Goal: Task Accomplishment & Management: Manage account settings

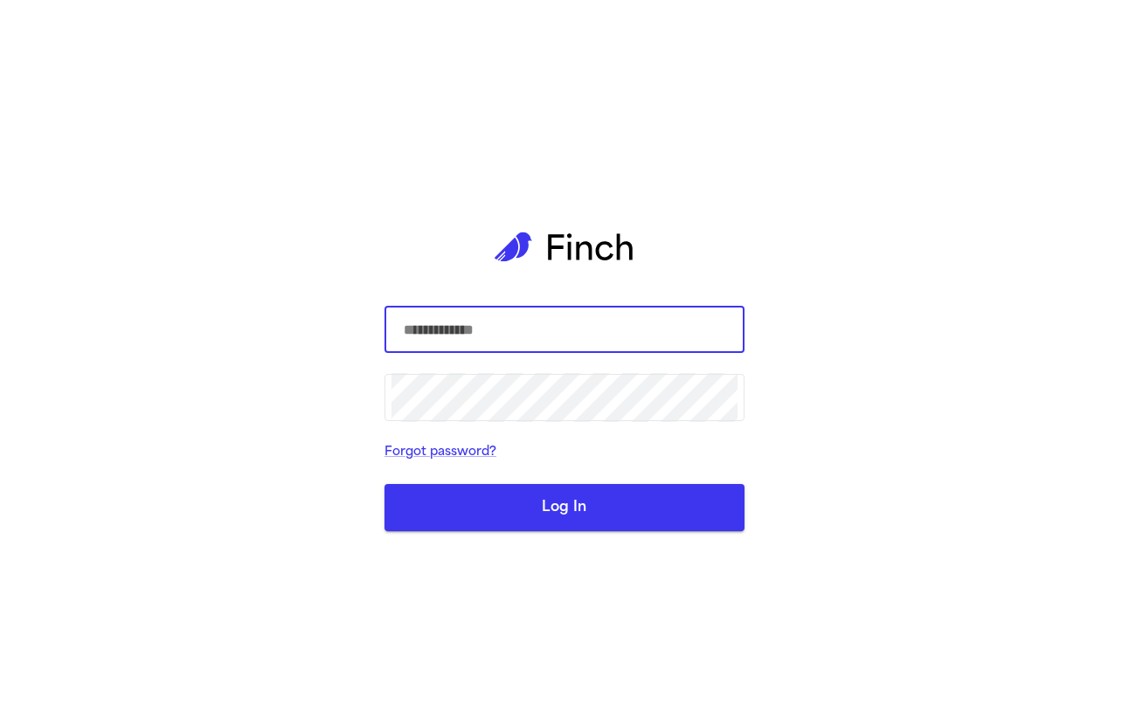
click at [0, 718] on com-1password-button at bounding box center [0, 719] width 0 height 0
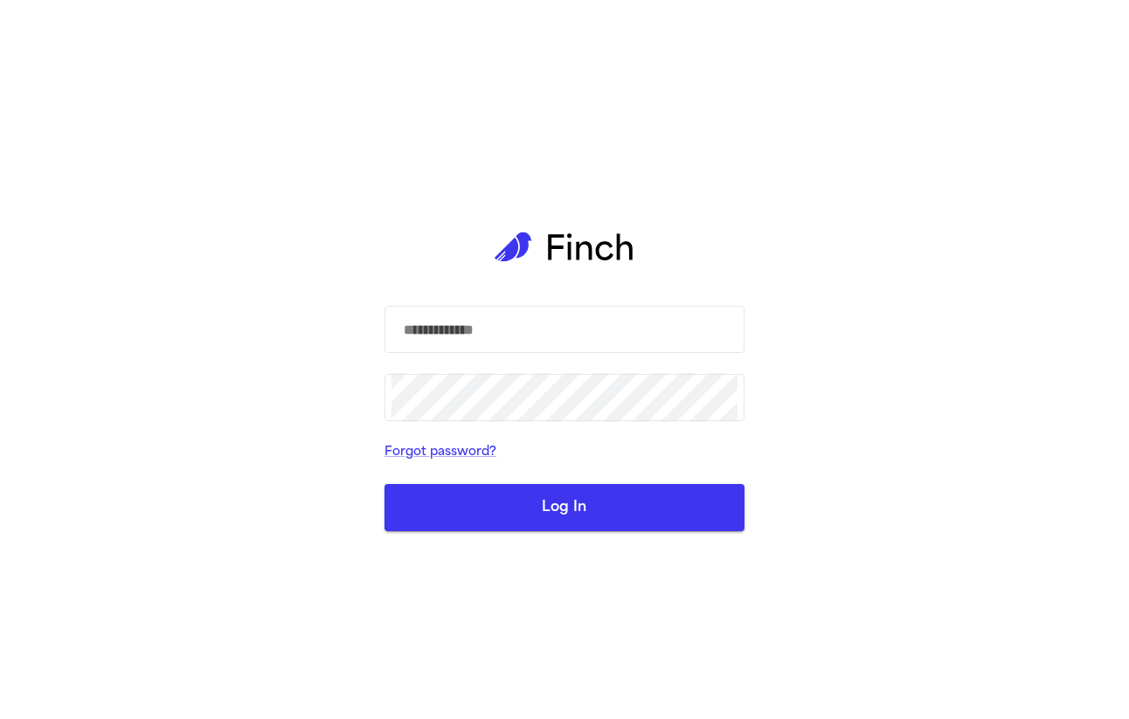
type input "**********"
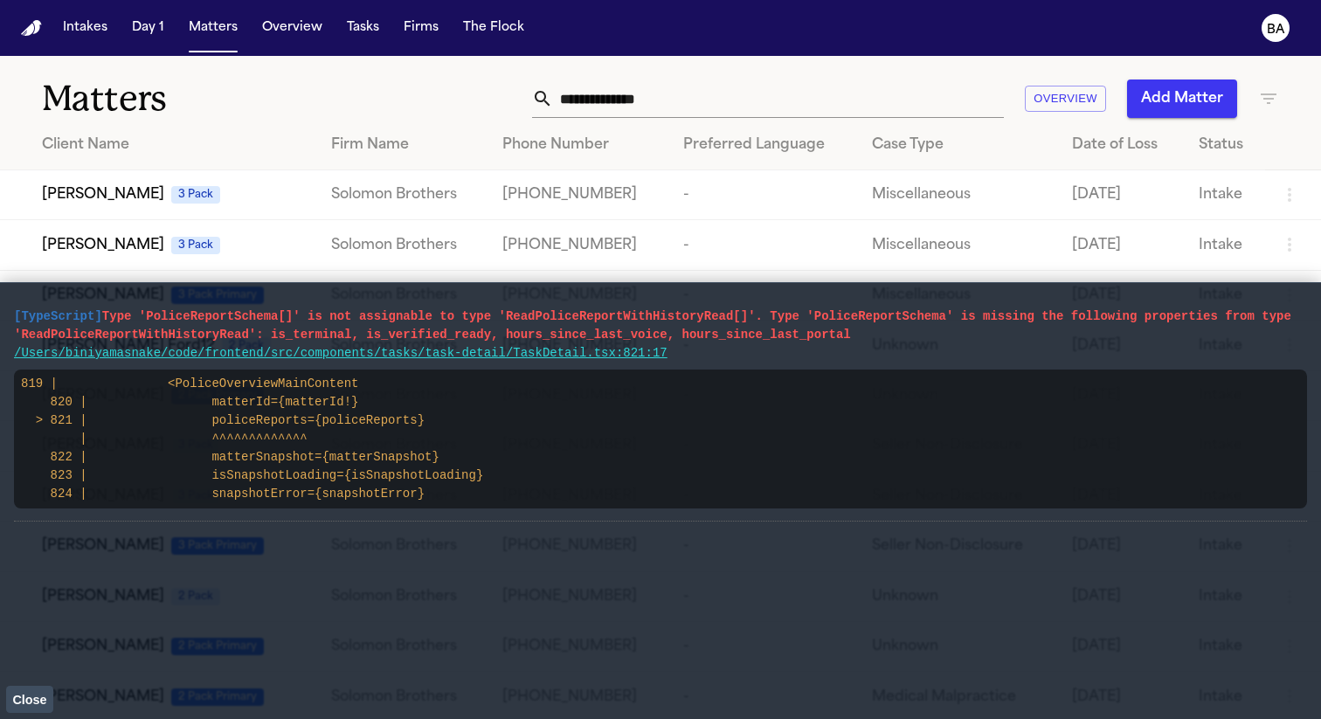
click at [35, 689] on button "Close" at bounding box center [29, 699] width 47 height 26
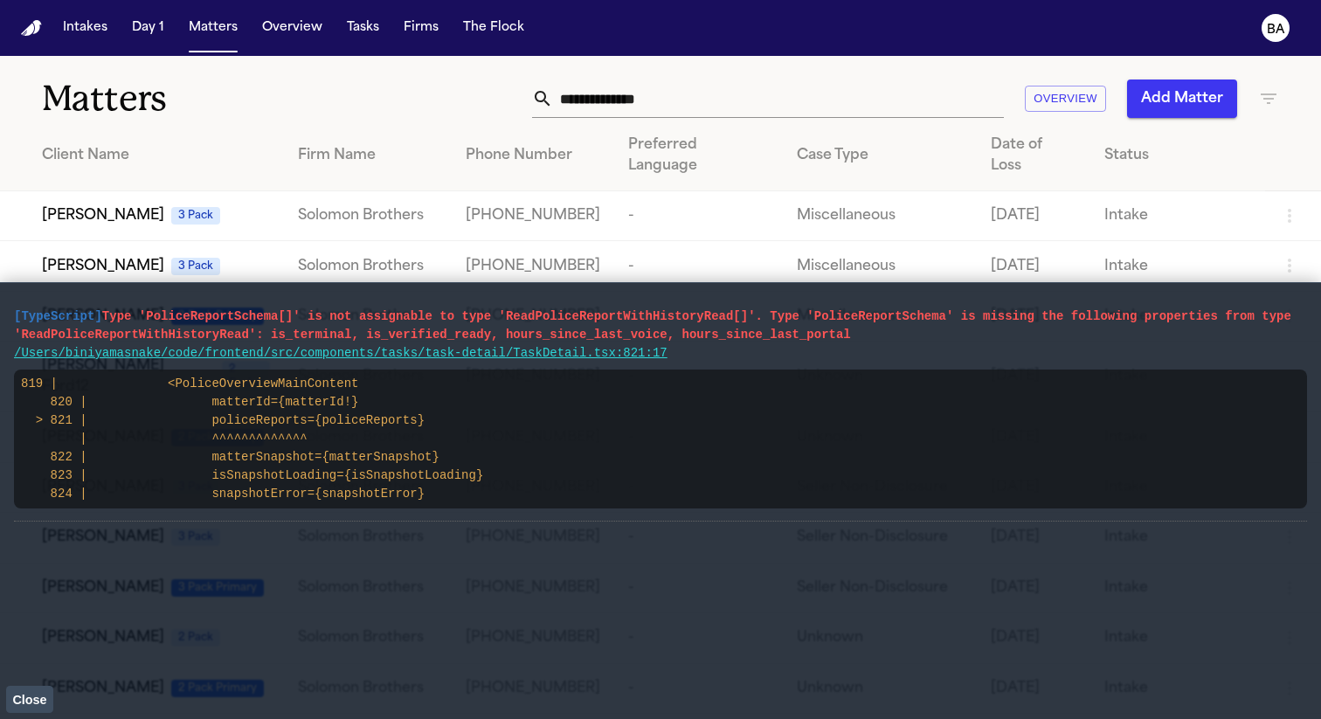
click at [22, 702] on span "Close" at bounding box center [29, 700] width 34 height 14
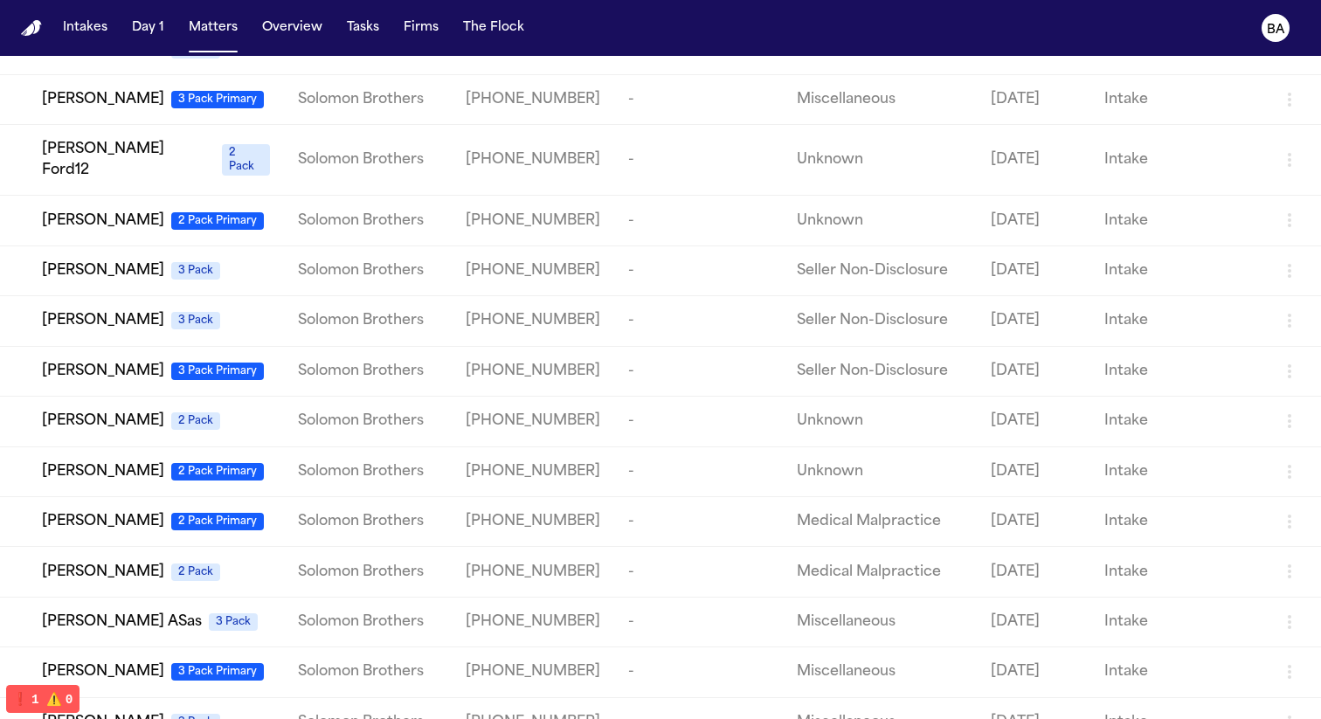
scroll to position [291, 0]
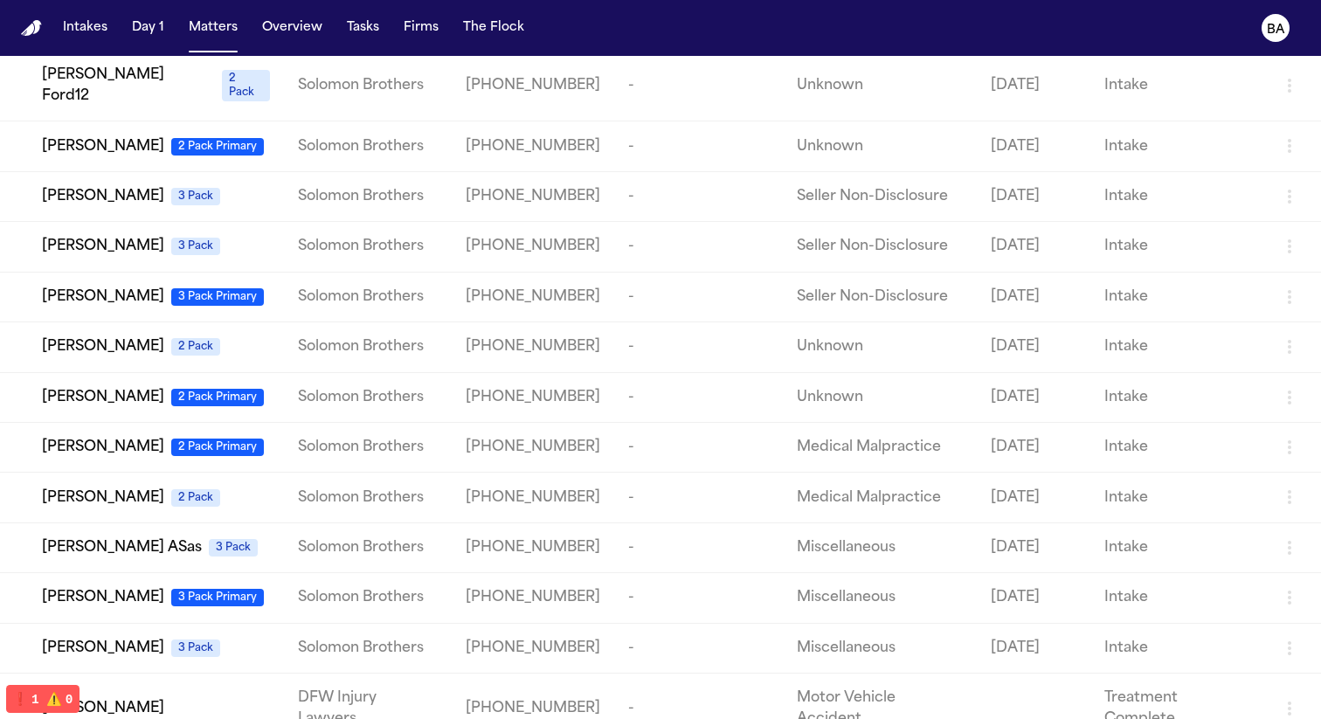
click at [134, 698] on span "[PERSON_NAME]" at bounding box center [103, 708] width 122 height 21
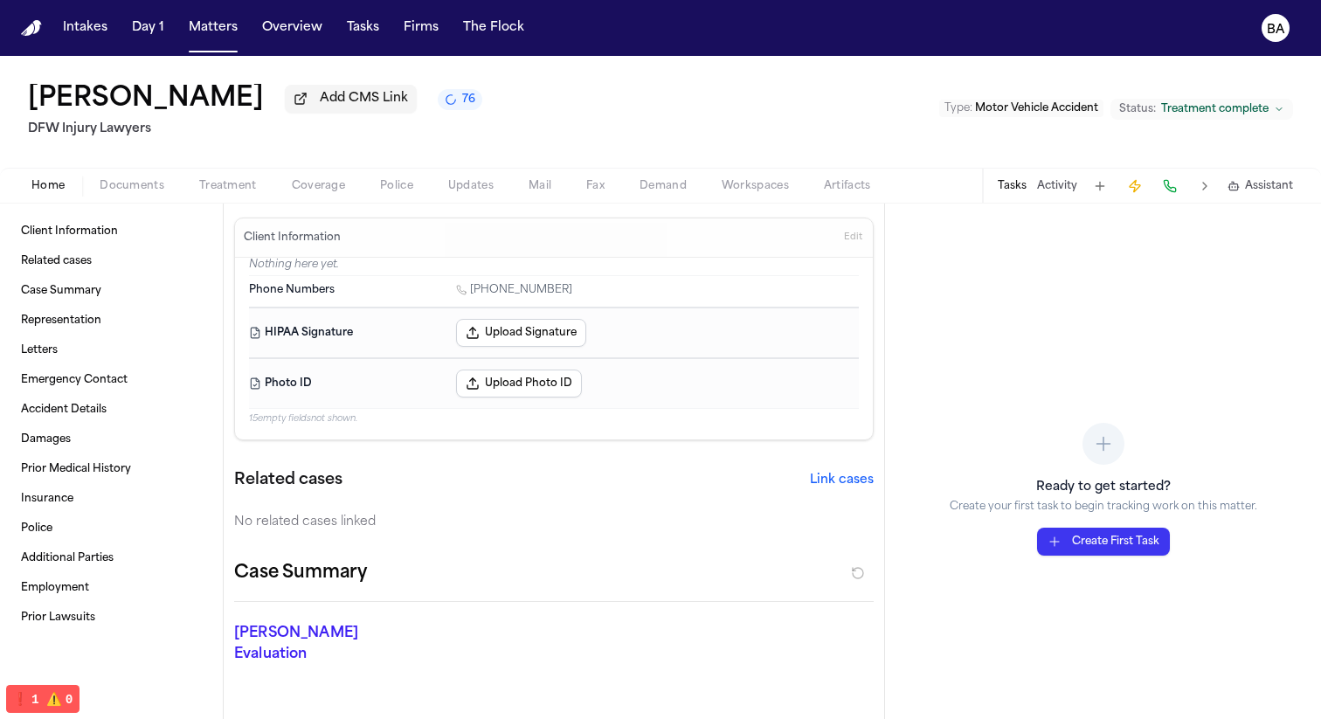
click at [127, 190] on span "Documents" at bounding box center [132, 186] width 65 height 14
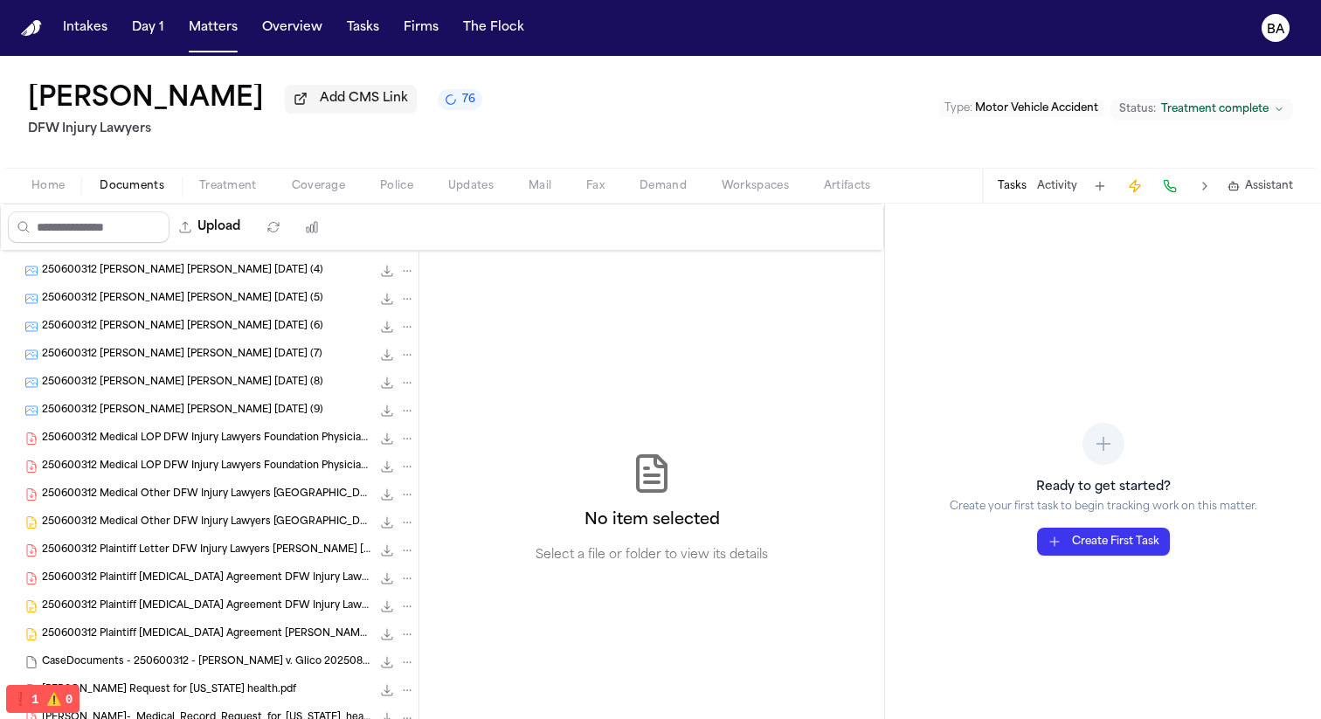
scroll to position [1152, 0]
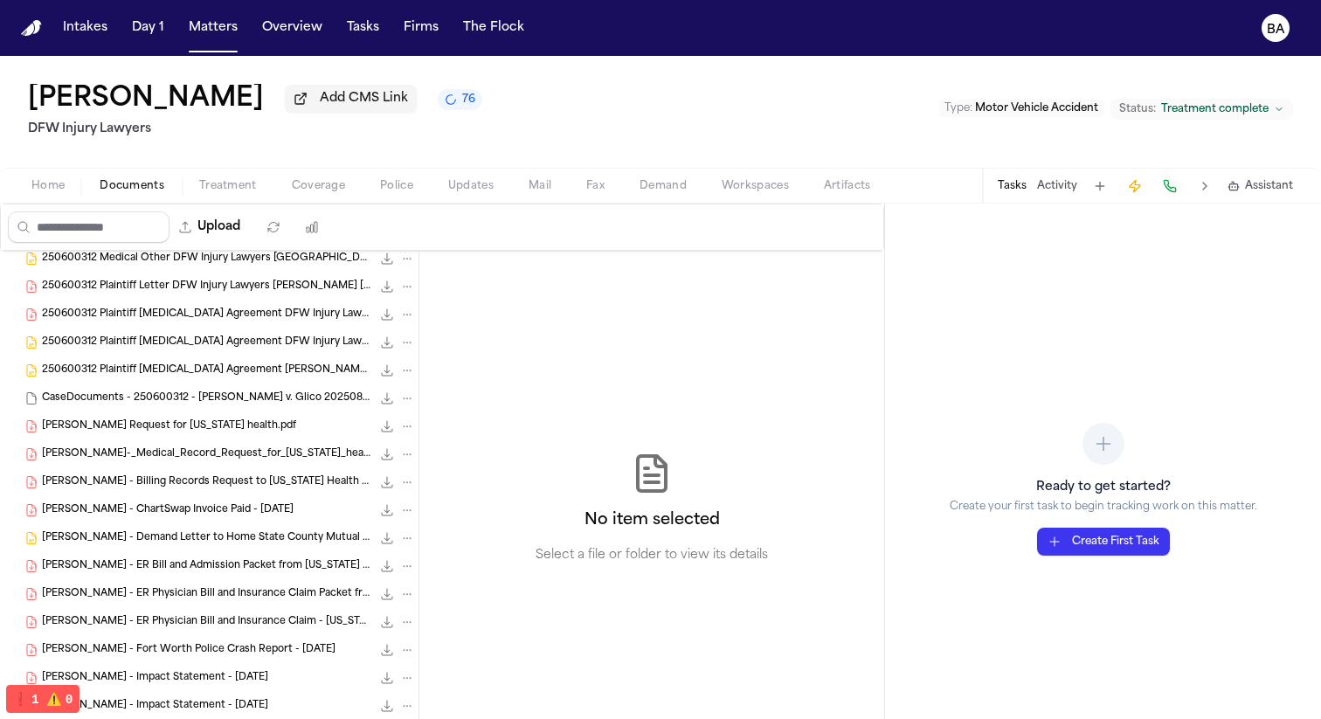
click at [443, 105] on icon "76 active tasks" at bounding box center [451, 100] width 16 height 16
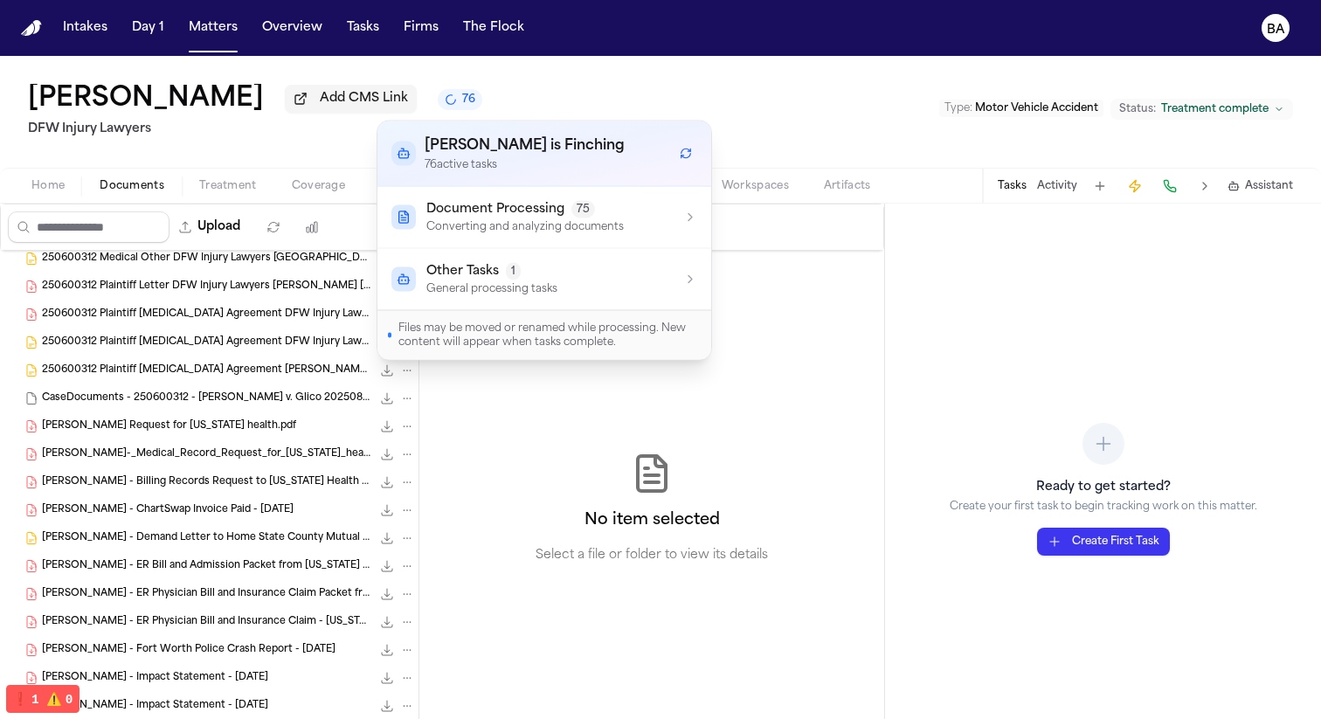
click at [581, 217] on span "75" at bounding box center [583, 209] width 24 height 17
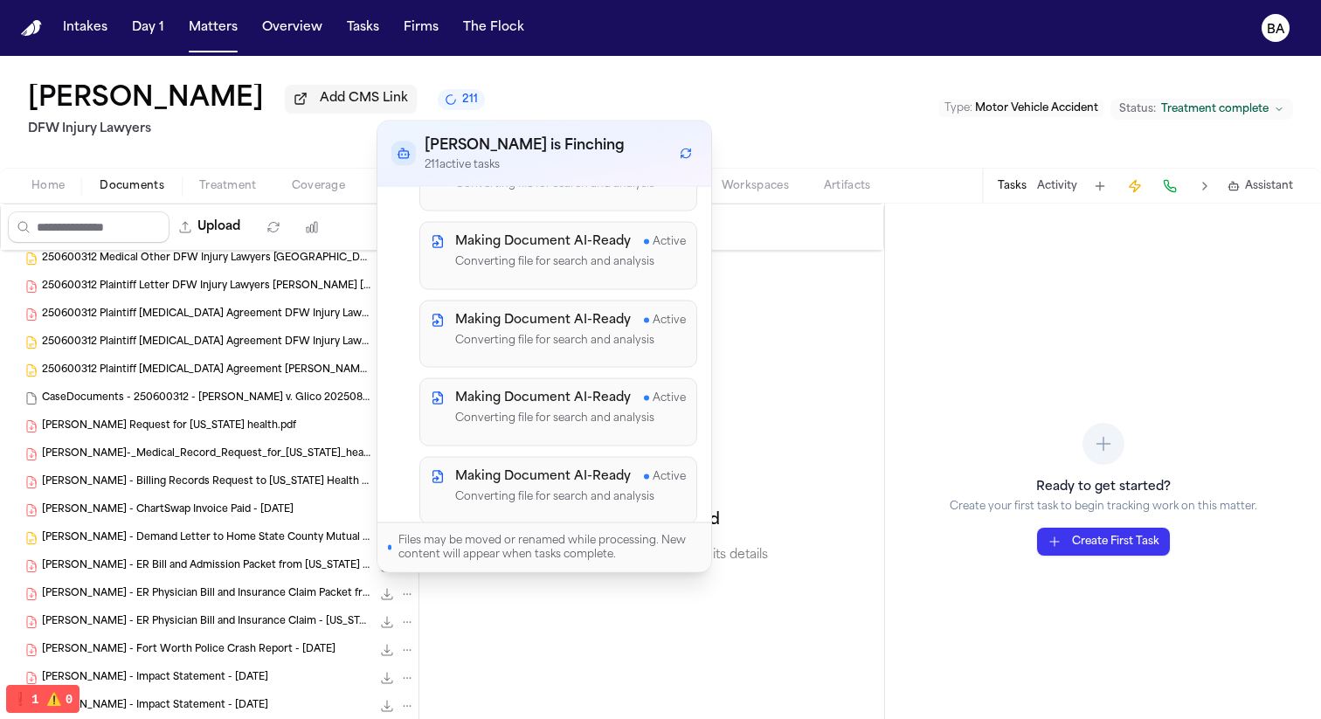
scroll to position [5420, 0]
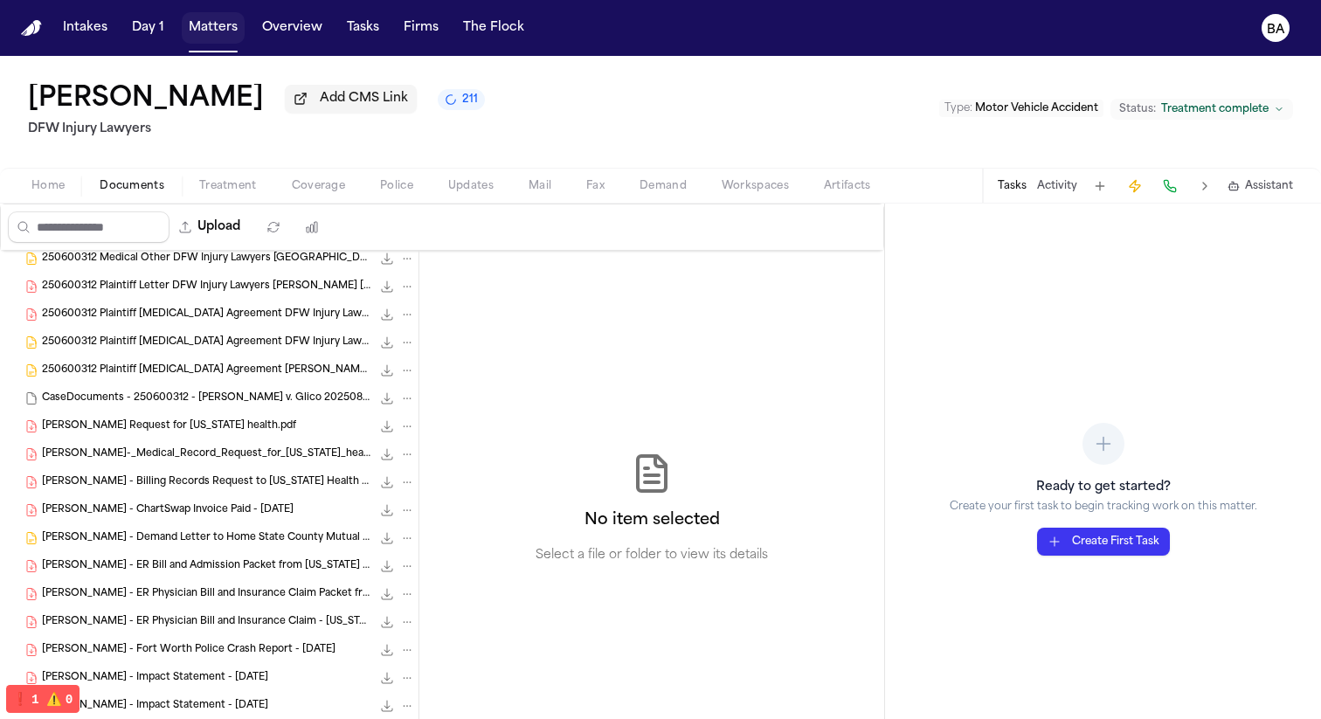
click at [206, 23] on button "Matters" at bounding box center [213, 27] width 63 height 31
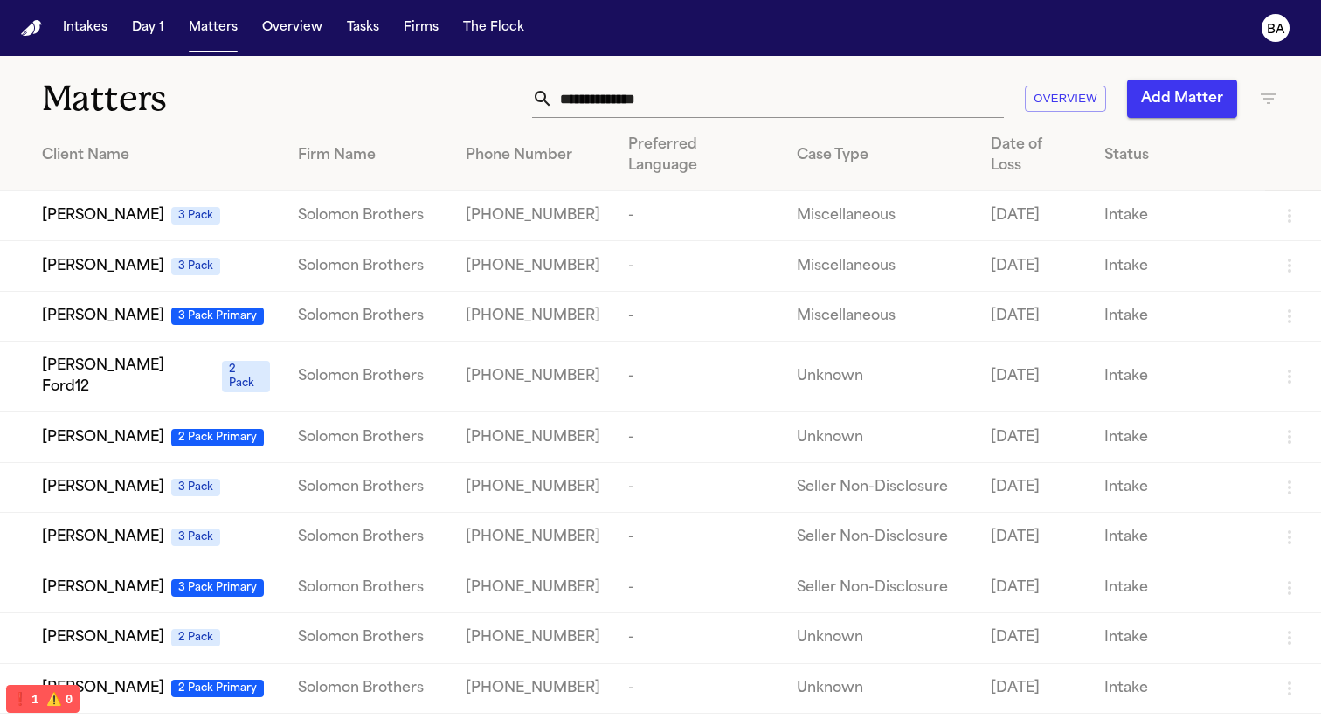
scroll to position [291, 0]
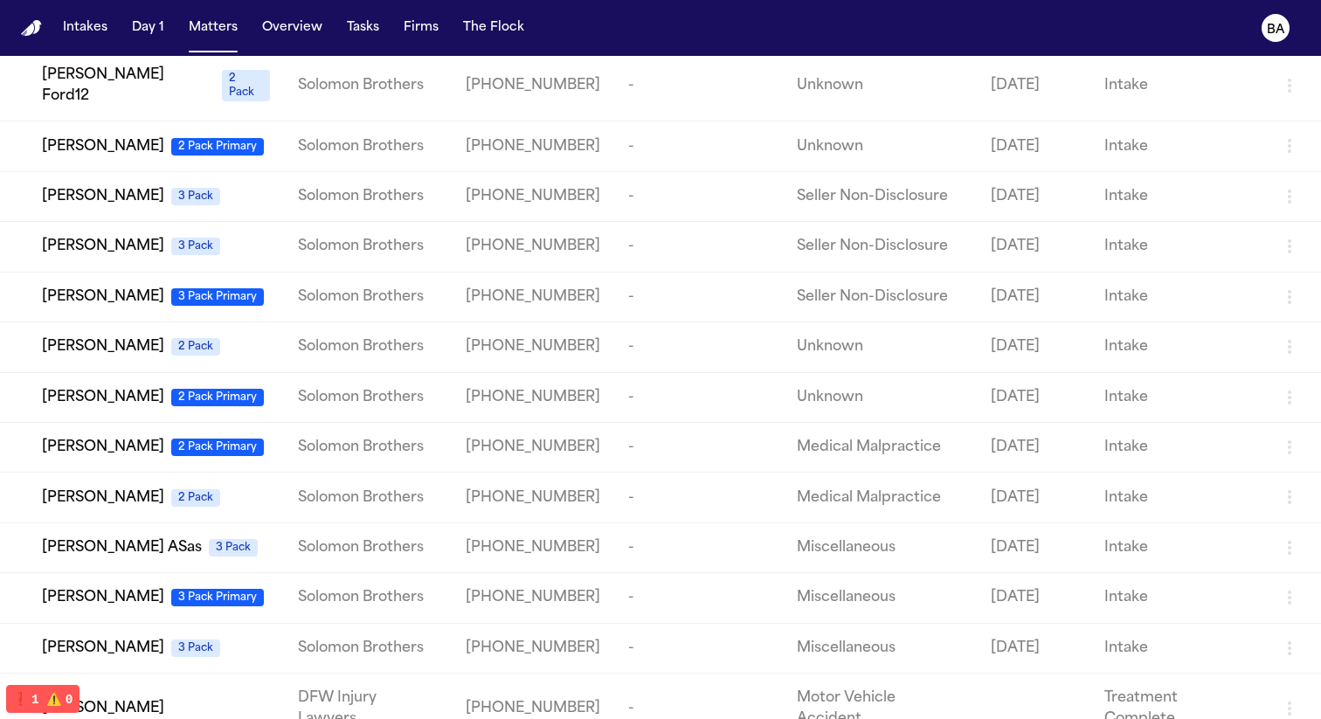
click at [145, 698] on div "[PERSON_NAME]" at bounding box center [156, 708] width 228 height 21
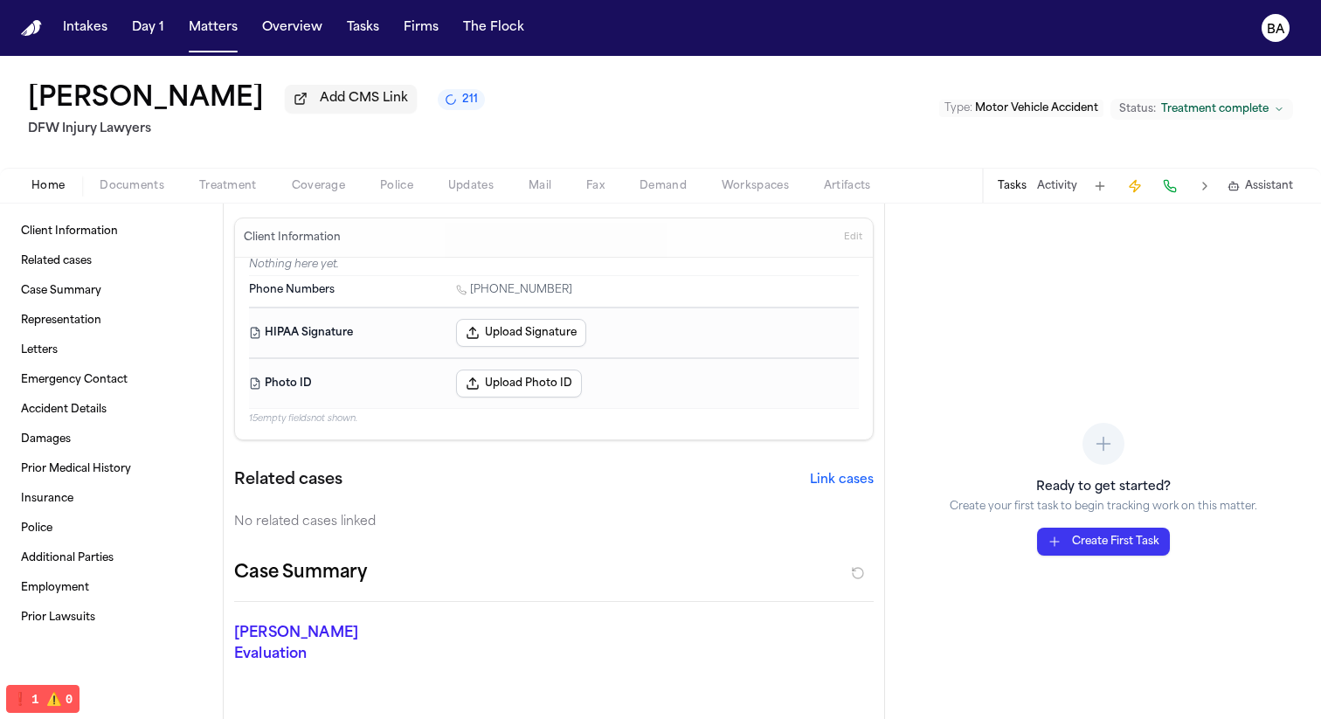
click at [462, 98] on span "211" at bounding box center [470, 100] width 16 height 14
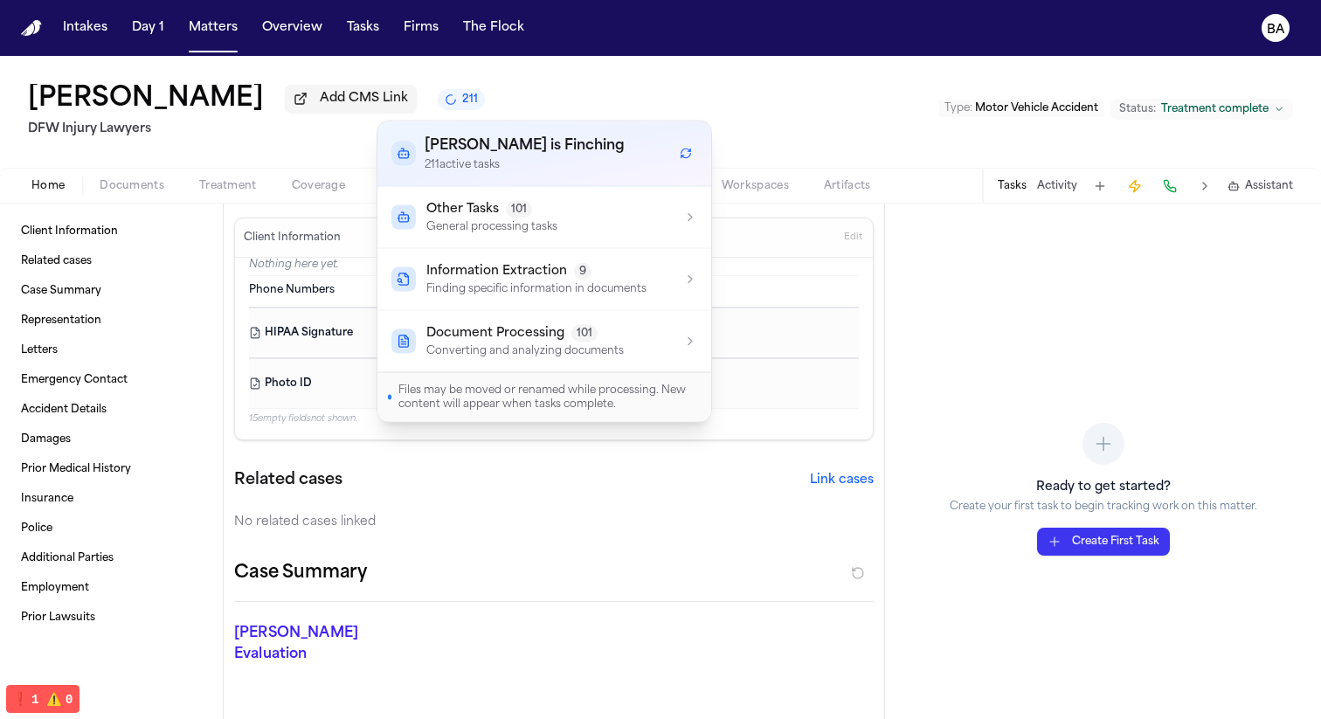
click at [606, 344] on p "Converting and analyzing documents" at bounding box center [524, 351] width 197 height 14
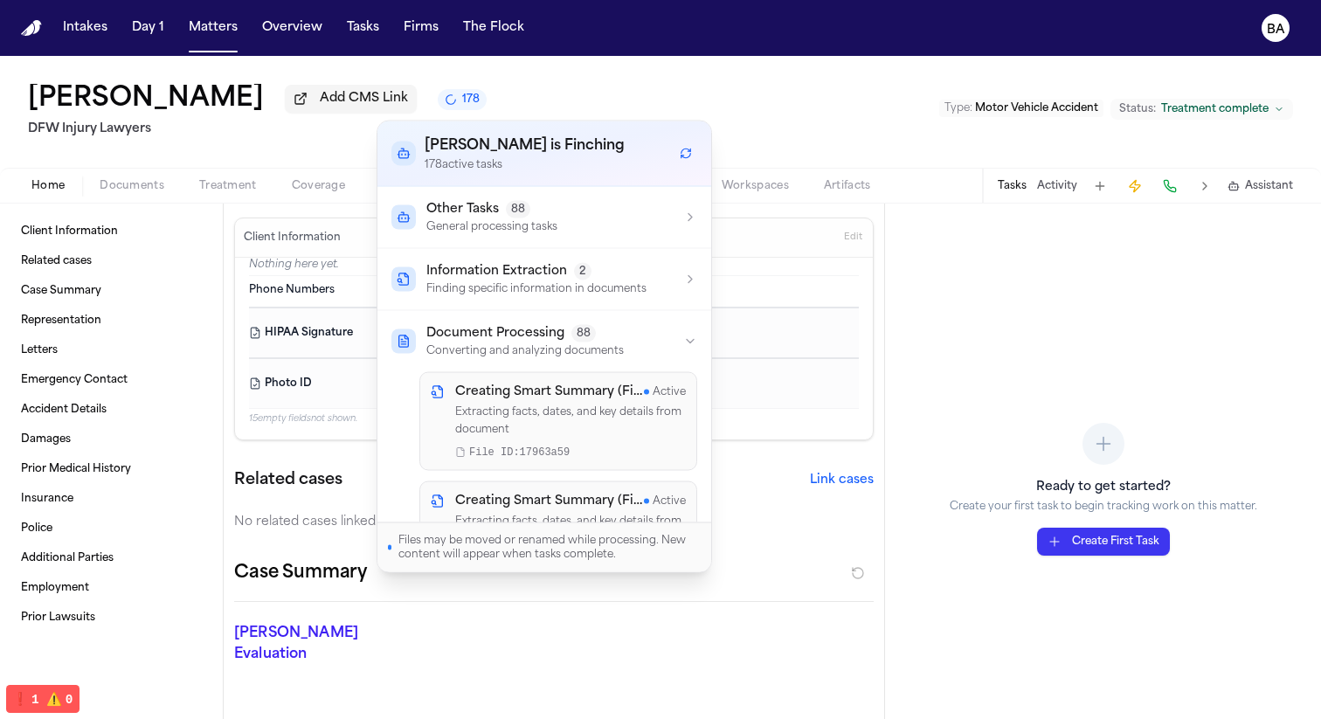
click at [643, 73] on div "Jessica Lowe Add CMS Link 178 DFW Injury Lawyers Type : Motor Vehicle Accident …" at bounding box center [660, 112] width 1321 height 112
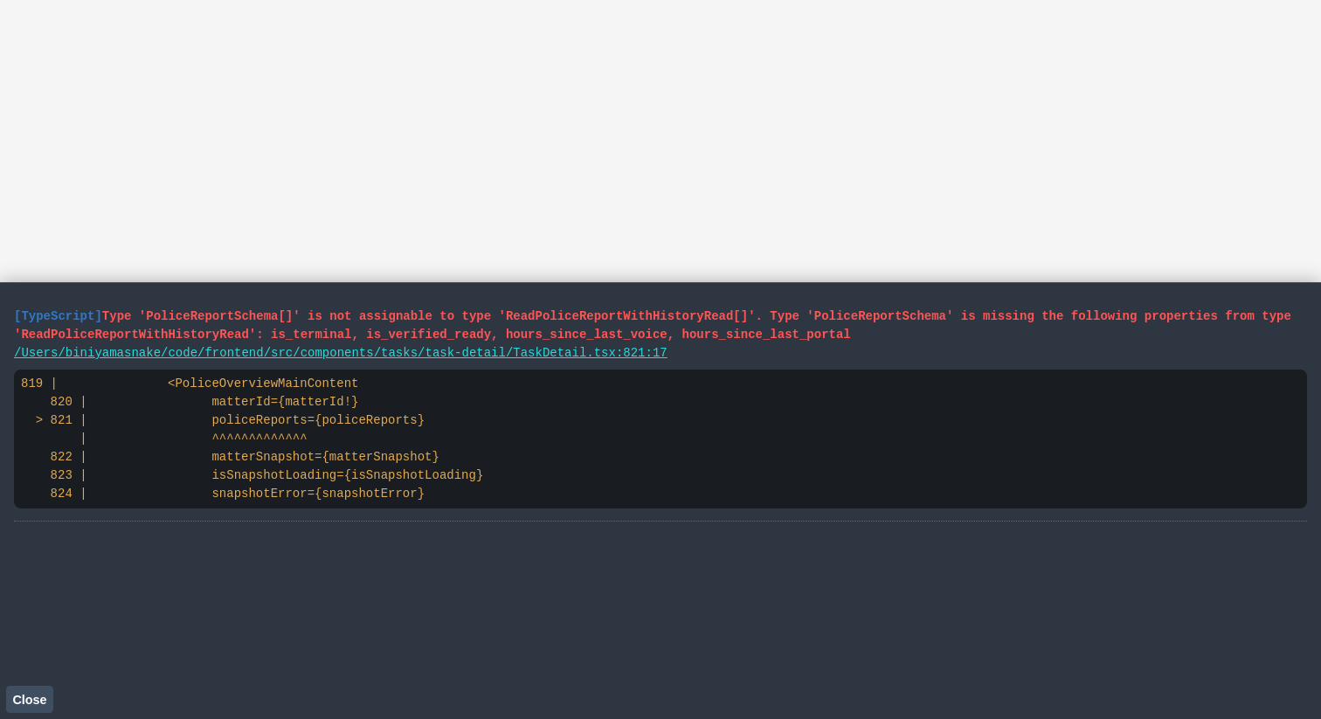
click at [34, 697] on span "Close" at bounding box center [29, 700] width 34 height 14
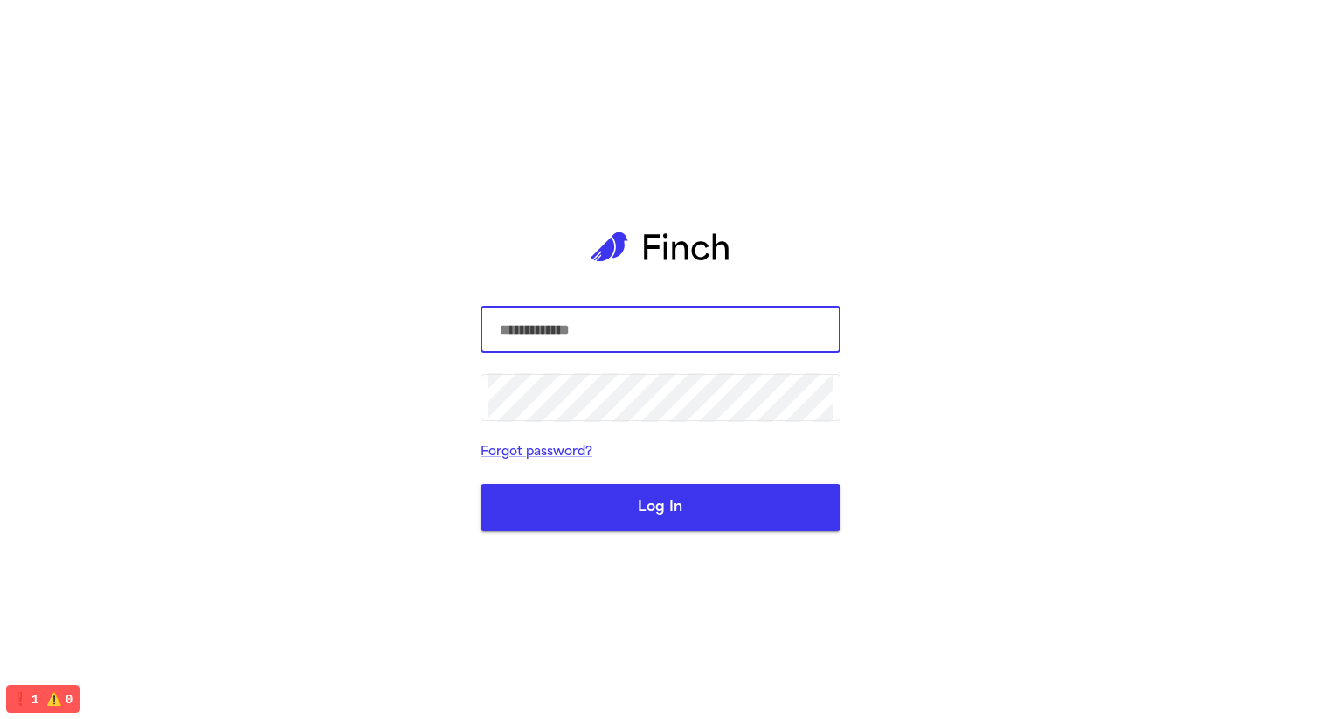
type input "**********"
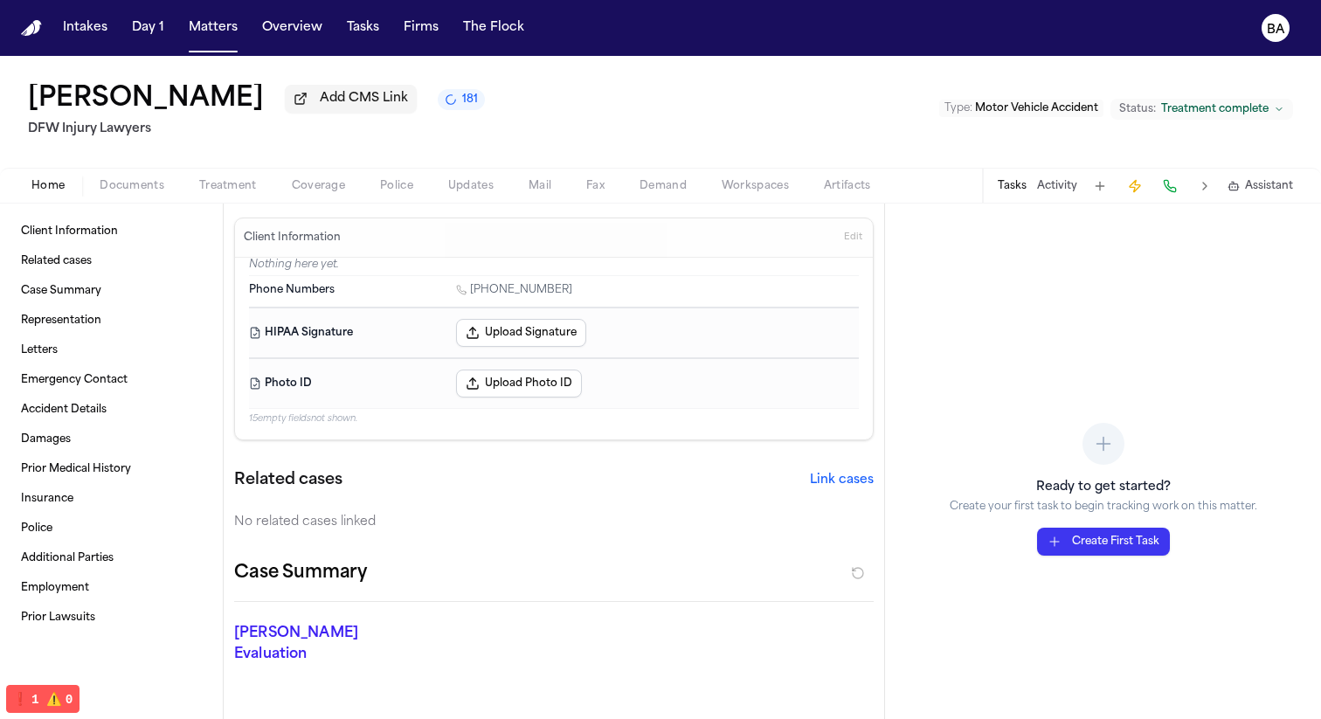
click at [640, 190] on span "Demand" at bounding box center [663, 186] width 47 height 14
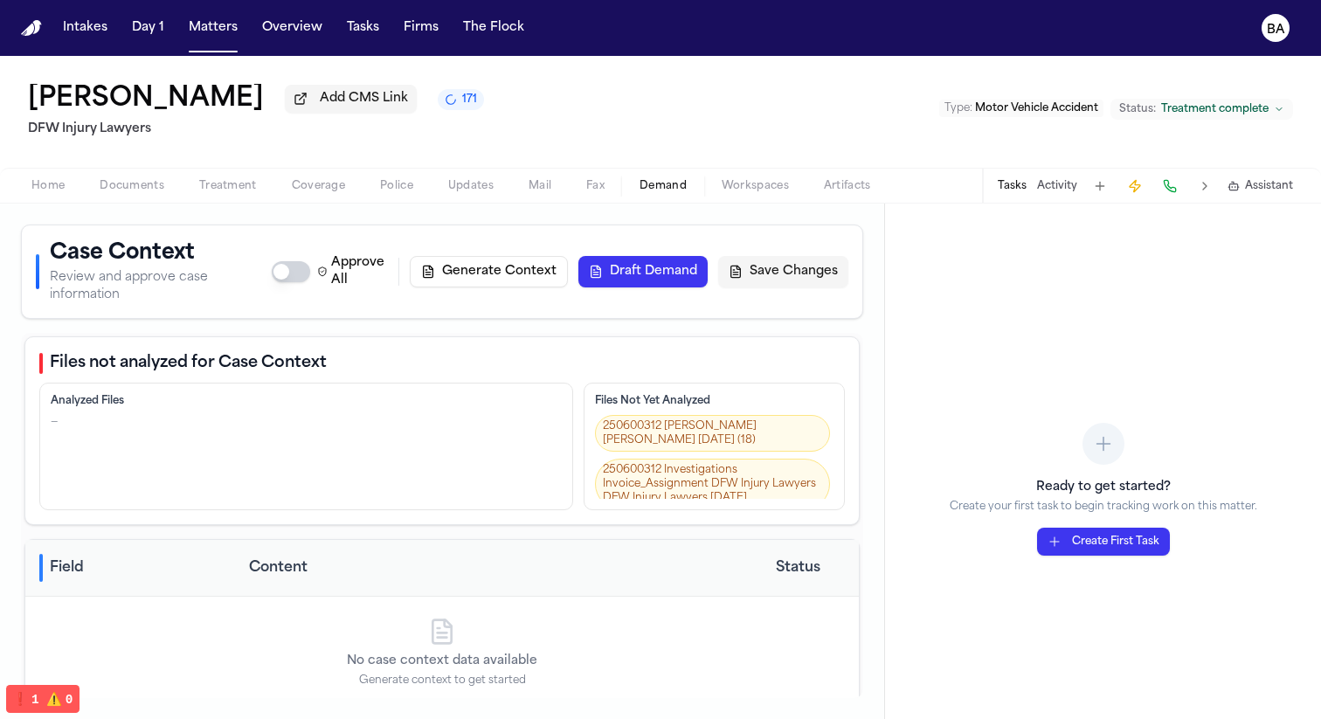
click at [529, 121] on div "Jessica Lowe Add CMS Link 171 DFW Injury Lawyers Type : Motor Vehicle Accident …" at bounding box center [660, 112] width 1321 height 112
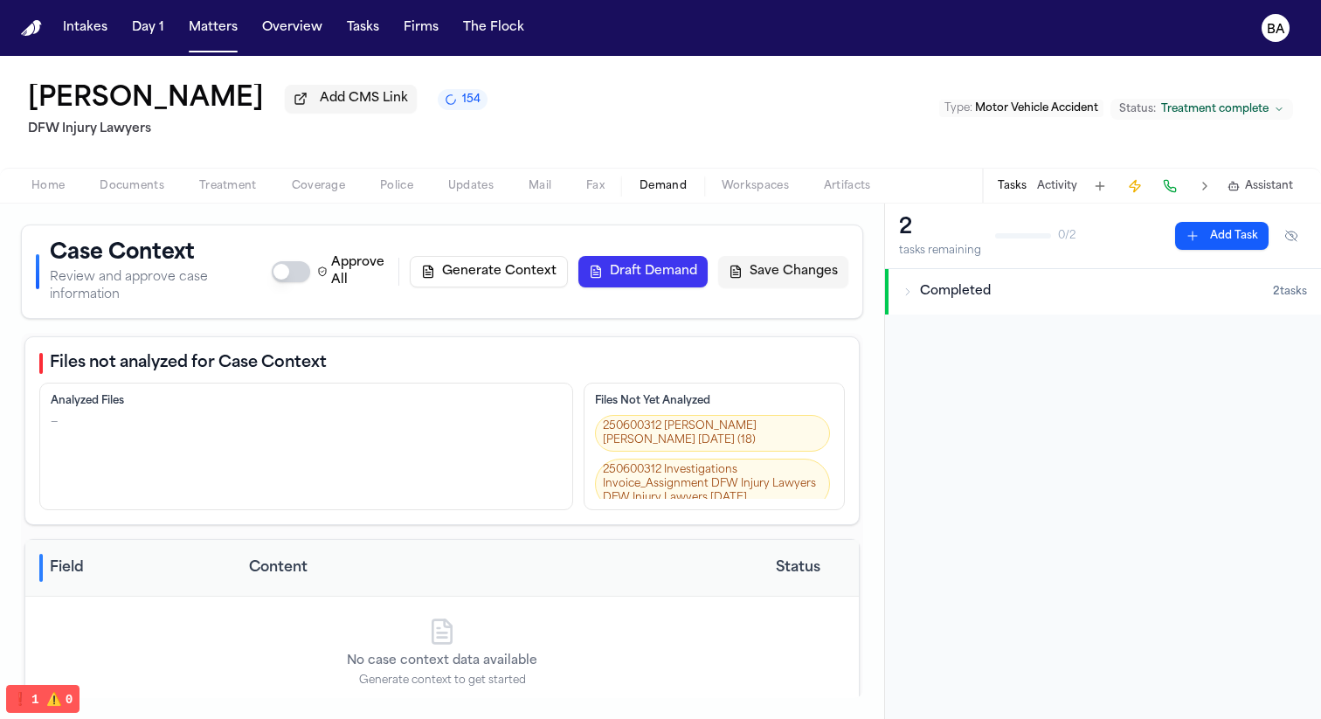
click at [438, 97] on button "154" at bounding box center [463, 99] width 50 height 21
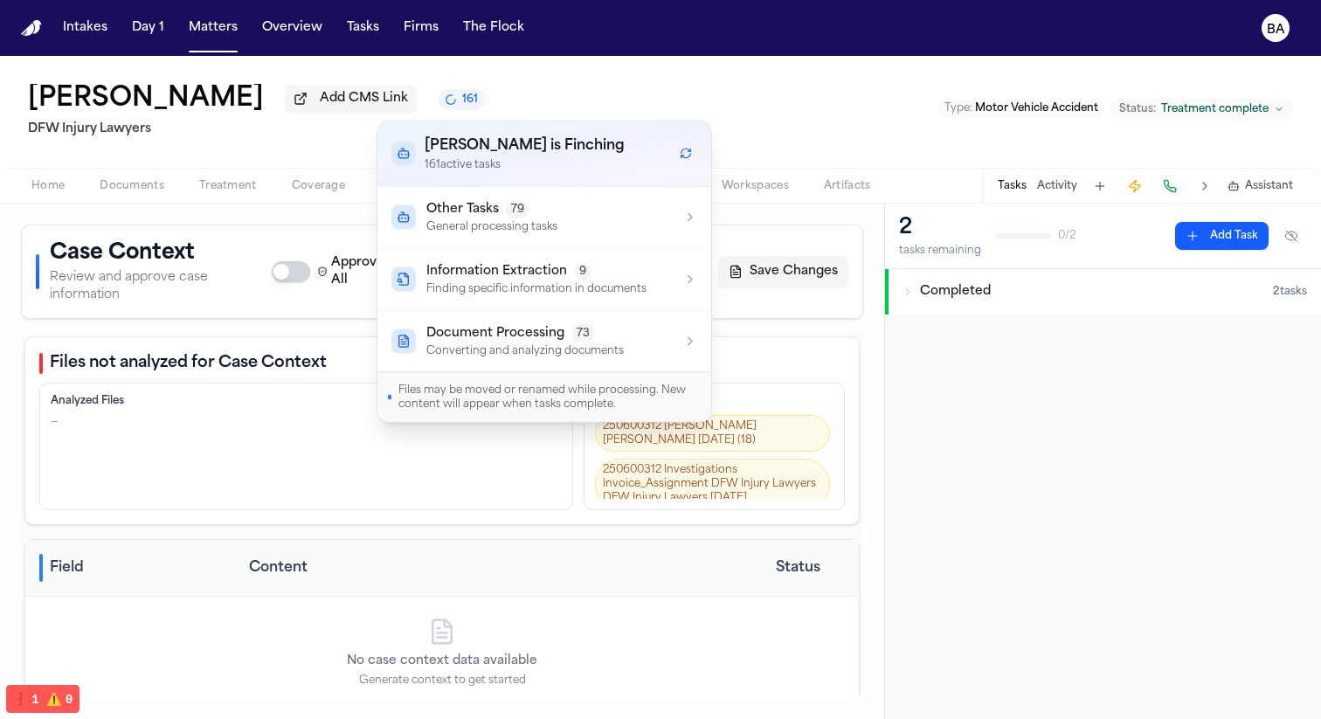
click at [563, 219] on div "Other Tasks 79 General processing tasks" at bounding box center [544, 217] width 306 height 33
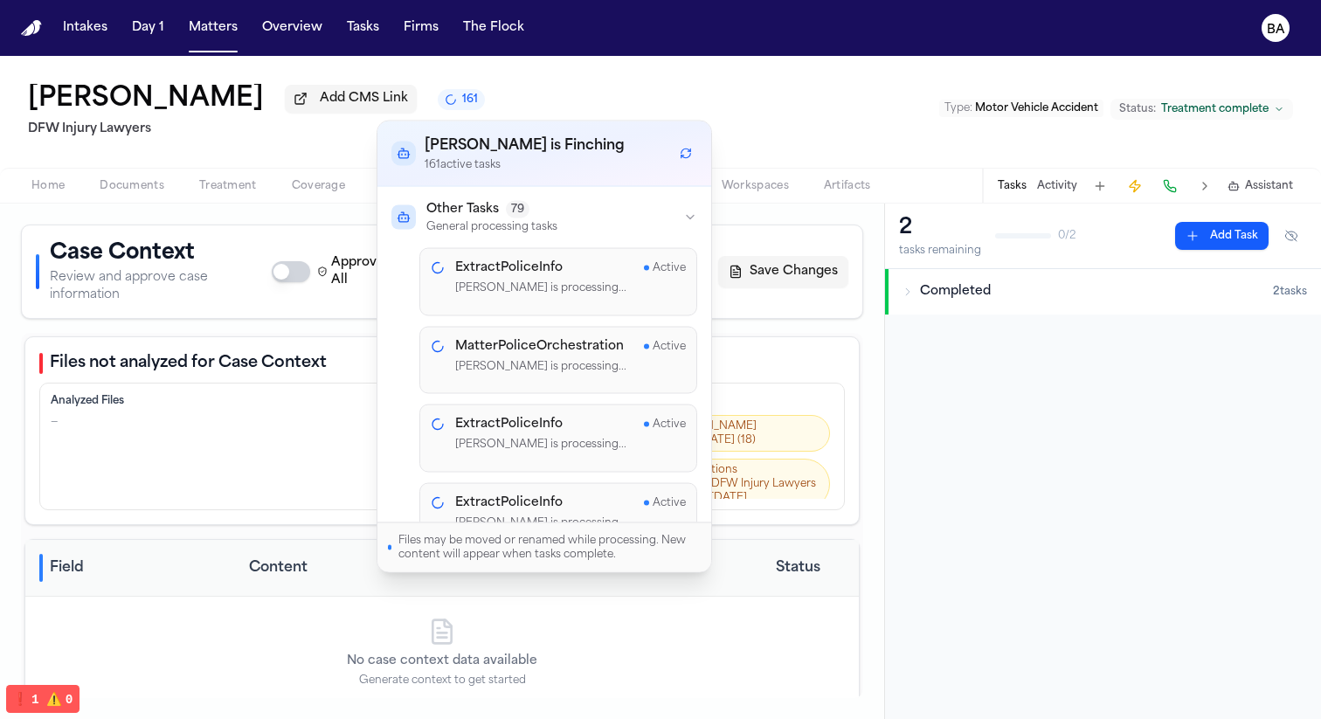
click at [569, 209] on div "Other Tasks 79 General processing tasks" at bounding box center [544, 217] width 306 height 33
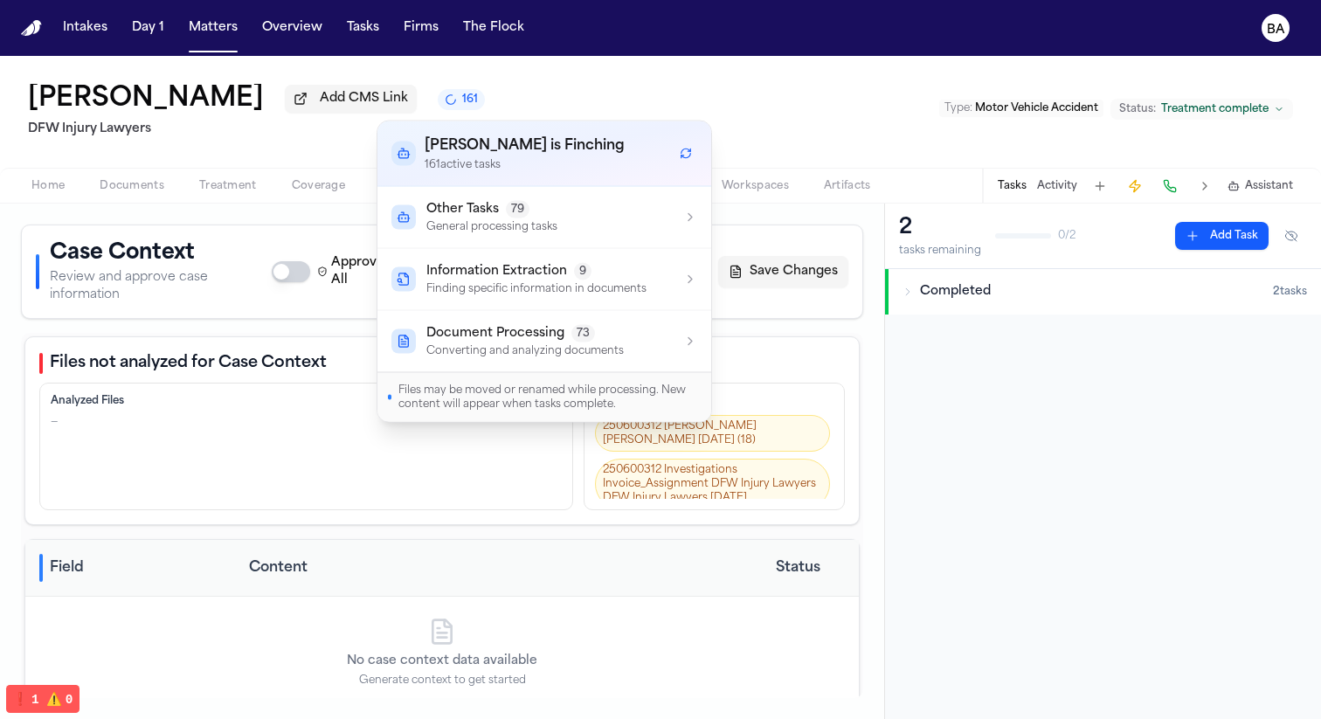
click at [579, 300] on button "Information Extraction 9 Finding specific information in documents" at bounding box center [544, 279] width 334 height 61
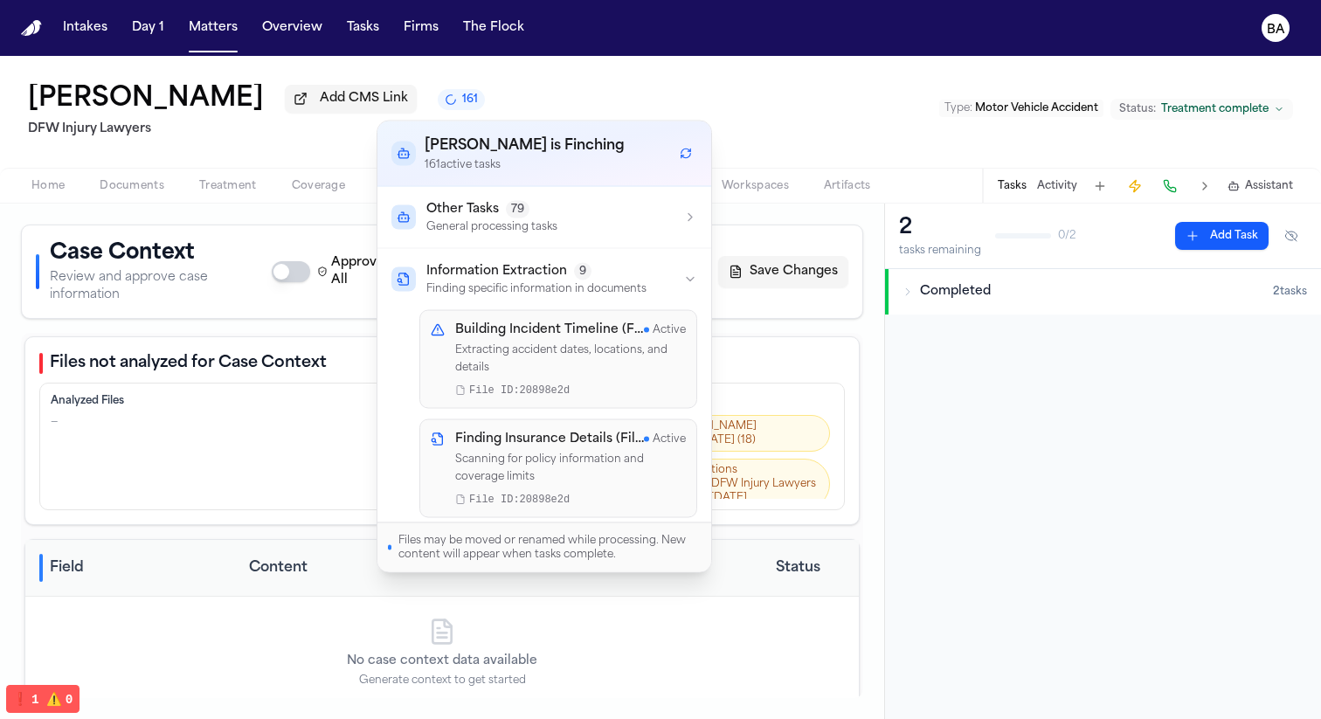
click at [592, 273] on div "Information Extraction 9" at bounding box center [536, 271] width 220 height 17
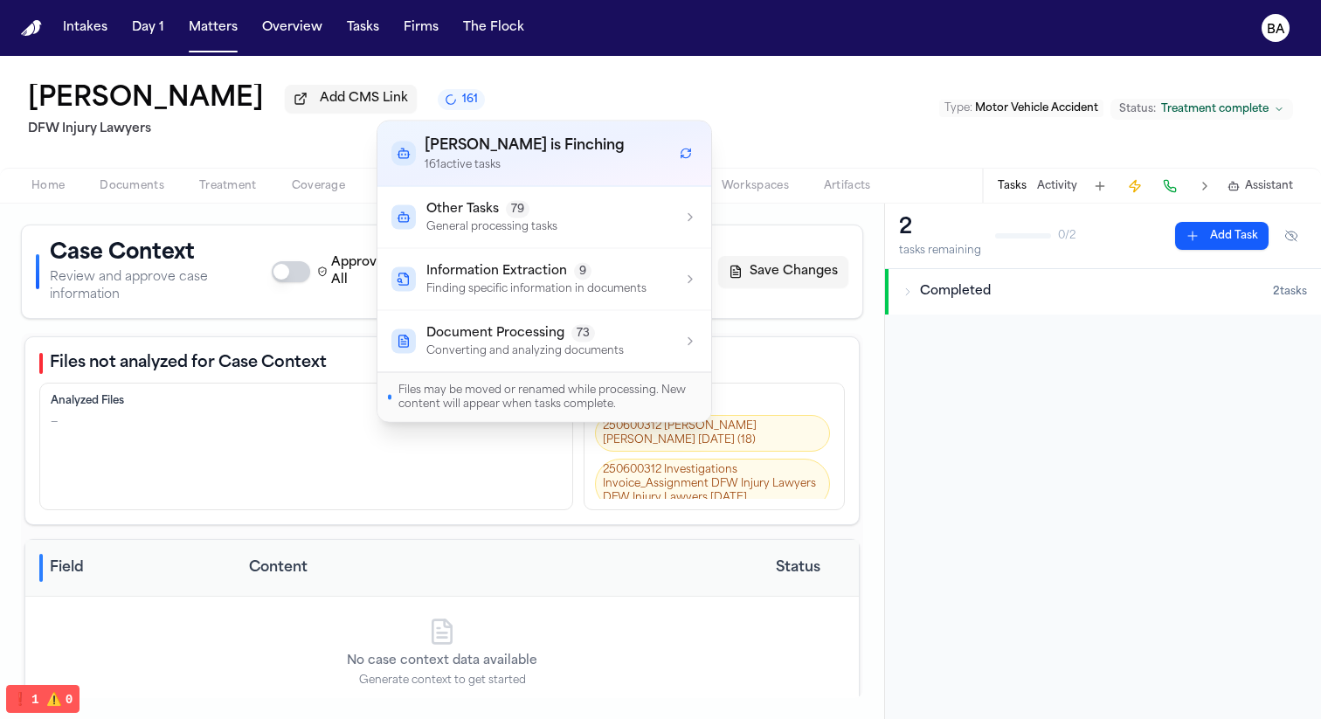
click at [565, 416] on div "Files may be moved or renamed while processing. New content will appear when ta…" at bounding box center [544, 397] width 334 height 50
click at [591, 358] on p "Converting and analyzing documents" at bounding box center [524, 351] width 197 height 14
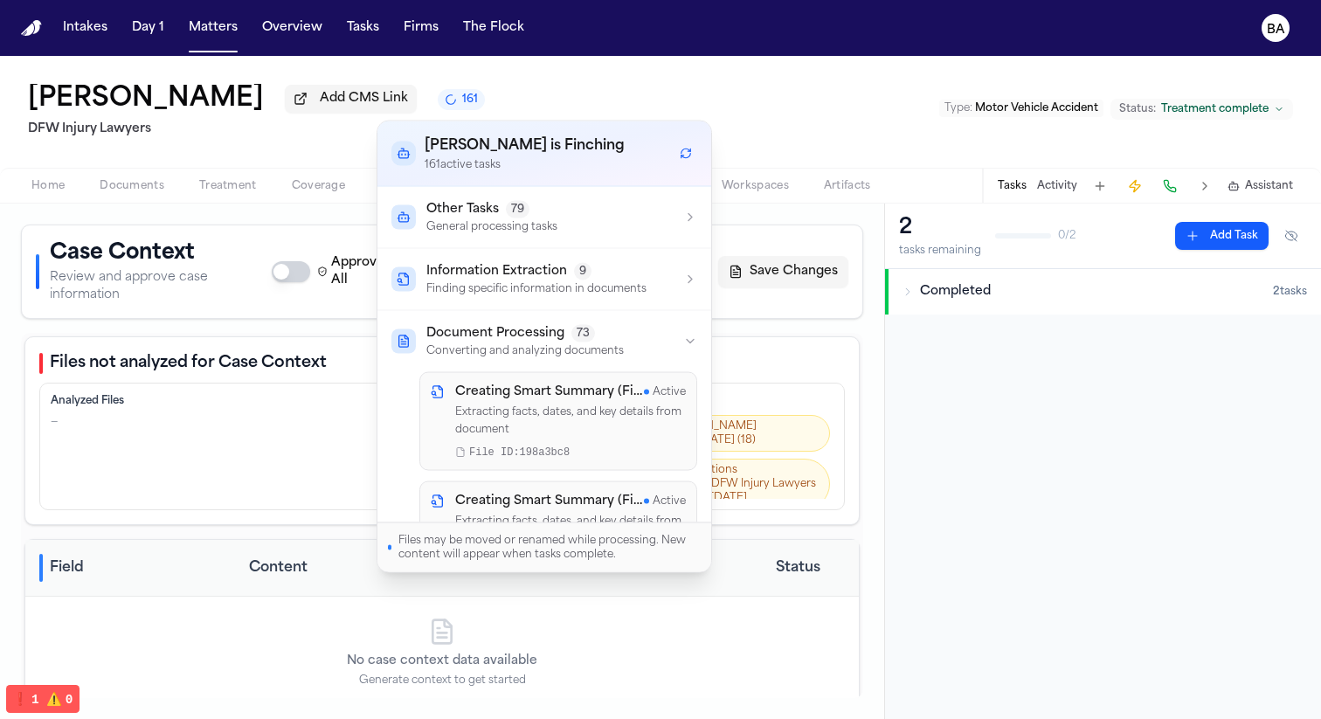
click at [612, 337] on div "Document Processing 73" at bounding box center [524, 333] width 197 height 17
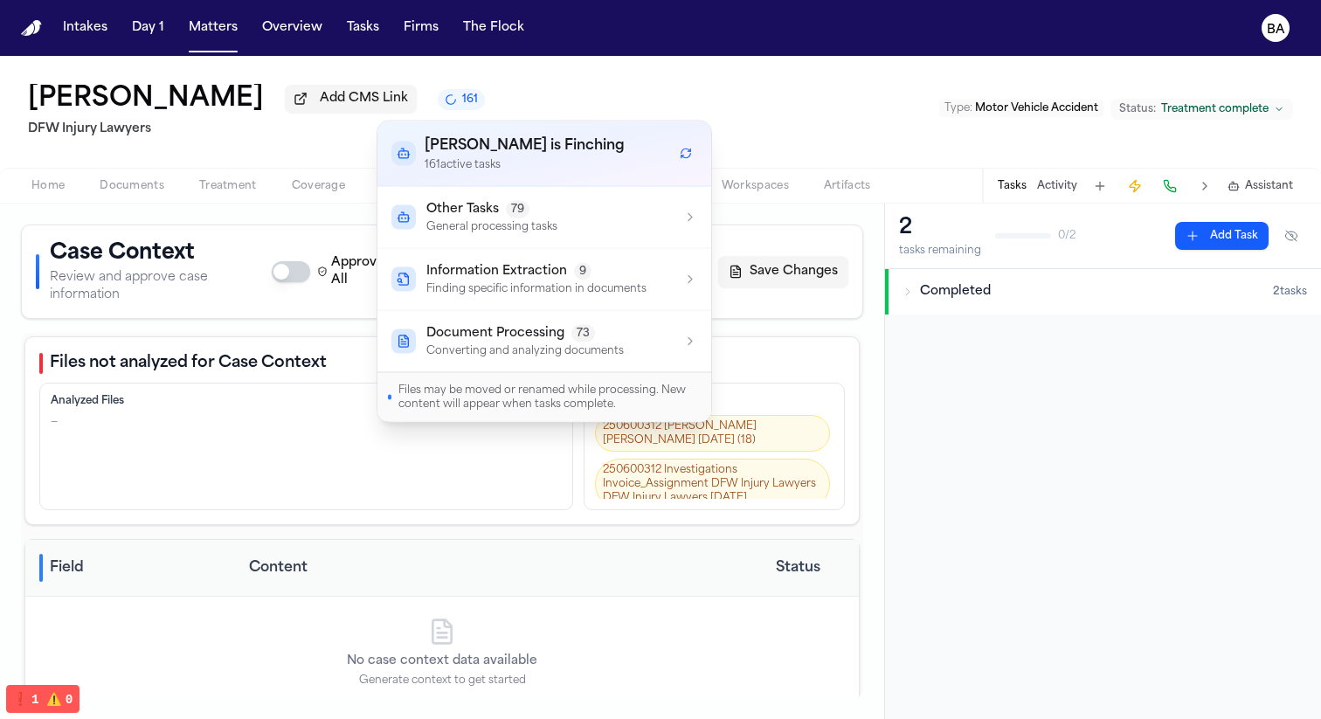
click at [767, 94] on div "Jessica Lowe Add CMS Link 161 DFW Injury Lawyers Type : Motor Vehicle Accident …" at bounding box center [660, 112] width 1321 height 112
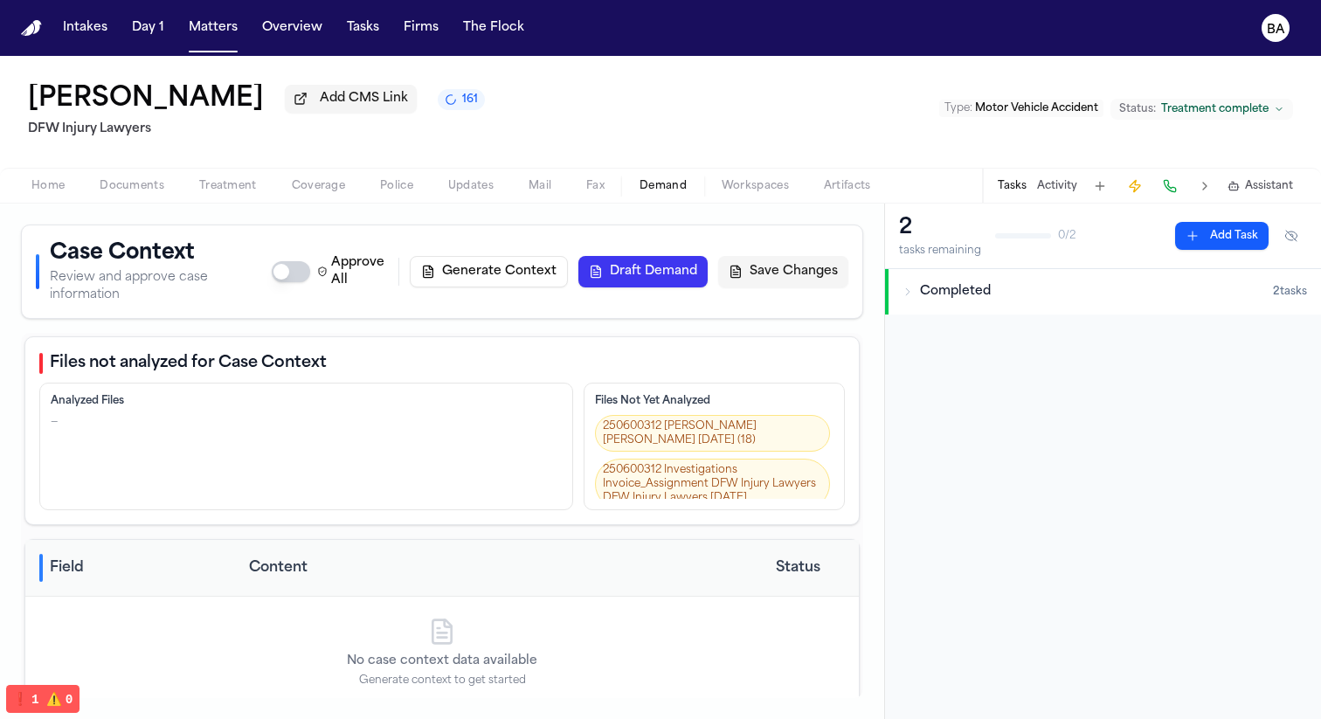
click at [462, 105] on span "161" at bounding box center [470, 100] width 16 height 14
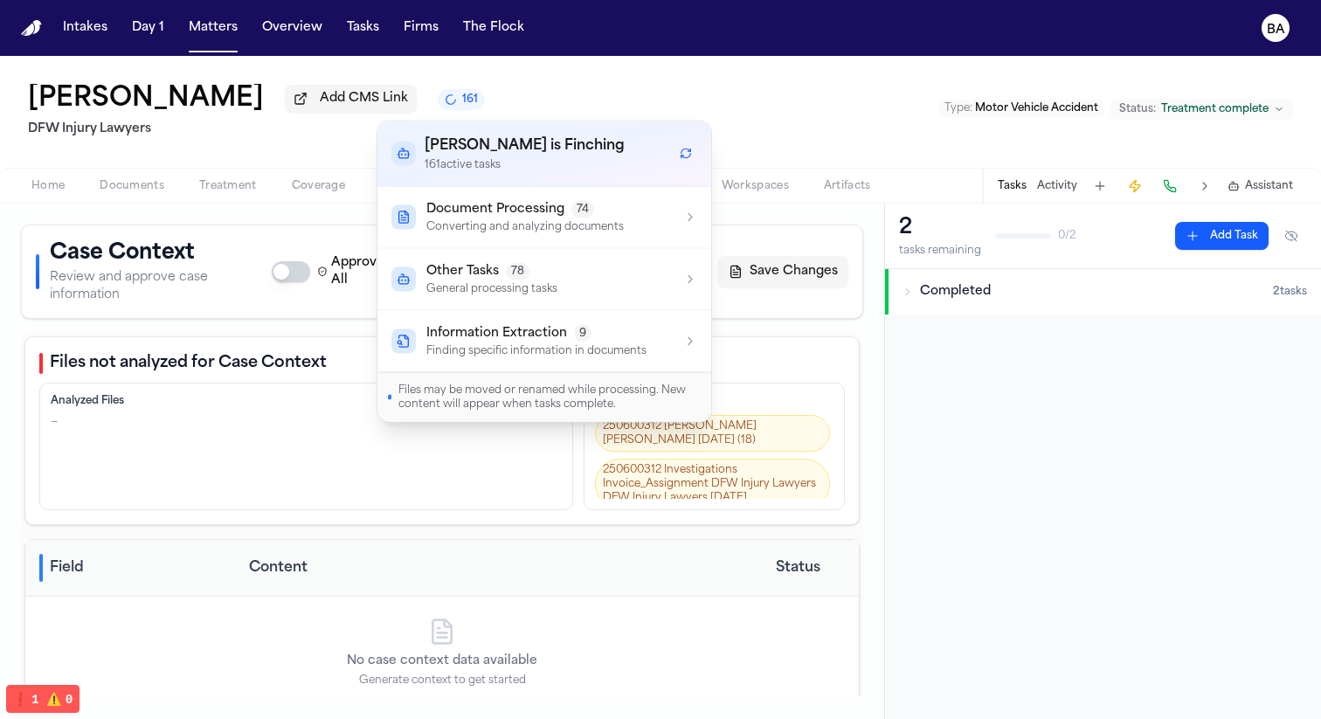
click at [578, 223] on p "Converting and analyzing documents" at bounding box center [524, 227] width 197 height 14
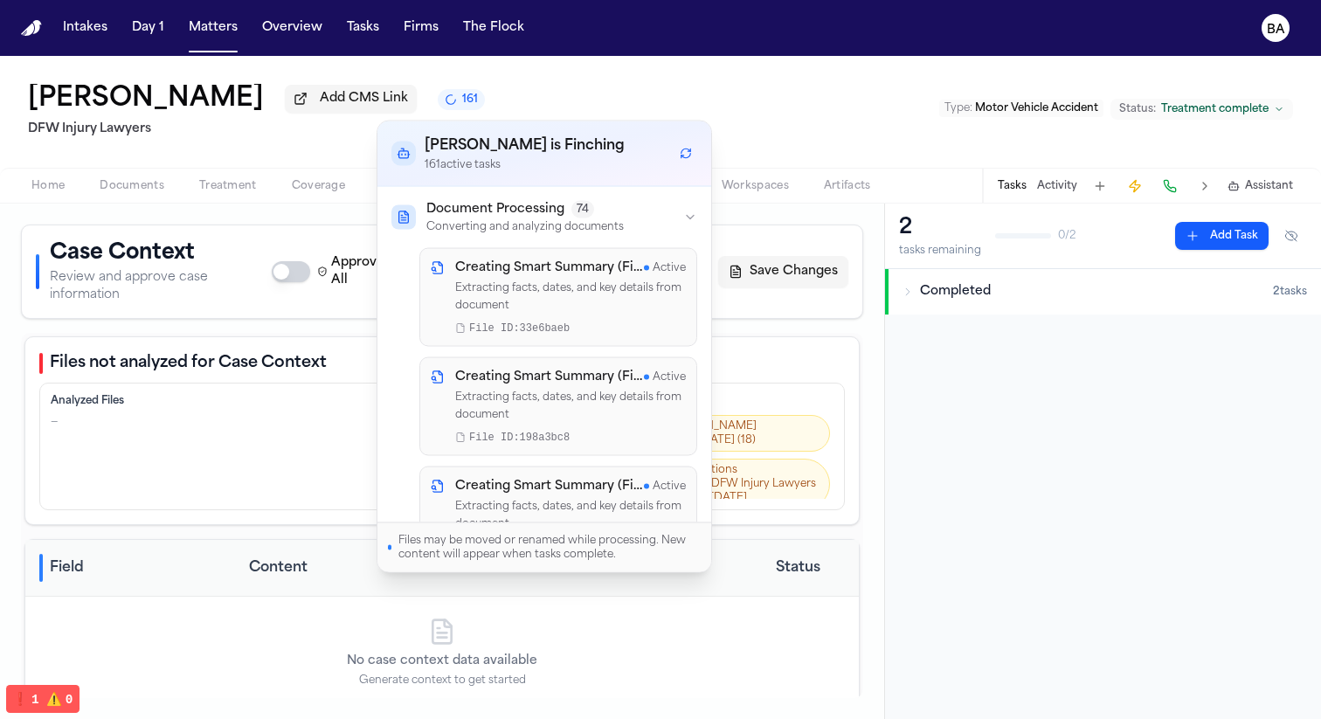
click at [142, 208] on div "Case Context Review and approve case information Approve All Generate Context D…" at bounding box center [442, 462] width 884 height 516
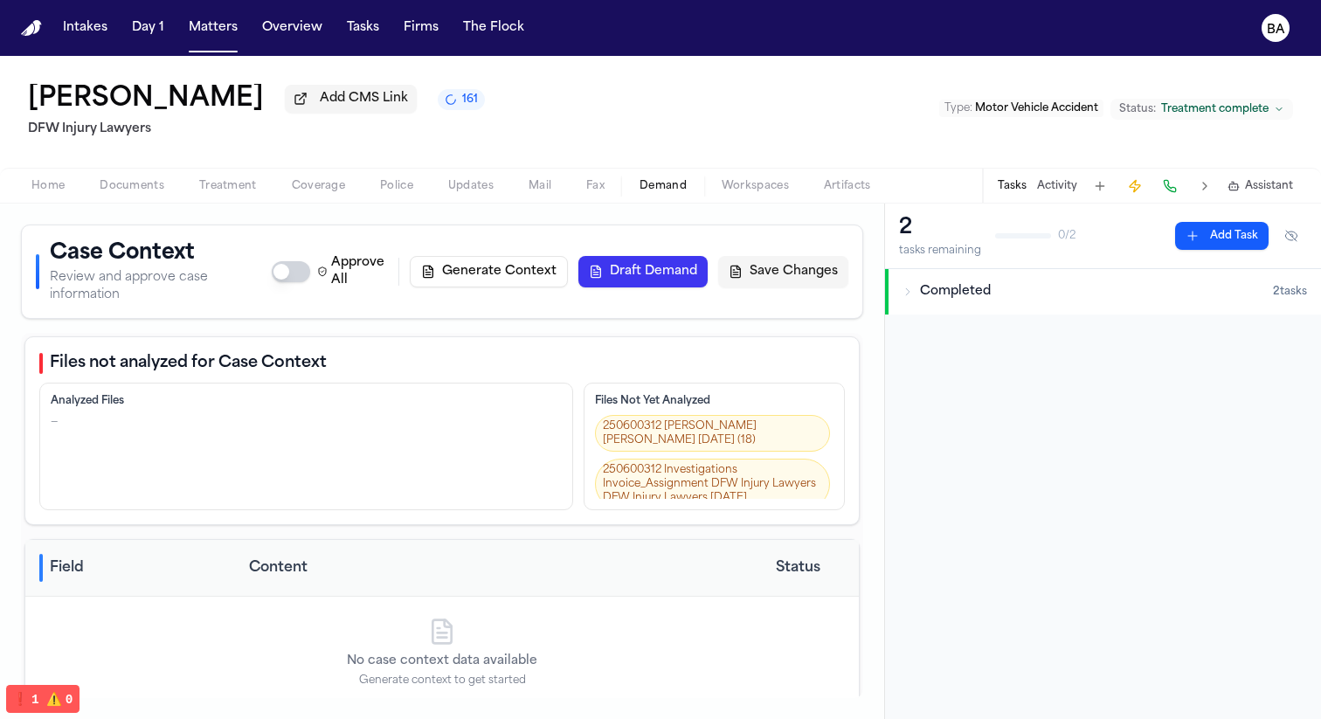
click at [148, 189] on span "Documents" at bounding box center [132, 186] width 65 height 14
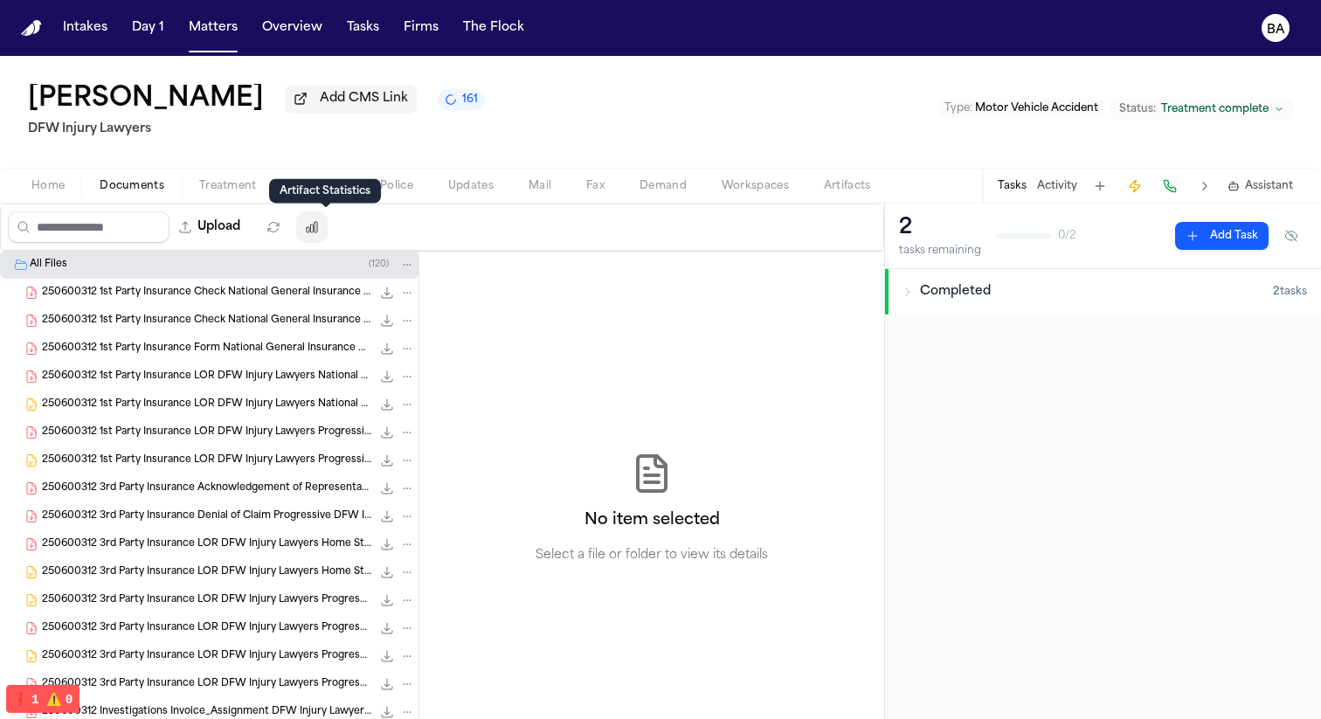
click at [318, 233] on icon "button" at bounding box center [312, 227] width 14 height 14
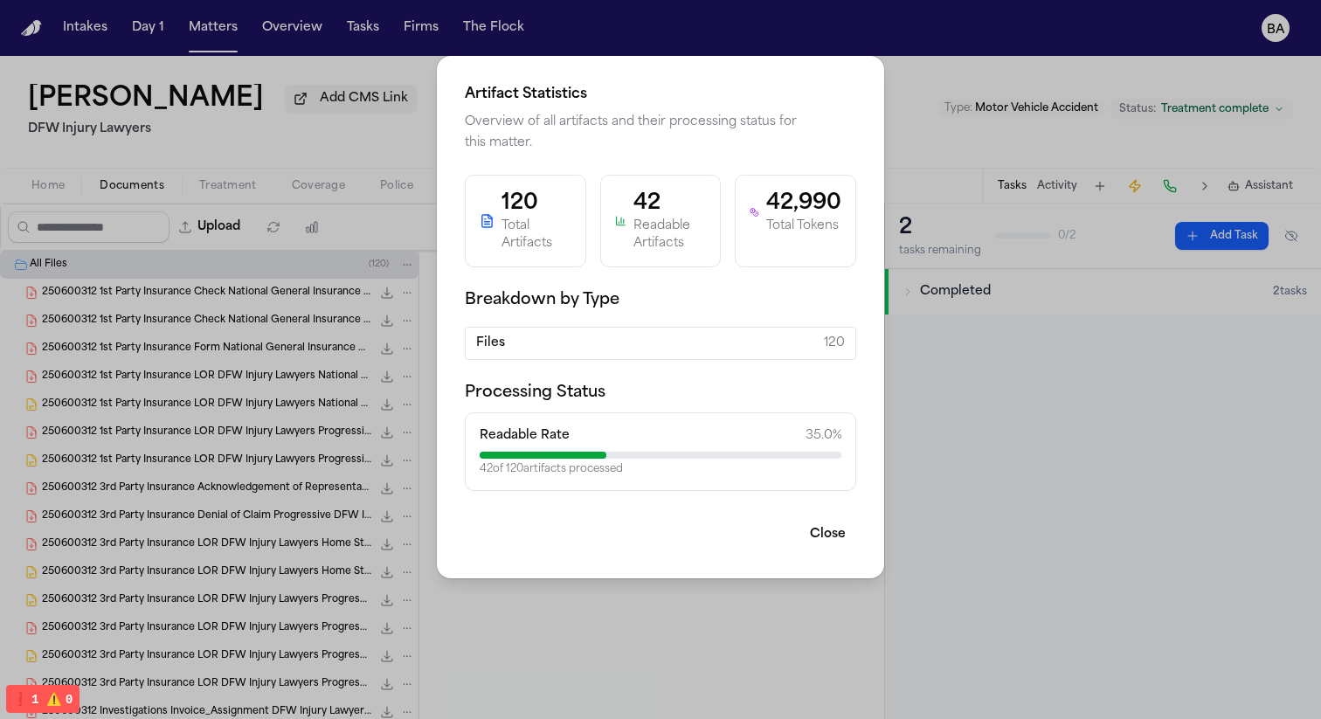
click at [591, 471] on div "42 of 120 artifacts processed" at bounding box center [661, 469] width 362 height 14
click at [591, 470] on div "42 of 120 artifacts processed" at bounding box center [661, 469] width 362 height 14
click at [800, 434] on div "Readable Rate 35.0 %" at bounding box center [661, 435] width 362 height 17
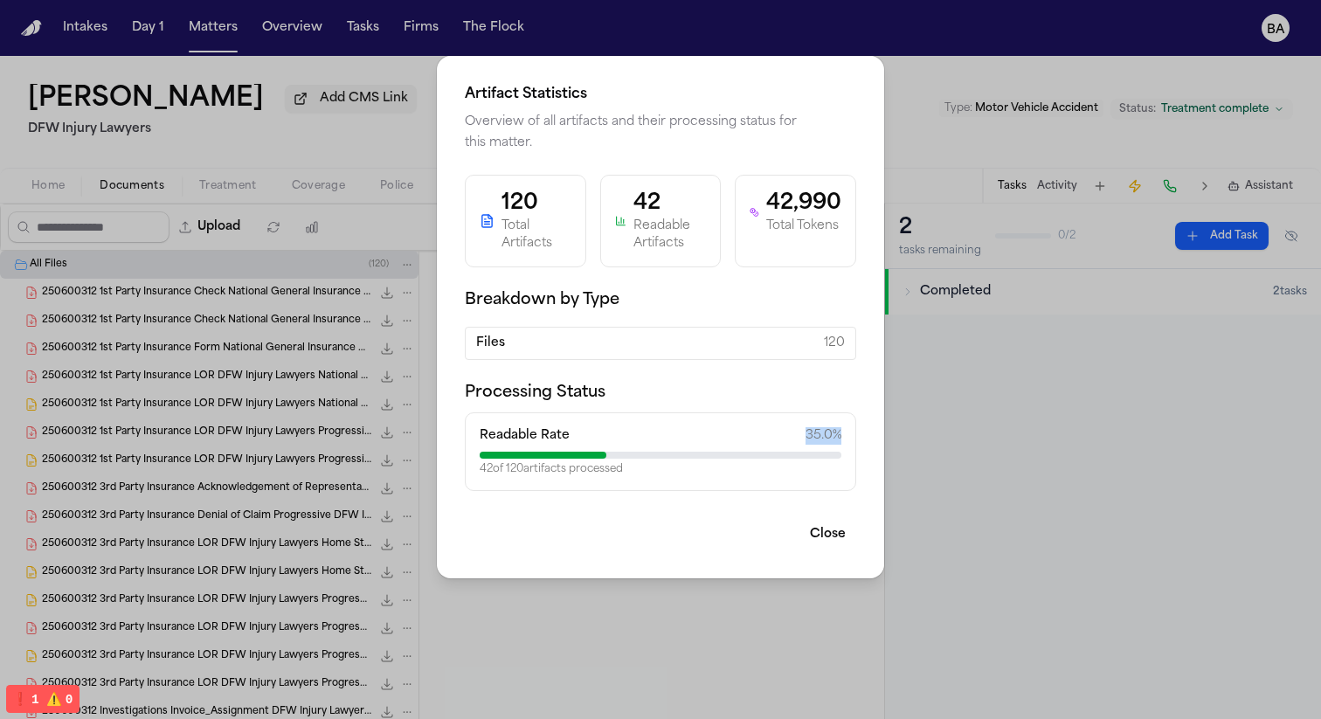
click at [800, 434] on div "Readable Rate 35.0 %" at bounding box center [661, 435] width 362 height 17
click at [825, 534] on button "Close" at bounding box center [827, 534] width 57 height 31
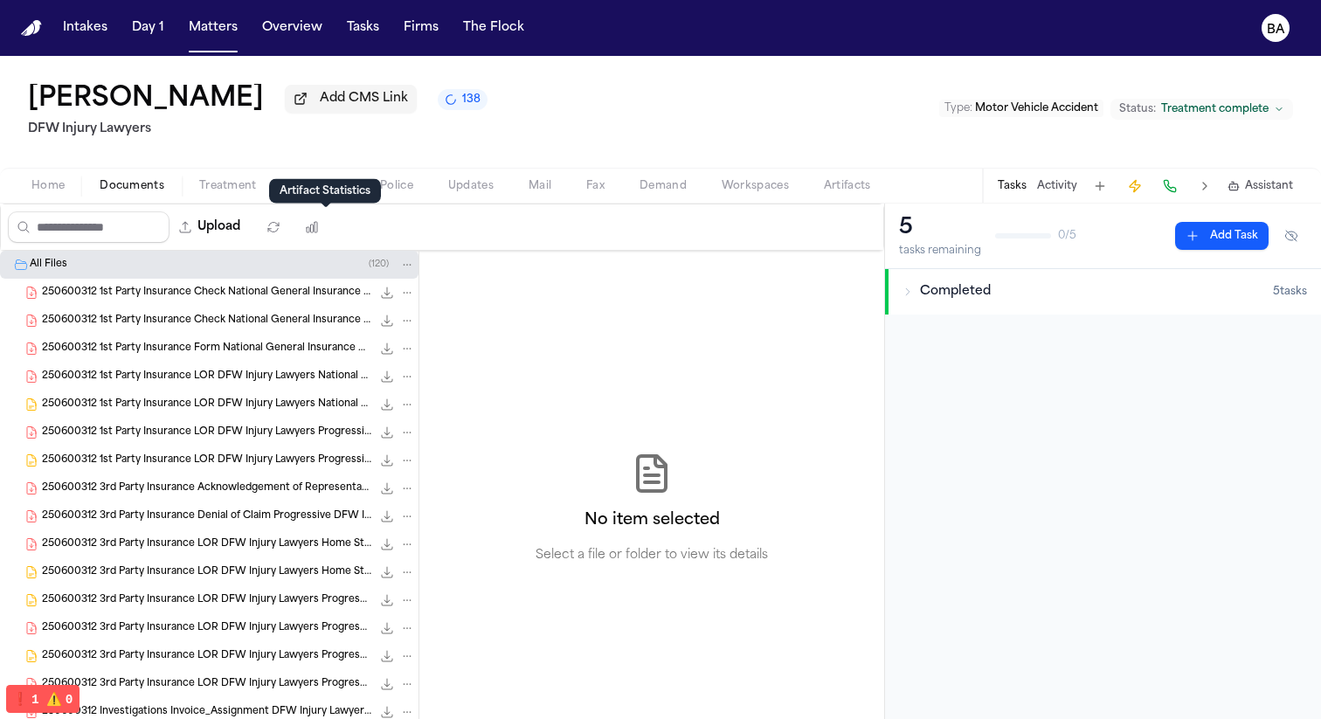
click at [462, 107] on span "138" at bounding box center [471, 100] width 18 height 14
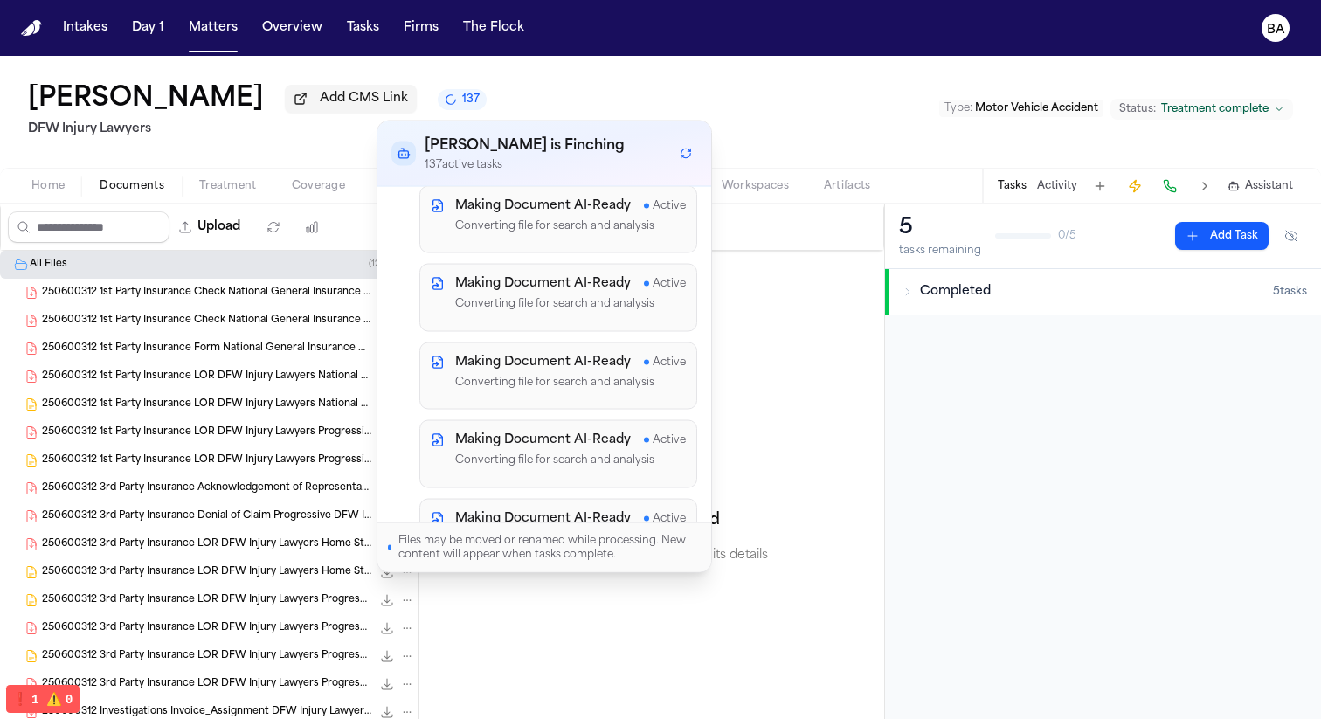
scroll to position [5389, 0]
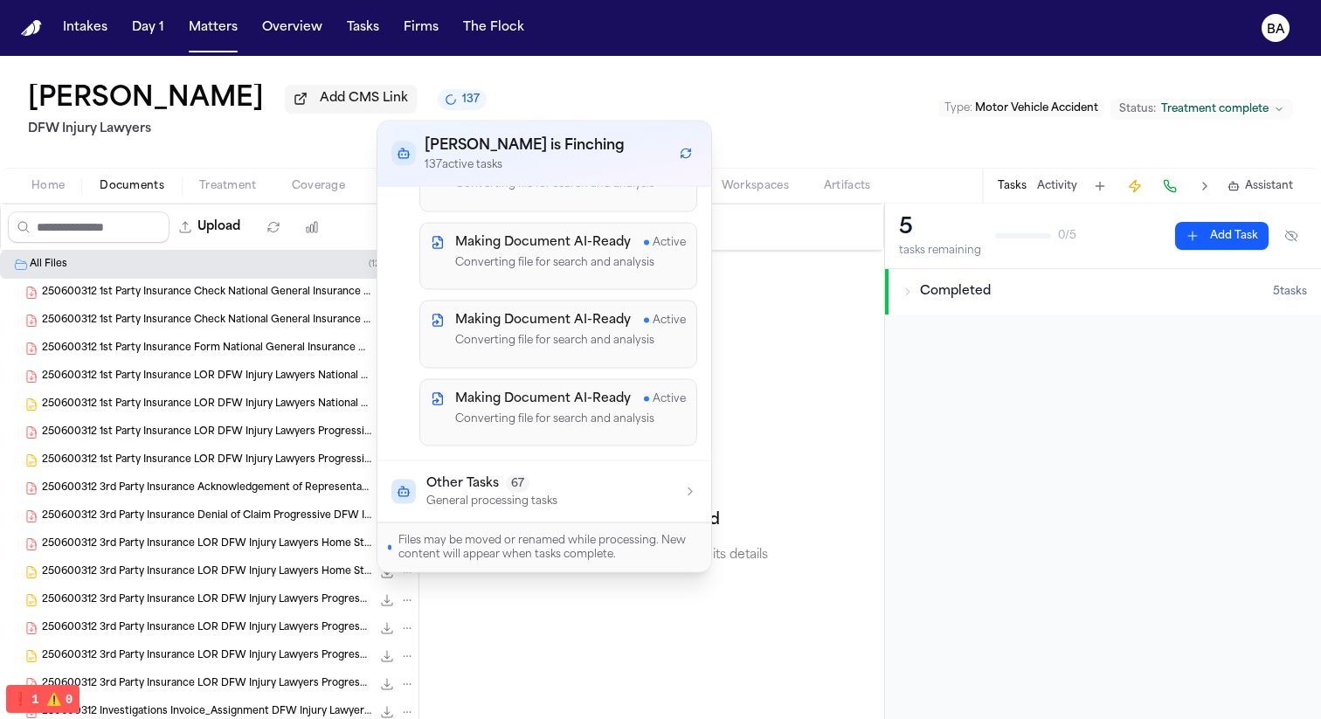
click at [683, 495] on icon "button" at bounding box center [690, 492] width 14 height 14
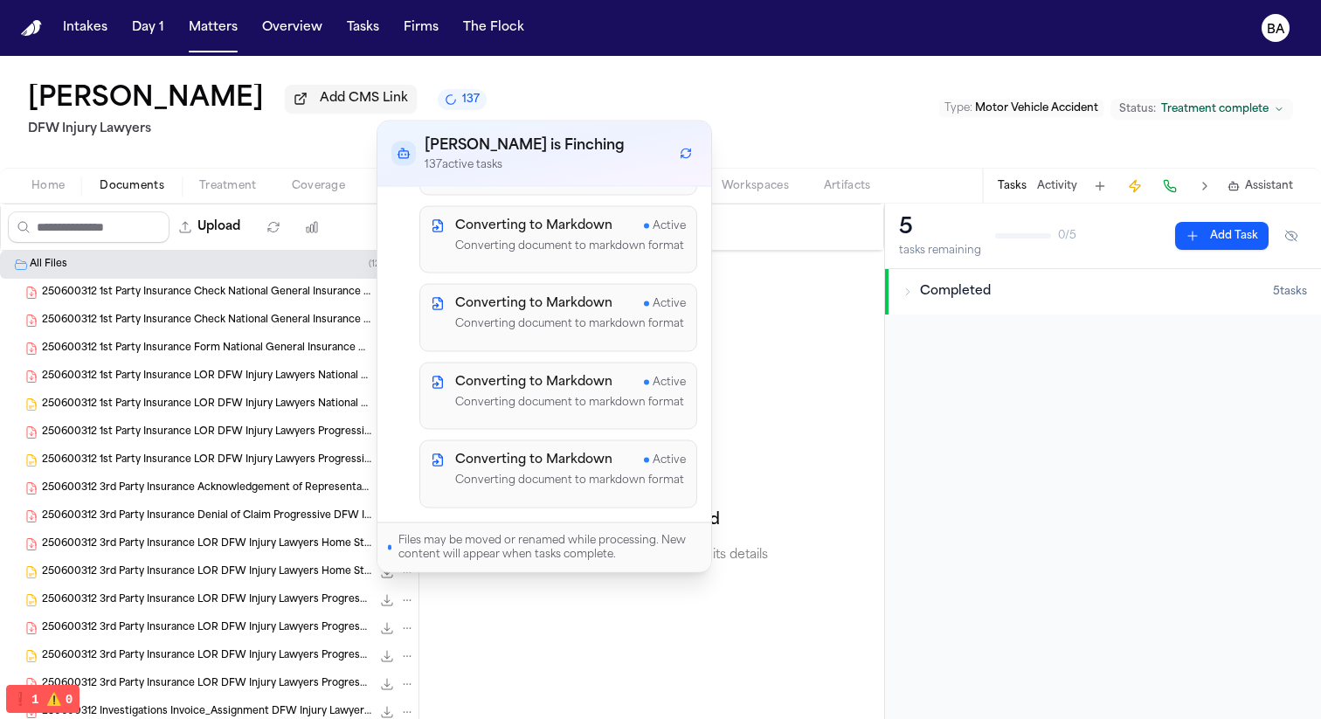
scroll to position [11756, 0]
click at [758, 388] on div "No item selected Select a file or folder to view its details" at bounding box center [651, 509] width 465 height 516
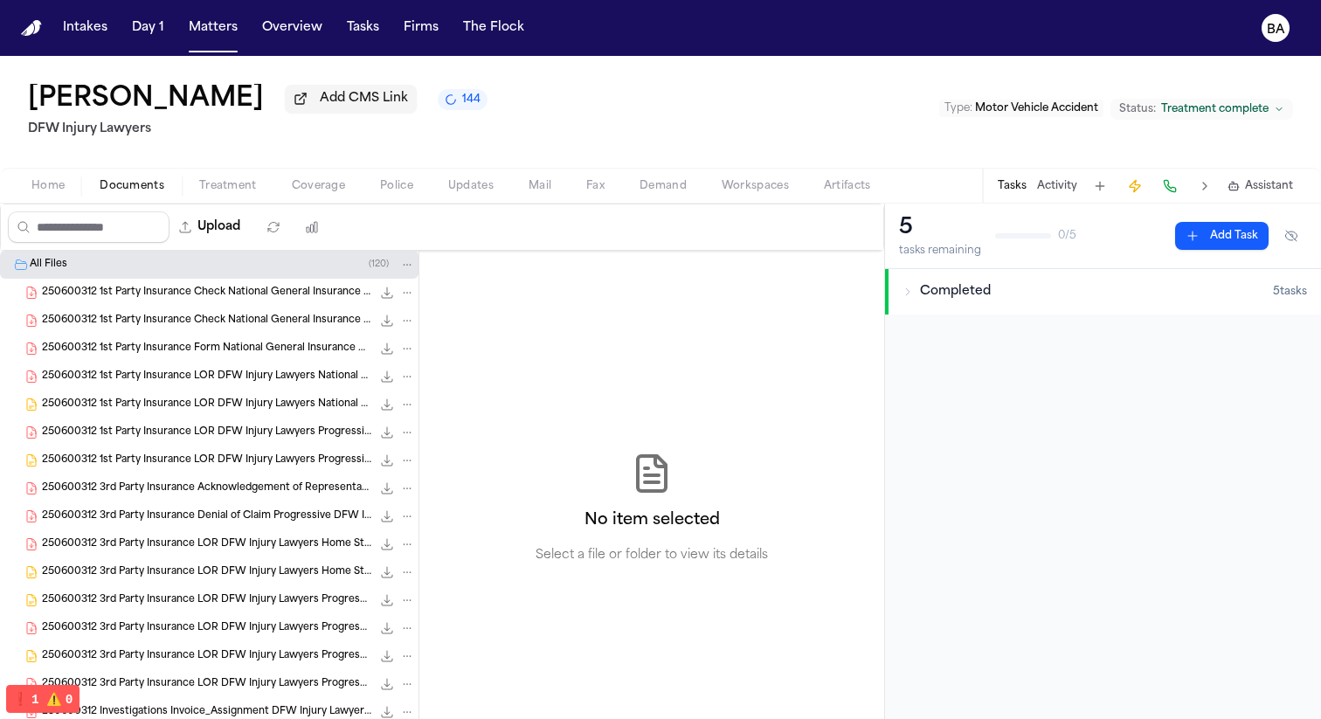
click at [462, 107] on span "144" at bounding box center [471, 100] width 18 height 14
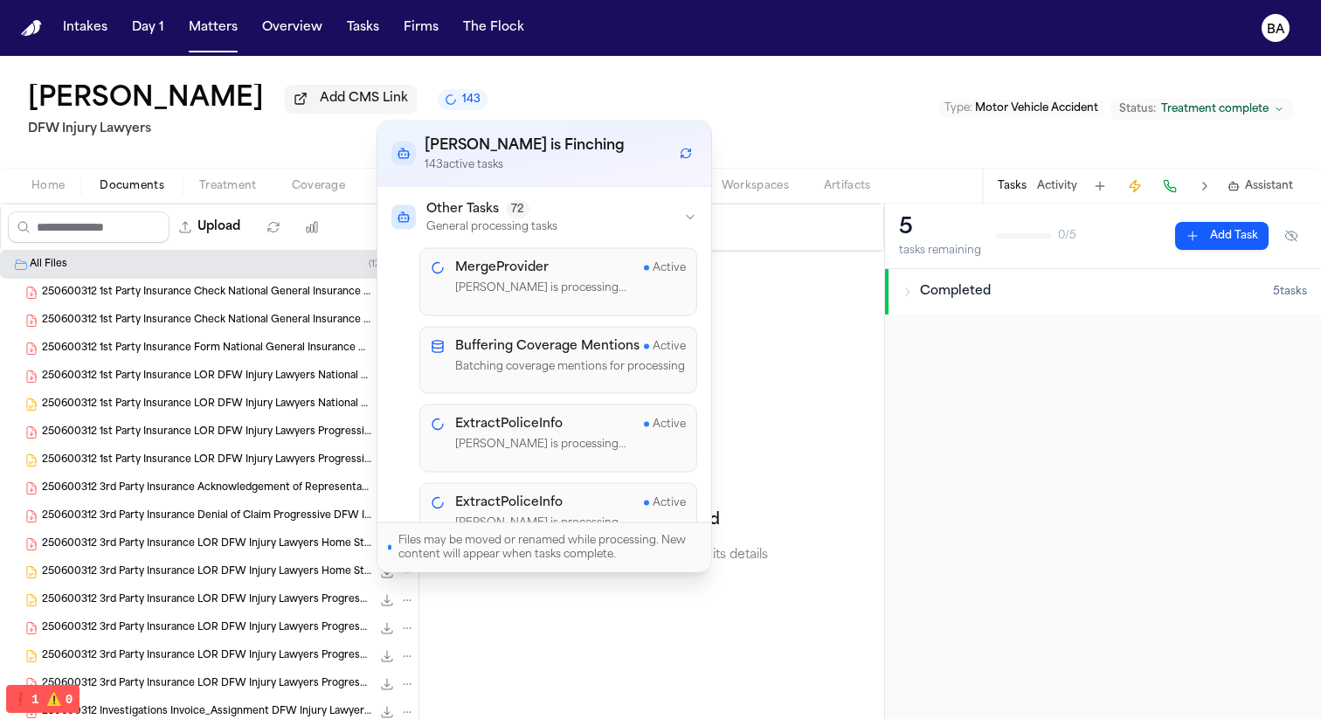
click at [730, 92] on div "Jessica Lowe Add CMS Link 143 DFW Injury Lawyers Type : Motor Vehicle Accident …" at bounding box center [660, 112] width 1321 height 112
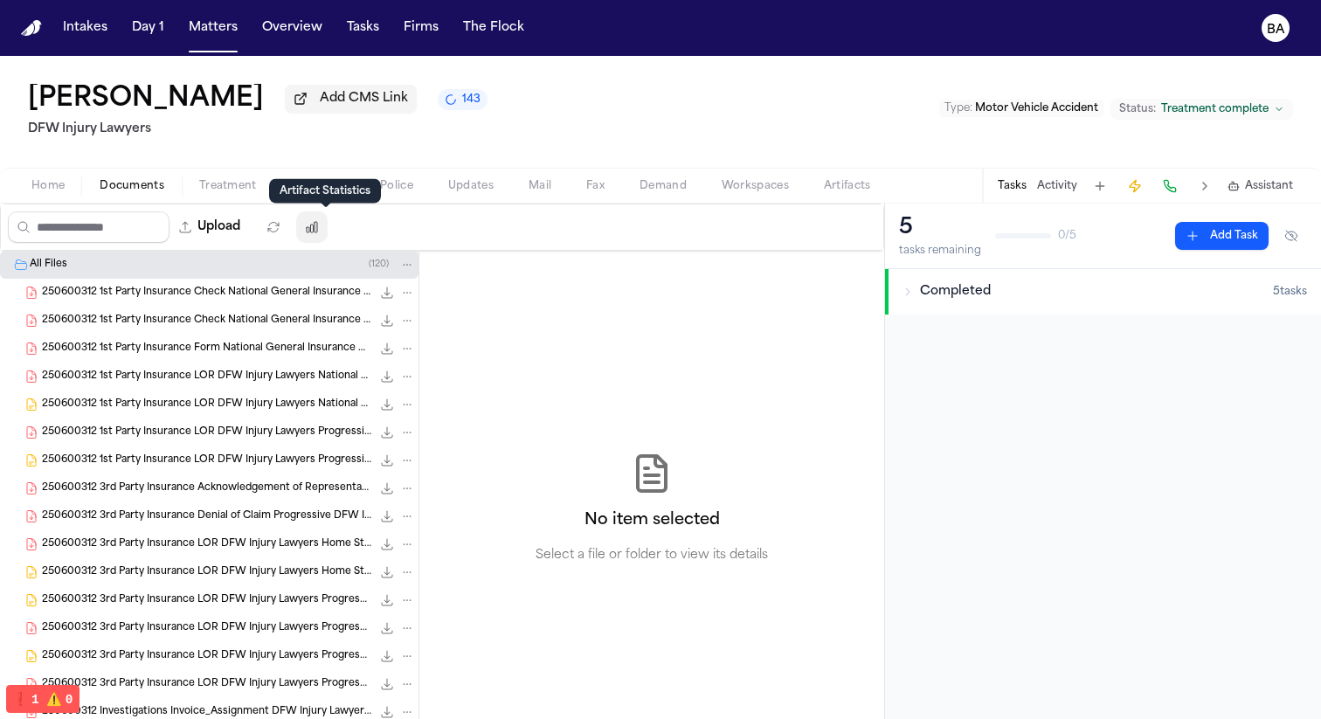
click at [317, 232] on icon "button" at bounding box center [312, 227] width 10 height 10
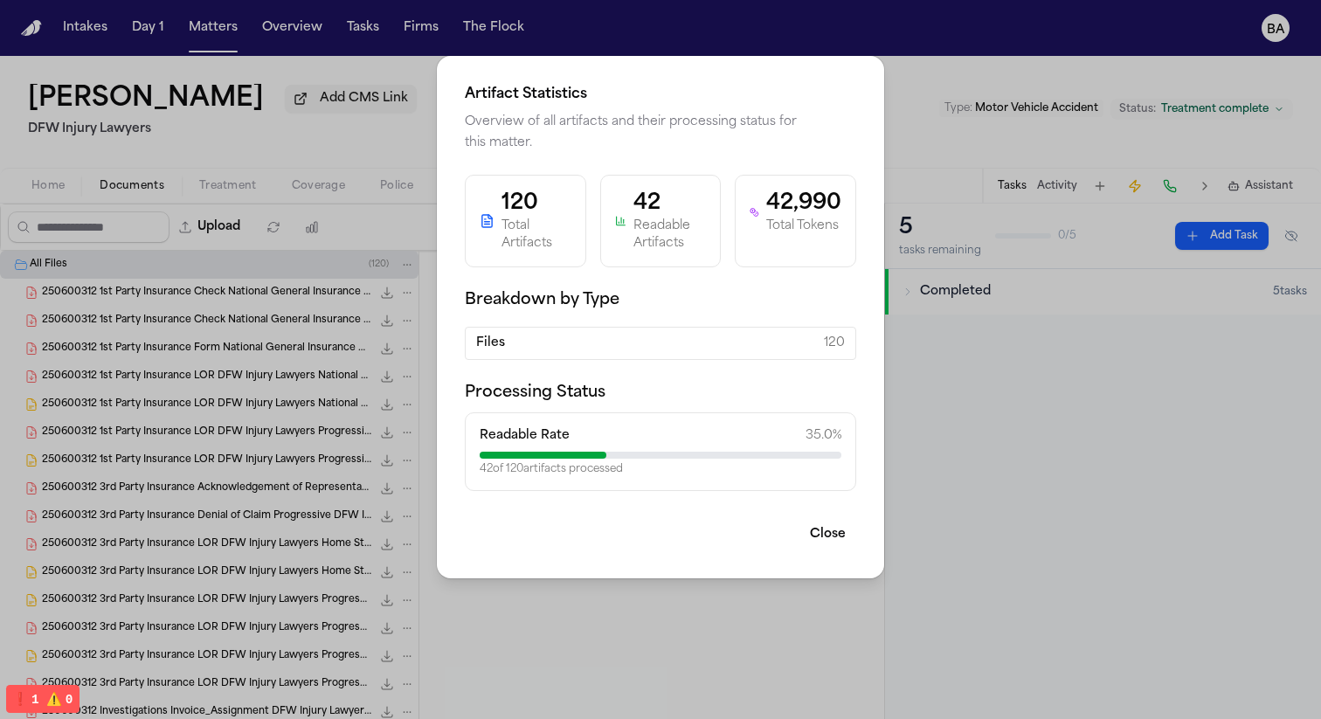
click at [637, 356] on div "Files 120" at bounding box center [660, 343] width 391 height 33
click at [827, 537] on button "Close" at bounding box center [827, 534] width 57 height 31
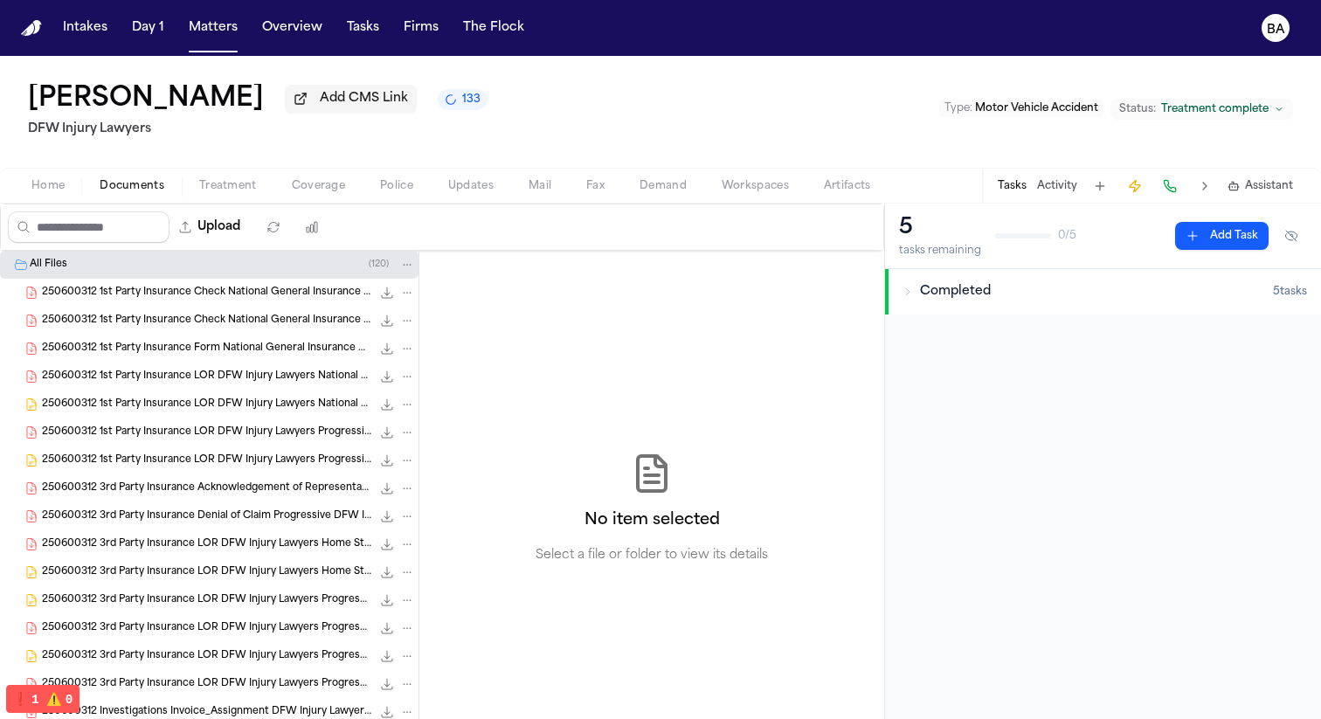
click at [421, 140] on h2 "DFW Injury Lawyers" at bounding box center [258, 129] width 460 height 21
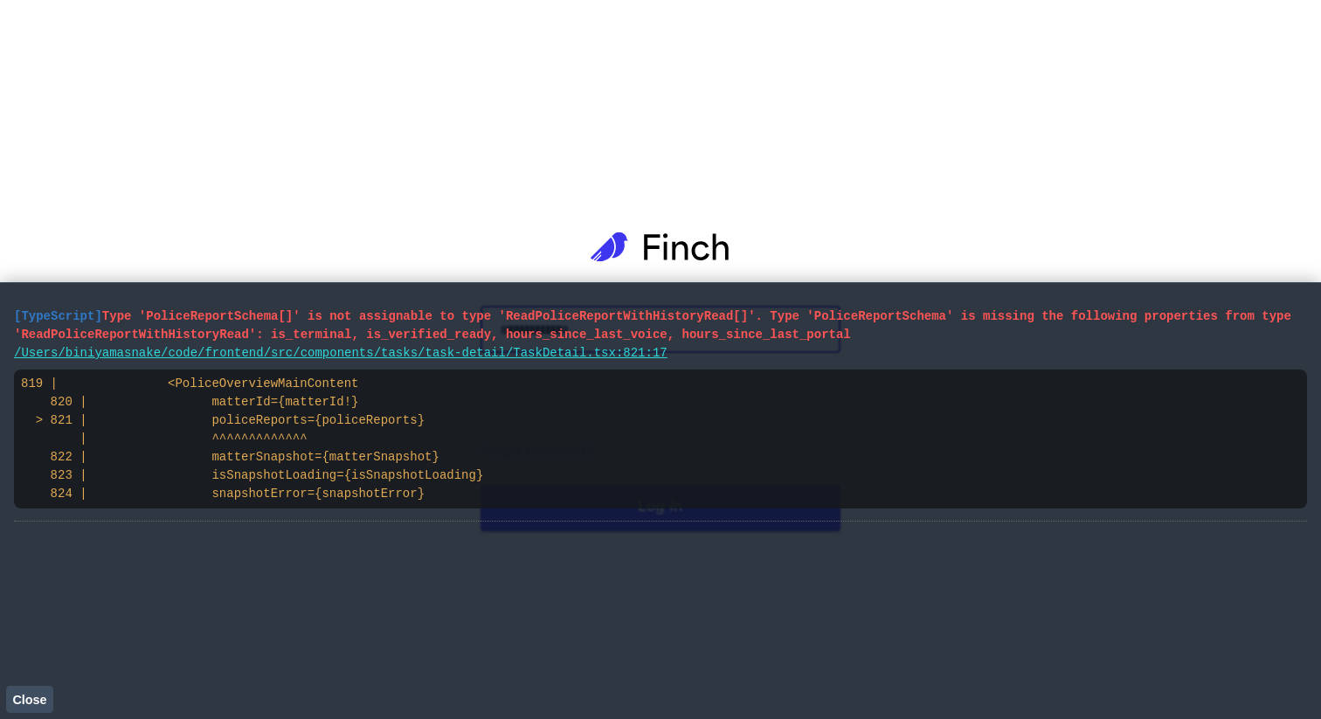
click at [33, 699] on span "Close" at bounding box center [29, 700] width 34 height 14
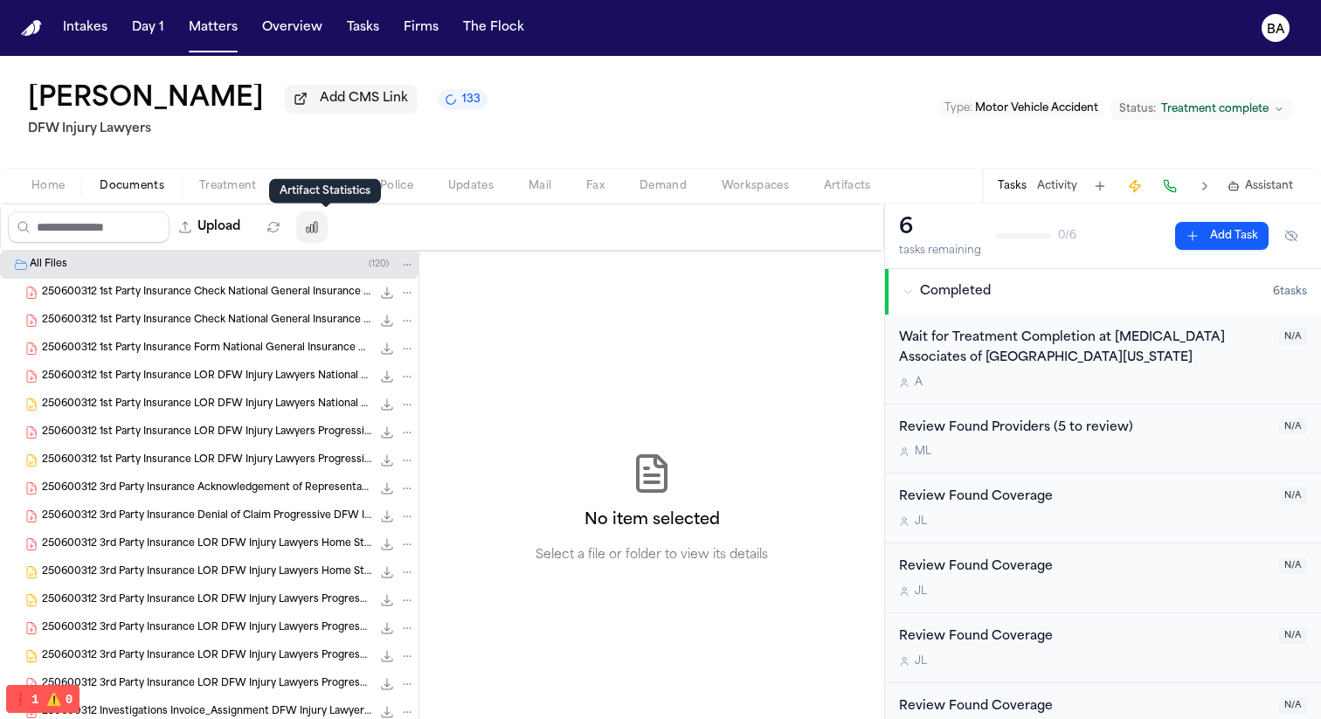
click at [318, 234] on icon "button" at bounding box center [312, 227] width 14 height 14
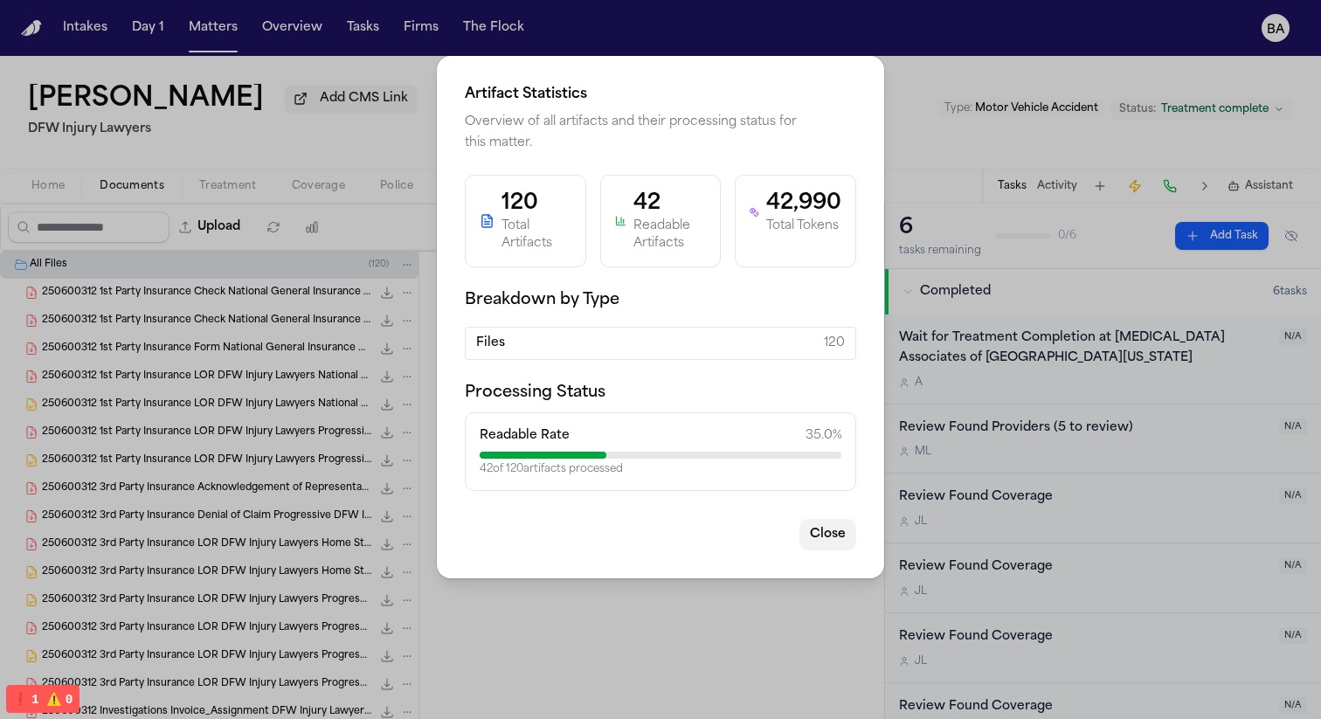
click at [841, 539] on button "Close" at bounding box center [827, 534] width 57 height 31
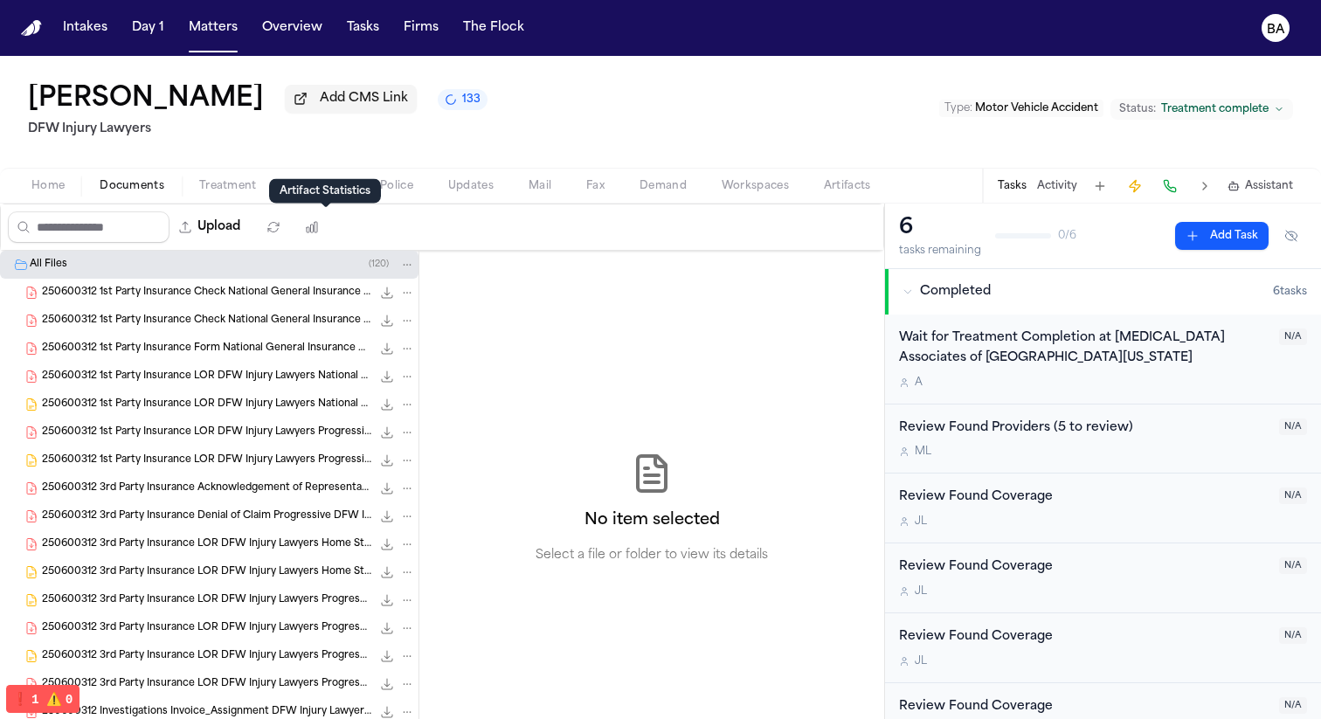
click at [654, 190] on span "Demand" at bounding box center [663, 186] width 47 height 14
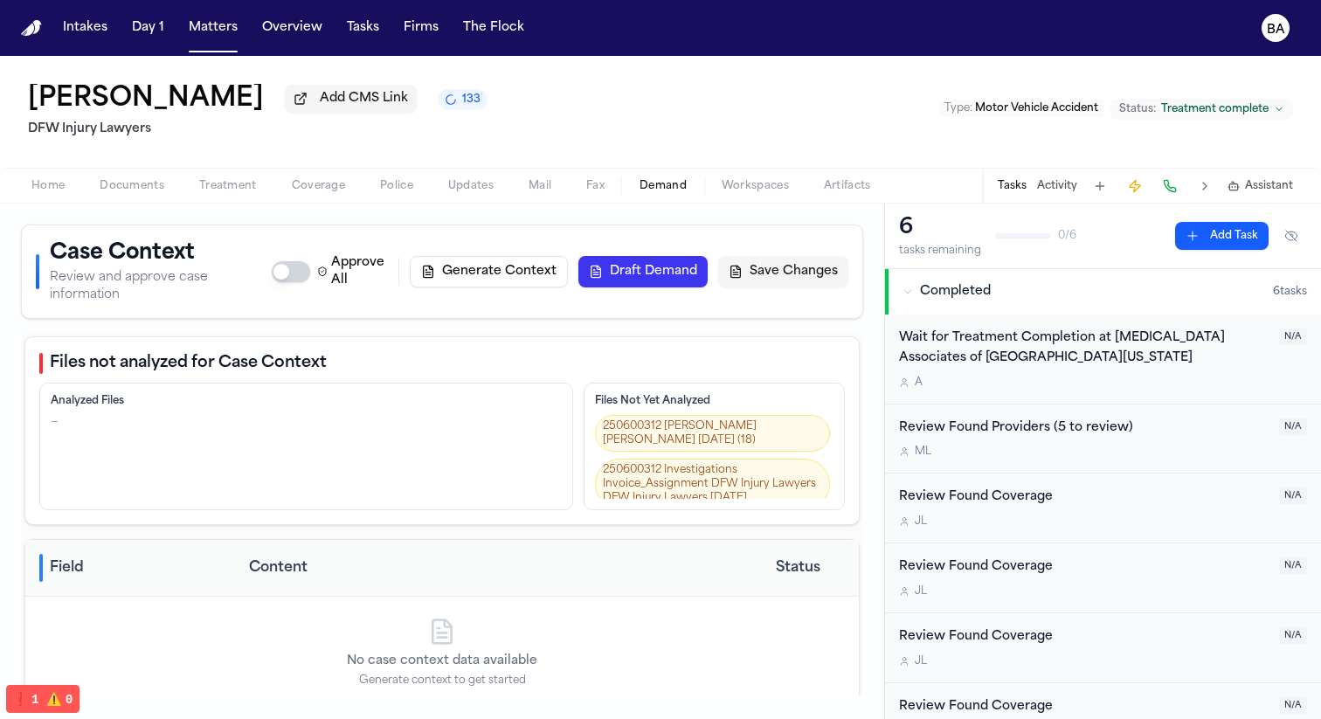
click at [438, 96] on button "133" at bounding box center [463, 99] width 50 height 21
click at [700, 462] on link "250600312 Plaintiff [MEDICAL_DATA] Agreement DFW Injury Lawyers [DATE]" at bounding box center [712, 480] width 235 height 37
click at [462, 107] on span "133" at bounding box center [471, 100] width 18 height 14
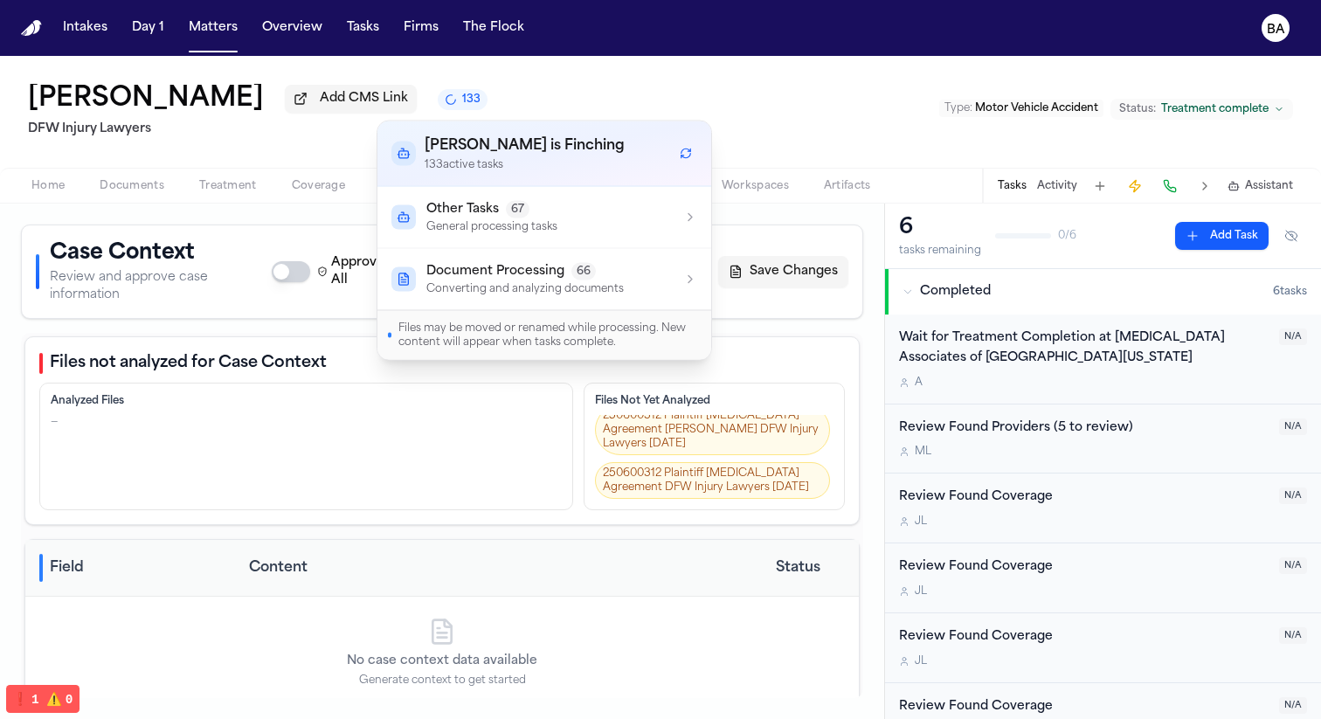
click at [598, 263] on div "Document Processing 66" at bounding box center [524, 271] width 197 height 17
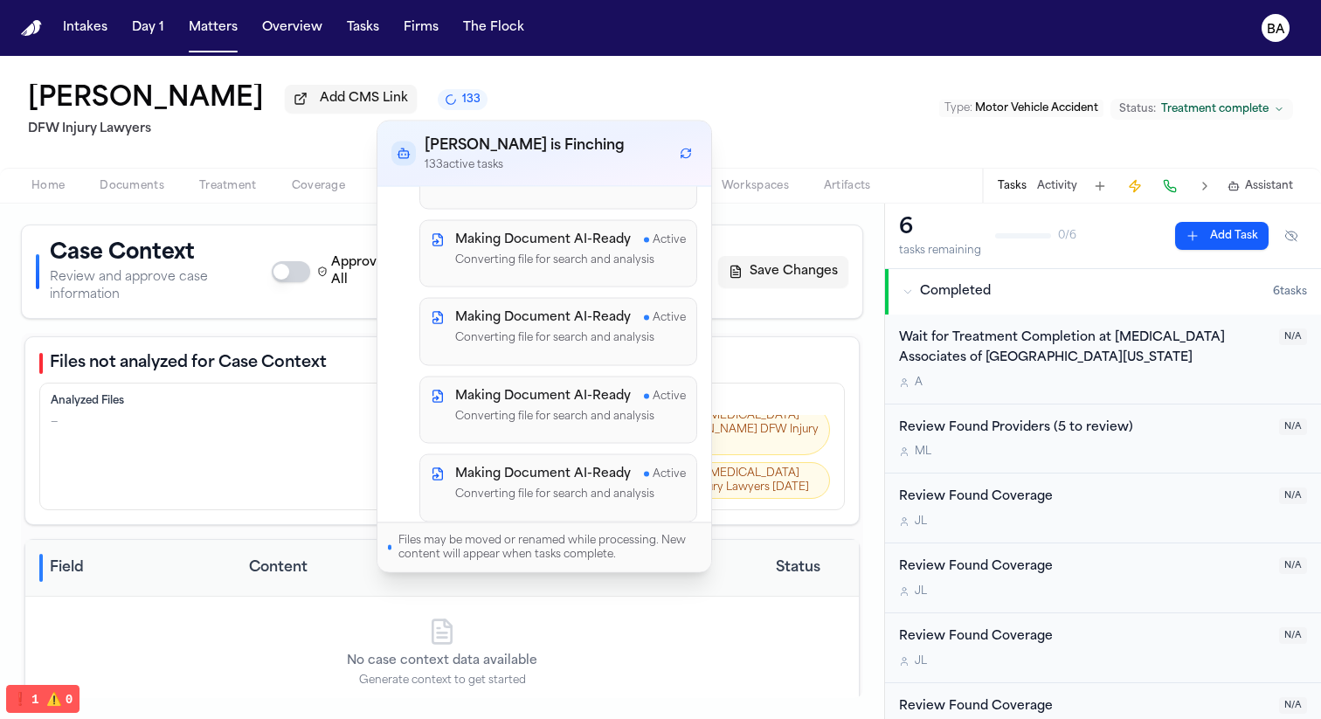
scroll to position [4952, 0]
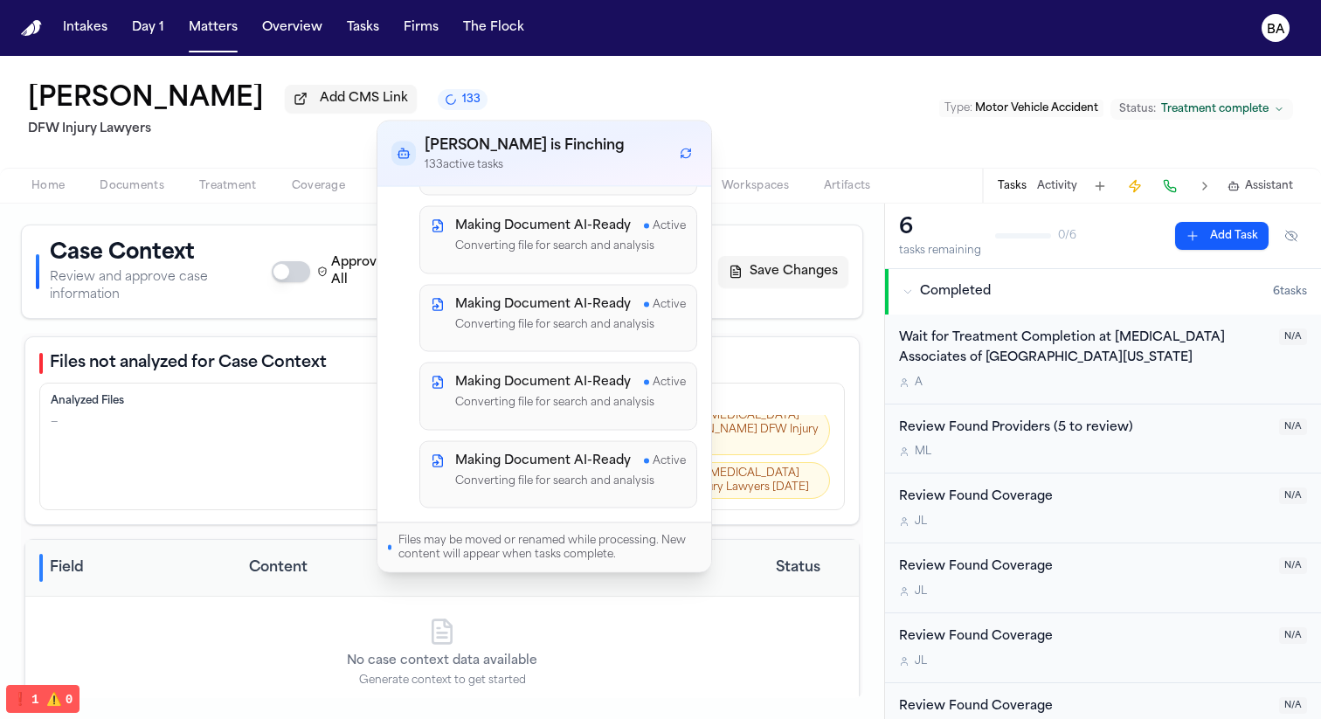
click at [685, 159] on icon "Refresh workflows" at bounding box center [686, 154] width 12 height 12
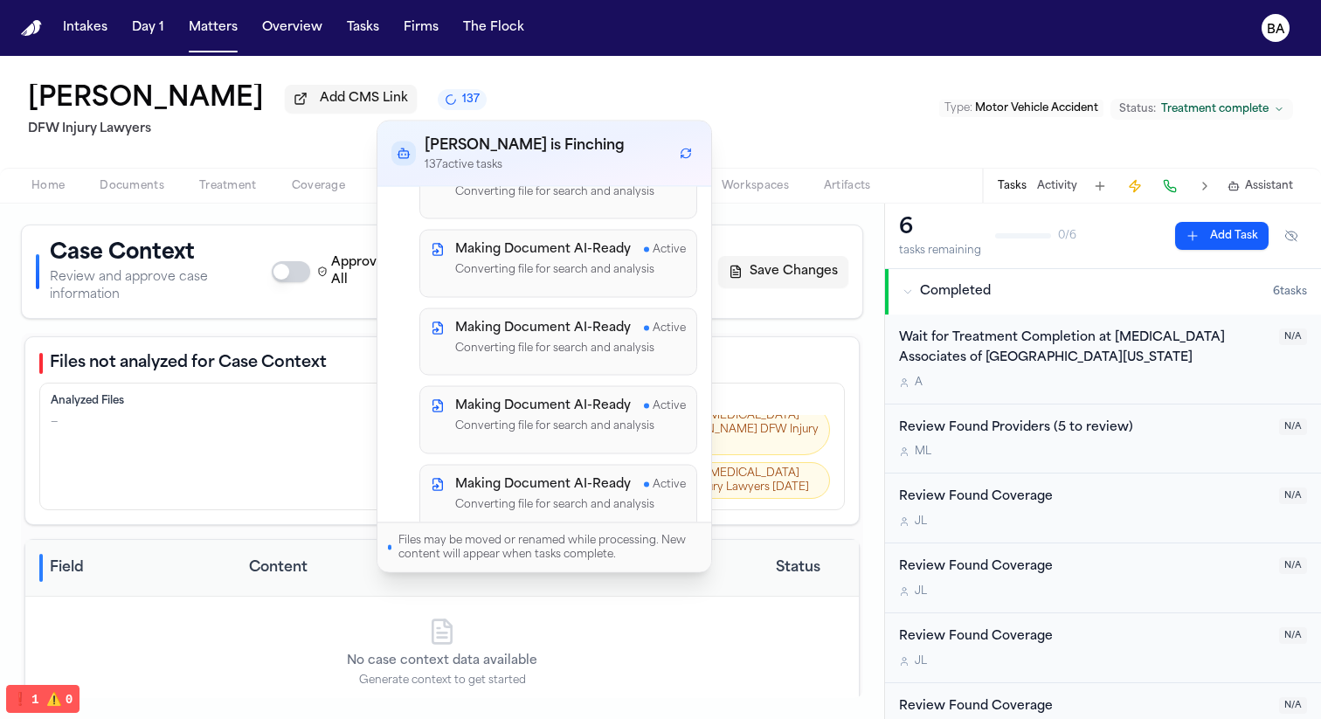
scroll to position [2592, 0]
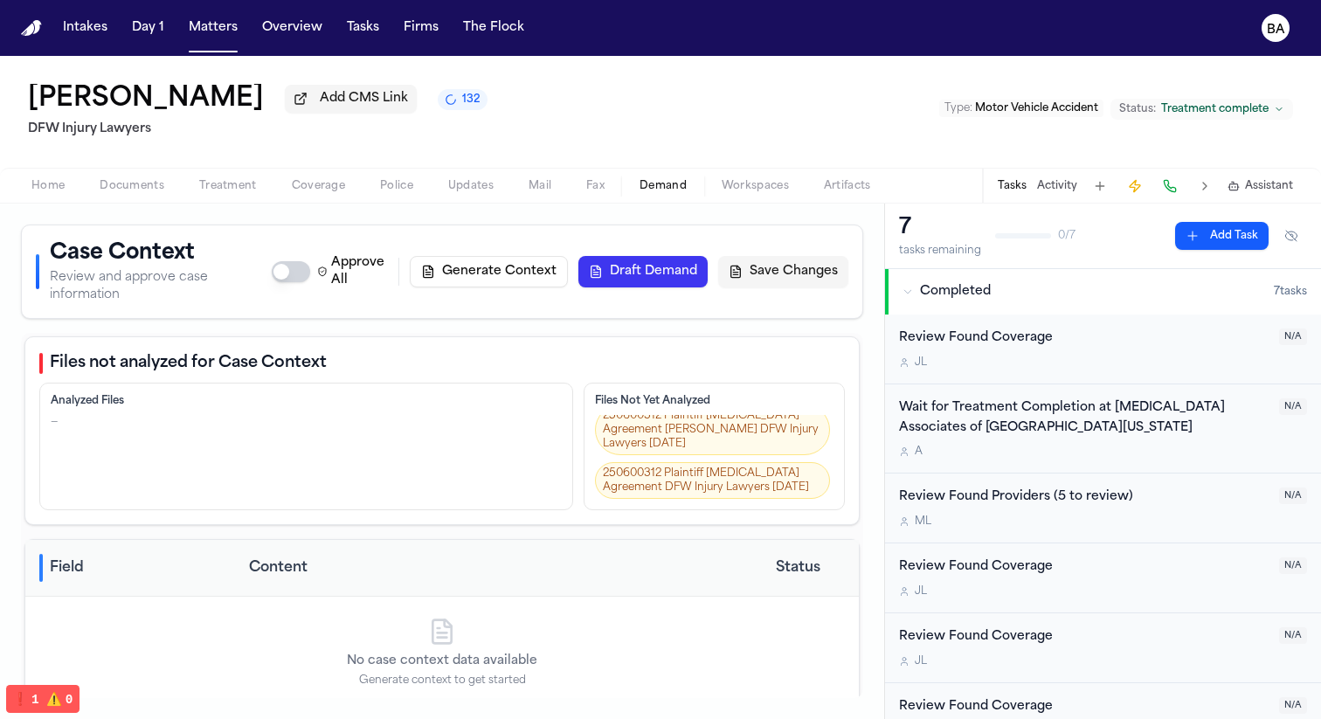
drag, startPoint x: 495, startPoint y: 97, endPoint x: 522, endPoint y: 220, distance: 126.0
click at [496, 97] on div "Jessica Lowe Add CMS Link 132 DFW Injury Lawyers Type : Motor Vehicle Accident …" at bounding box center [660, 112] width 1321 height 112
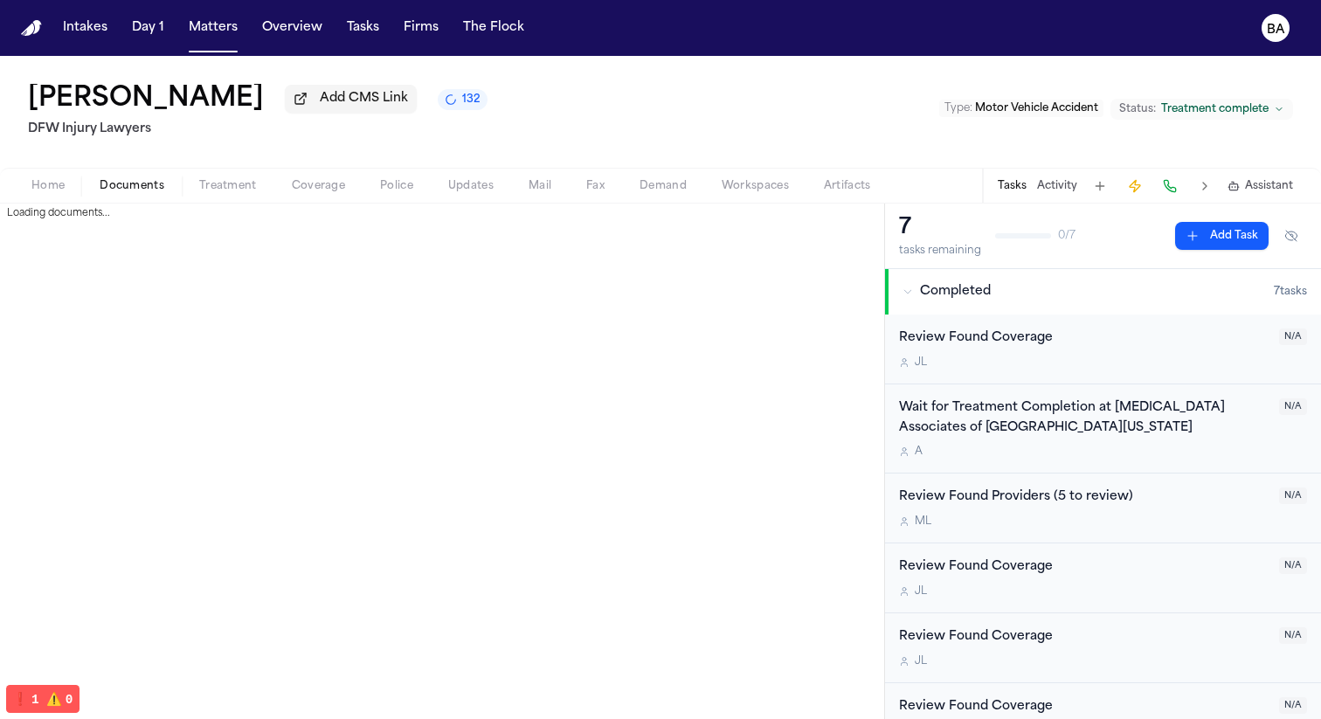
click at [155, 190] on span "Documents" at bounding box center [132, 186] width 65 height 14
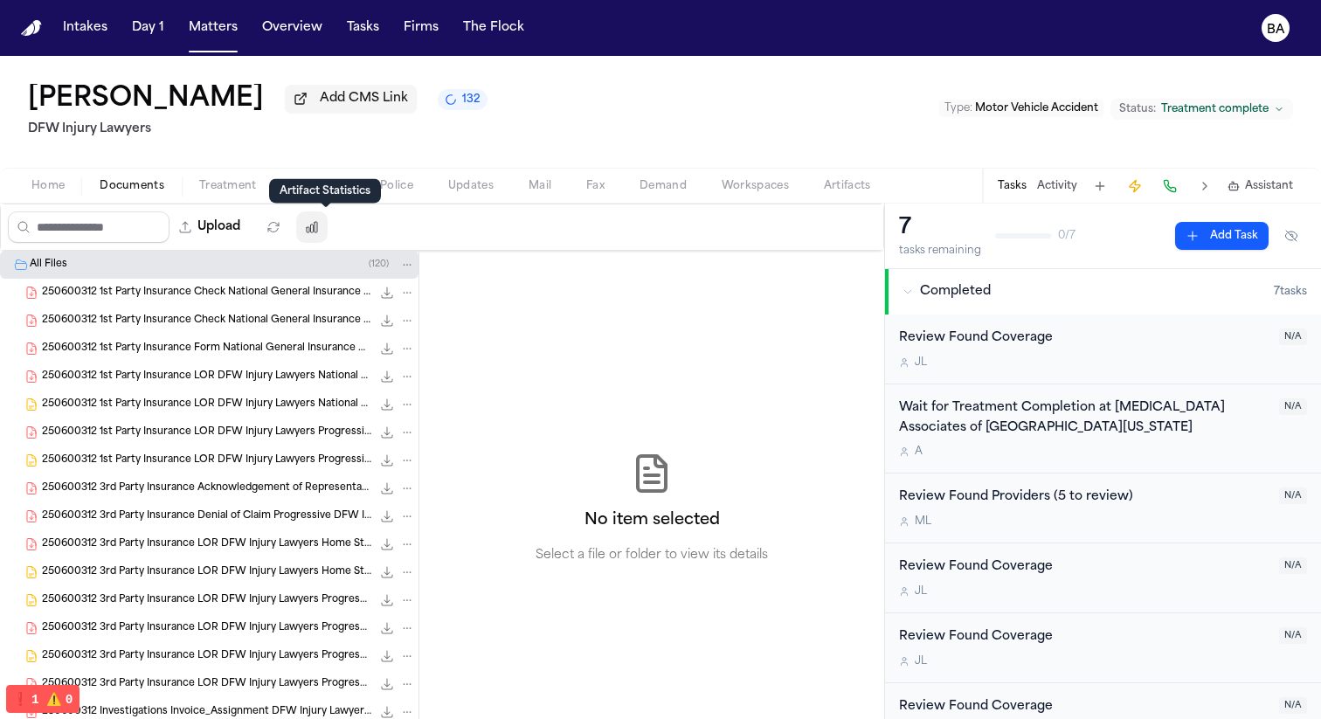
click at [318, 233] on button "button" at bounding box center [311, 226] width 31 height 31
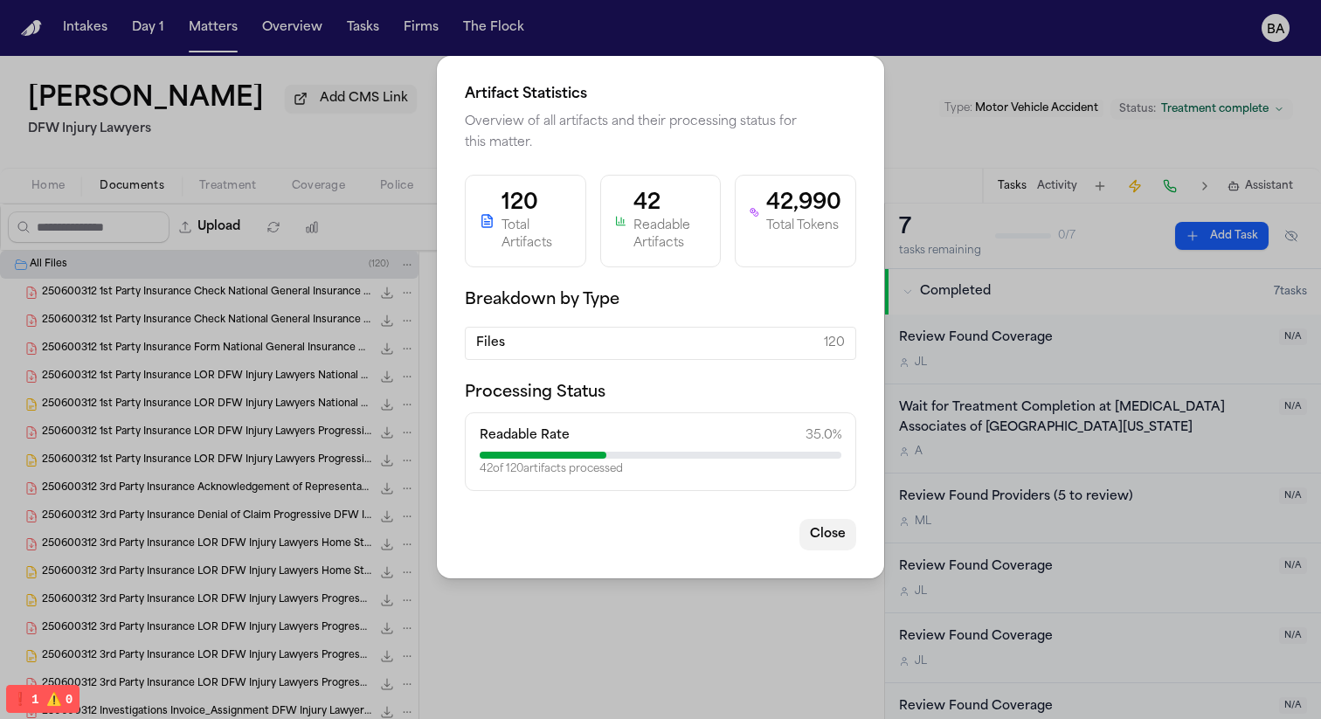
click at [830, 531] on button "Close" at bounding box center [827, 534] width 57 height 31
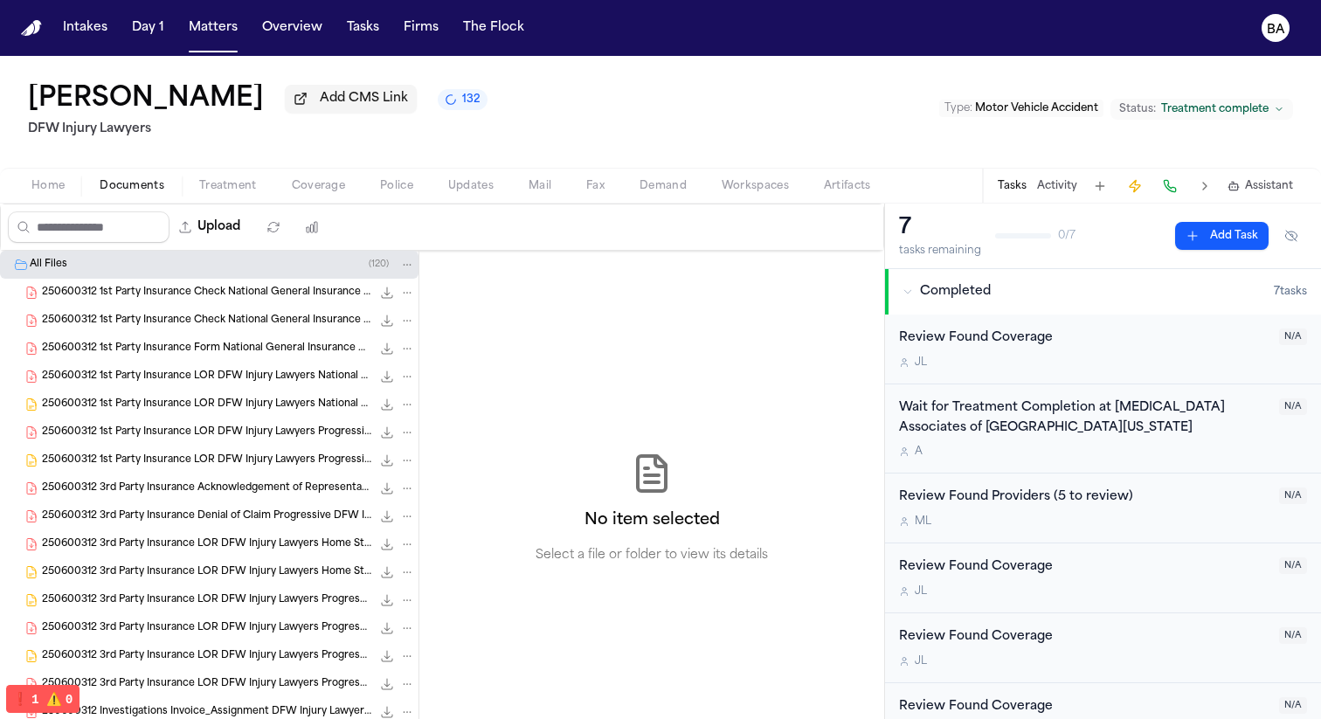
click at [438, 110] on button "132" at bounding box center [463, 99] width 50 height 21
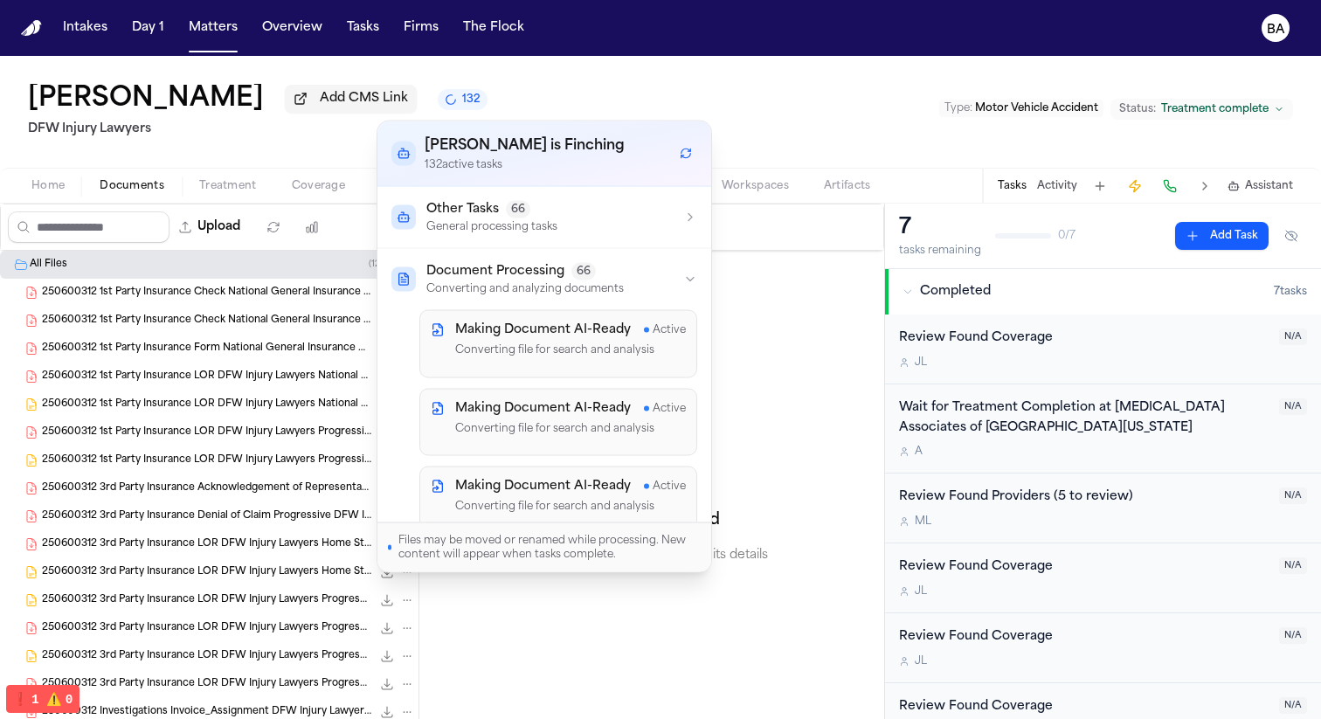
click at [683, 277] on icon "button" at bounding box center [690, 280] width 14 height 14
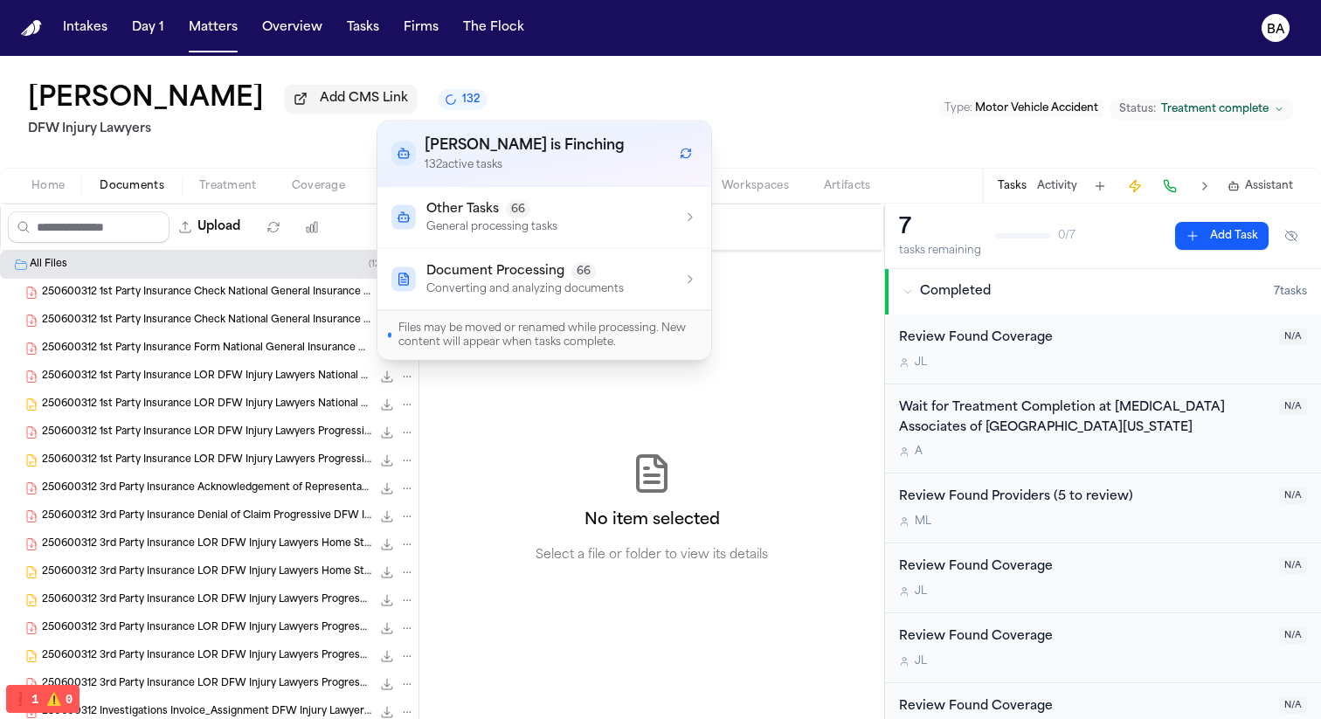
click at [664, 224] on div "Other Tasks 66 General processing tasks" at bounding box center [544, 217] width 306 height 33
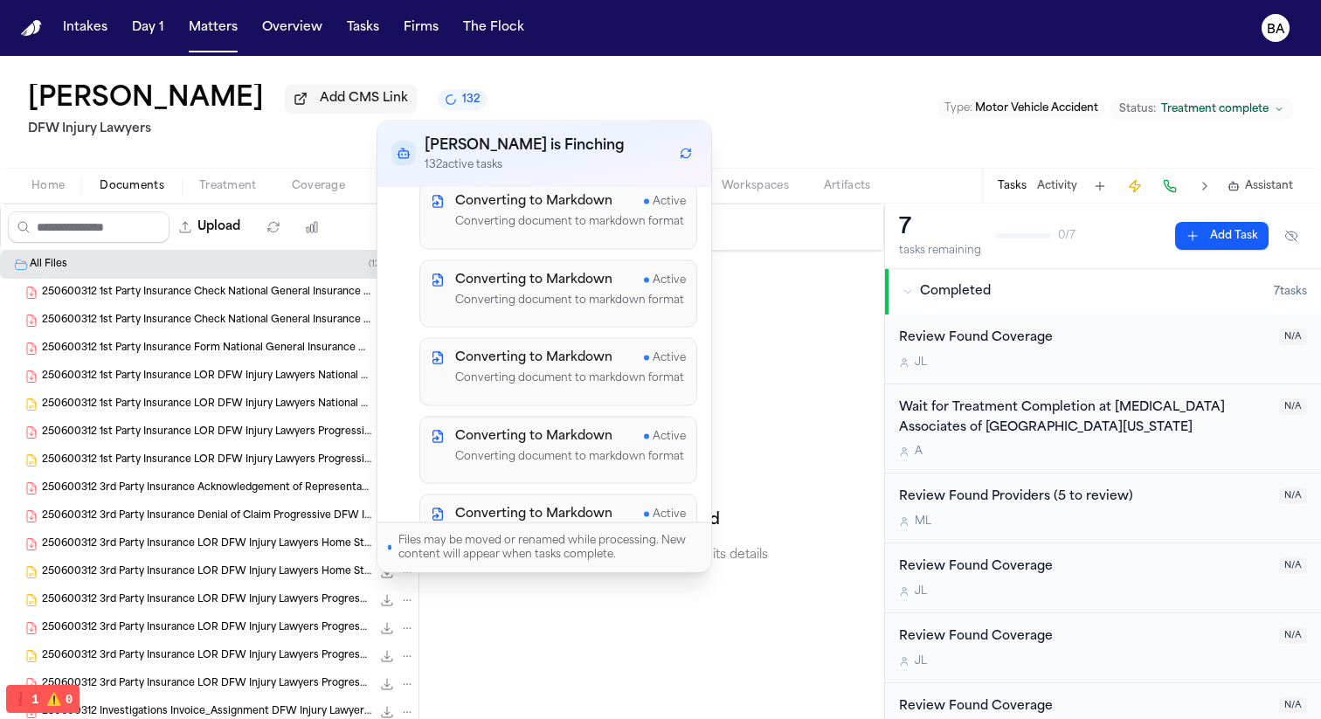
scroll to position [2206, 0]
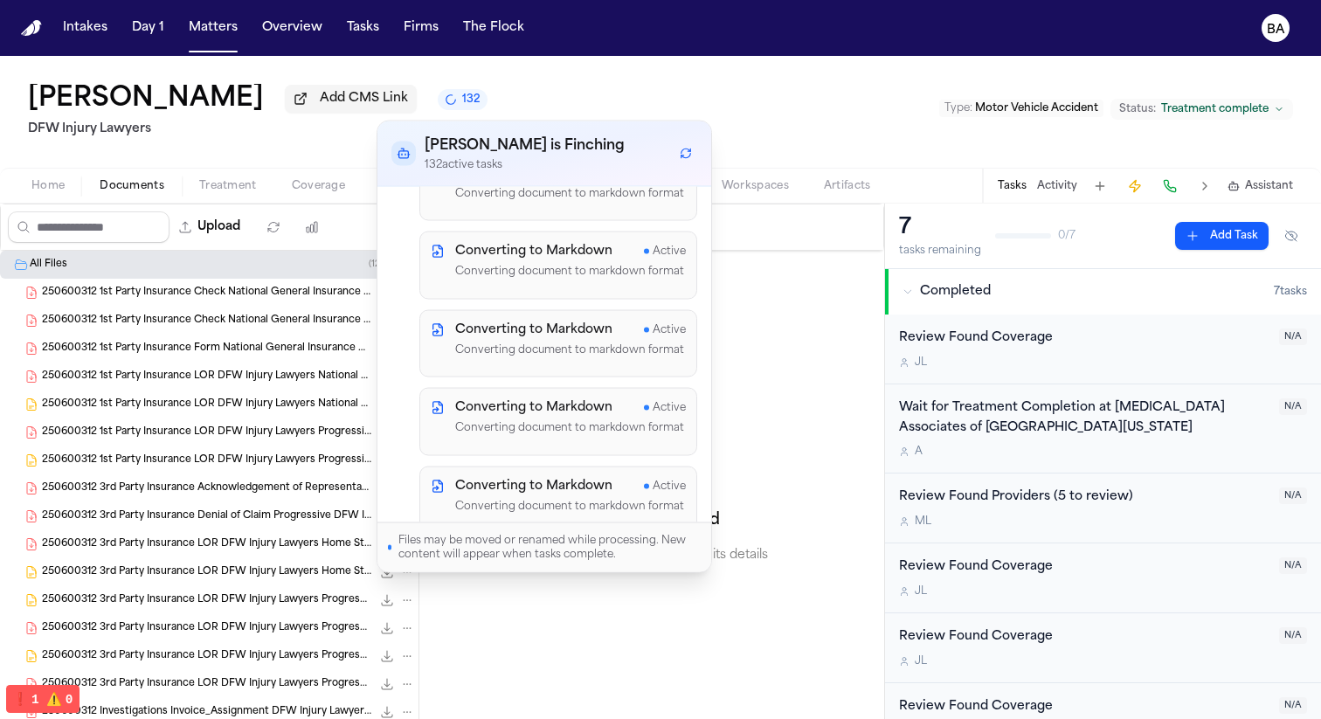
click at [734, 288] on div "No item selected Select a file or folder to view its details" at bounding box center [651, 509] width 465 height 516
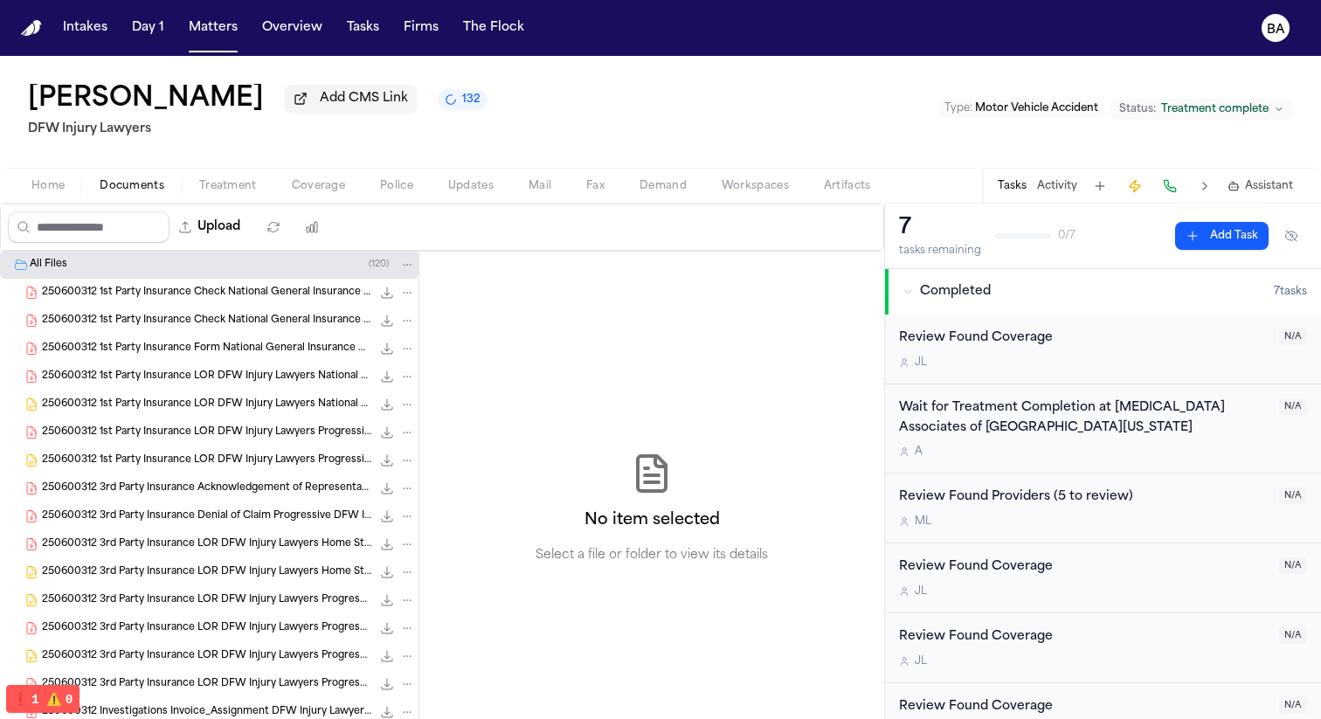
click at [657, 189] on span "Demand" at bounding box center [663, 186] width 47 height 14
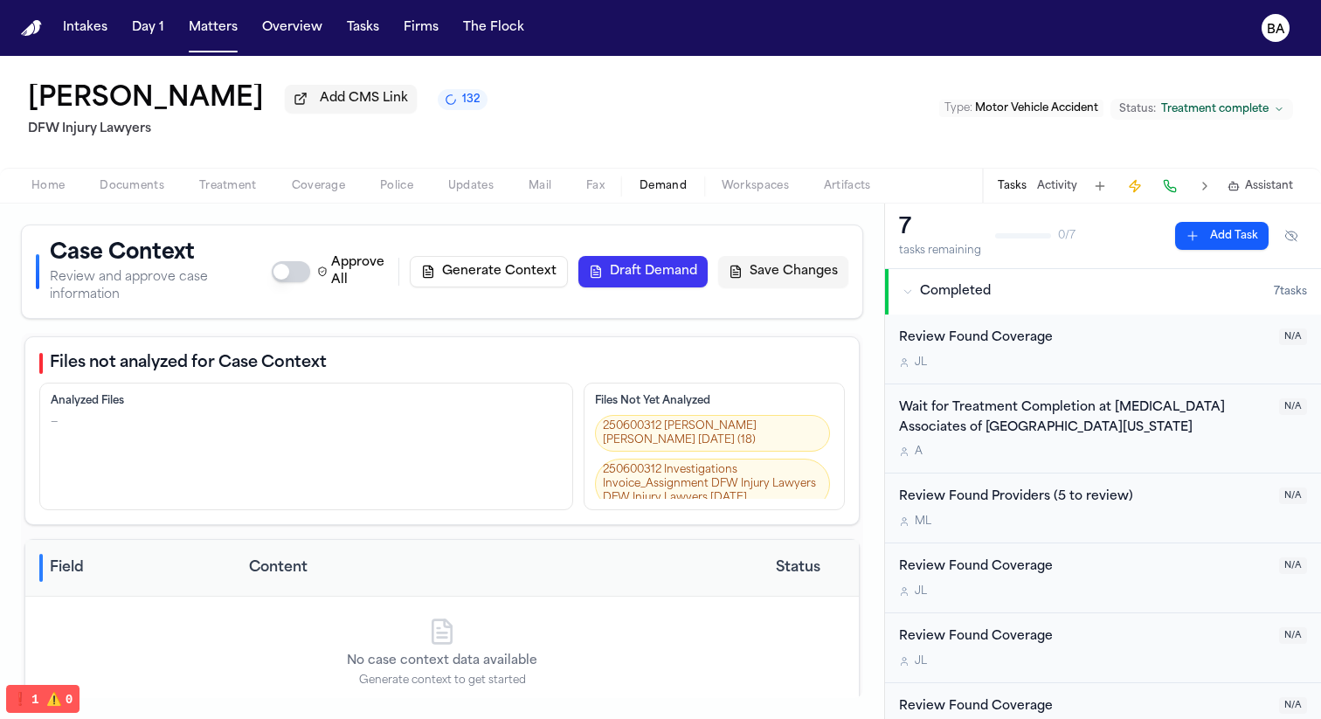
click at [536, 280] on button "Generate Context" at bounding box center [489, 271] width 158 height 31
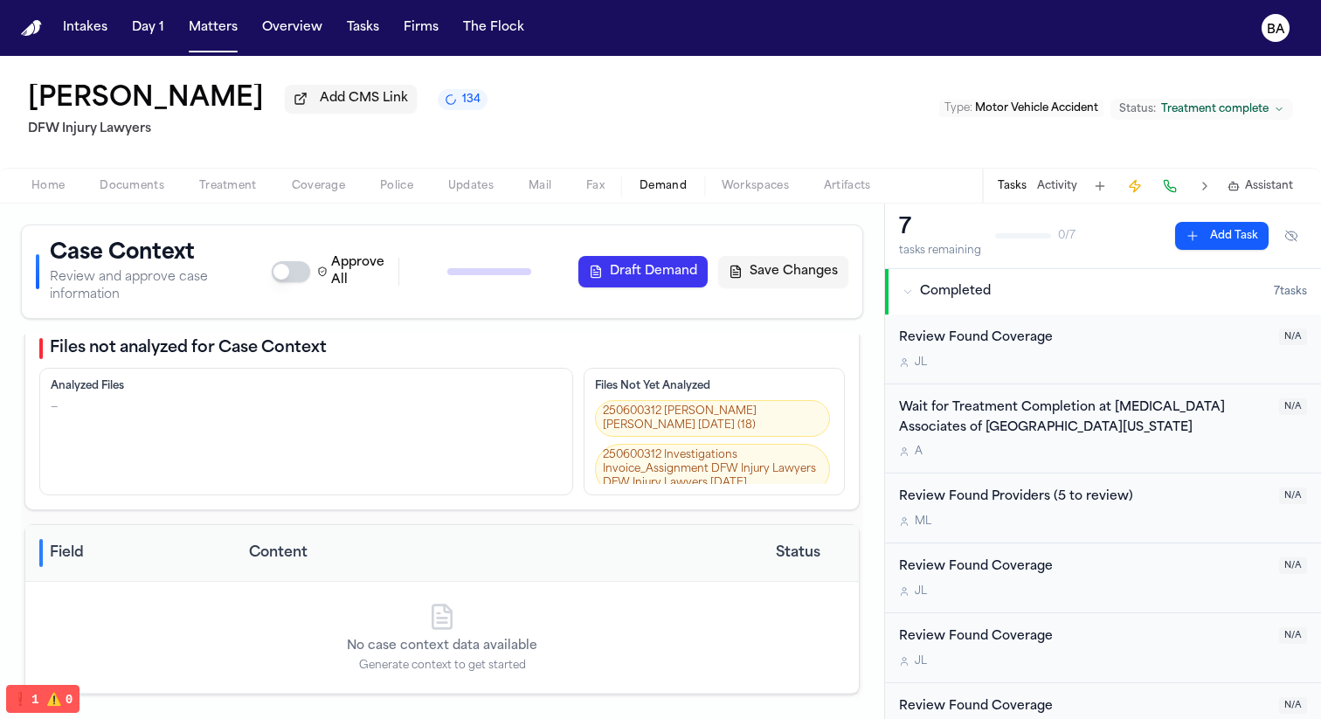
click at [438, 110] on button "134" at bounding box center [463, 99] width 50 height 21
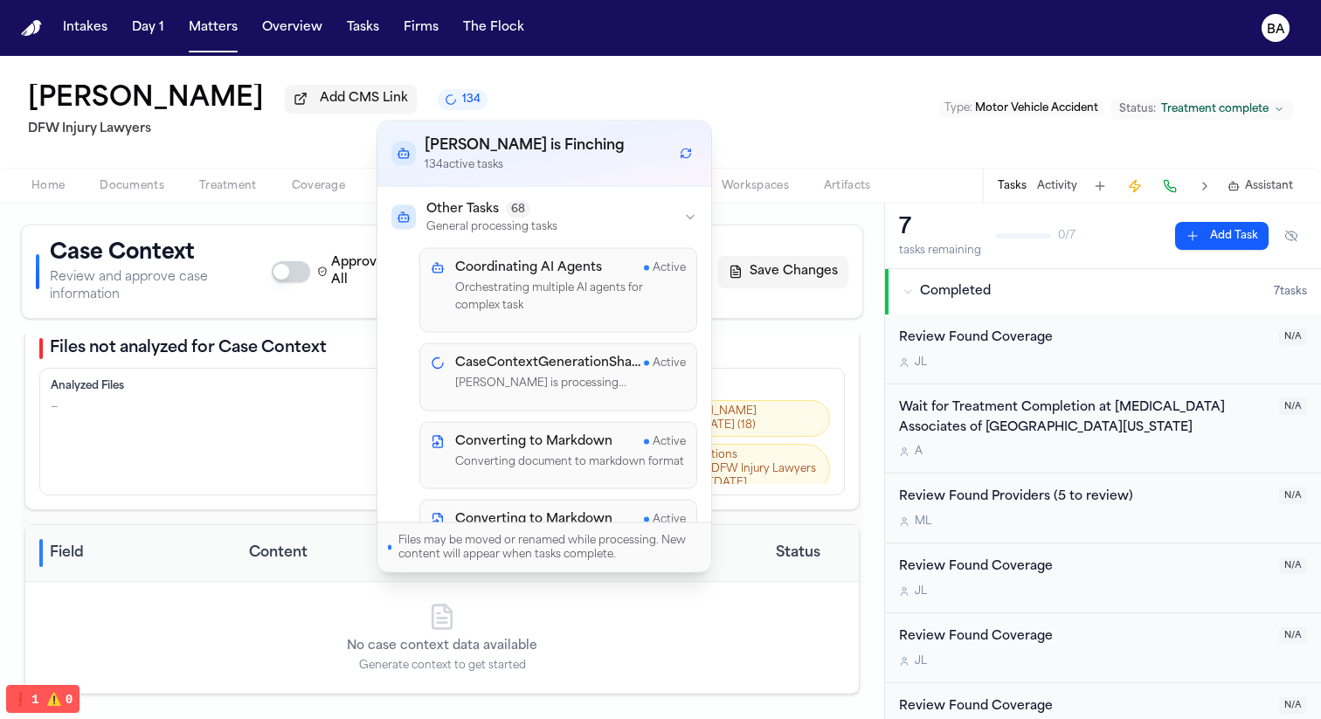
click at [652, 81] on div "Jessica Lowe Add CMS Link 134 DFW Injury Lawyers Type : Motor Vehicle Accident …" at bounding box center [660, 112] width 1321 height 112
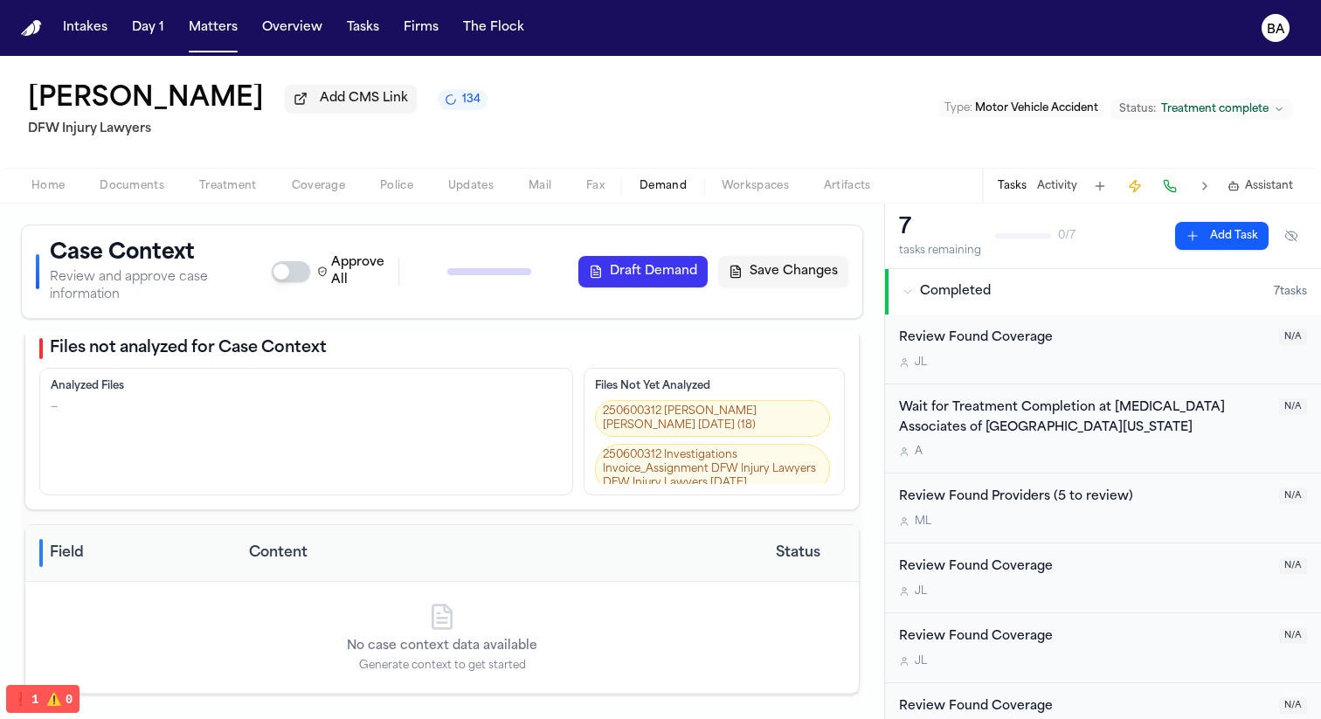
click at [444, 104] on icon "134 active tasks" at bounding box center [451, 100] width 15 height 15
click at [473, 90] on div "Jessica Lowe Add CMS Link 134 DFW Injury Lawyers Type : Motor Vehicle Accident …" at bounding box center [660, 112] width 1321 height 112
click at [154, 189] on span "Documents" at bounding box center [132, 186] width 65 height 14
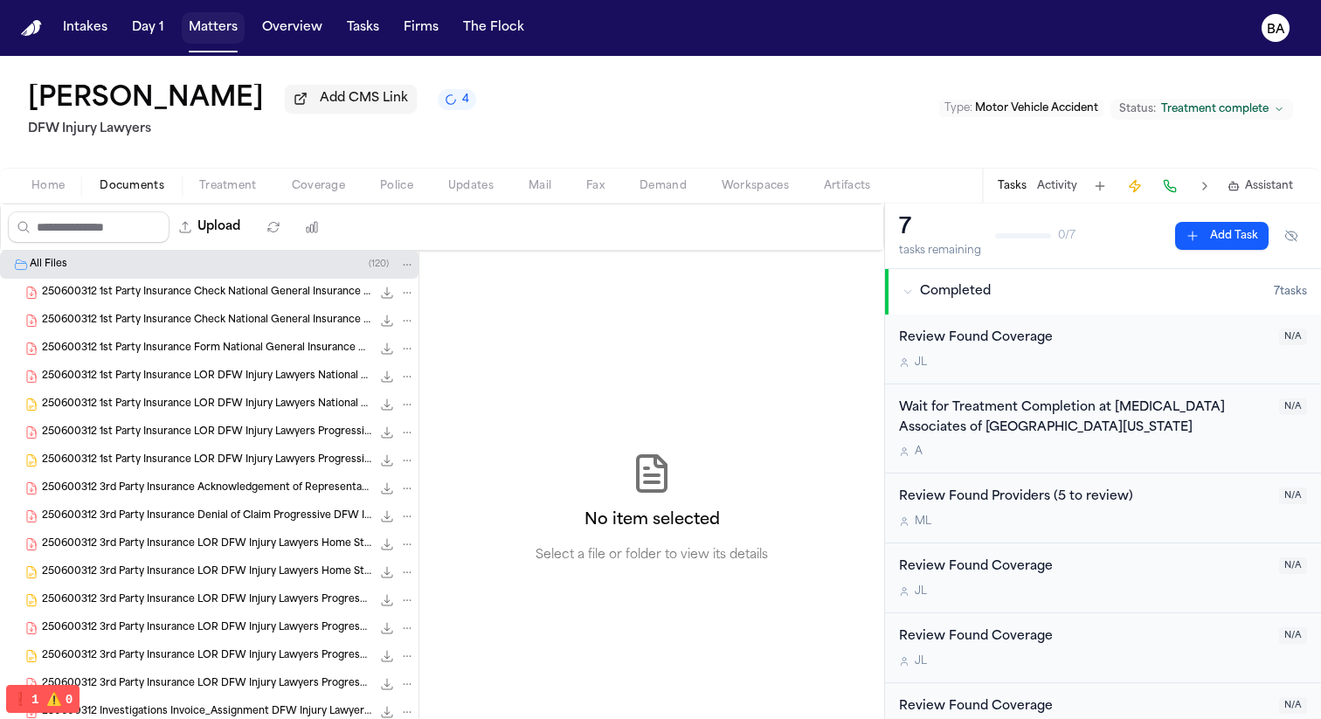
click at [213, 28] on button "Matters" at bounding box center [213, 27] width 63 height 31
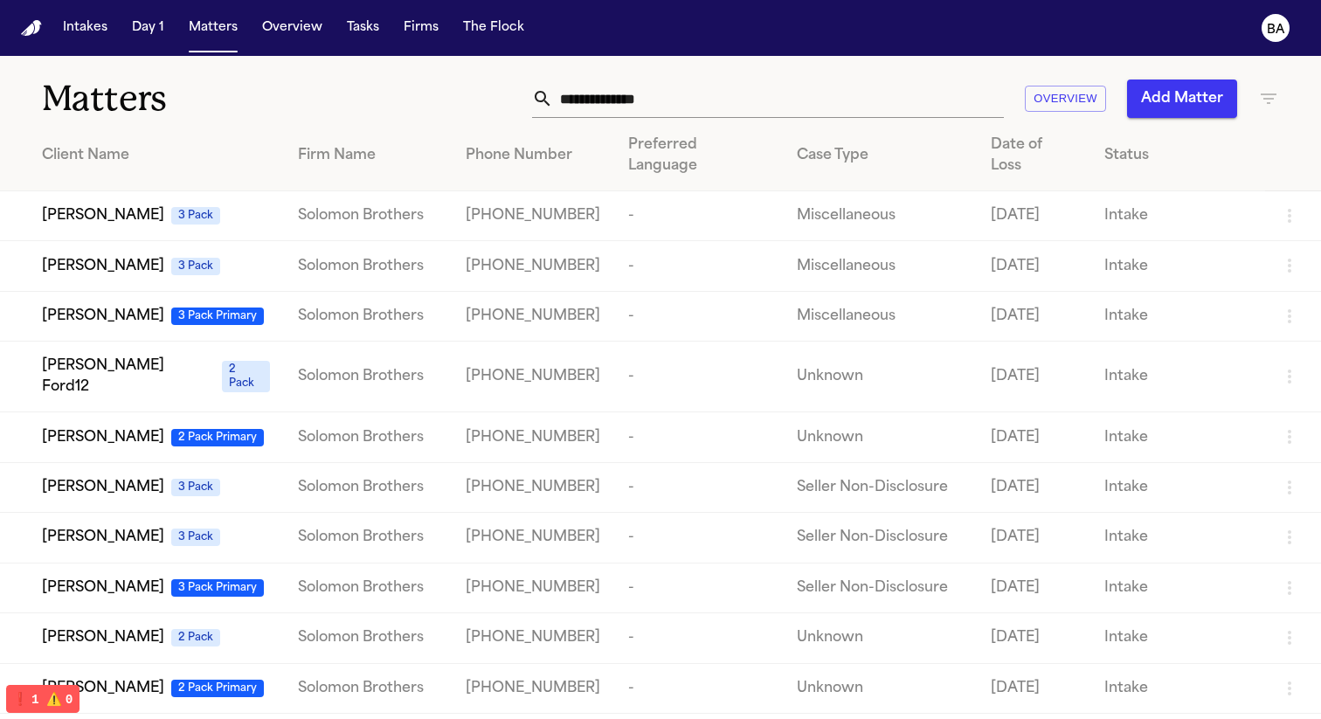
scroll to position [291, 0]
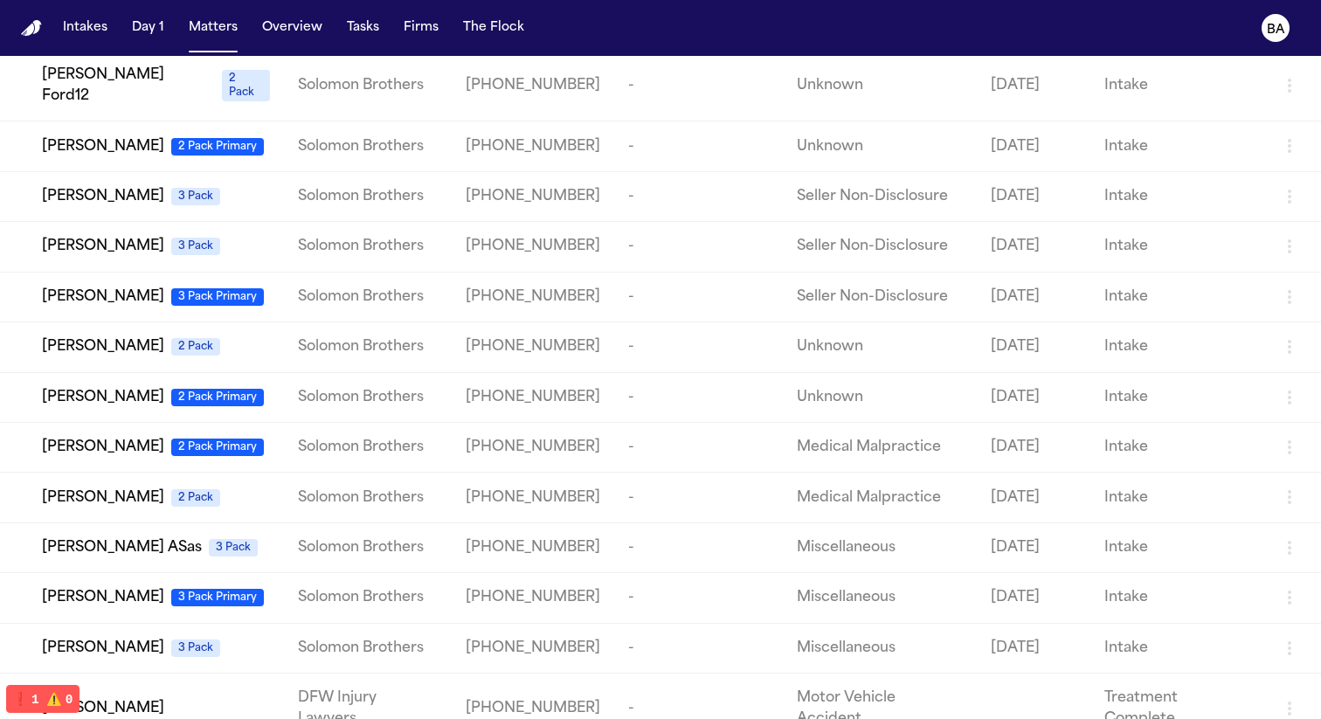
click at [117, 698] on span "Jessica Lowe" at bounding box center [103, 708] width 122 height 21
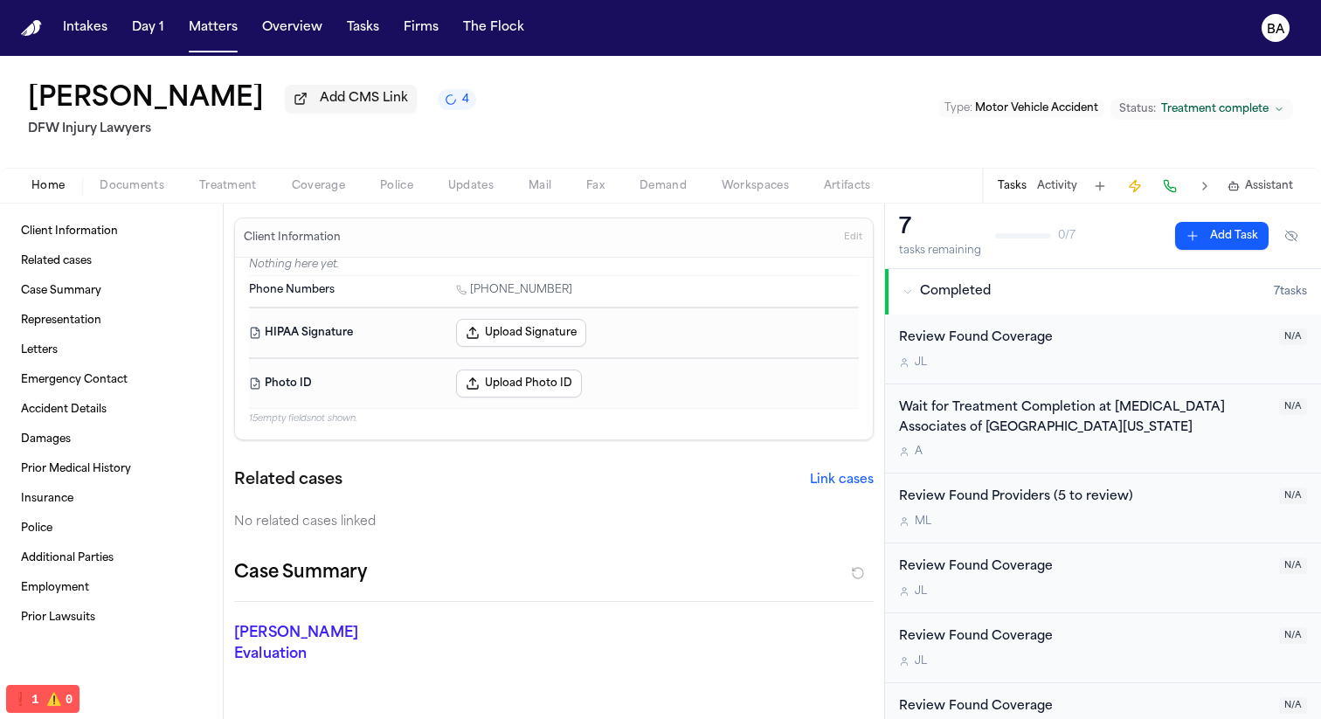
click at [444, 107] on icon "4 active tasks" at bounding box center [451, 100] width 15 height 15
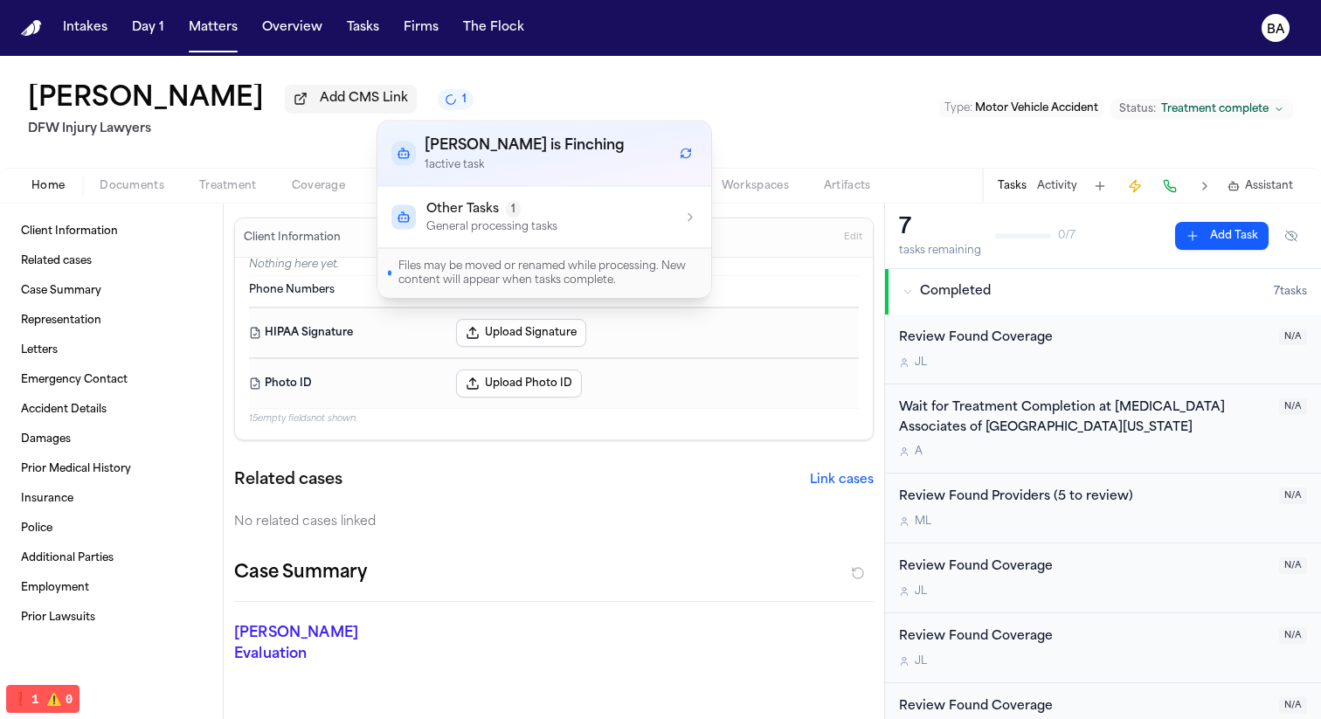
click at [558, 68] on div "Jessica Lowe Add CMS Link 1 DFW Injury Lawyers Type : Motor Vehicle Accident St…" at bounding box center [660, 112] width 1321 height 112
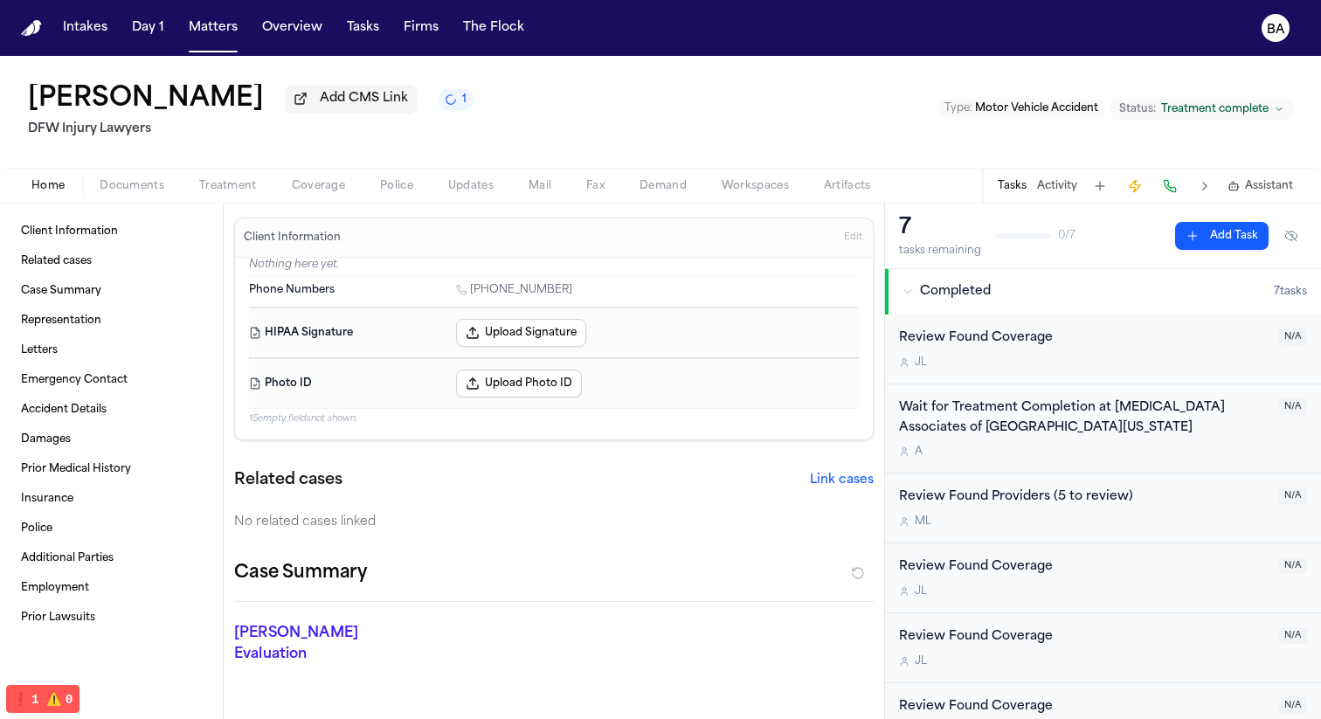
click at [617, 186] on button "Fax" at bounding box center [595, 186] width 53 height 21
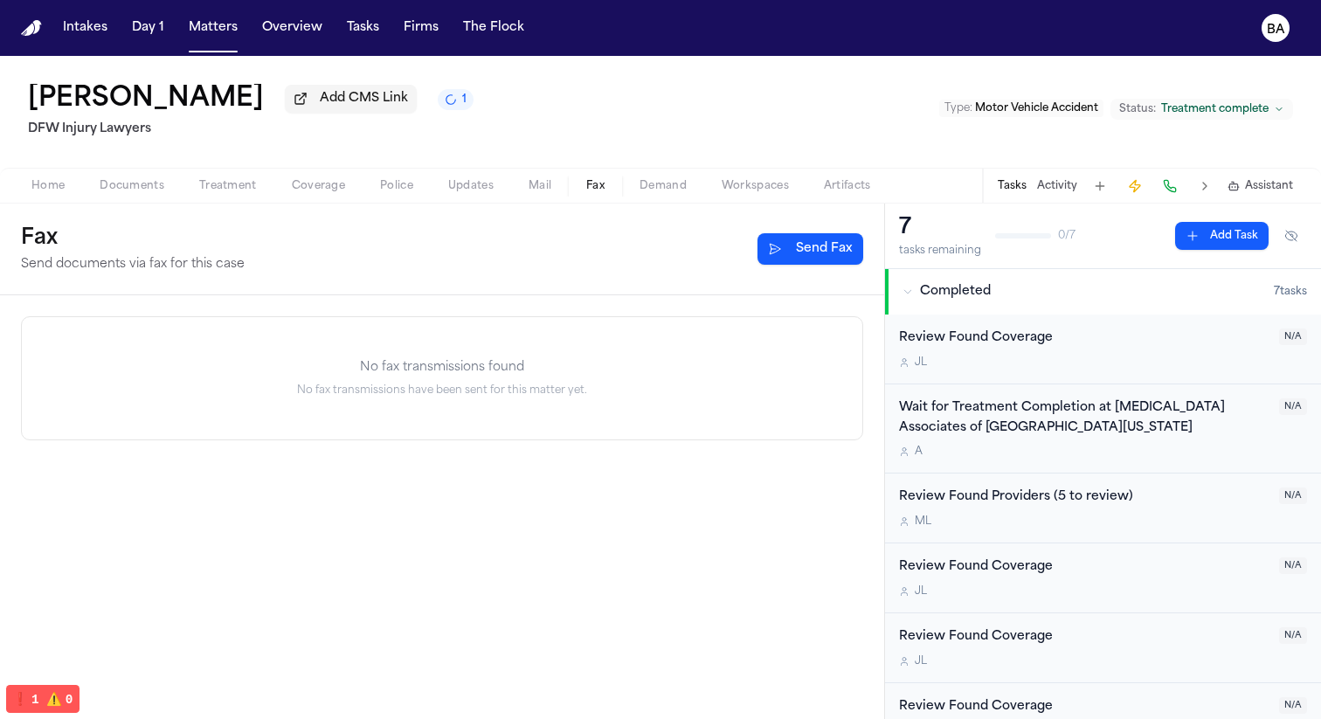
click at [640, 190] on span "Demand" at bounding box center [663, 186] width 47 height 14
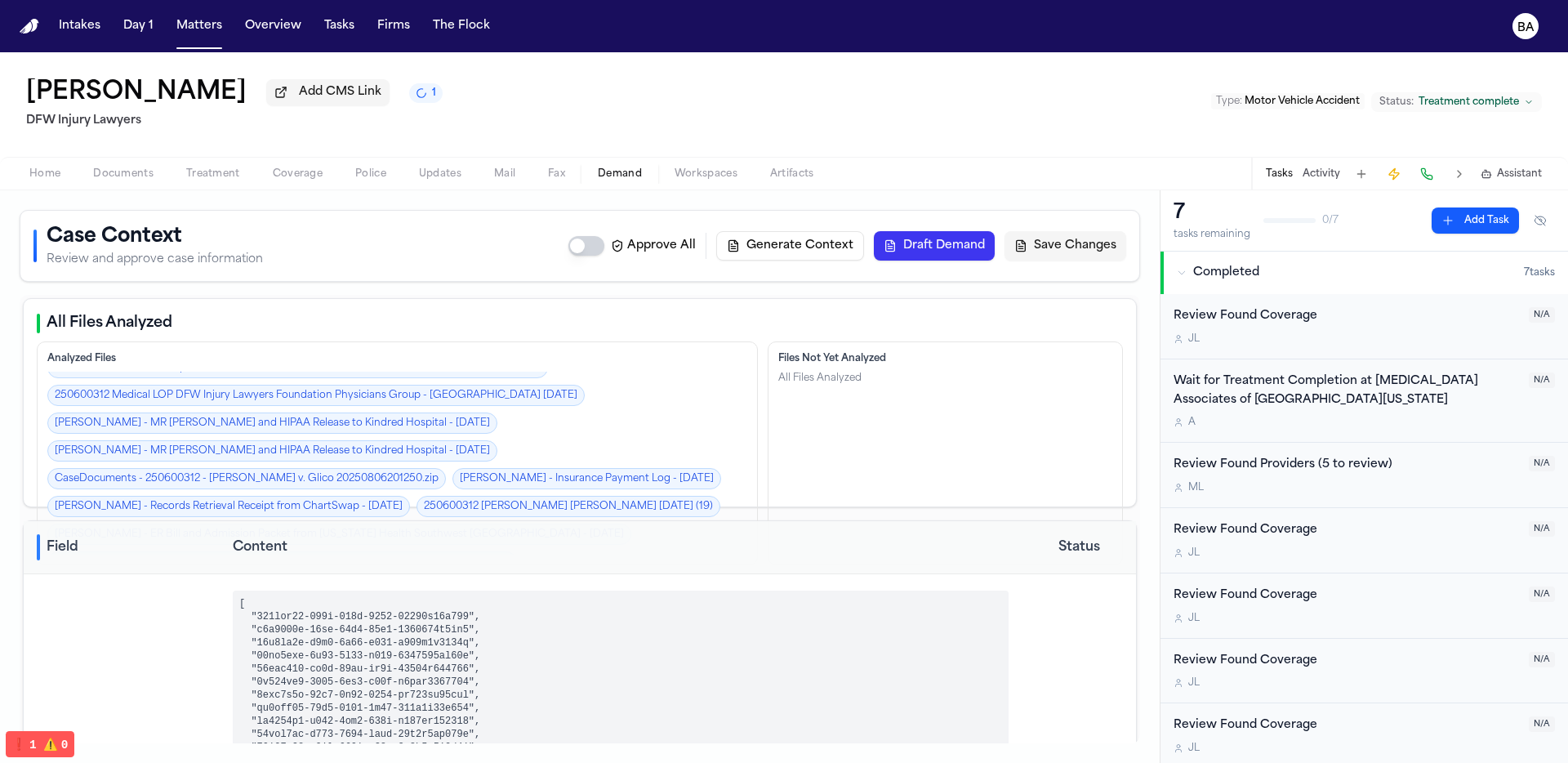
click at [409, 94] on button "1" at bounding box center [426, 93] width 34 height 20
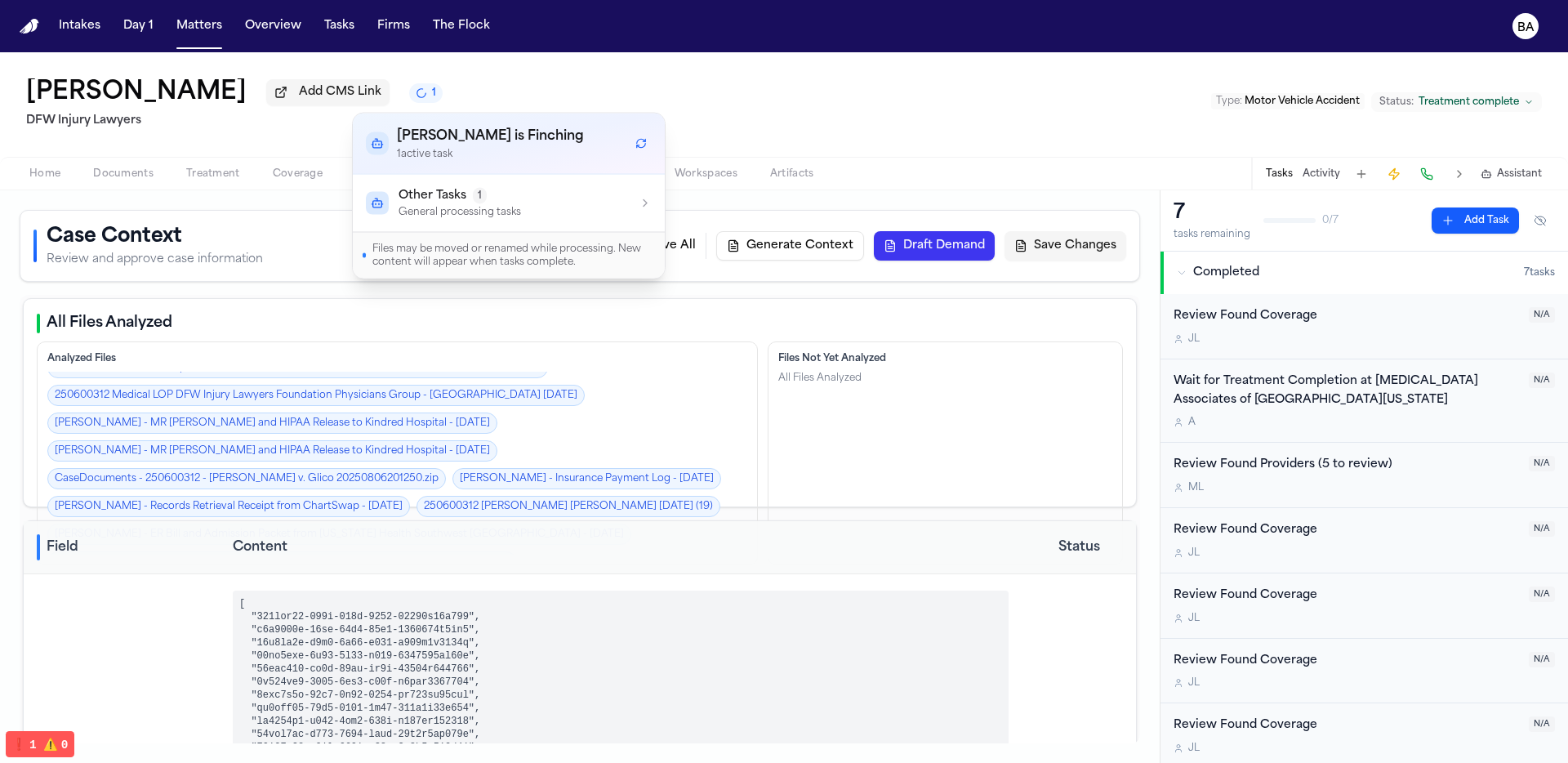
click at [479, 194] on span "1" at bounding box center [479, 195] width 14 height 16
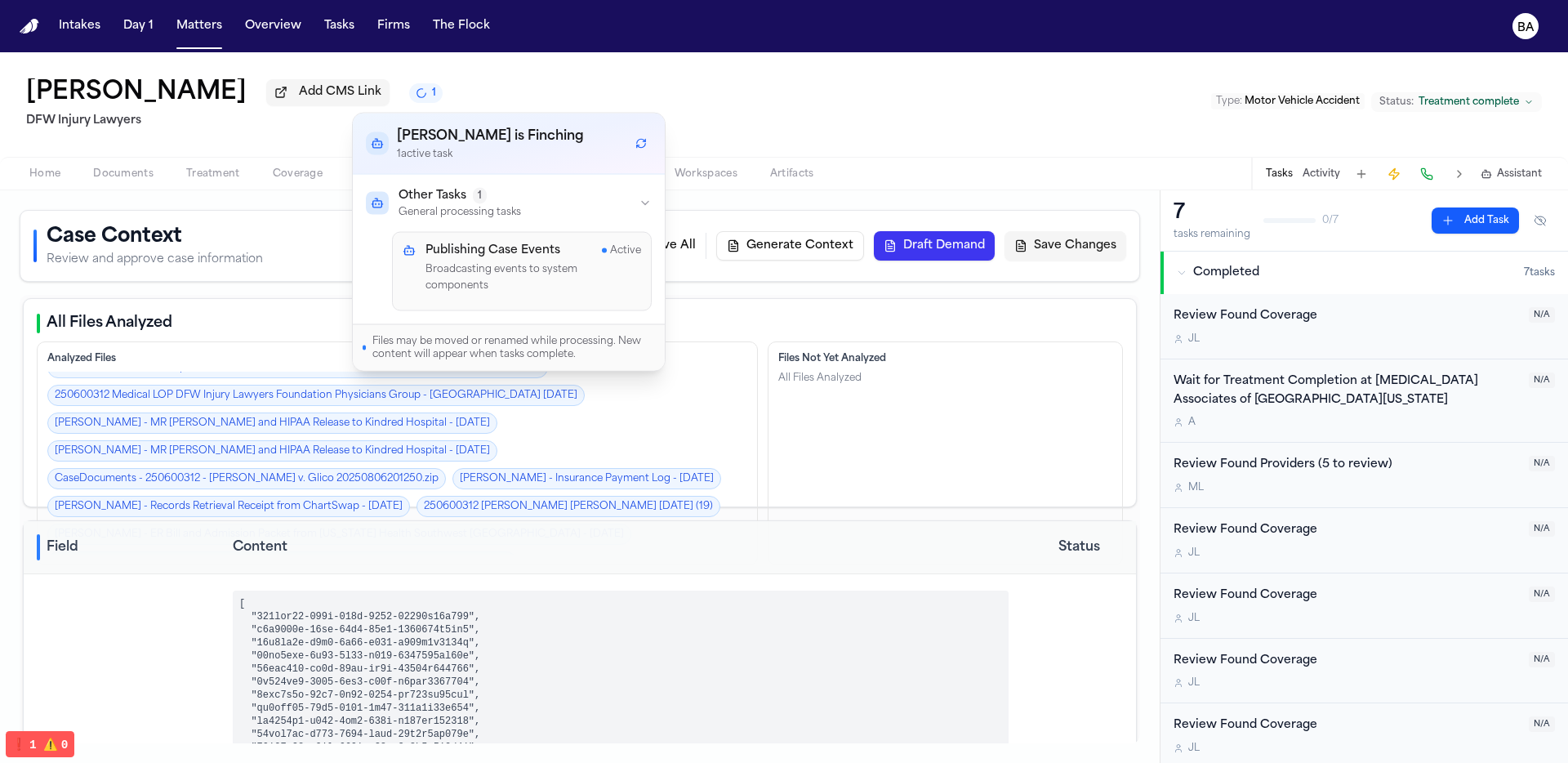
drag, startPoint x: 498, startPoint y: 267, endPoint x: 503, endPoint y: 258, distance: 10.3
click at [499, 267] on p "Broadcasting events to system components" at bounding box center [533, 278] width 216 height 32
click at [505, 254] on h4 "Publishing Case Events" at bounding box center [492, 251] width 135 height 16
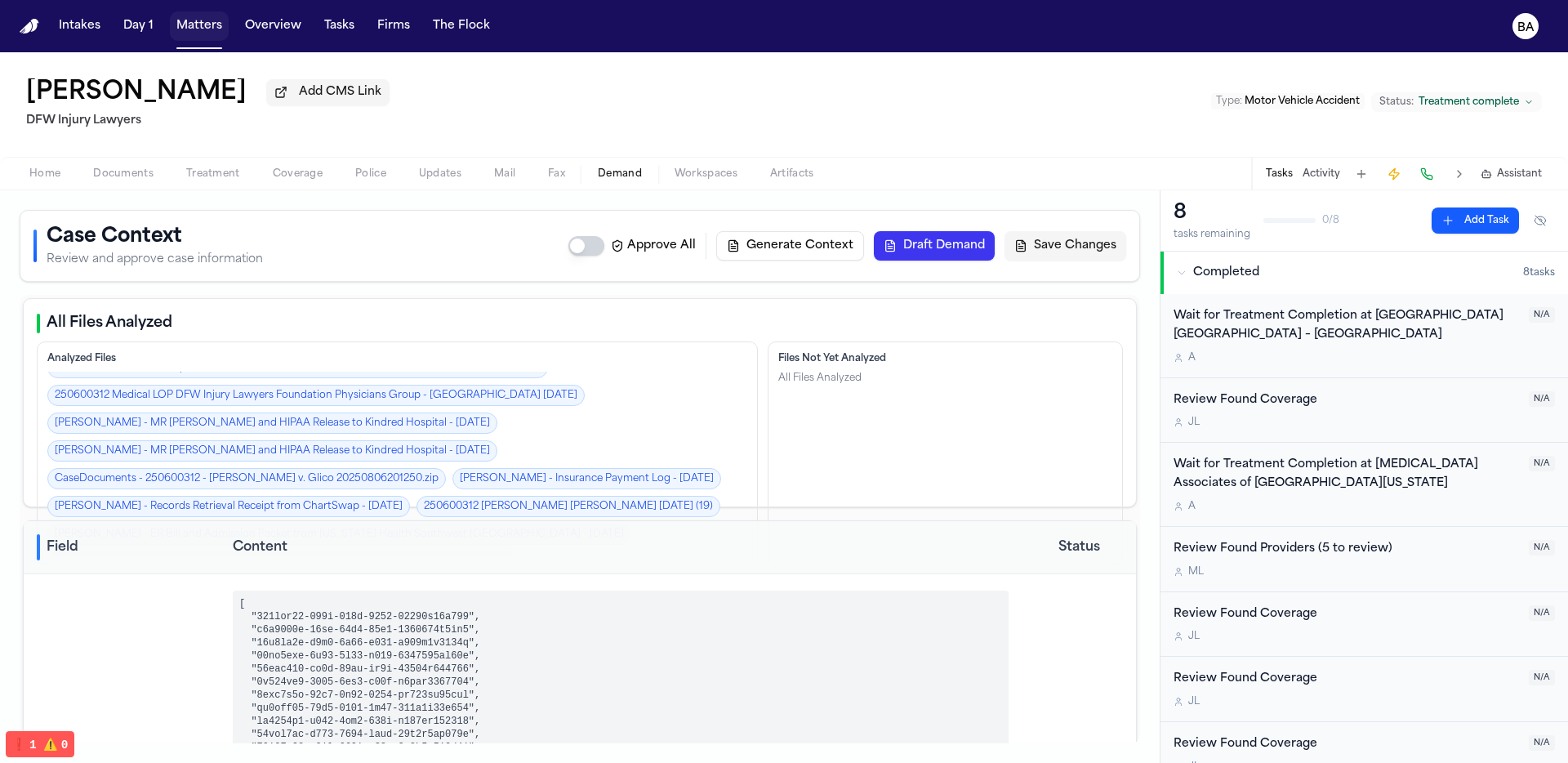
click at [211, 30] on button "Matters" at bounding box center [199, 25] width 59 height 29
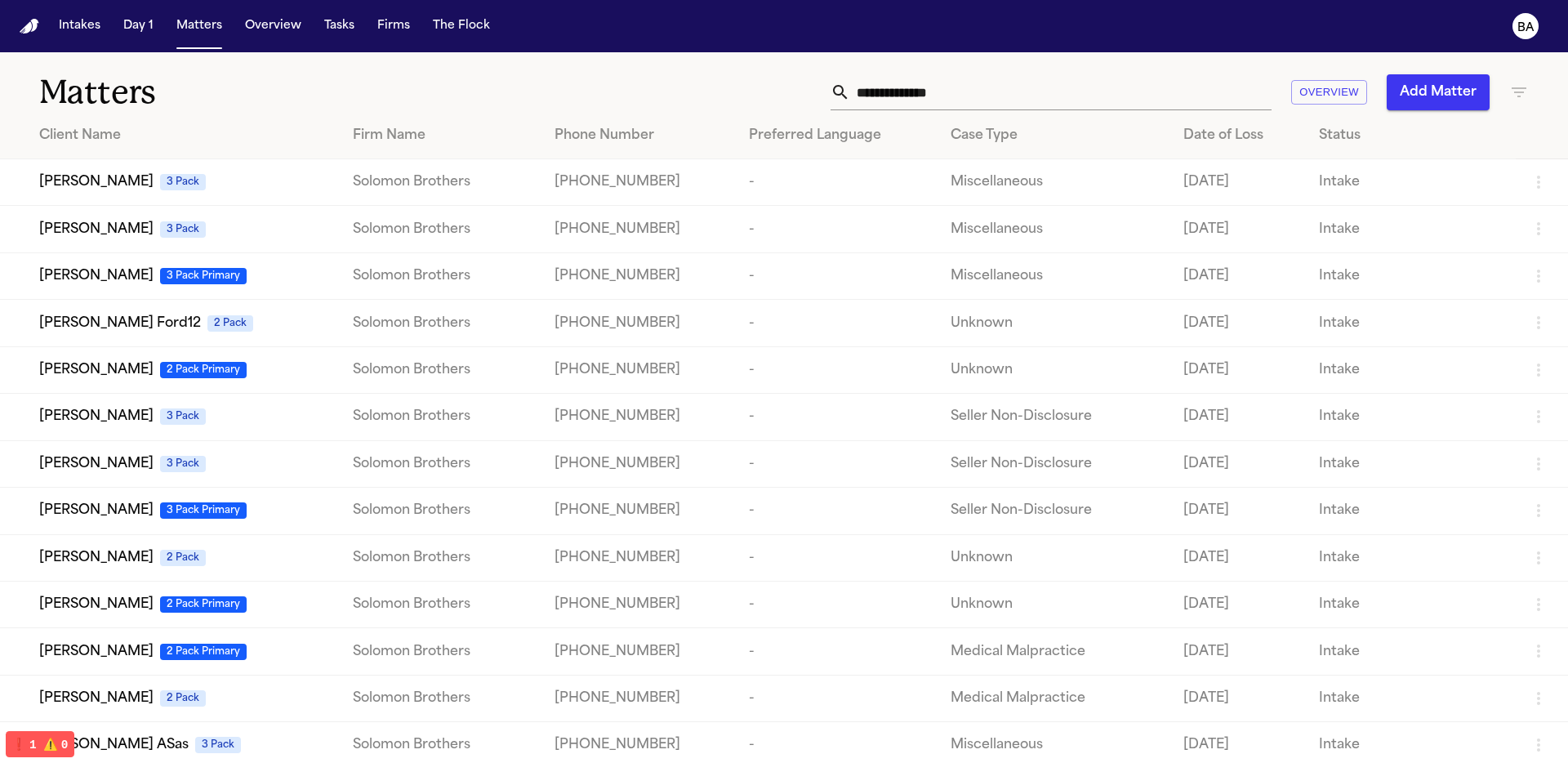
scroll to position [181, 0]
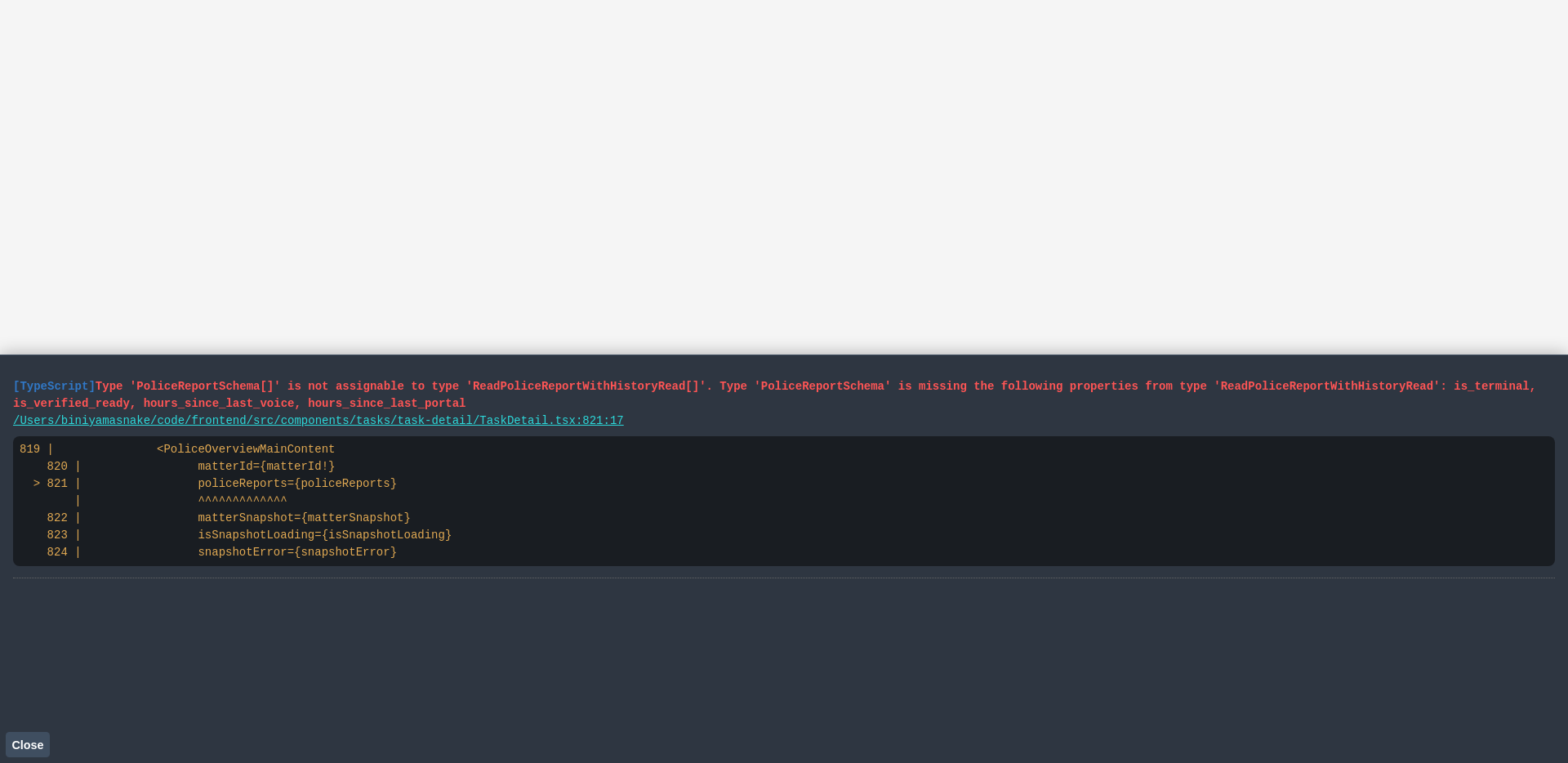
click at [17, 746] on span "Close" at bounding box center [27, 745] width 32 height 13
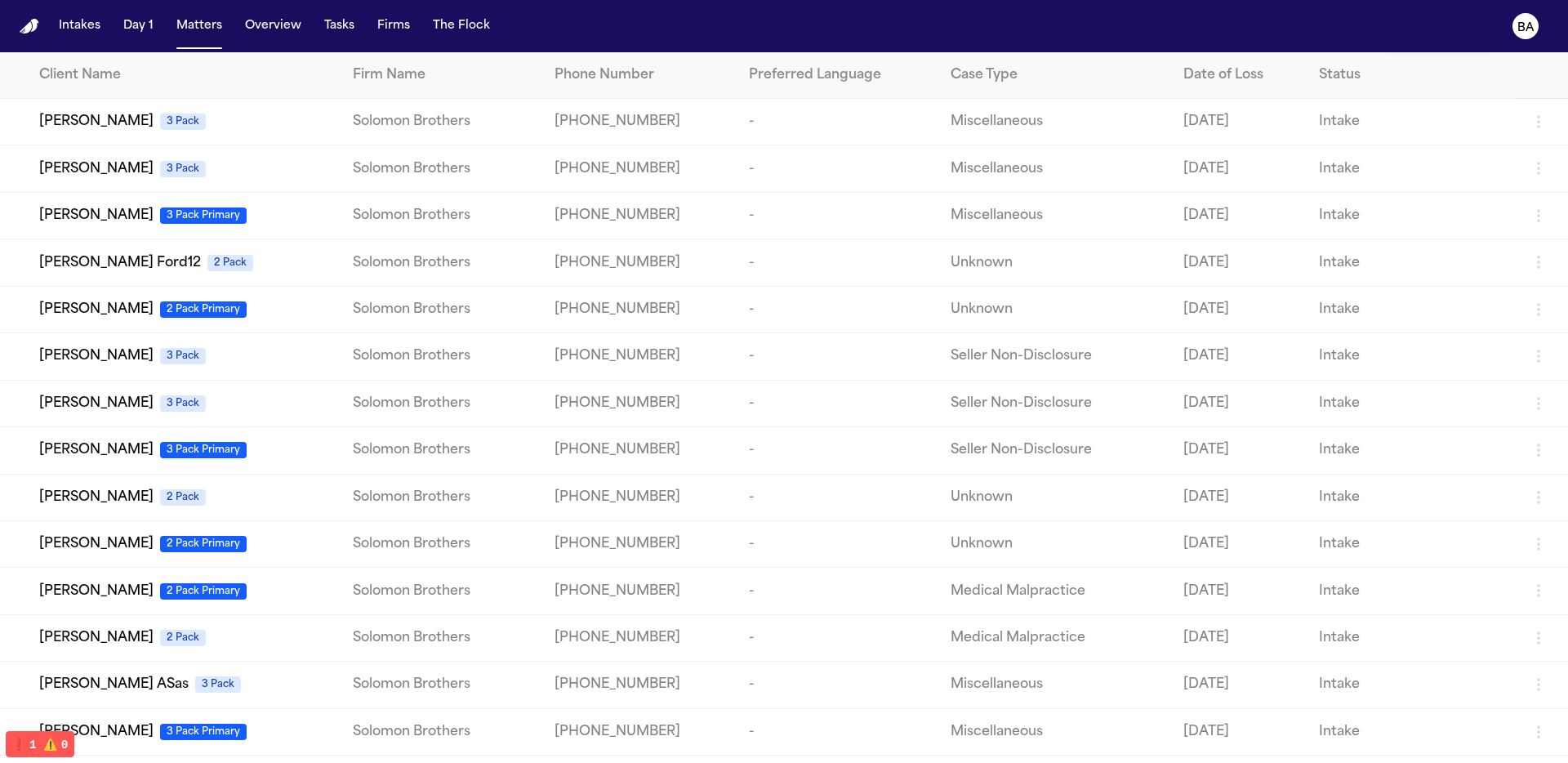
scroll to position [230, 0]
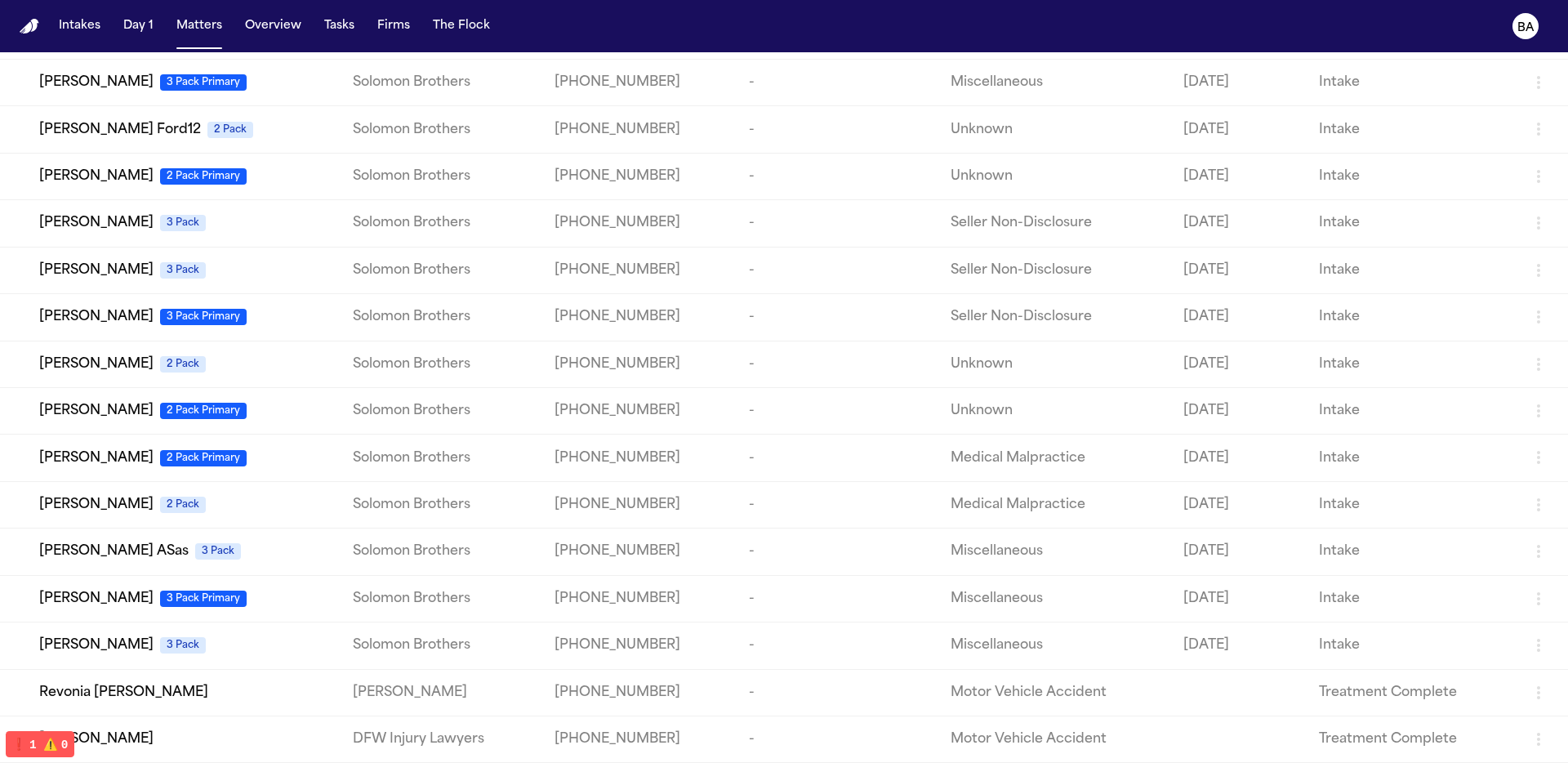
click at [204, 689] on div "Revonia [PERSON_NAME]" at bounding box center [183, 692] width 288 height 20
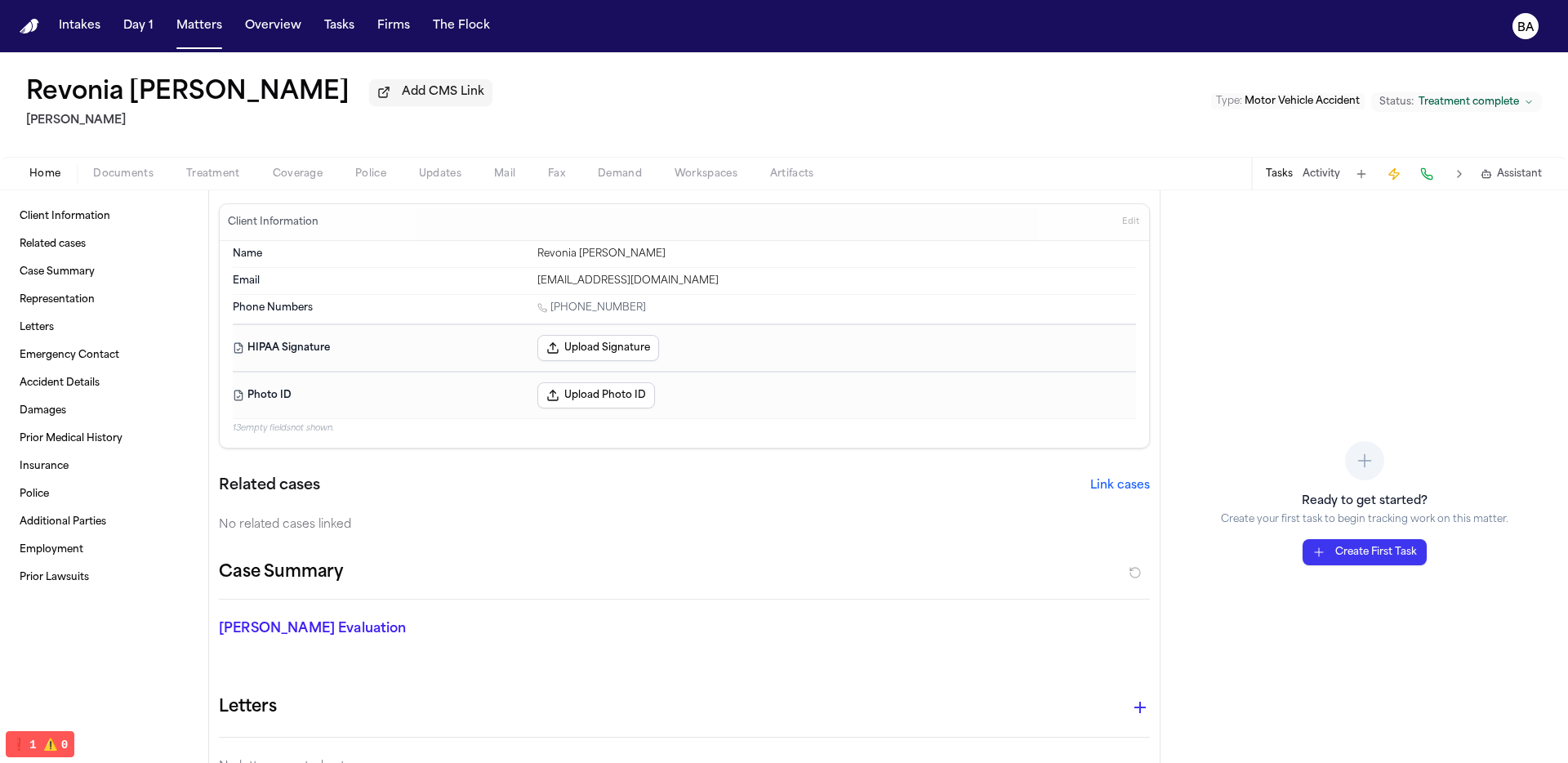
click at [134, 179] on span "Documents" at bounding box center [123, 174] width 61 height 13
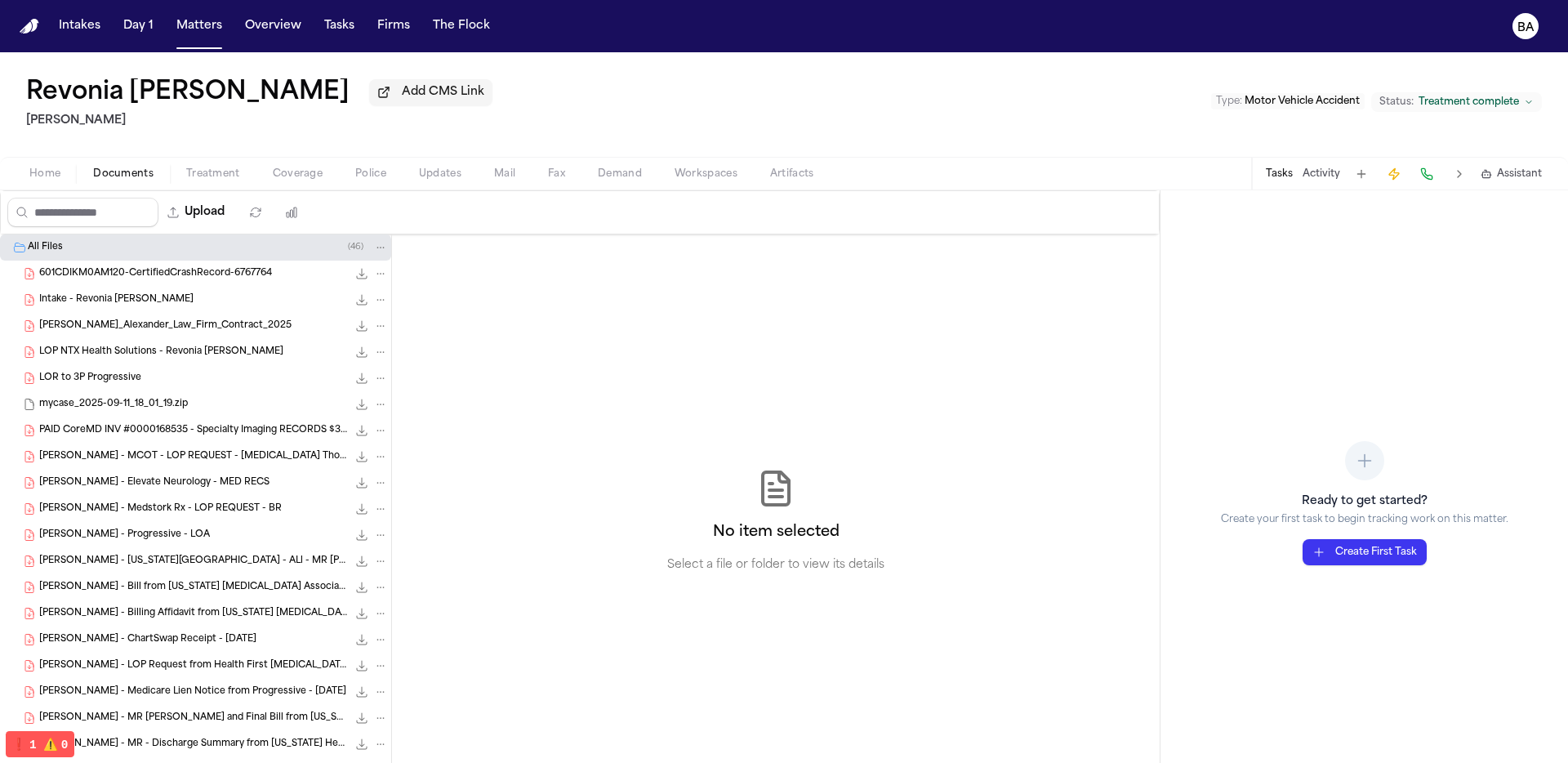
click at [192, 313] on div "Intake - Revonia [PERSON_NAME] 1.1 MB • PDF" at bounding box center [195, 300] width 392 height 26
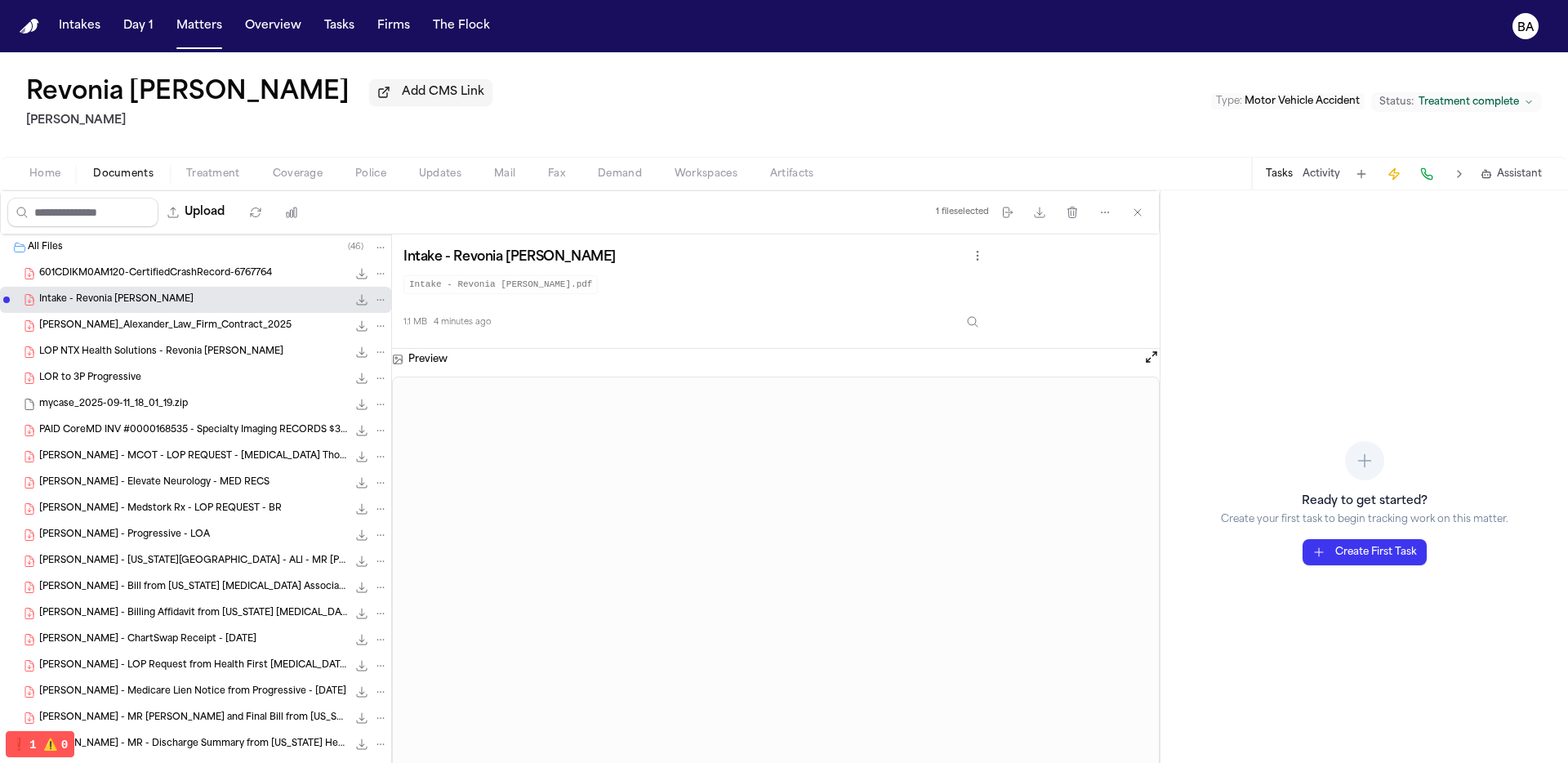
click at [175, 348] on div "LOP NTX Health Solutions - Revonia Delorse Savage 81.7 KB • PDF" at bounding box center [213, 352] width 349 height 16
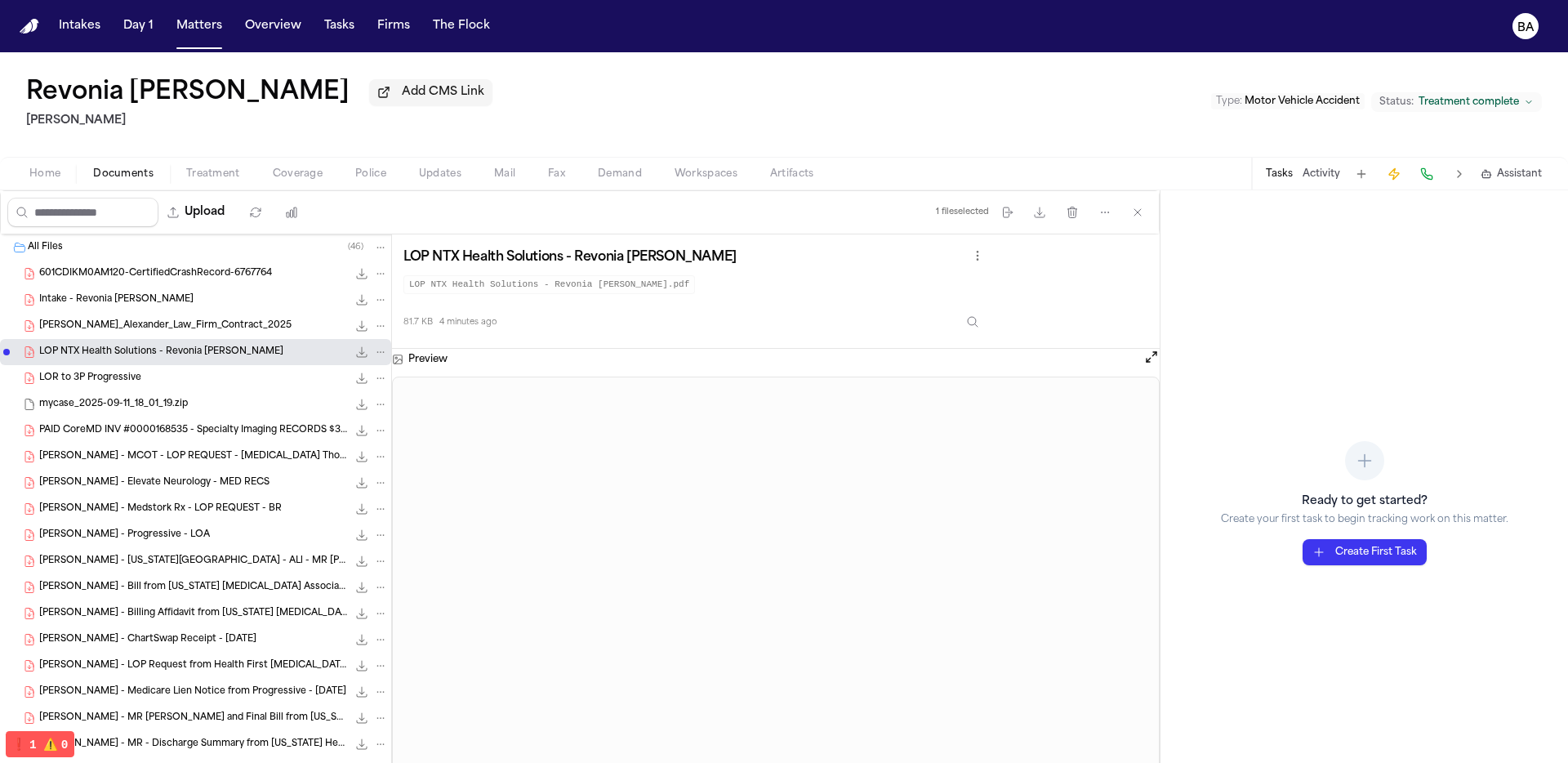
click at [125, 281] on span "601CDIKM0AM120-CertifiedCrashRecord-6767764" at bounding box center [155, 274] width 233 height 14
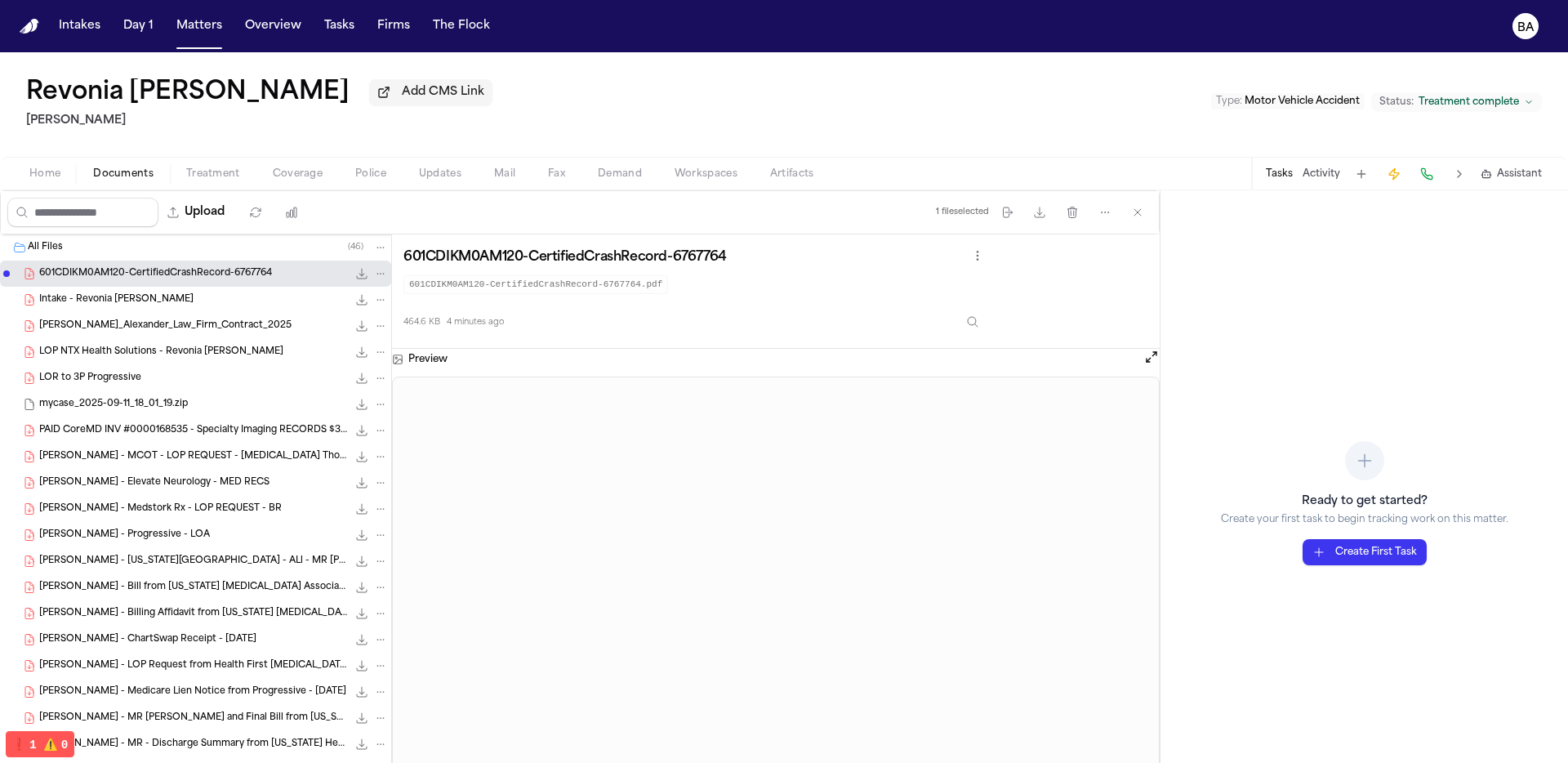
click at [50, 177] on span "Home" at bounding box center [44, 174] width 31 height 13
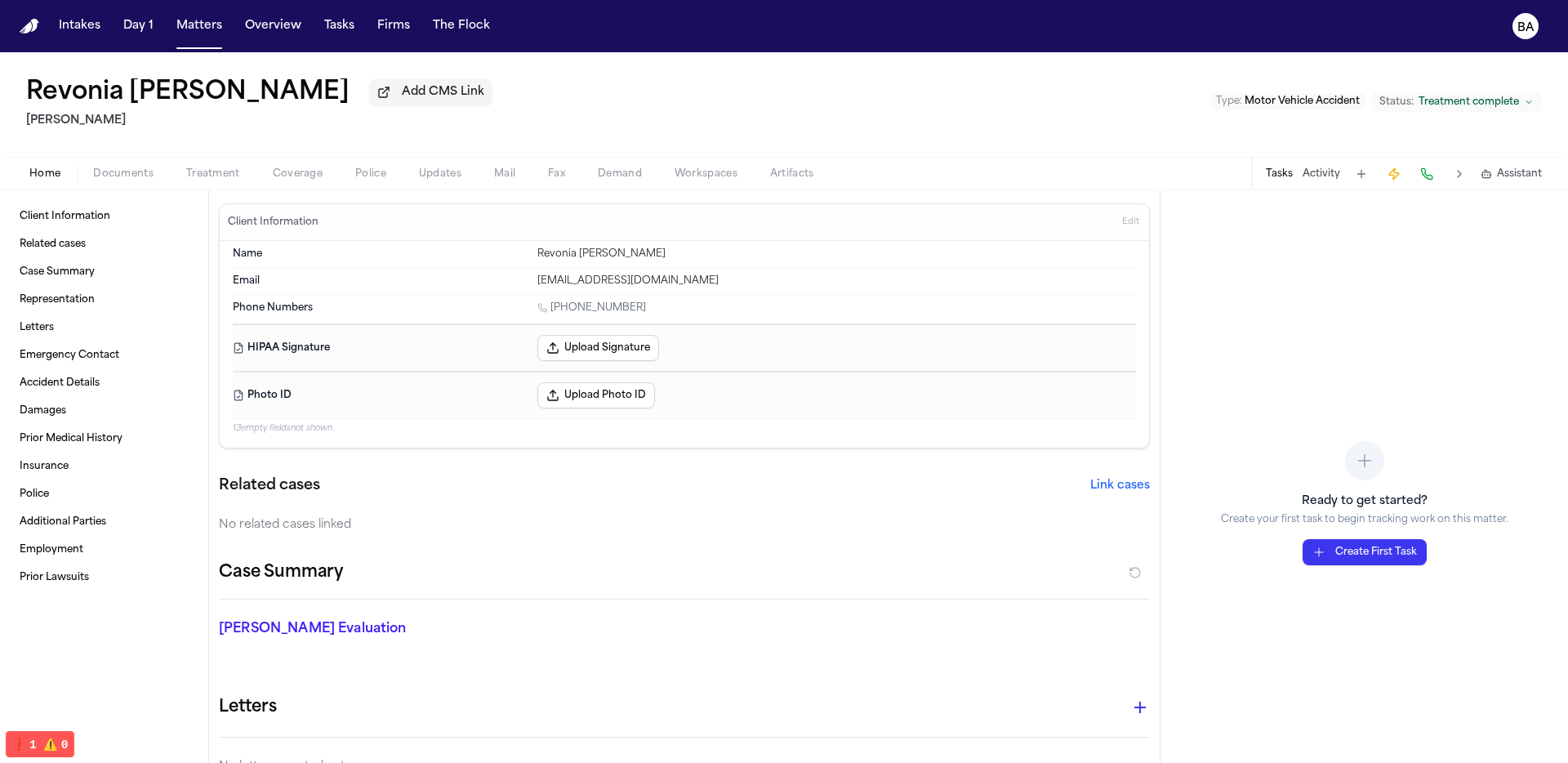
click at [585, 99] on div "Revonia Delorse Savage Add CMS Link J. Alexander Law Type : Motor Vehicle Accid…" at bounding box center [784, 105] width 1568 height 105
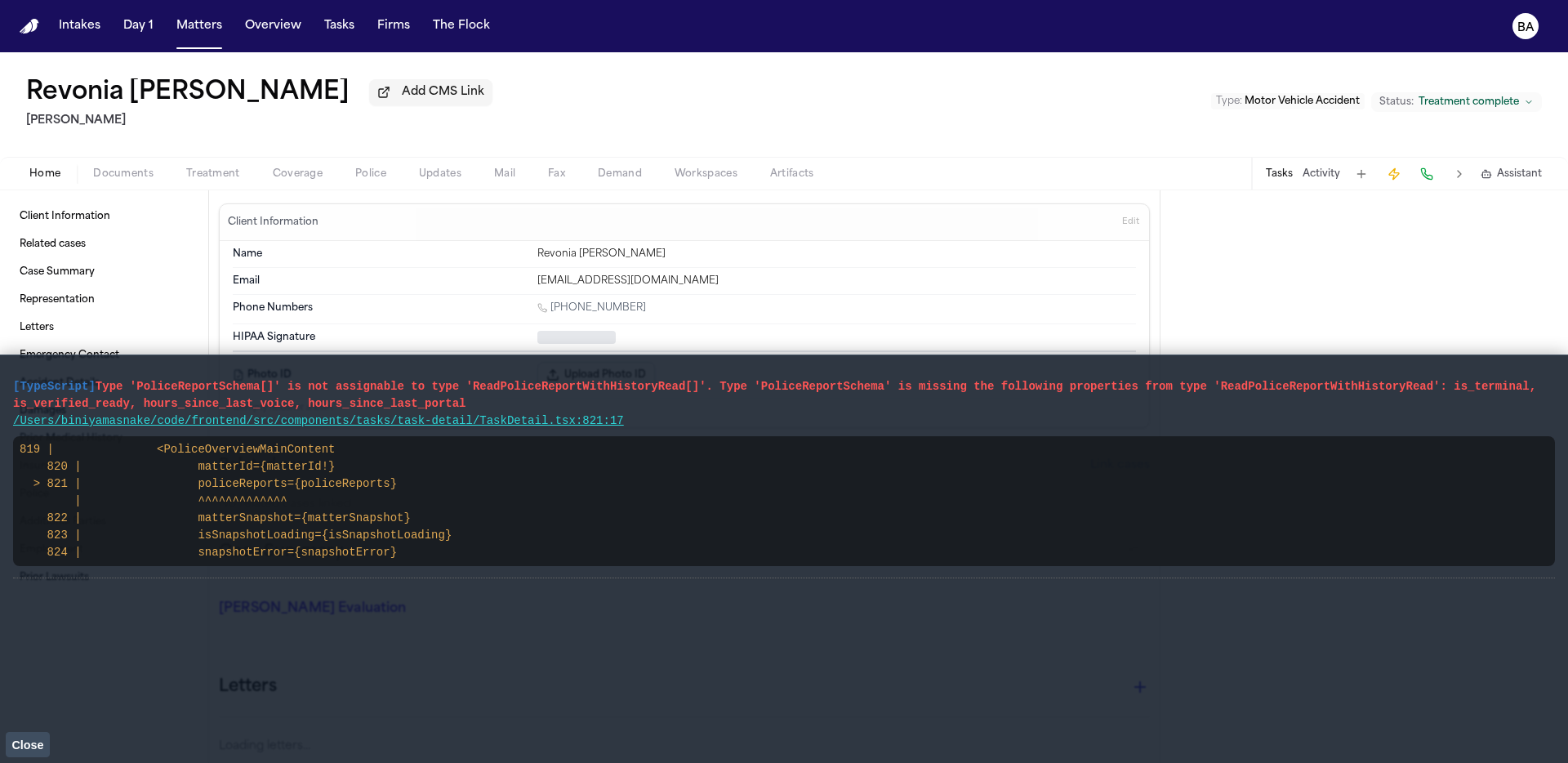
click at [26, 743] on span "Close" at bounding box center [27, 745] width 32 height 13
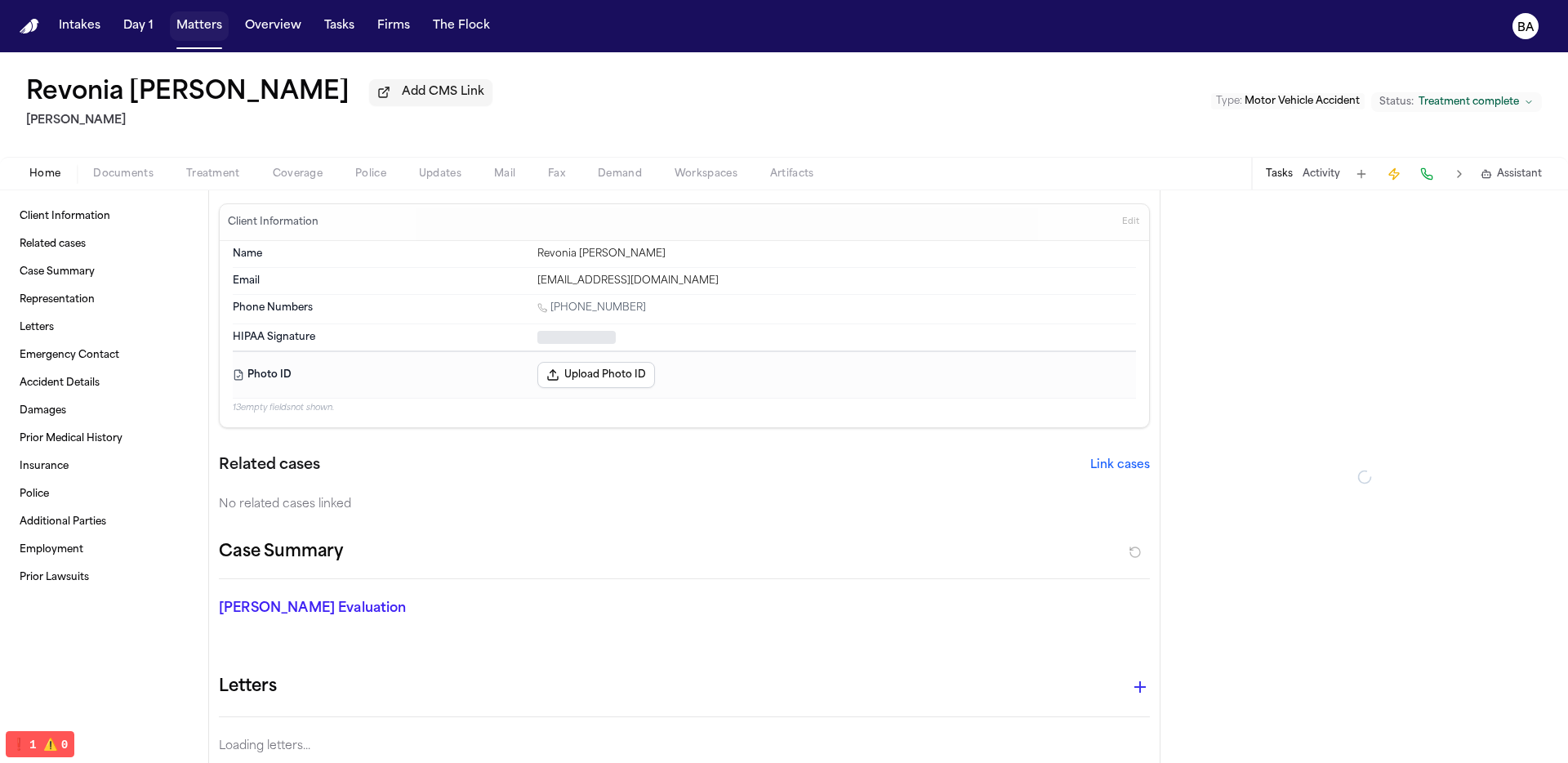
click at [194, 26] on button "Matters" at bounding box center [199, 25] width 59 height 29
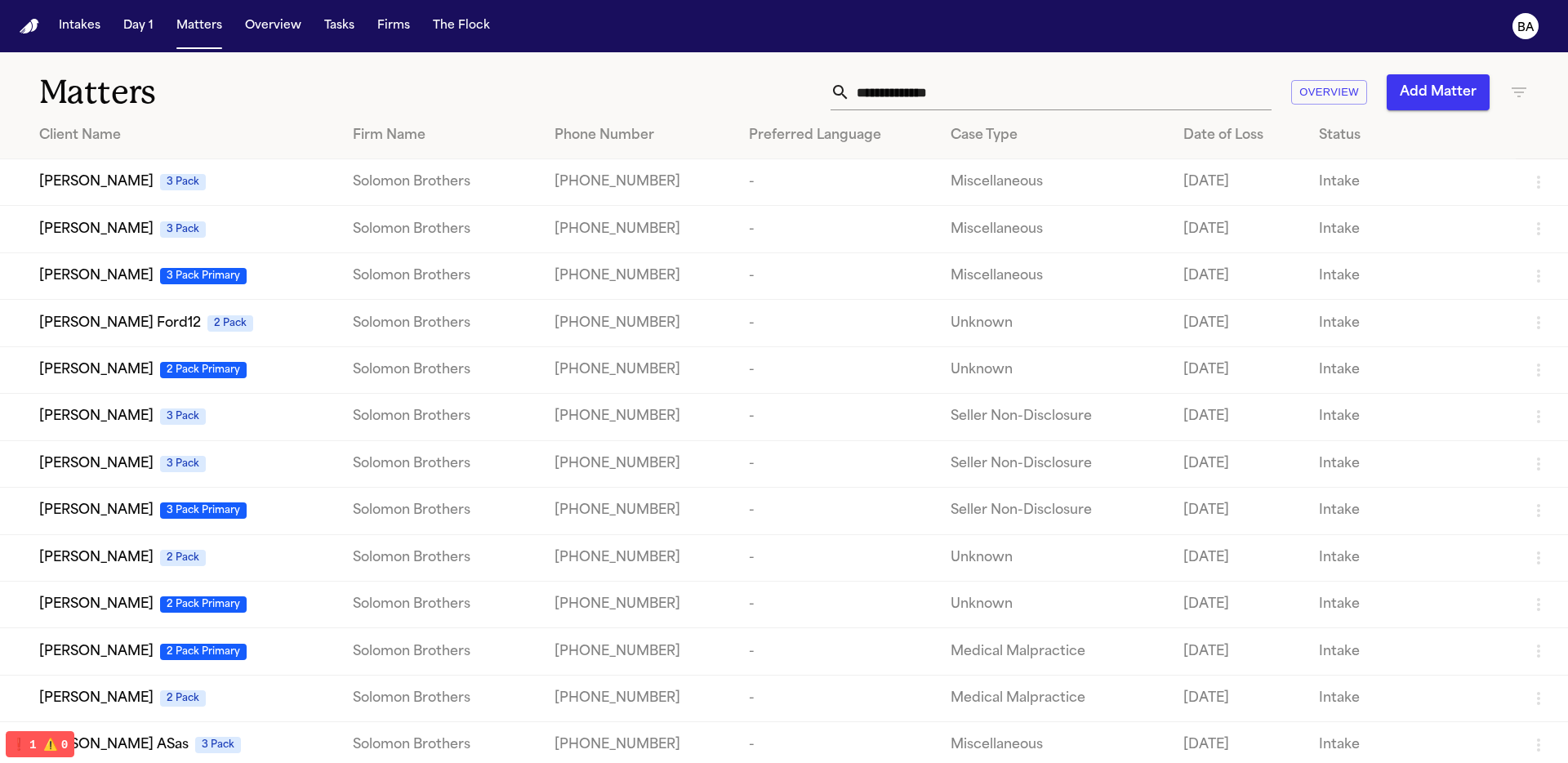
scroll to position [230, 0]
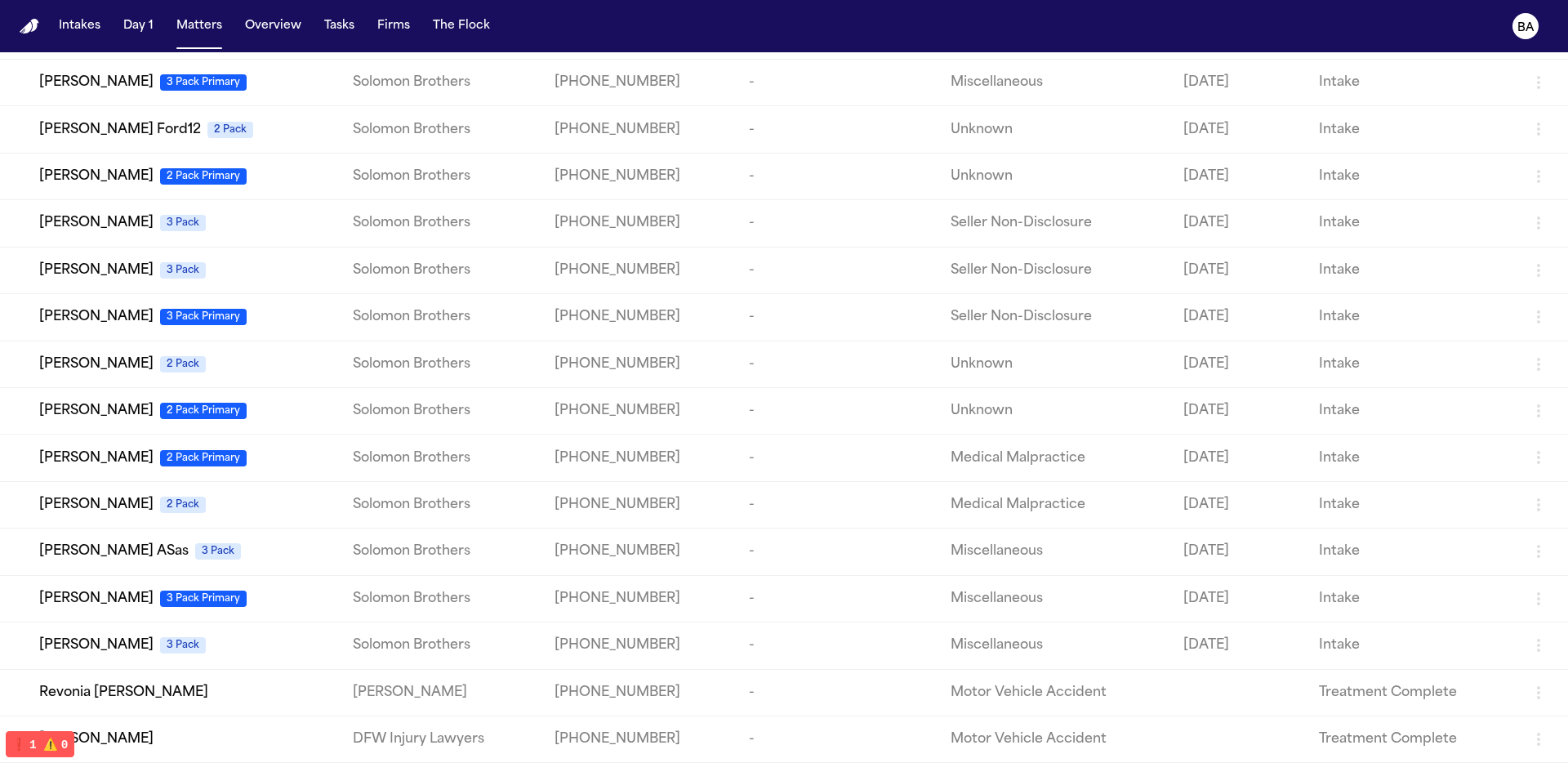
click at [120, 729] on span "Jessica Lowe" at bounding box center [96, 739] width 114 height 20
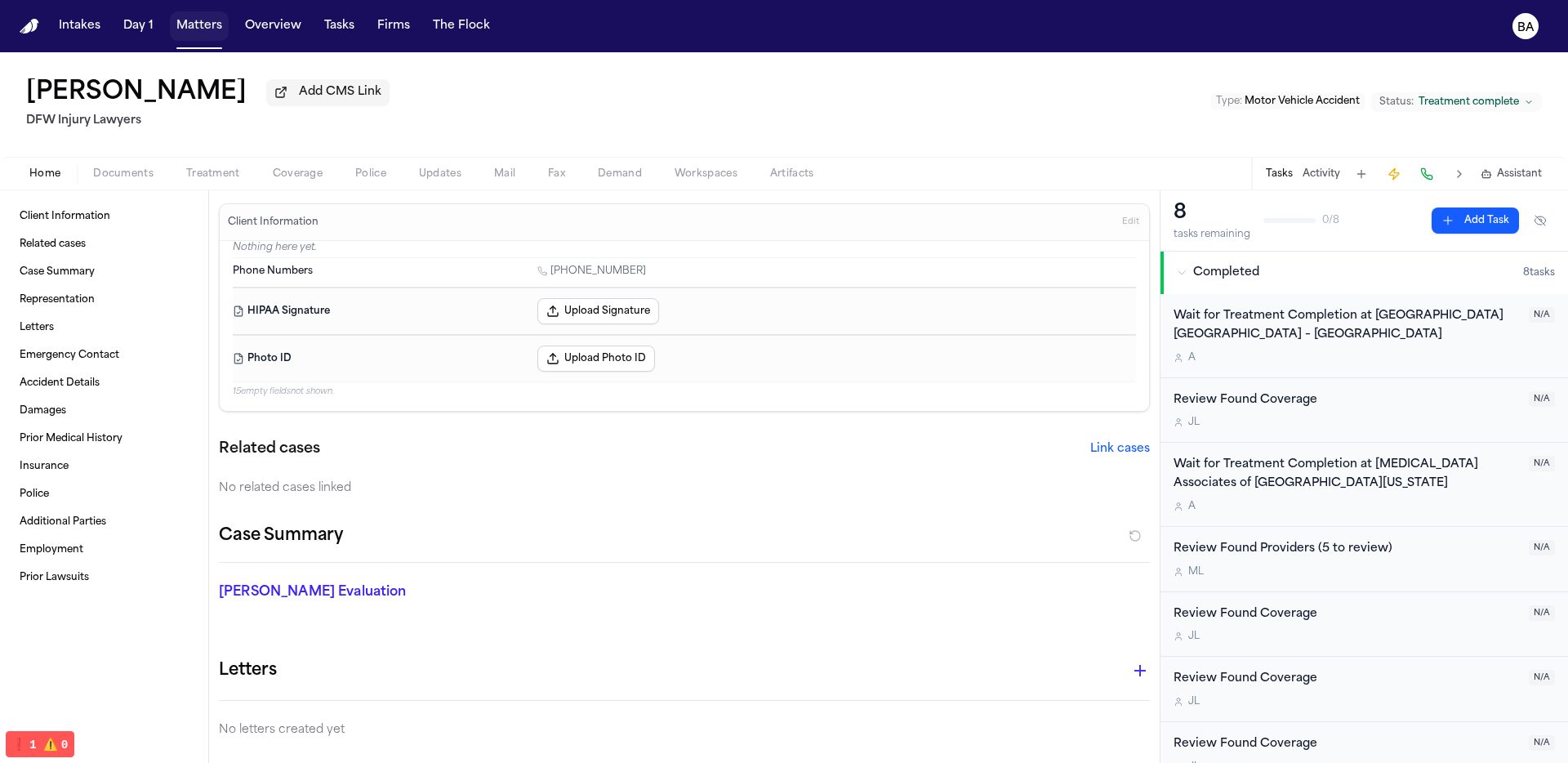
click at [204, 33] on button "Matters" at bounding box center [199, 25] width 59 height 29
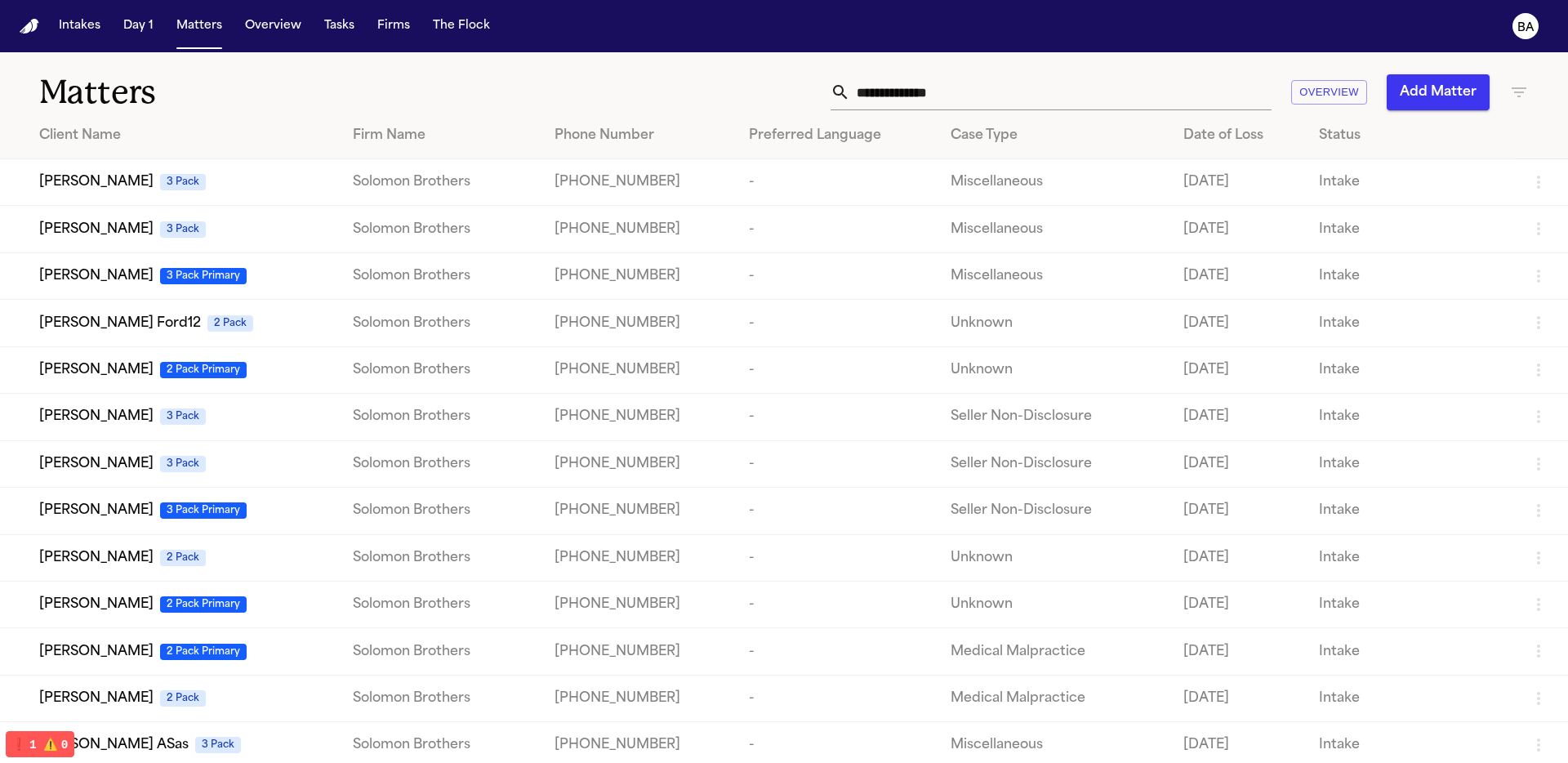
scroll to position [230, 0]
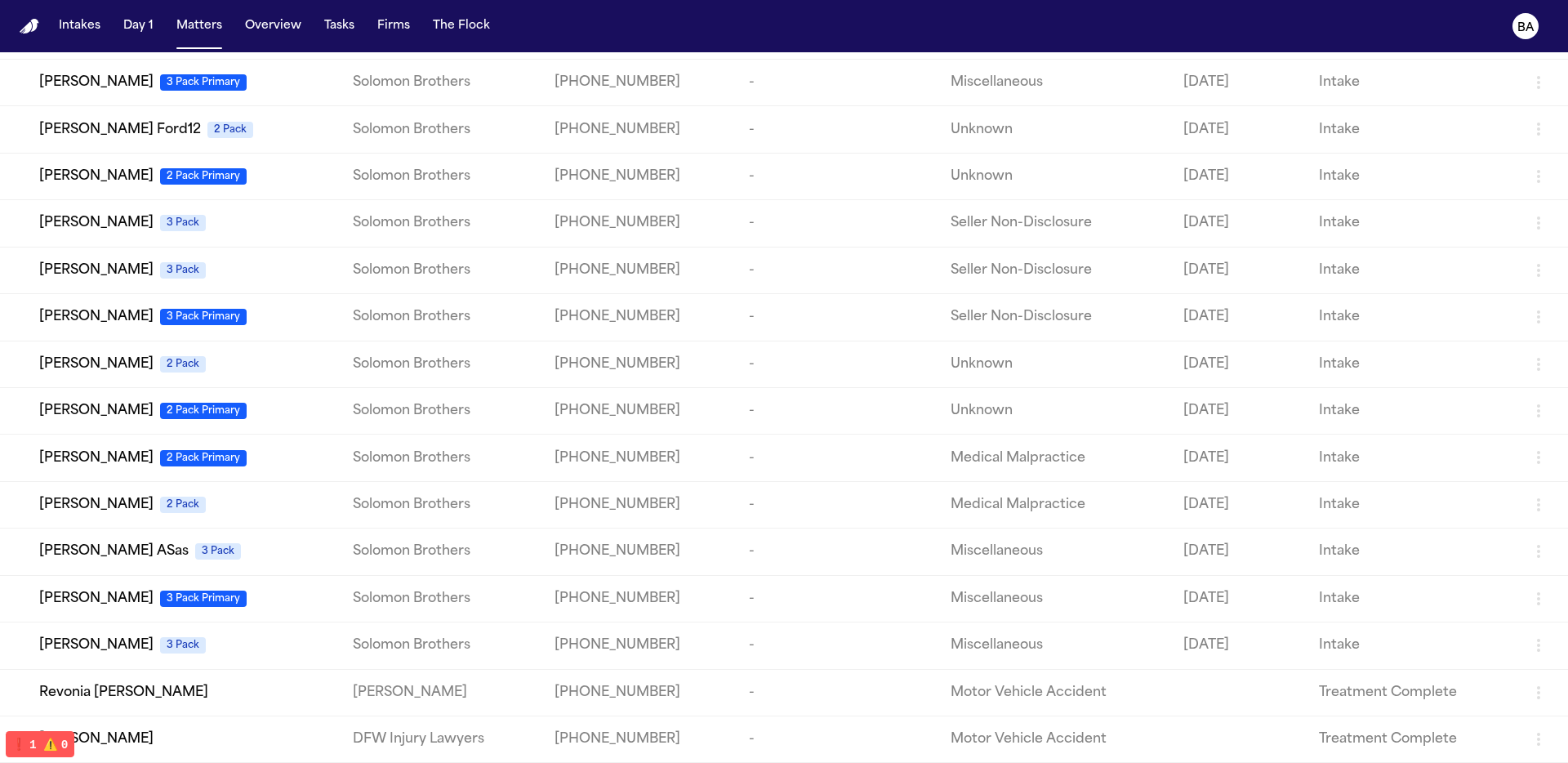
click at [212, 690] on div "Revonia [PERSON_NAME]" at bounding box center [183, 692] width 288 height 20
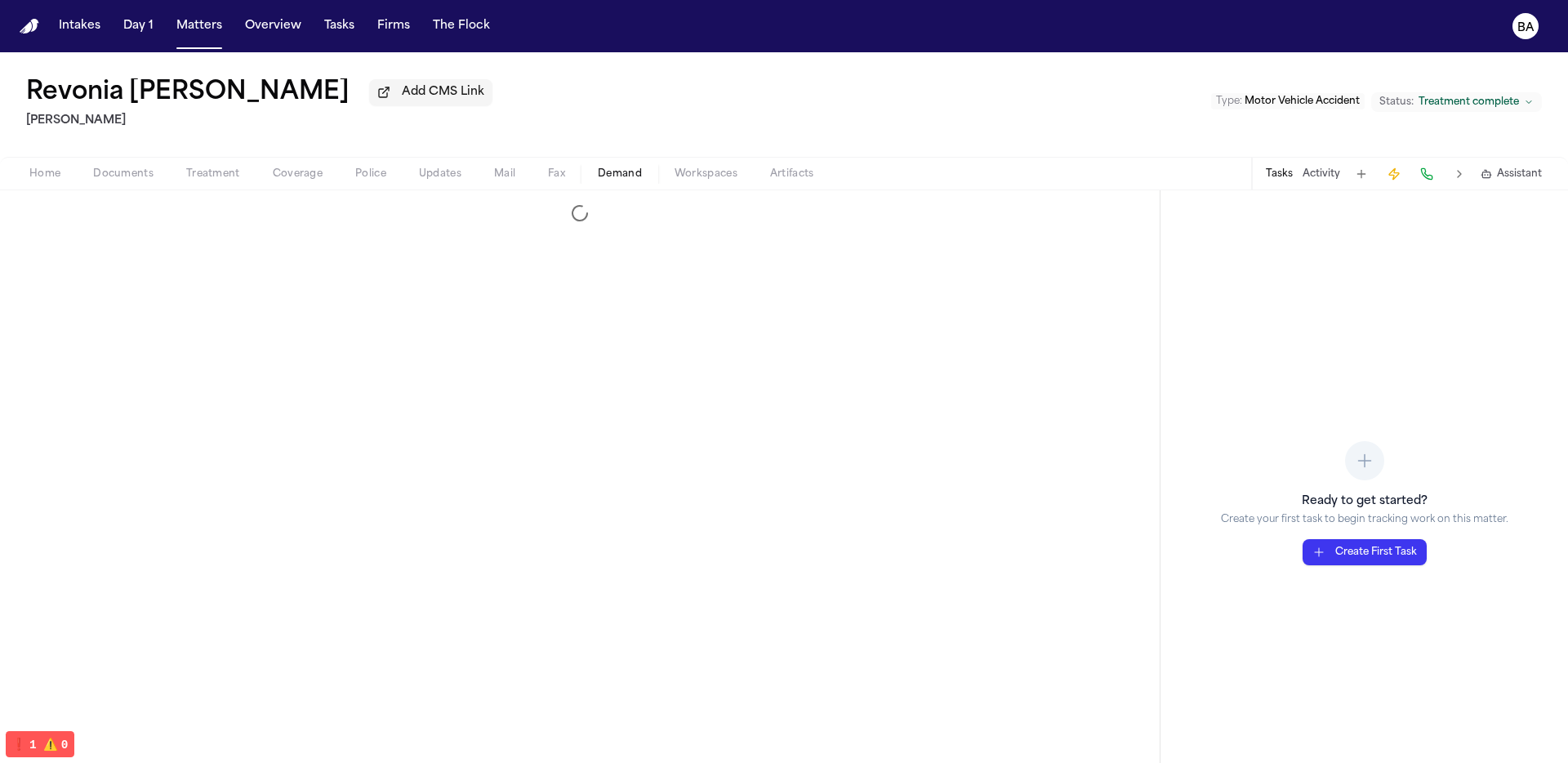
click at [613, 173] on span "Demand" at bounding box center [620, 174] width 44 height 13
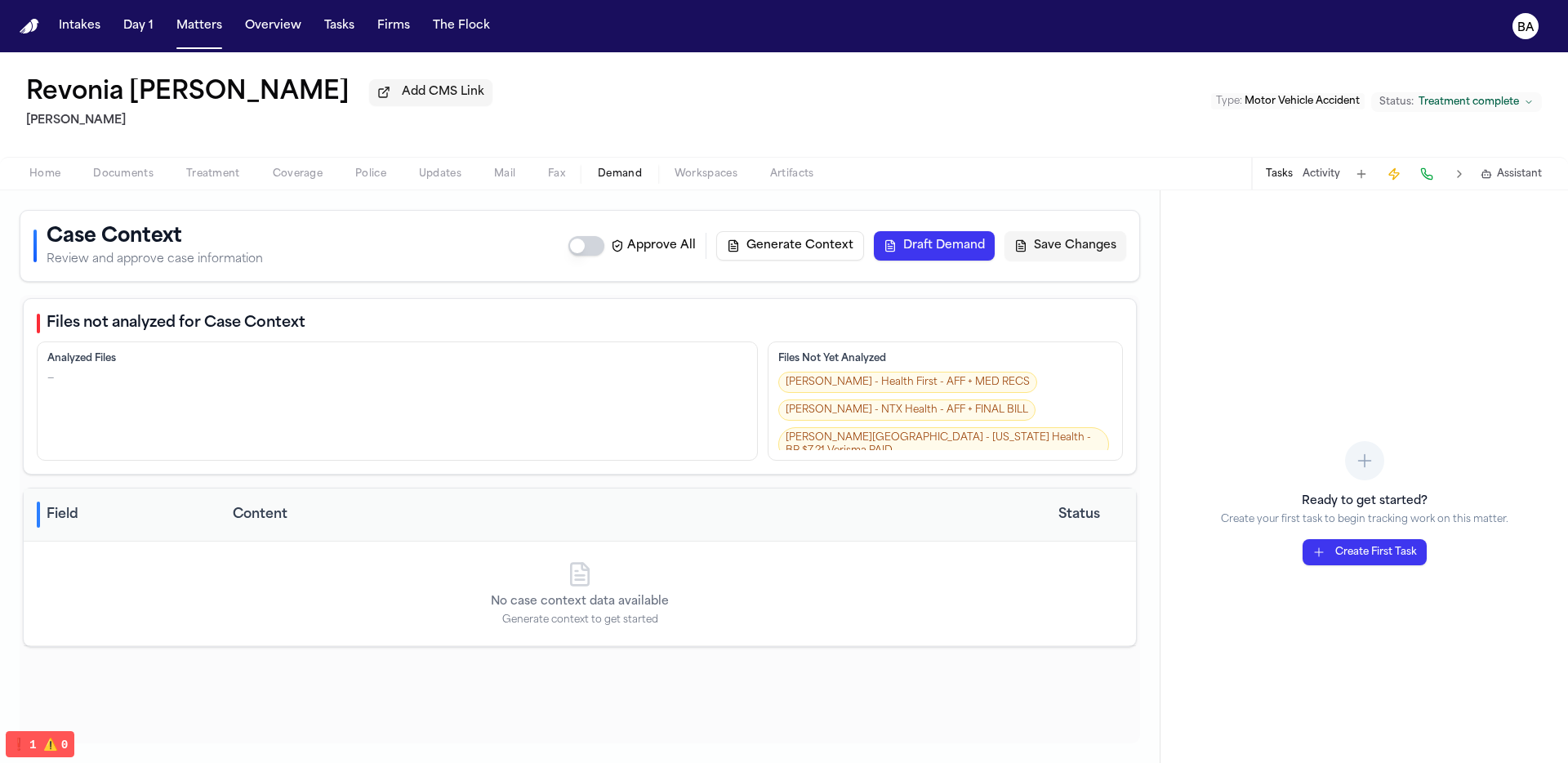
click at [829, 383] on link "[PERSON_NAME] - Health First - AFF + MED RECS" at bounding box center [907, 382] width 259 height 22
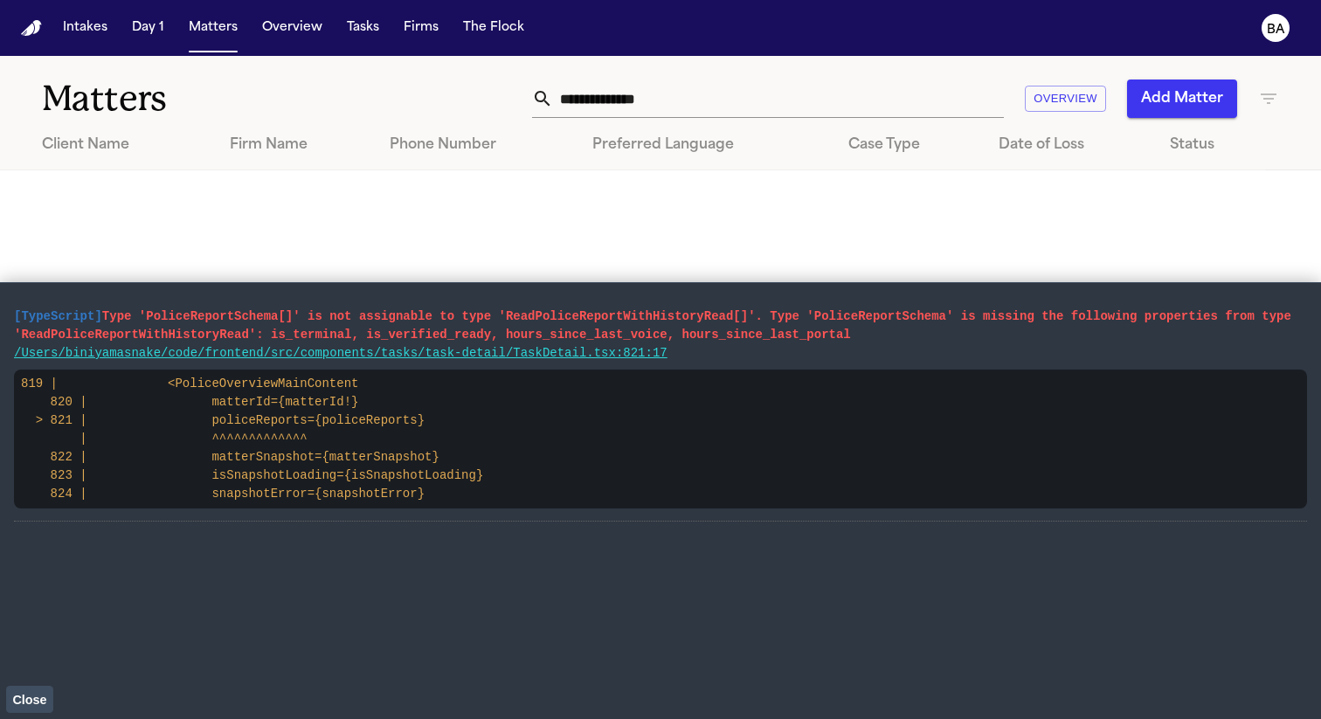
click at [681, 106] on input "text" at bounding box center [778, 99] width 451 height 38
type input "****"
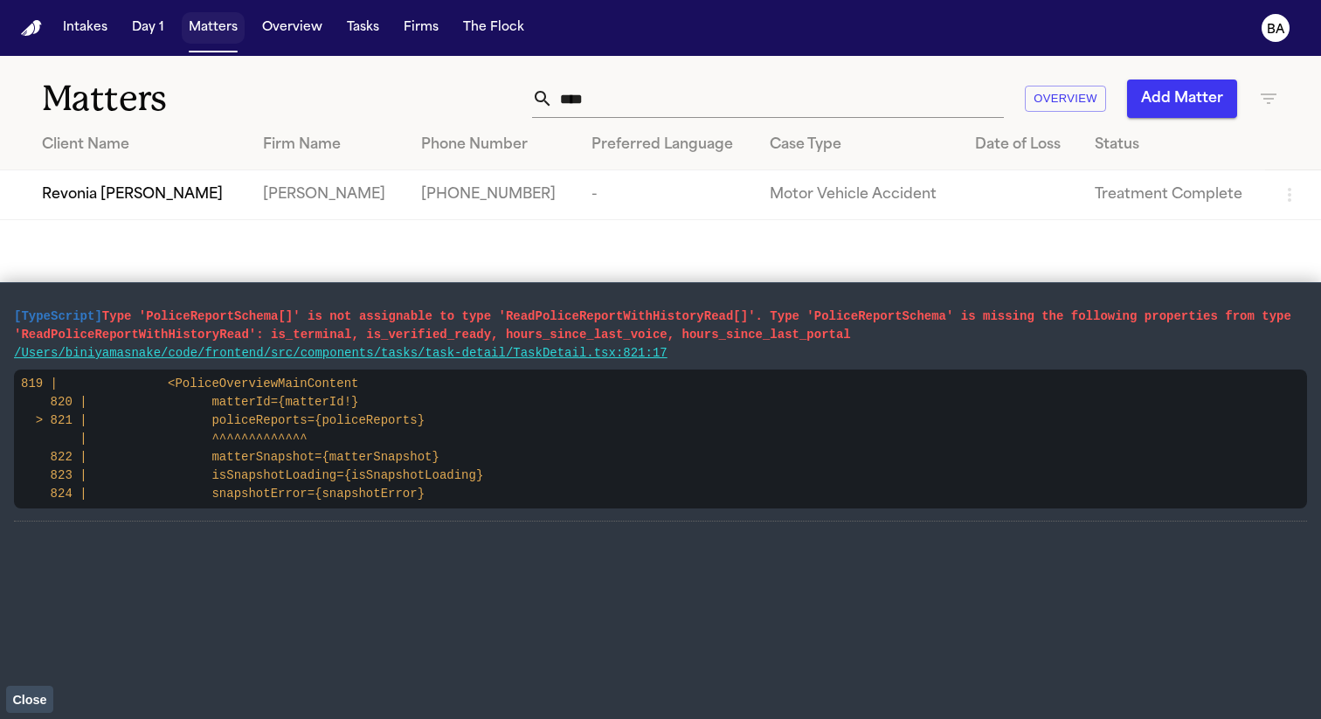
click at [206, 30] on button "Matters" at bounding box center [213, 27] width 63 height 31
click at [30, 702] on span "Close" at bounding box center [29, 700] width 34 height 14
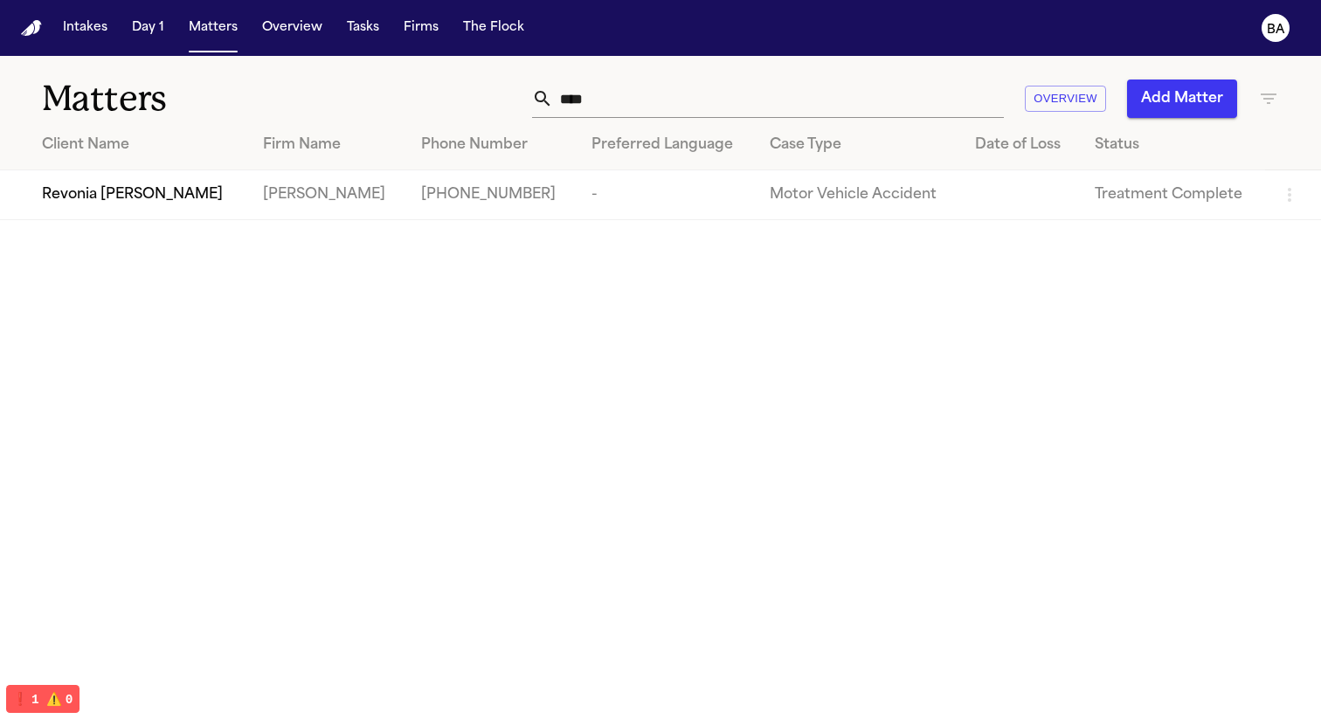
click at [151, 197] on span "Revonia [PERSON_NAME]" at bounding box center [132, 194] width 181 height 21
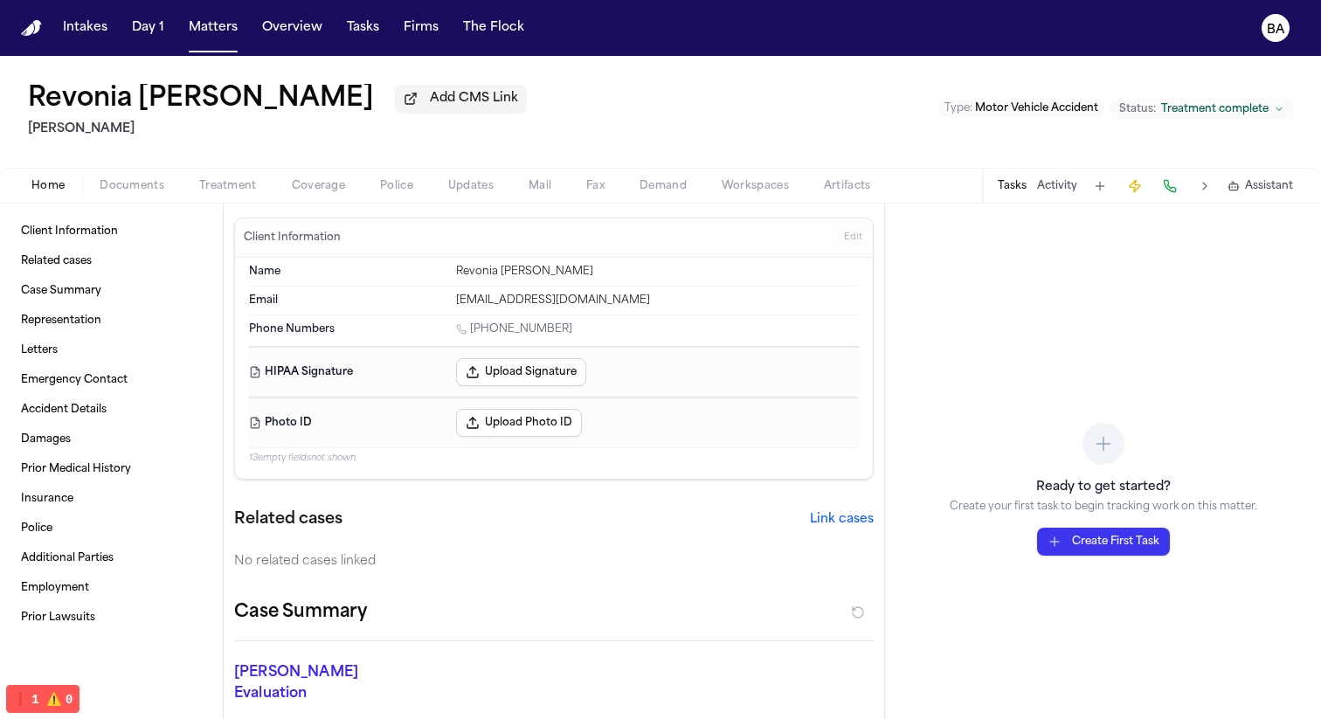
click at [231, 189] on span "Treatment" at bounding box center [228, 186] width 58 height 14
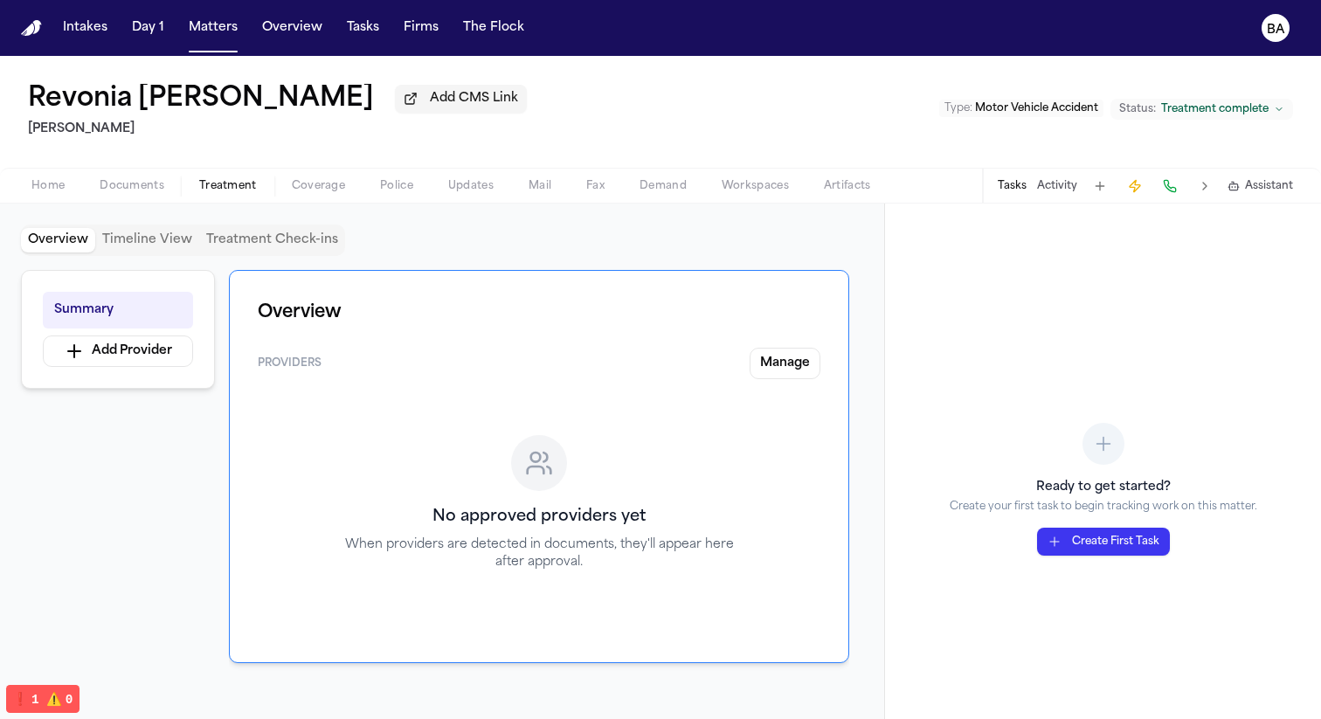
click at [151, 193] on span "Documents" at bounding box center [132, 186] width 65 height 14
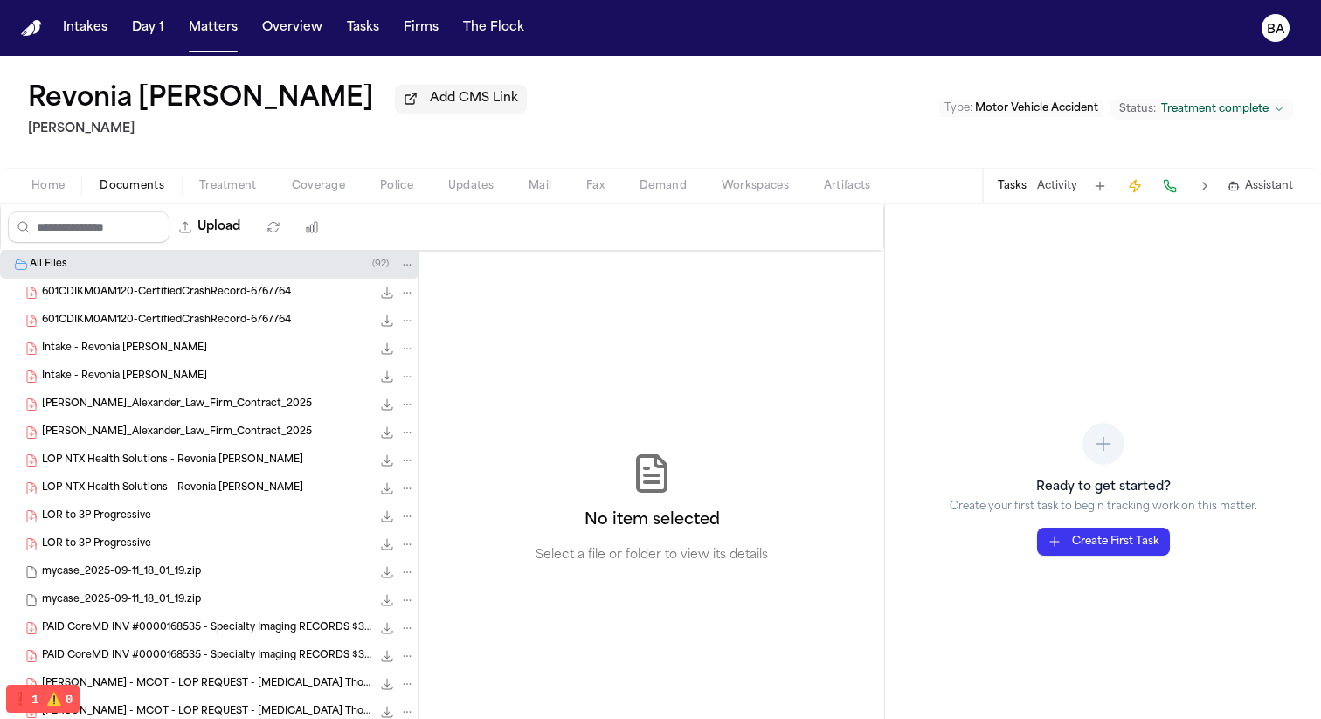
click at [244, 344] on div "Intake - Revonia Delorse Savage 1.1 MB • PDF" at bounding box center [228, 348] width 373 height 17
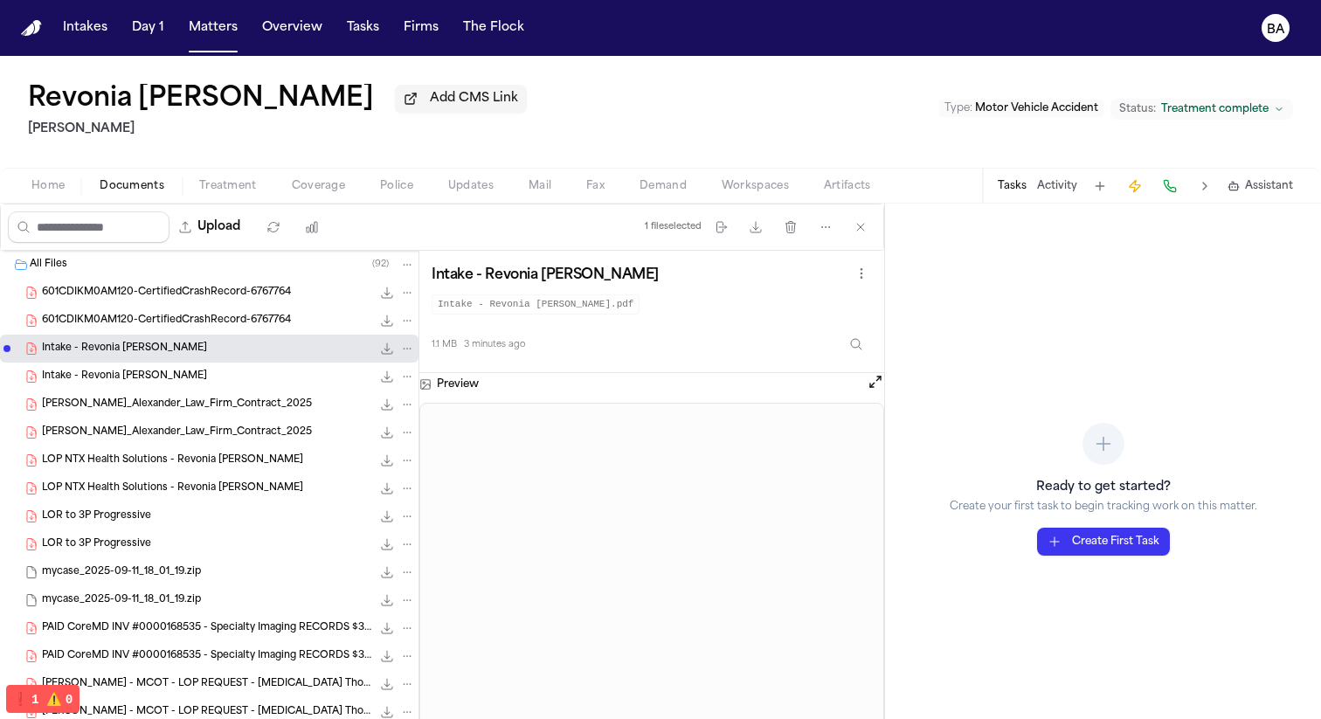
click at [536, 106] on div "Revonia Delorse Savage Add CMS Link J. Alexander Law Type : Motor Vehicle Accid…" at bounding box center [660, 112] width 1321 height 112
click at [305, 101] on h1 "Revonia [PERSON_NAME]" at bounding box center [201, 99] width 346 height 31
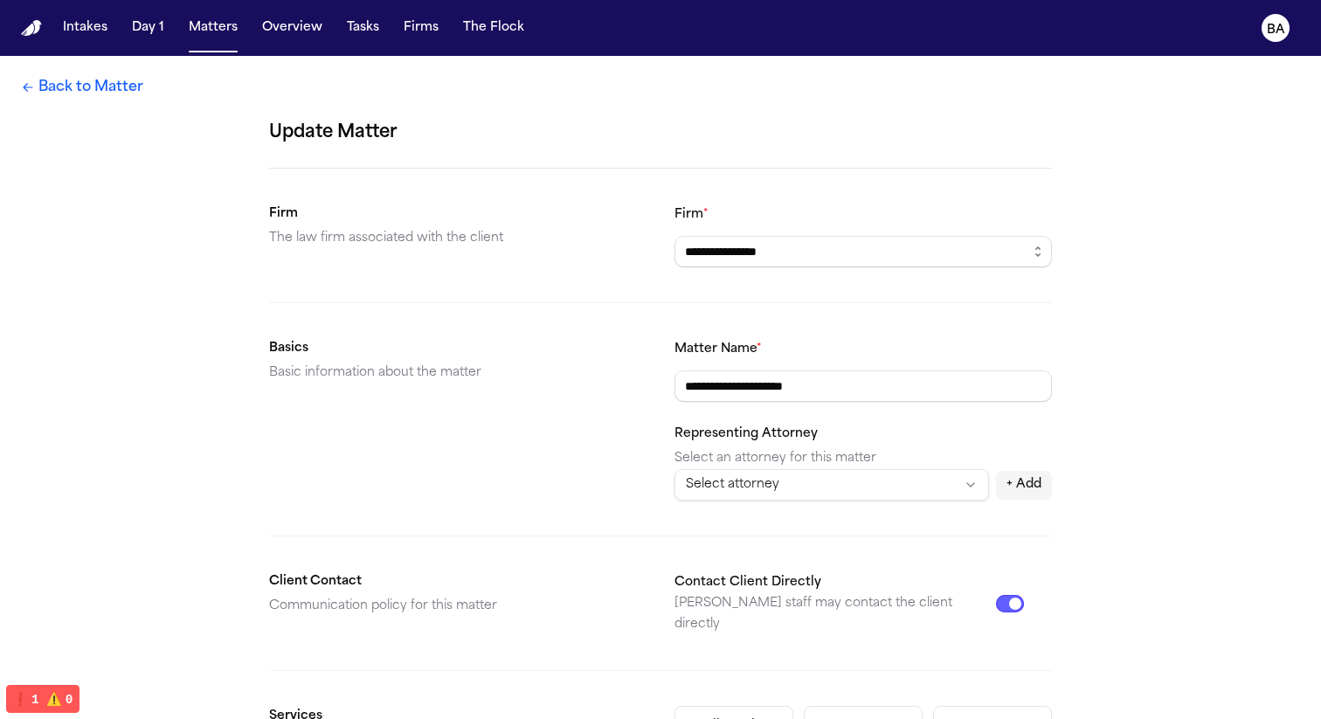
click at [119, 91] on link "Back to Matter" at bounding box center [82, 87] width 122 height 21
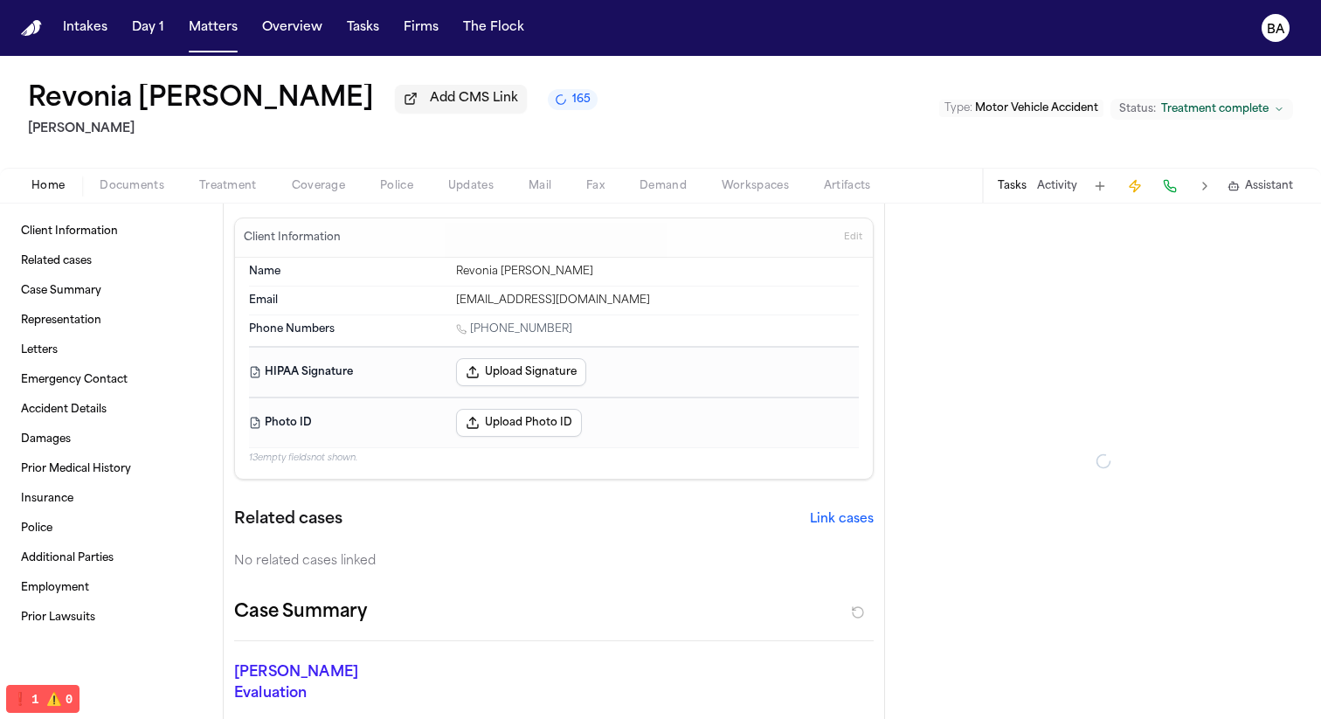
click at [587, 124] on div "Revonia Delorse Savage Add CMS Link 165 J. Alexander Law Type : Motor Vehicle A…" at bounding box center [660, 112] width 1321 height 112
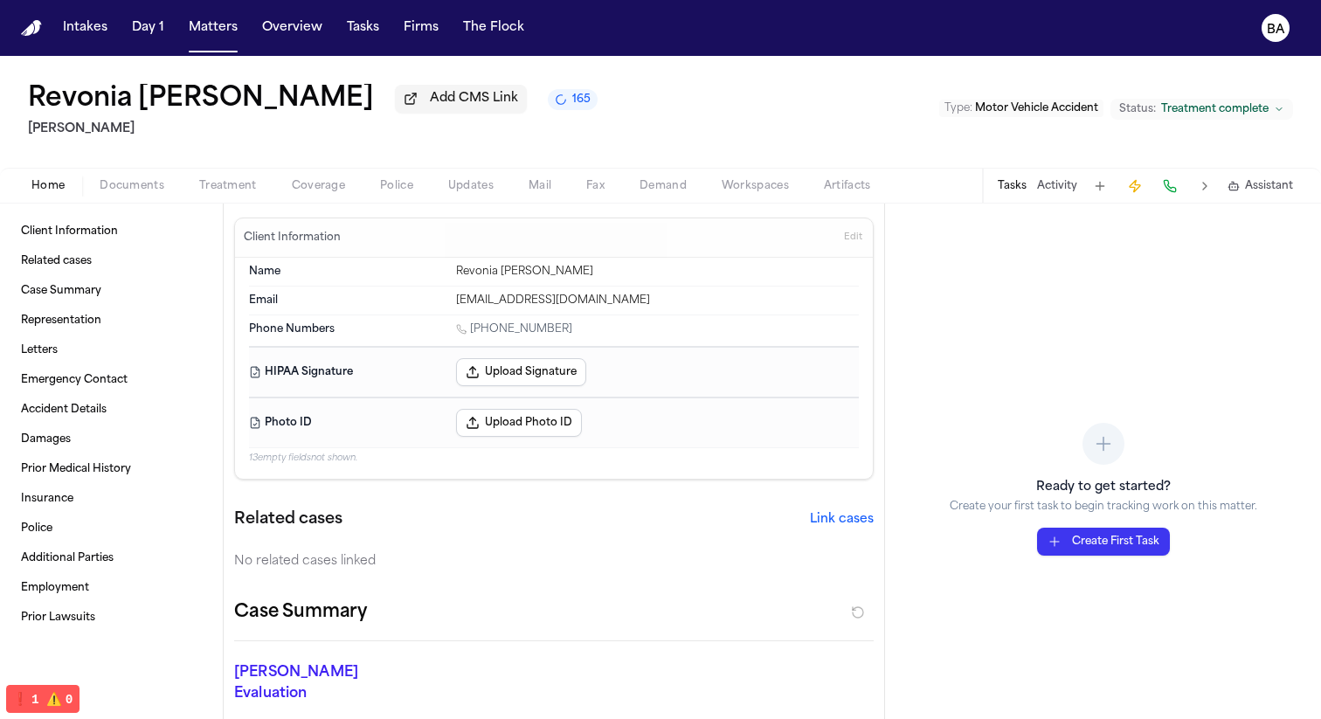
click at [140, 197] on span "button" at bounding box center [132, 196] width 86 height 2
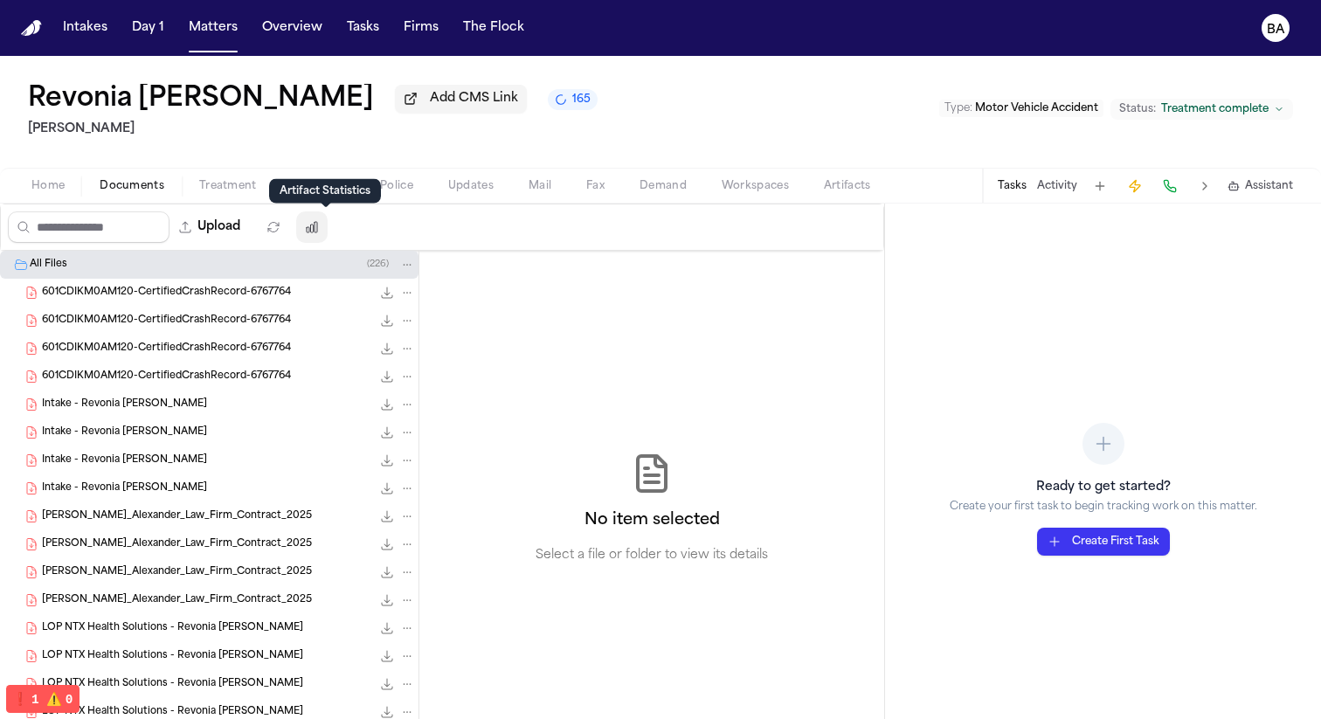
click at [317, 232] on icon "button" at bounding box center [312, 227] width 10 height 10
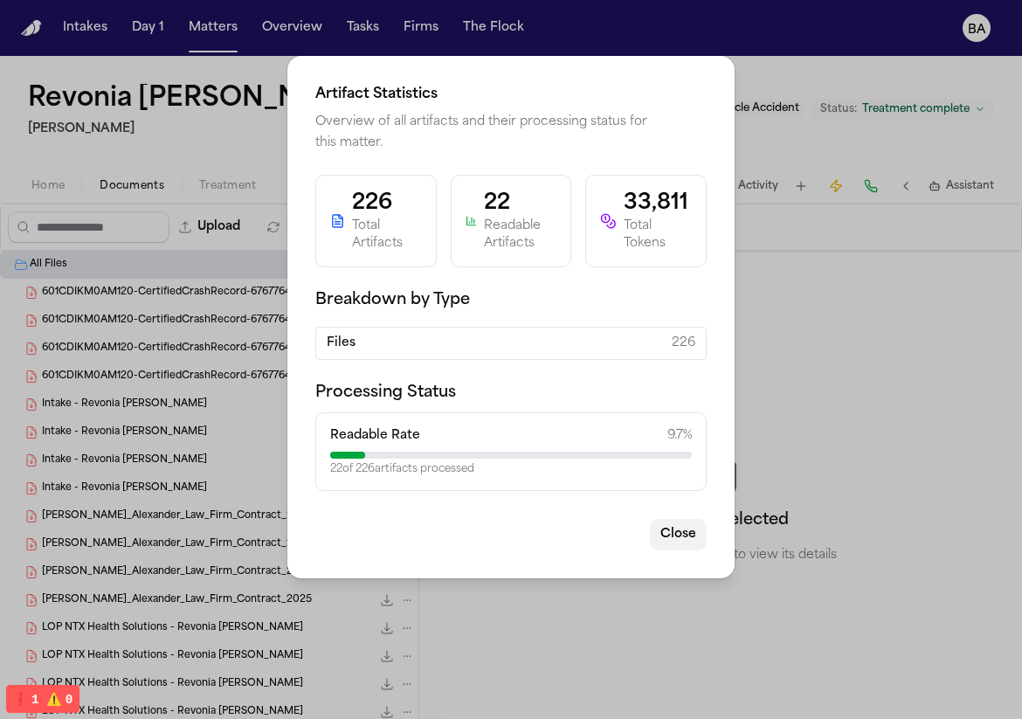
click at [671, 537] on button "Close" at bounding box center [678, 534] width 57 height 31
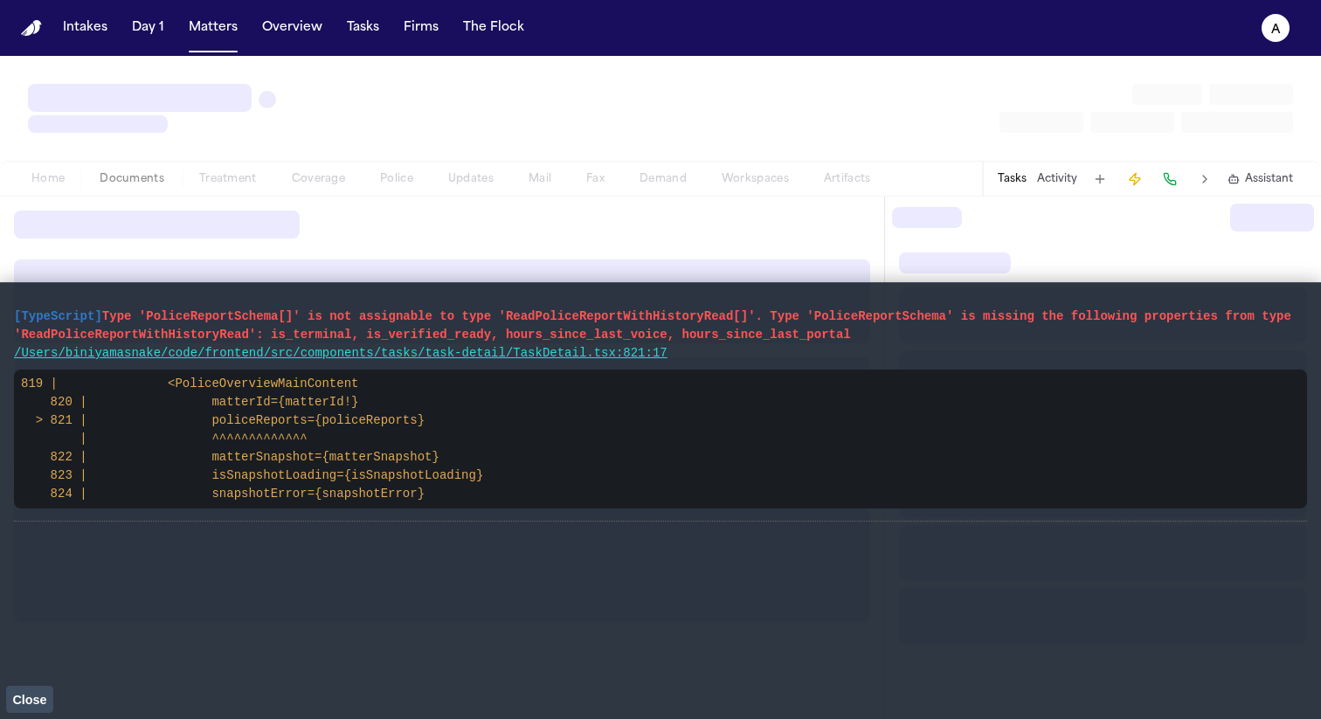
click at [38, 689] on button "Close" at bounding box center [29, 699] width 47 height 26
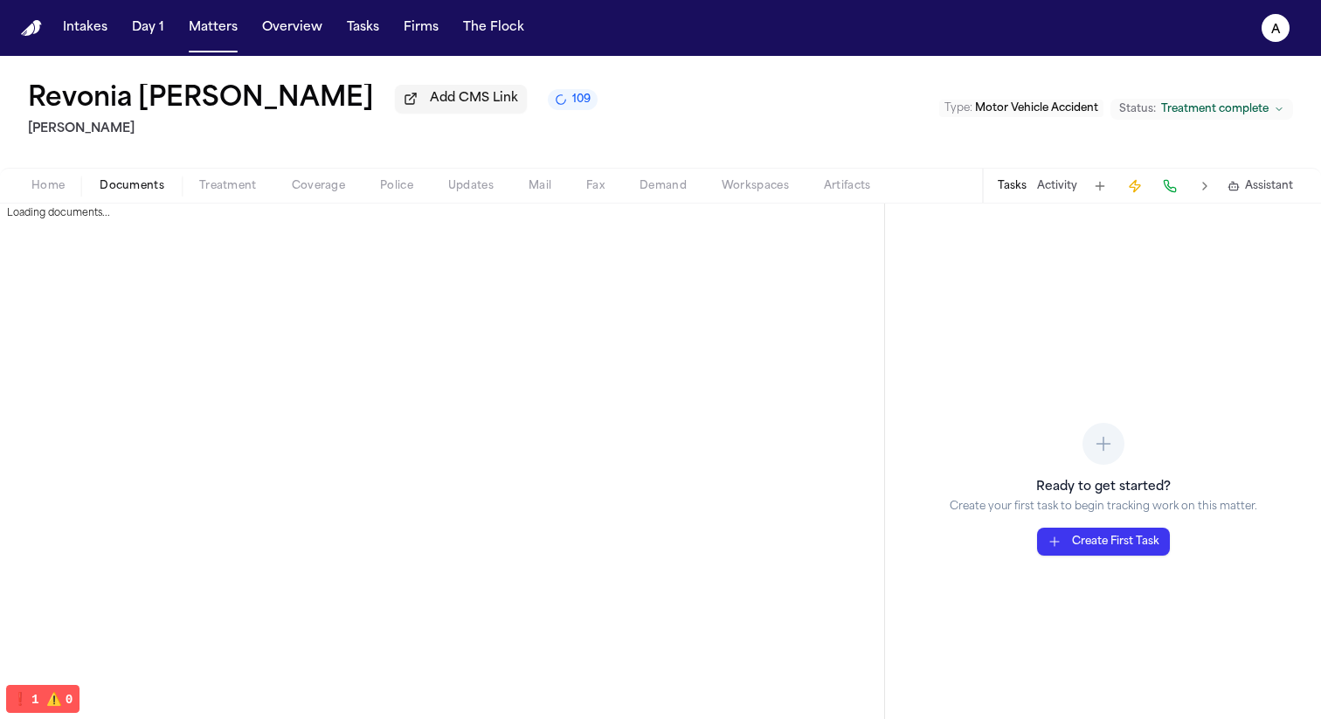
click at [572, 104] on span "109" at bounding box center [581, 100] width 18 height 14
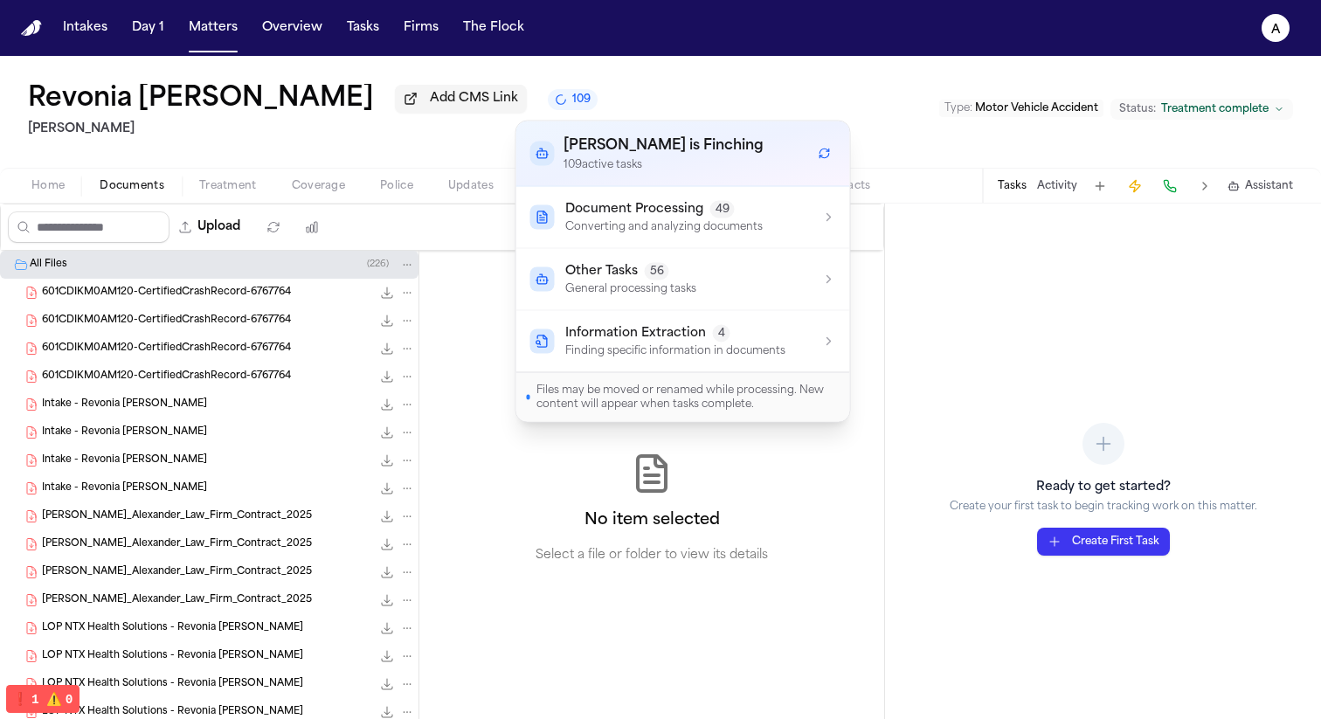
click at [606, 56] on div "Revonia Delorse Savage Add CMS Link 109 J. Alexander Law Type : Motor Vehicle A…" at bounding box center [660, 112] width 1321 height 112
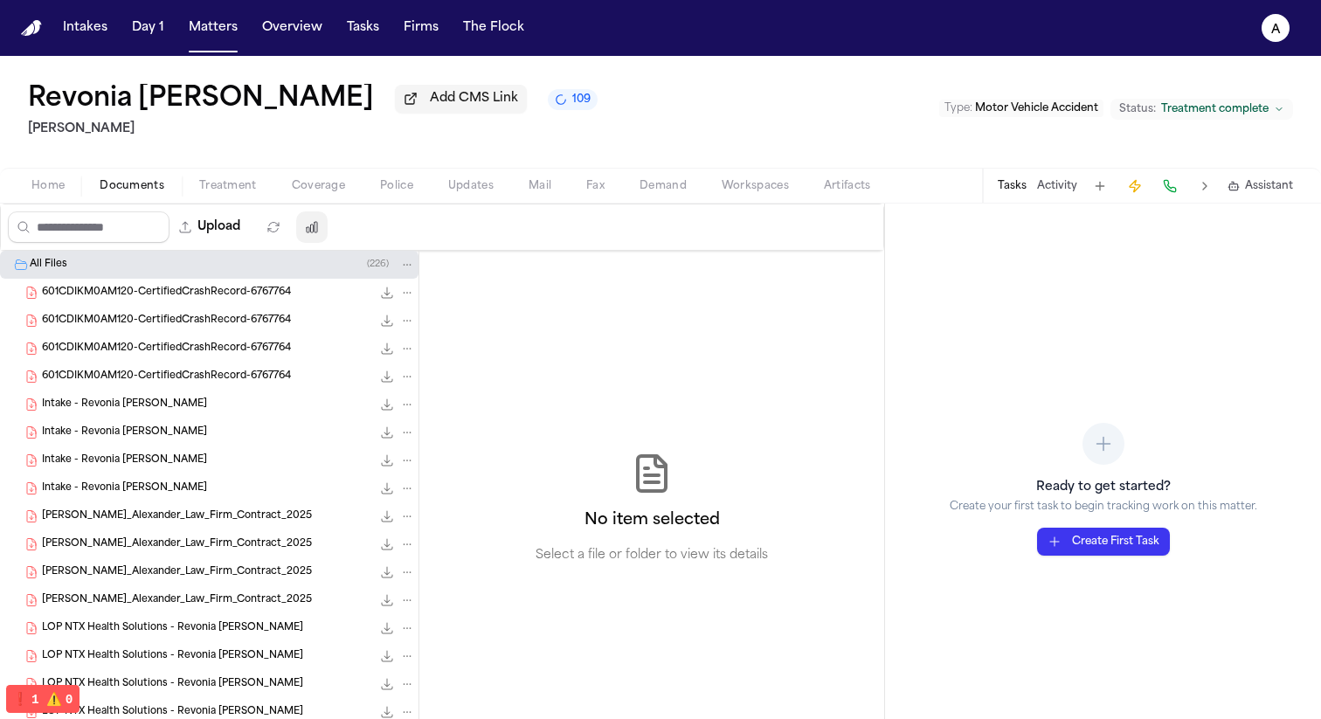
click at [319, 231] on icon "button" at bounding box center [312, 227] width 14 height 14
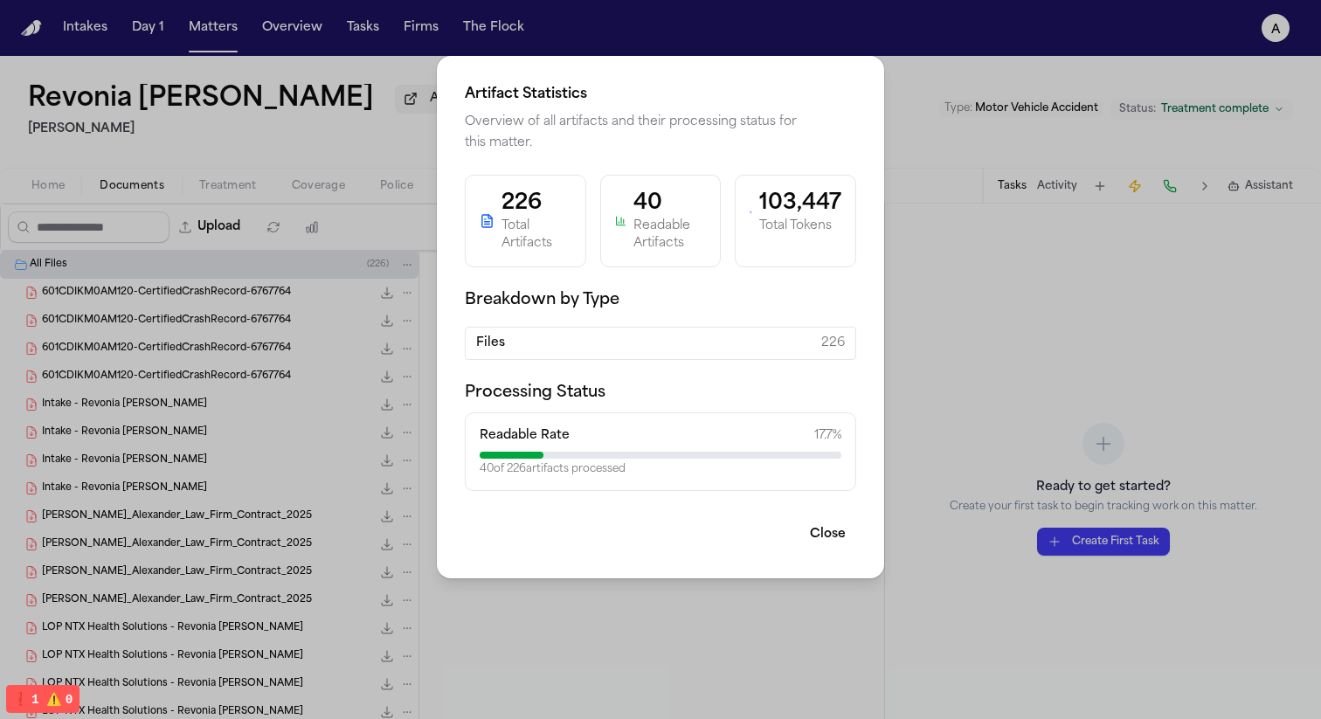
click at [564, 341] on div "Files 226" at bounding box center [660, 343] width 391 height 33
click at [543, 337] on div "Files 226" at bounding box center [660, 343] width 391 height 33
click at [330, 344] on div "Artifact Statistics Overview of all artifacts and their processing status for t…" at bounding box center [660, 359] width 1321 height 719
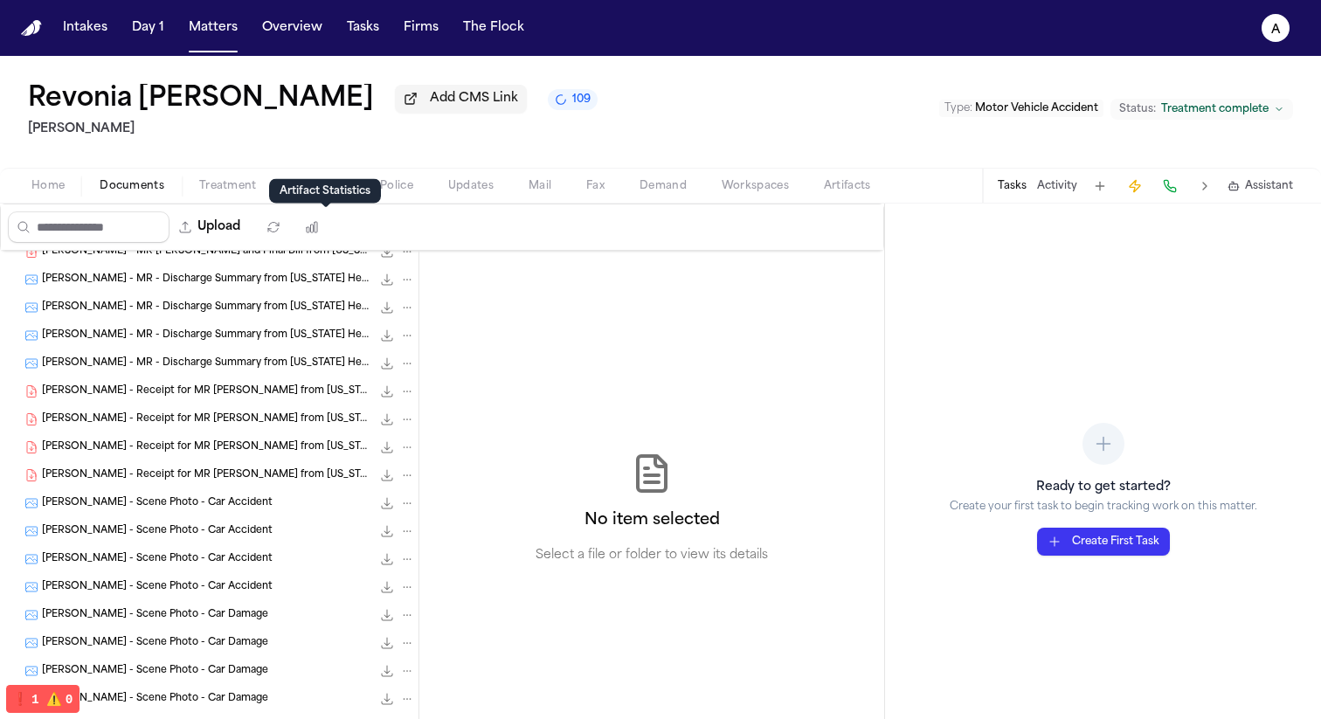
scroll to position [2680, 0]
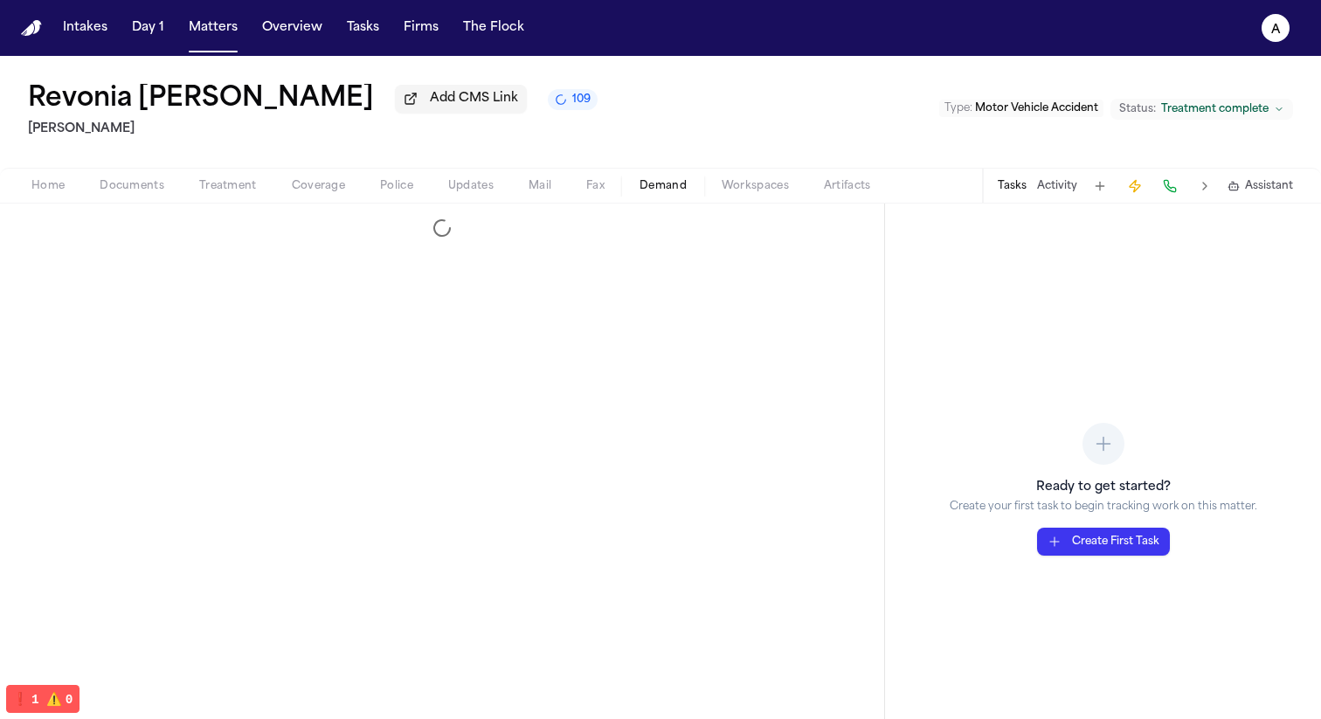
click at [673, 193] on span "Demand" at bounding box center [663, 186] width 47 height 14
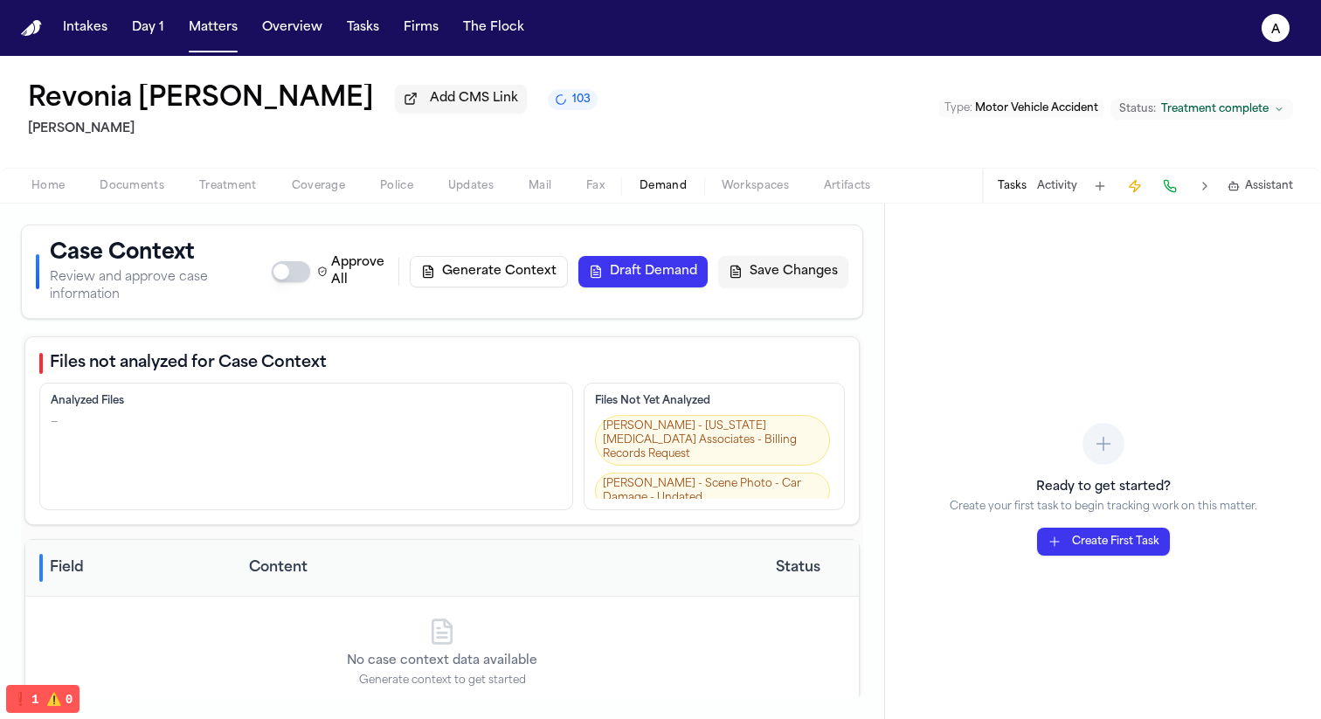
click at [505, 280] on button "Generate Context" at bounding box center [489, 271] width 158 height 31
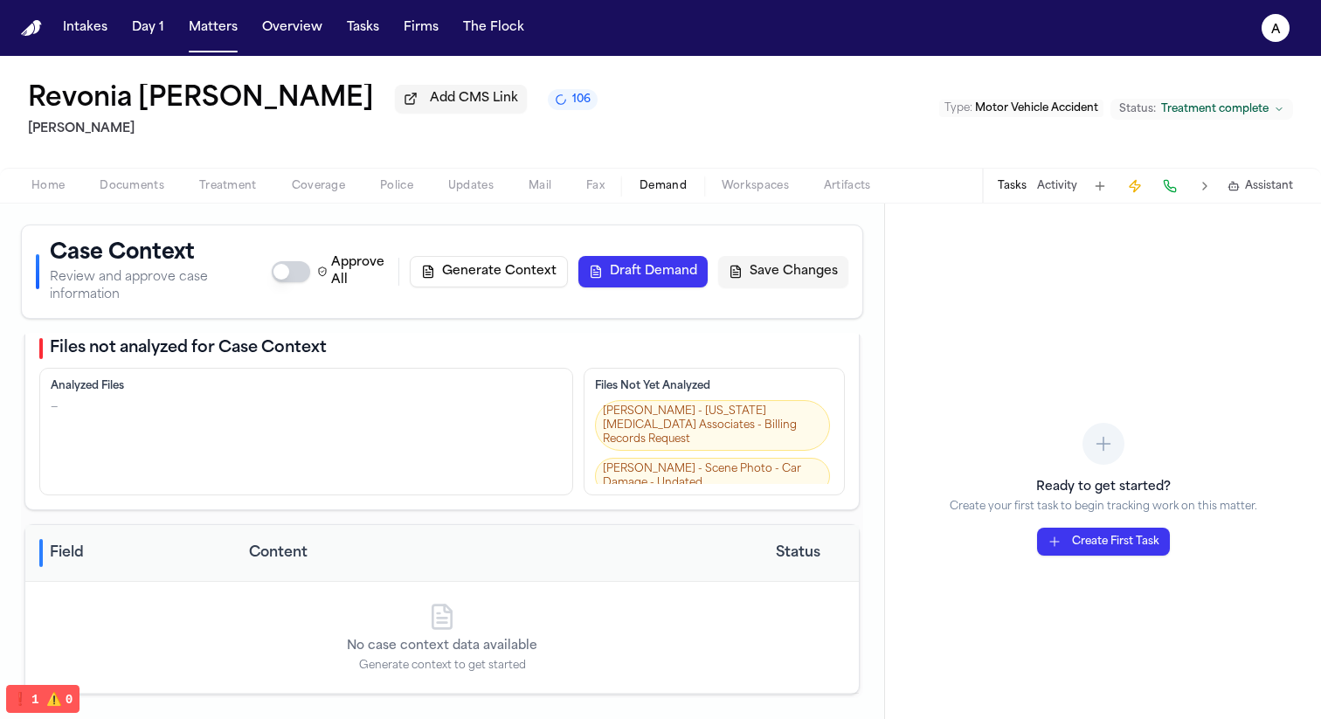
click at [523, 287] on button "Generate Context" at bounding box center [489, 271] width 158 height 31
click at [510, 276] on button "Generate Context" at bounding box center [489, 271] width 158 height 31
click at [548, 109] on button "106" at bounding box center [573, 99] width 50 height 21
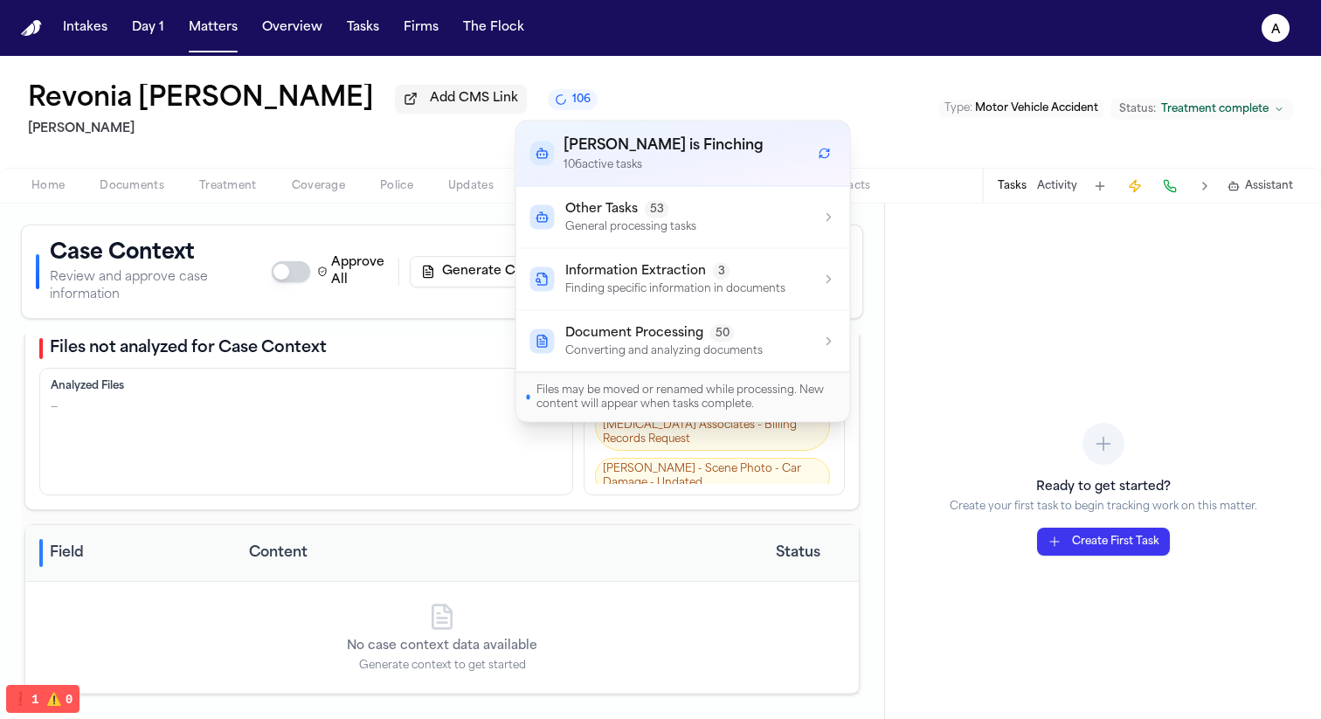
click at [636, 344] on p "Converting and analyzing documents" at bounding box center [663, 351] width 197 height 14
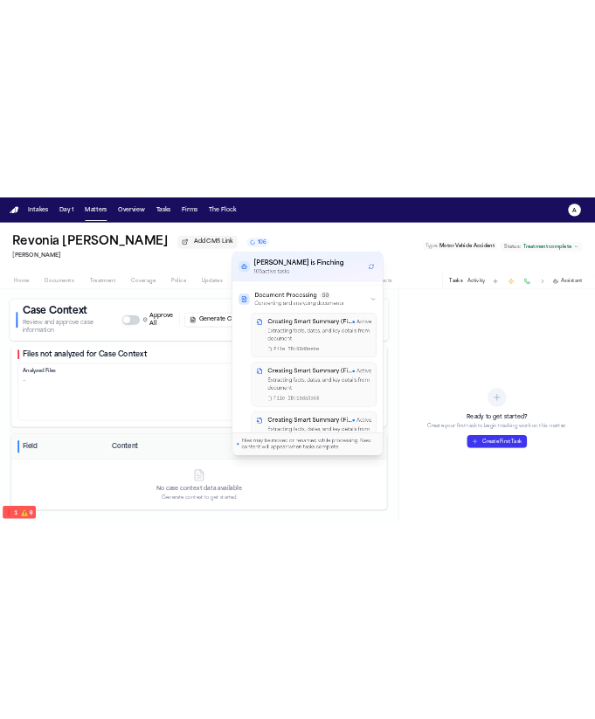
scroll to position [0, 0]
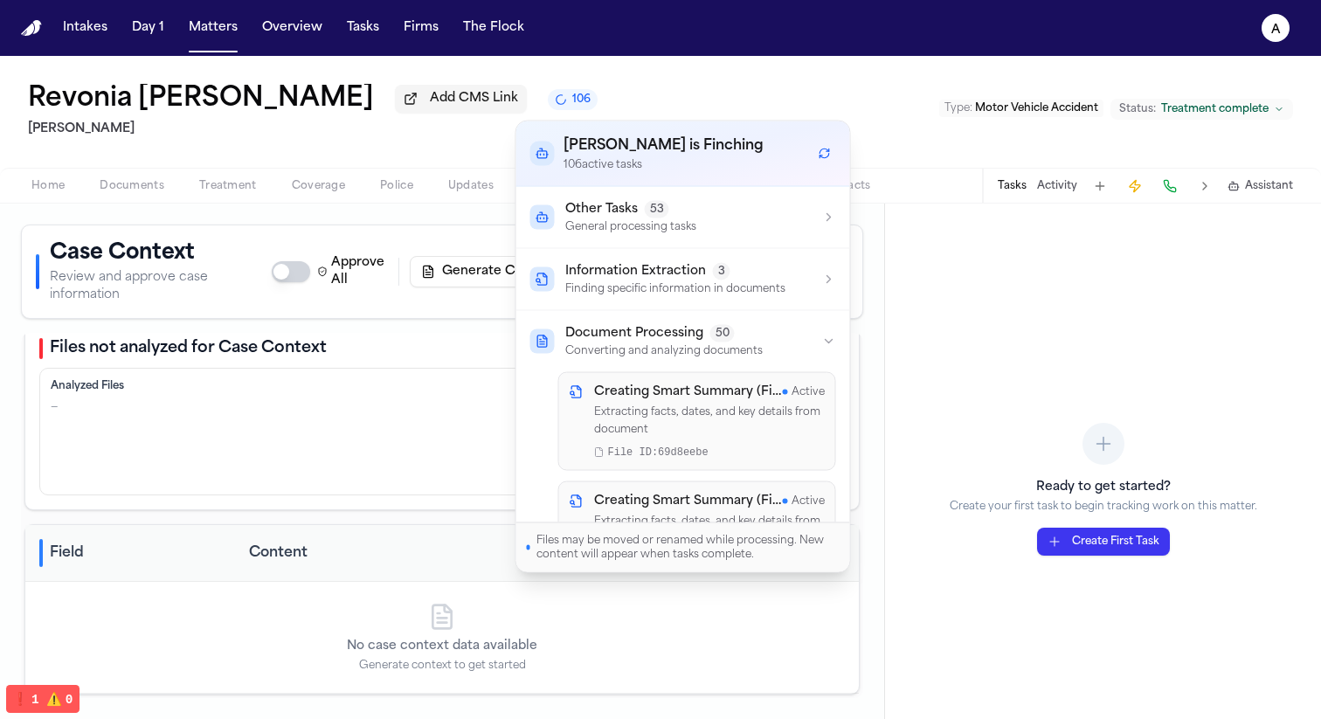
click at [472, 348] on div "Files not analyzed for Case Context" at bounding box center [442, 348] width 806 height 24
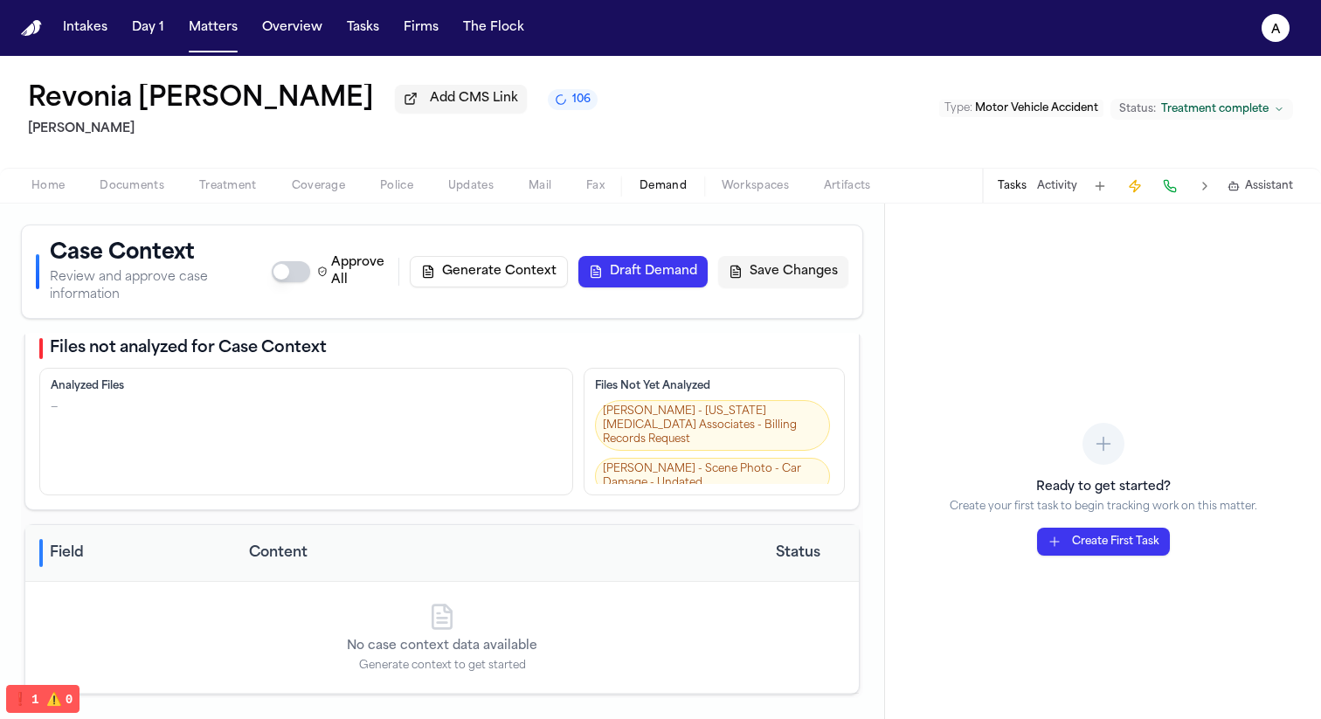
click at [1285, 193] on span "Assistant" at bounding box center [1269, 186] width 48 height 14
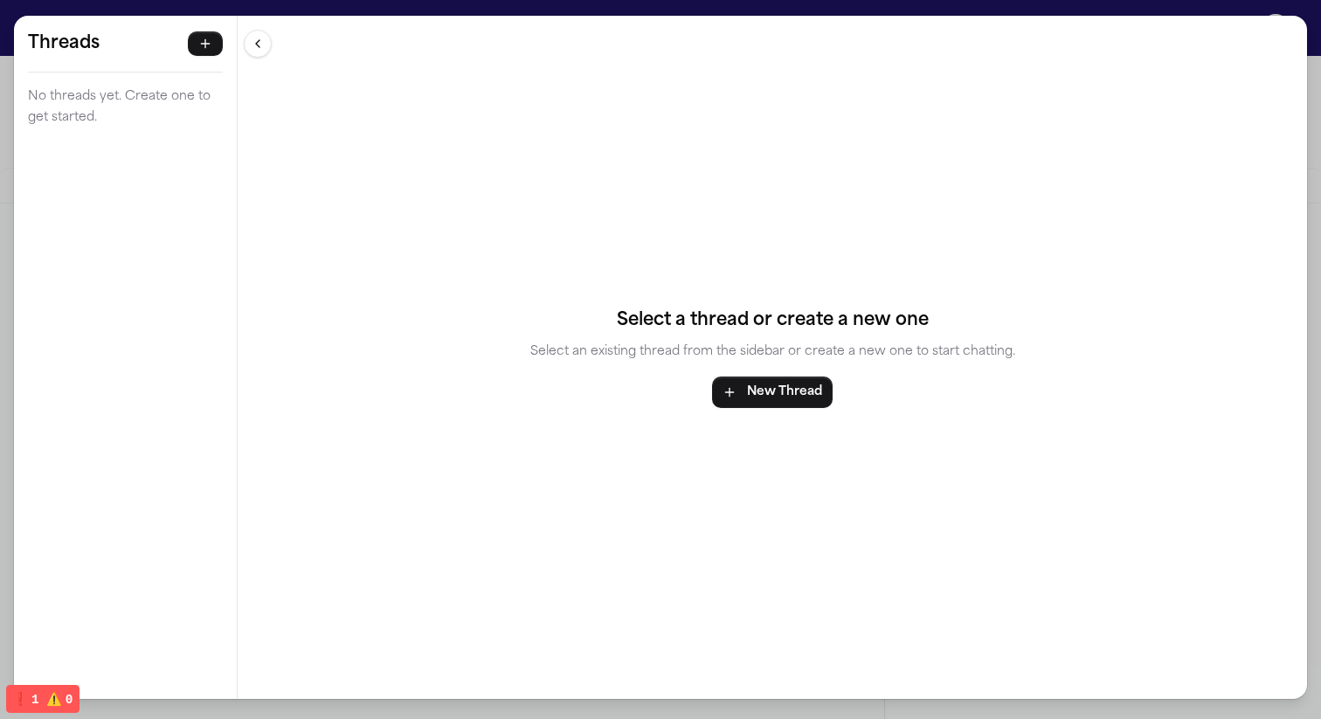
click at [780, 399] on button "New Thread" at bounding box center [772, 392] width 121 height 31
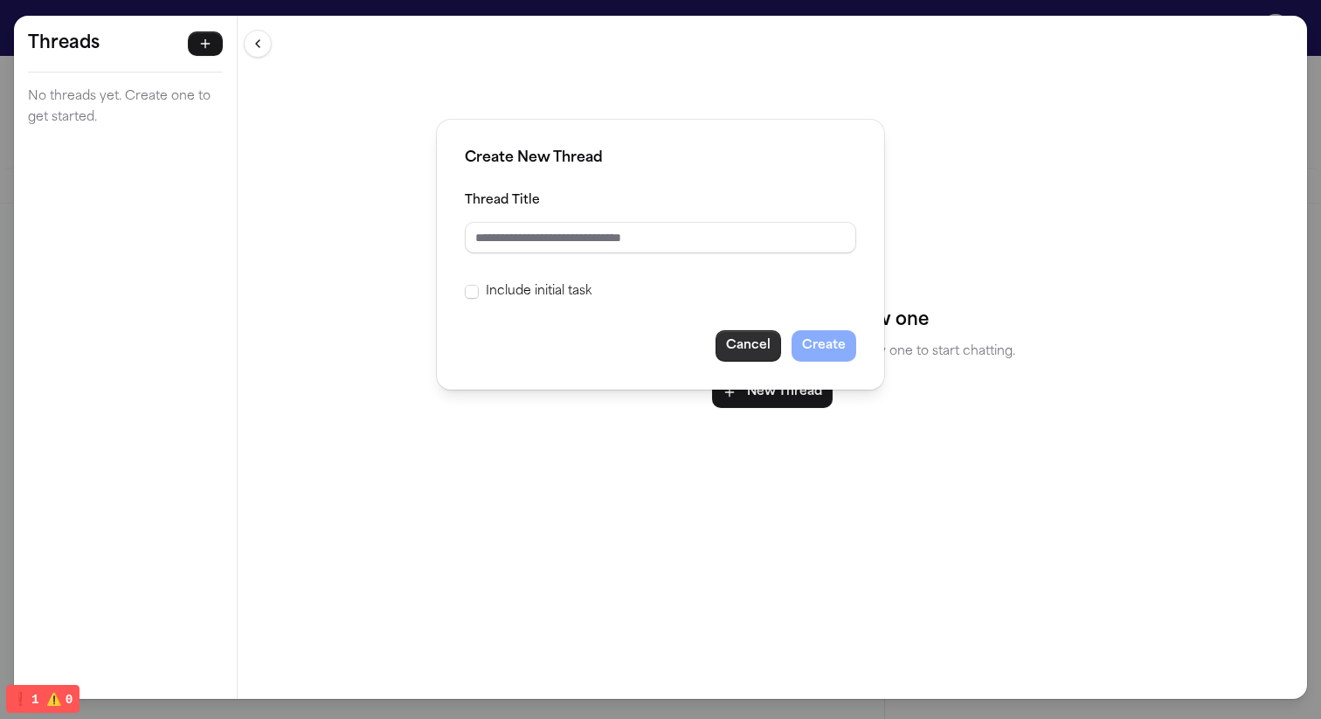
click at [741, 344] on button "Cancel" at bounding box center [749, 345] width 66 height 31
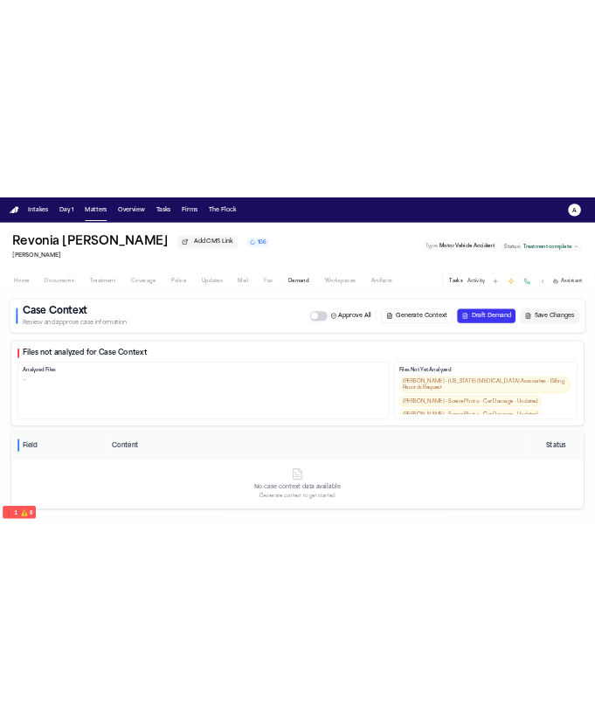
scroll to position [18, 0]
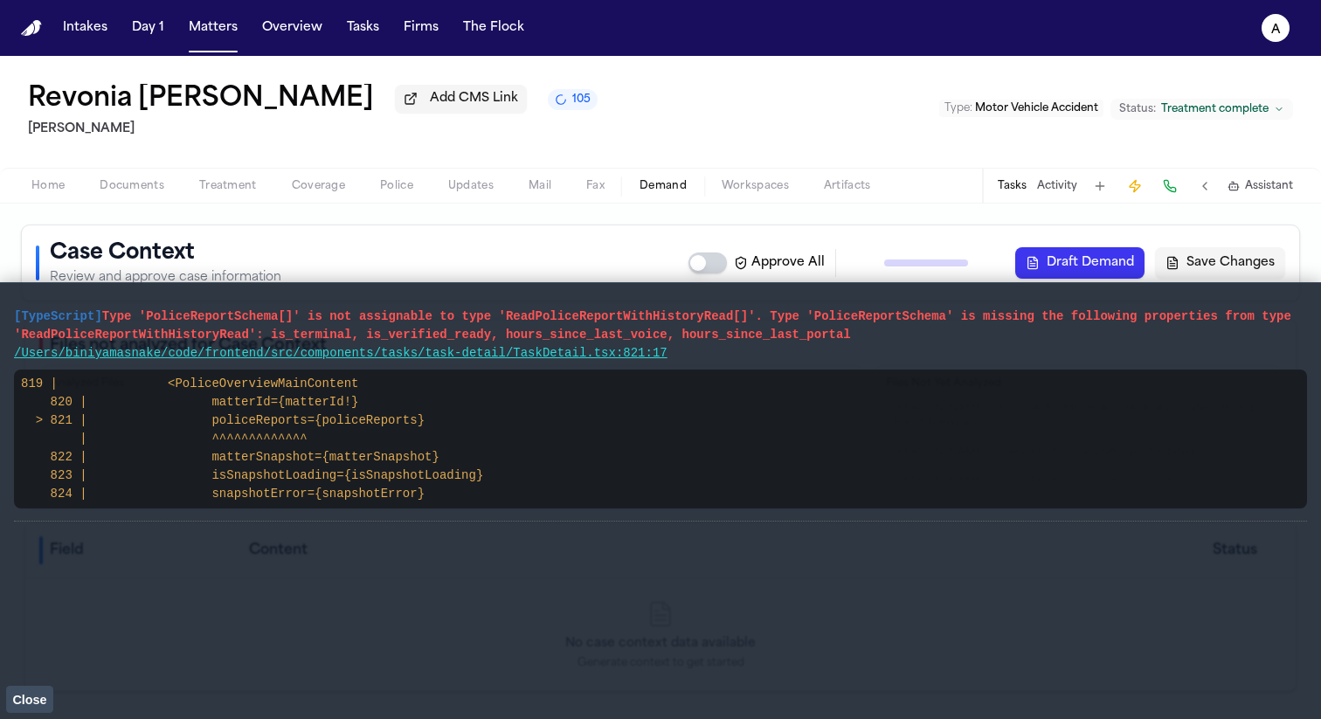
click at [19, 693] on span "Close" at bounding box center [29, 700] width 34 height 14
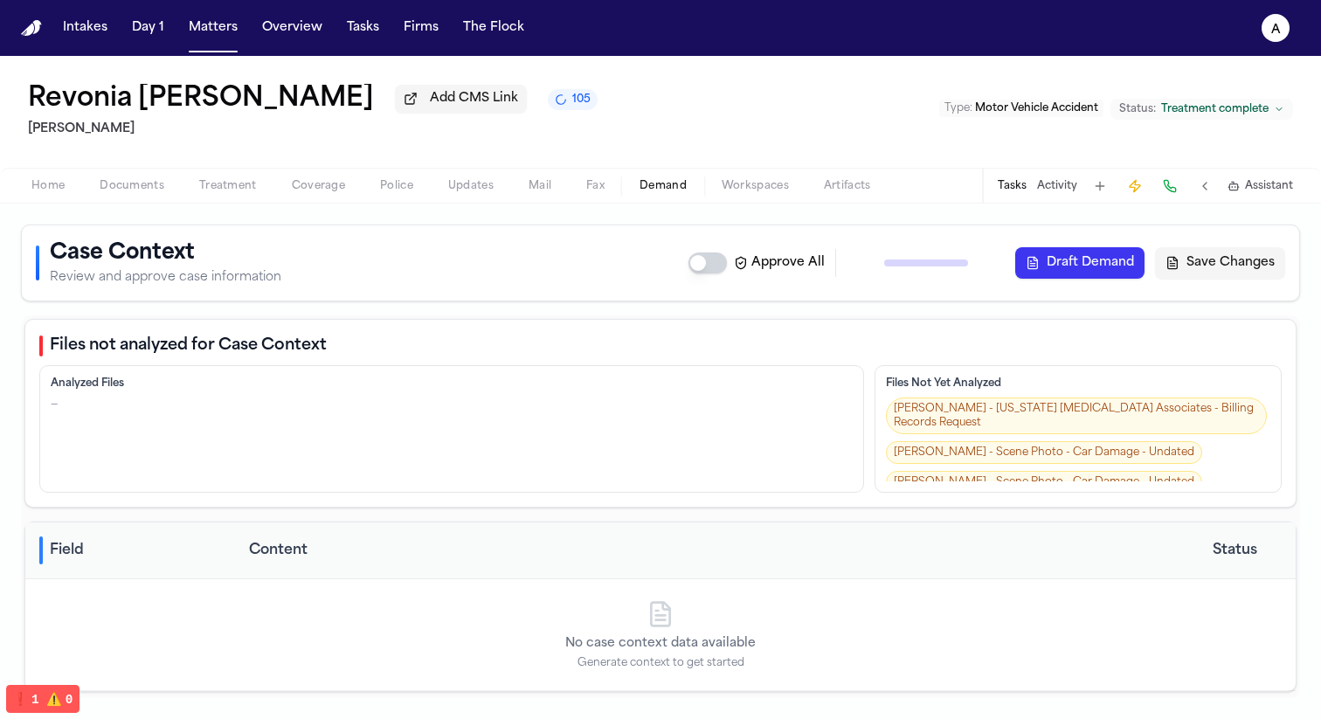
click at [594, 190] on icon "button" at bounding box center [1234, 186] width 12 height 12
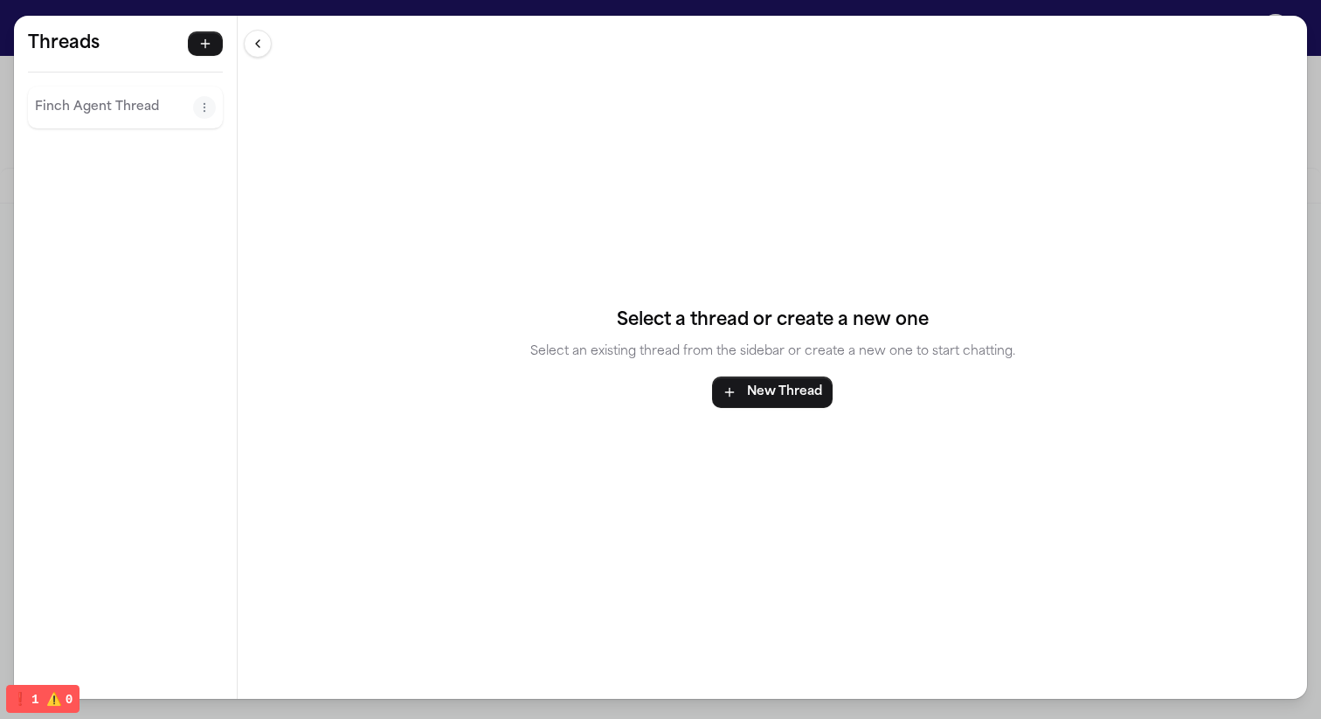
click at [100, 109] on p "Finch Agent Thread" at bounding box center [114, 107] width 158 height 21
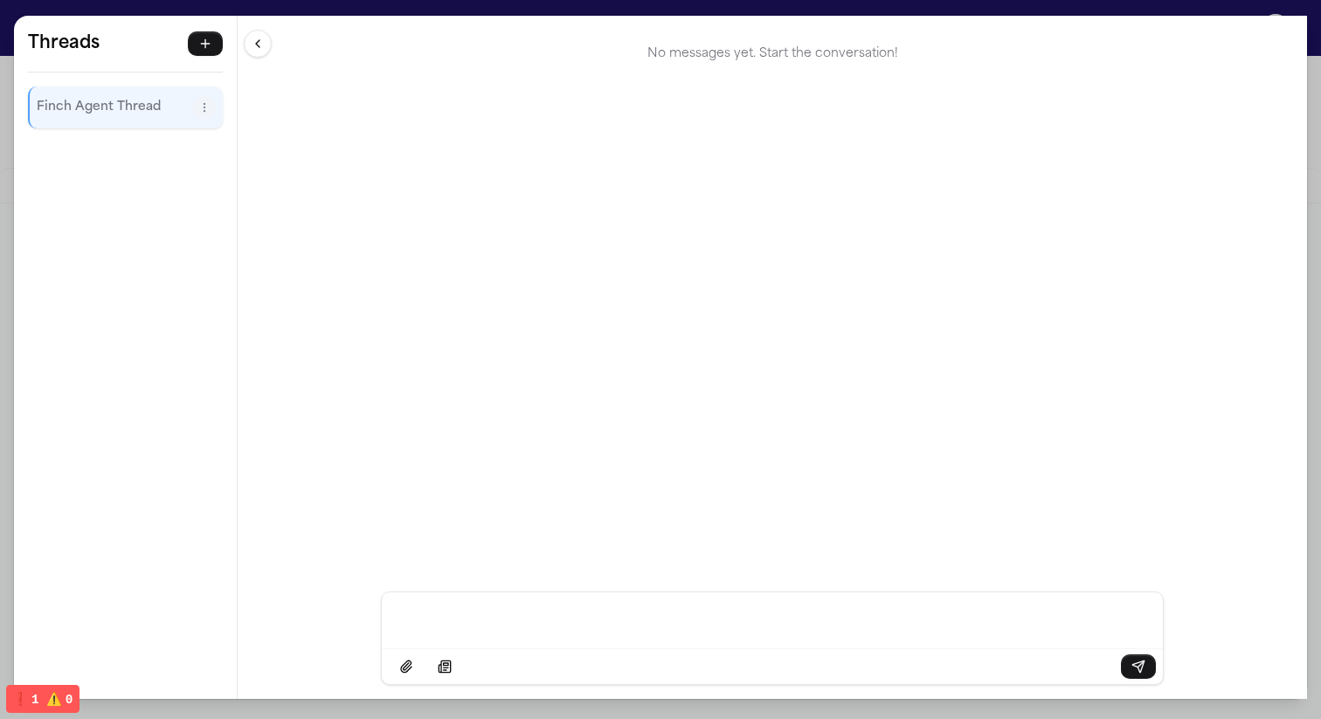
click at [114, 113] on p "Finch Agent Thread" at bounding box center [115, 107] width 156 height 21
click at [105, 112] on p "Finch Agent Thread" at bounding box center [115, 107] width 156 height 21
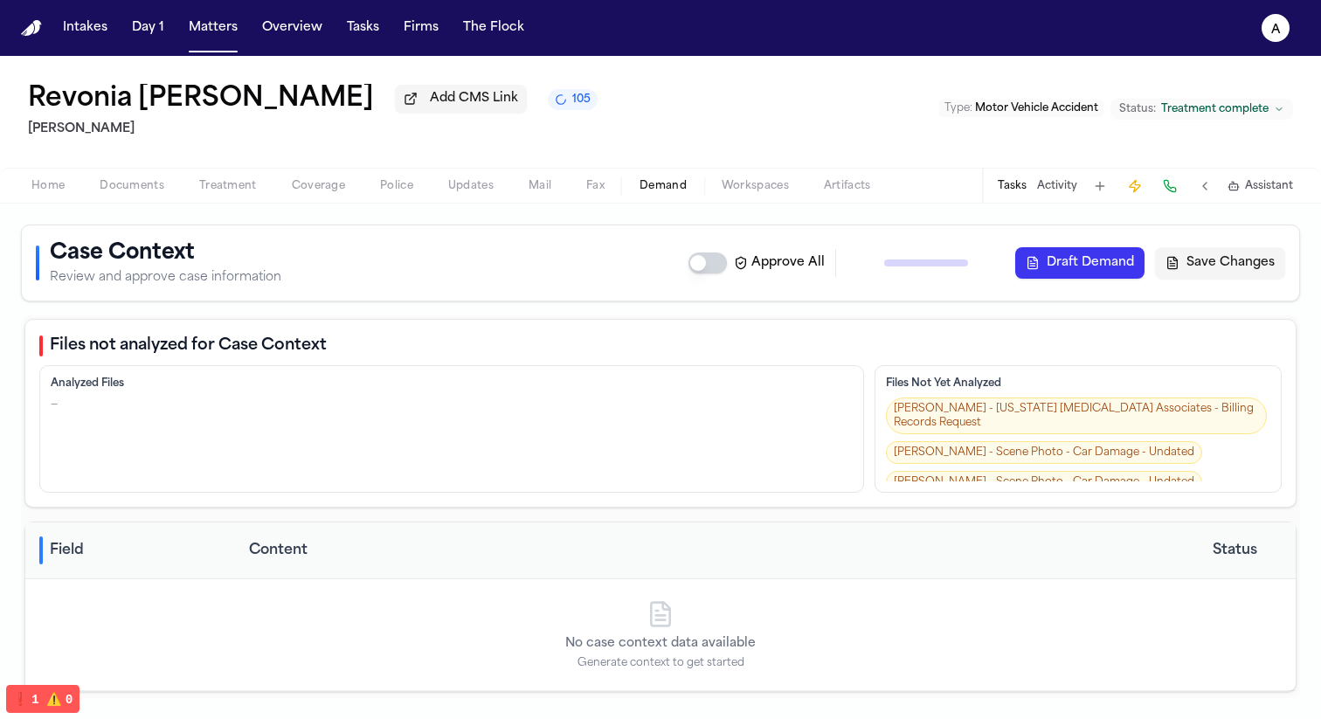
scroll to position [1, 0]
click at [594, 329] on div "Files not analyzed for Case Context Analyzed Files — Files Not Yet Analyzed [PE…" at bounding box center [660, 413] width 1272 height 189
click at [594, 193] on span "Assistant" at bounding box center [1269, 186] width 48 height 14
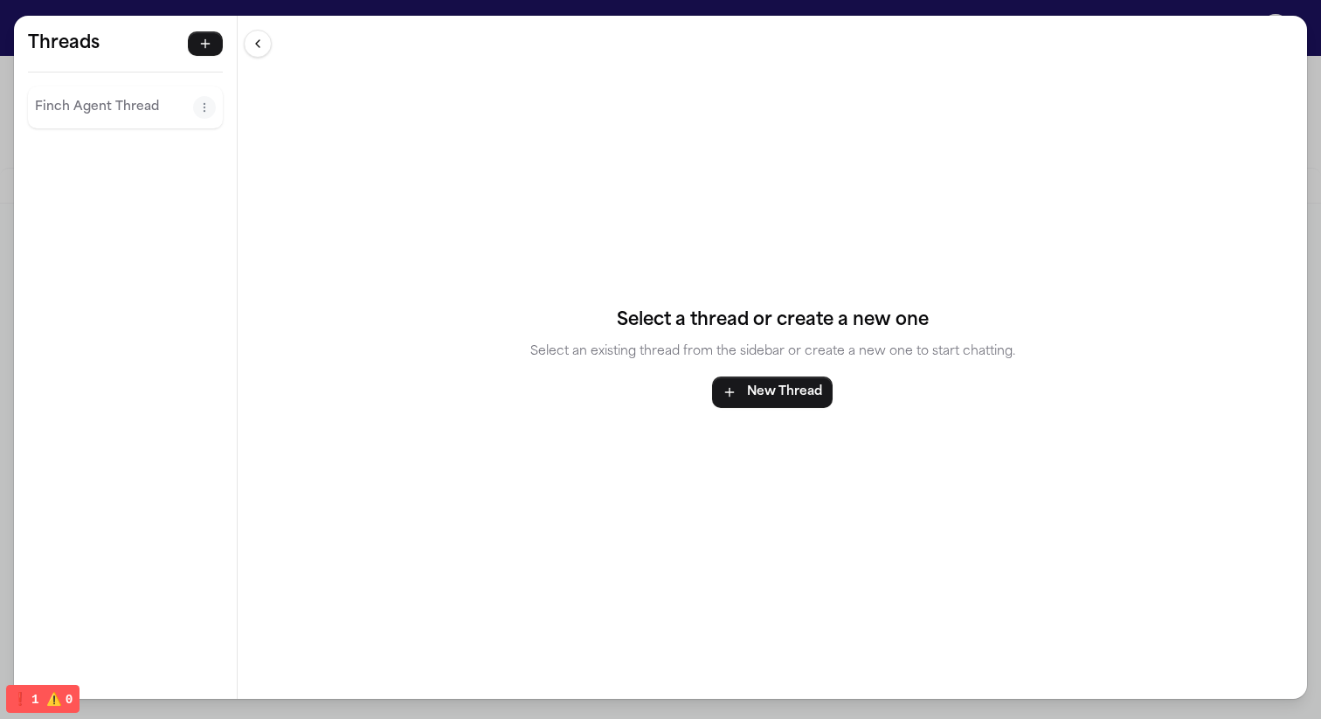
click at [123, 100] on p "Finch Agent Thread" at bounding box center [114, 107] width 158 height 21
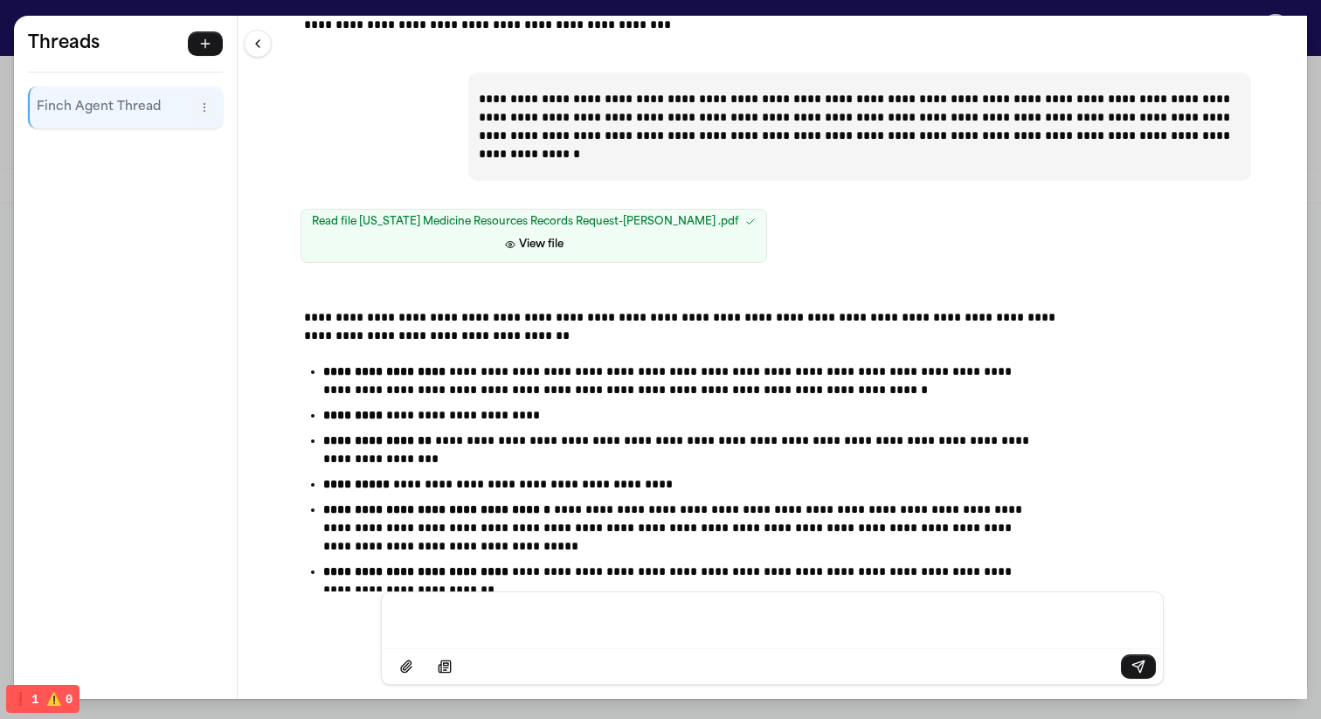
scroll to position [6053, 0]
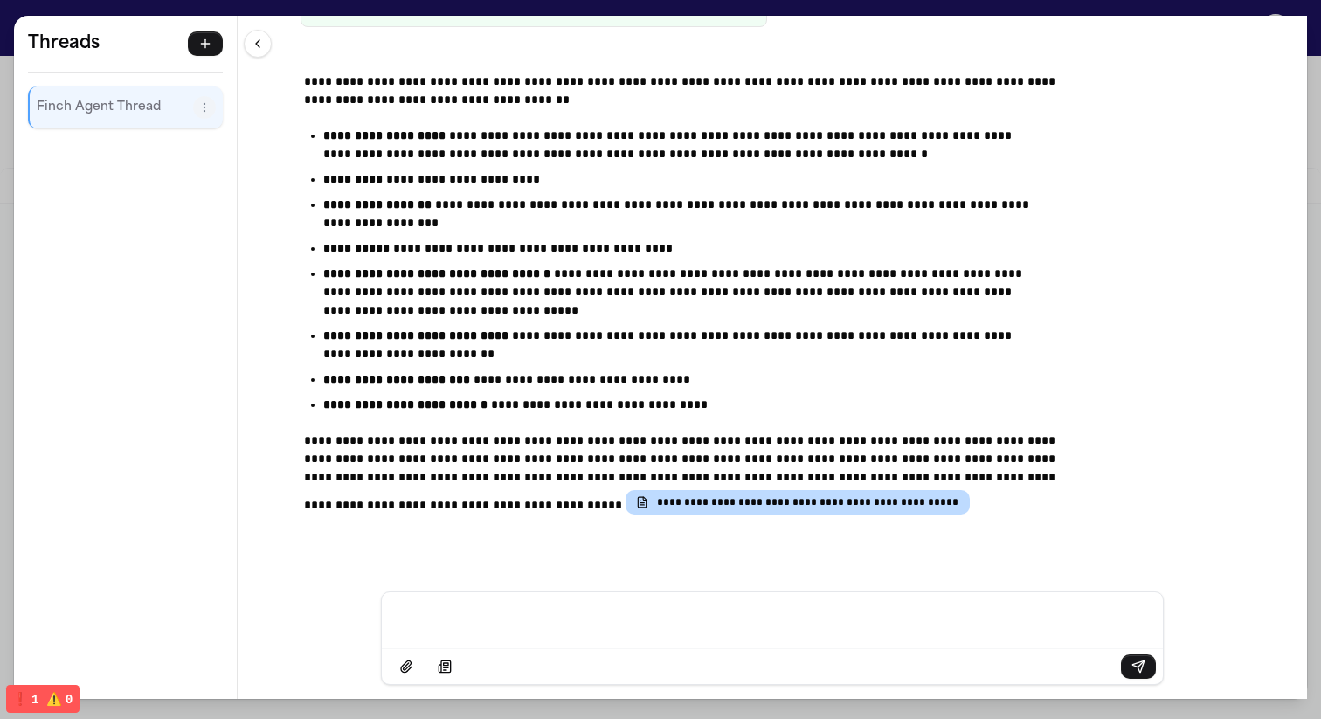
click at [488, 10] on div "**********" at bounding box center [660, 359] width 1321 height 719
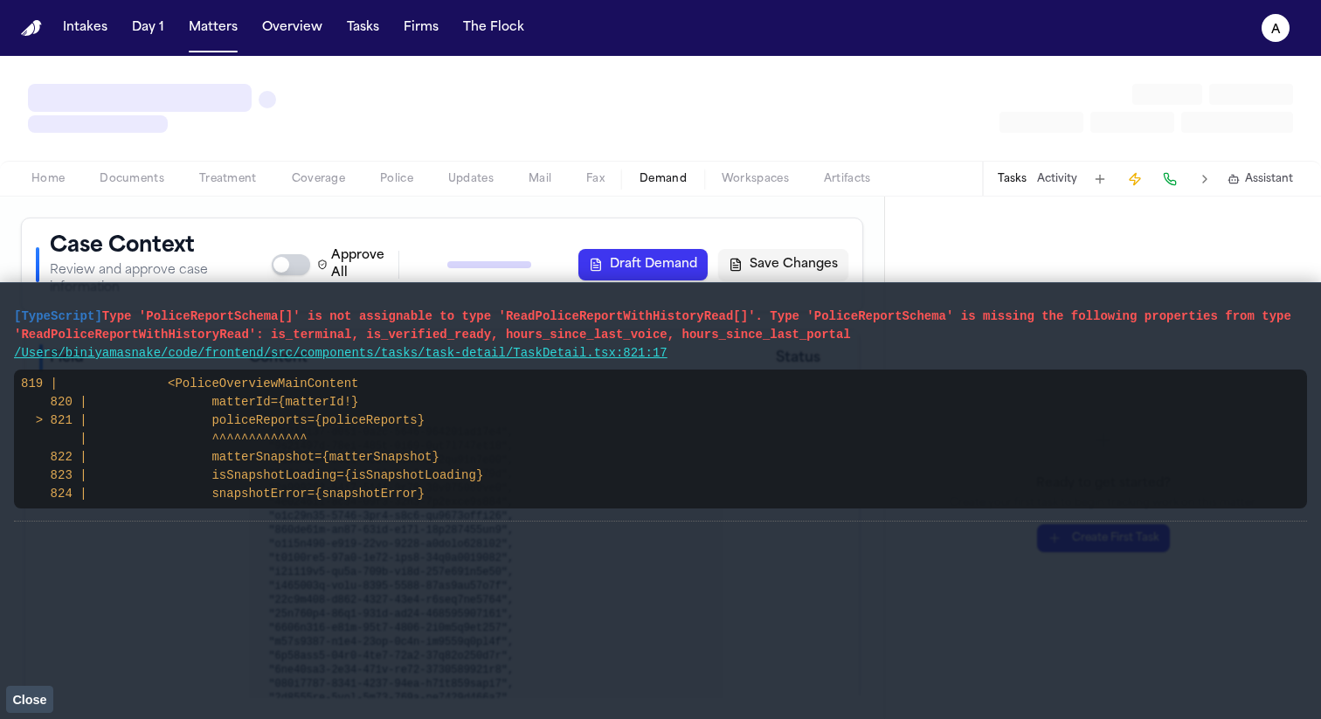
click at [17, 697] on span "Close" at bounding box center [29, 700] width 34 height 14
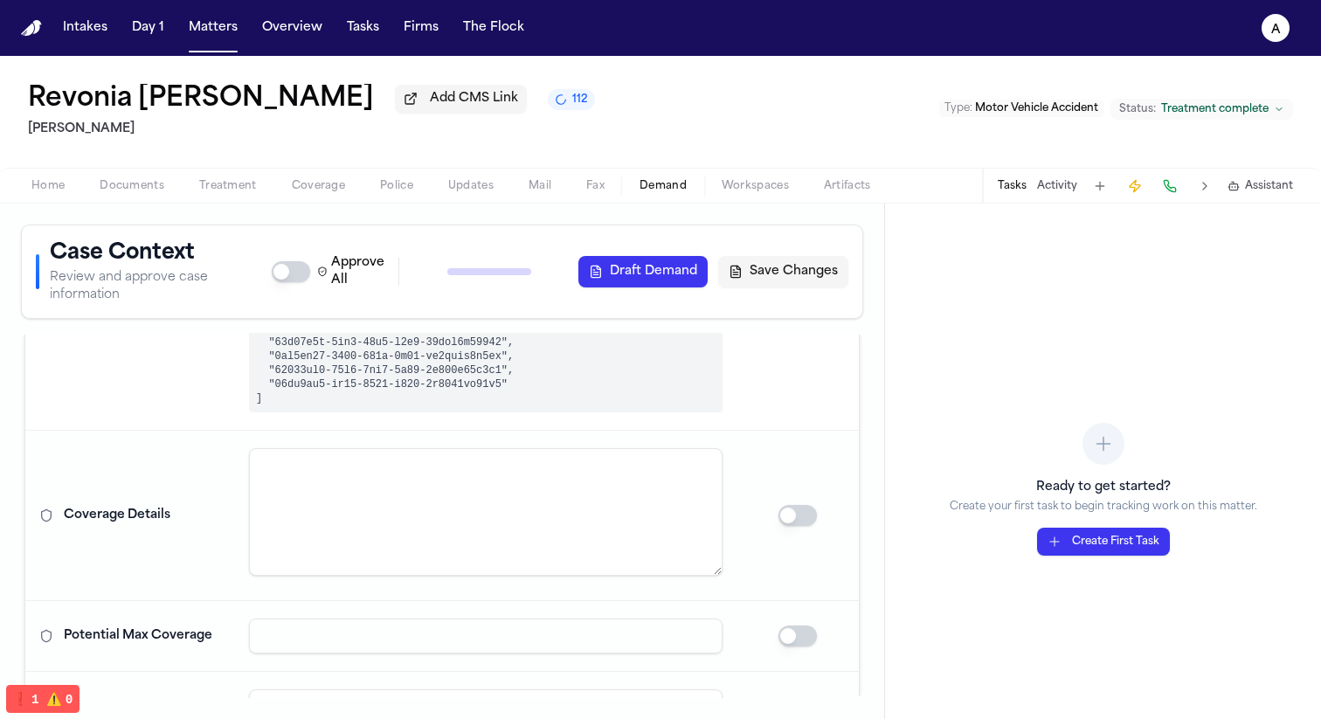
scroll to position [3442, 0]
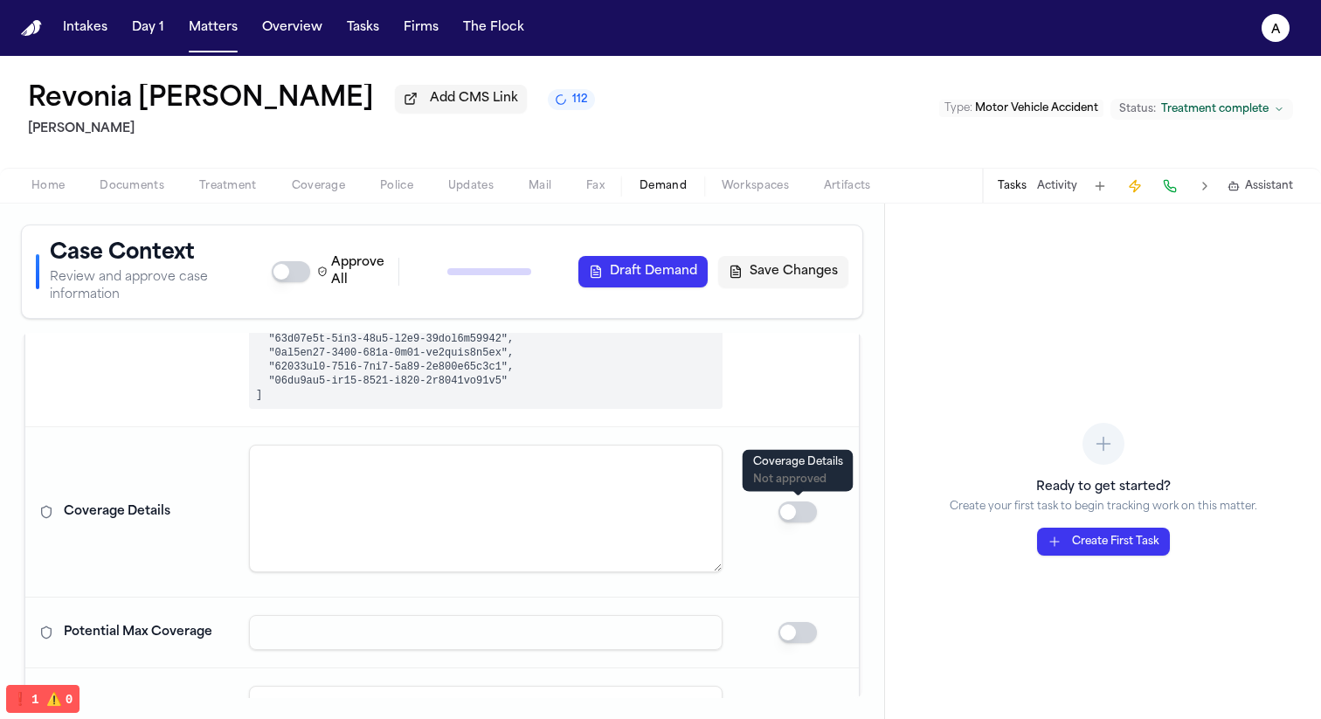
click at [790, 510] on button "button" at bounding box center [798, 512] width 38 height 21
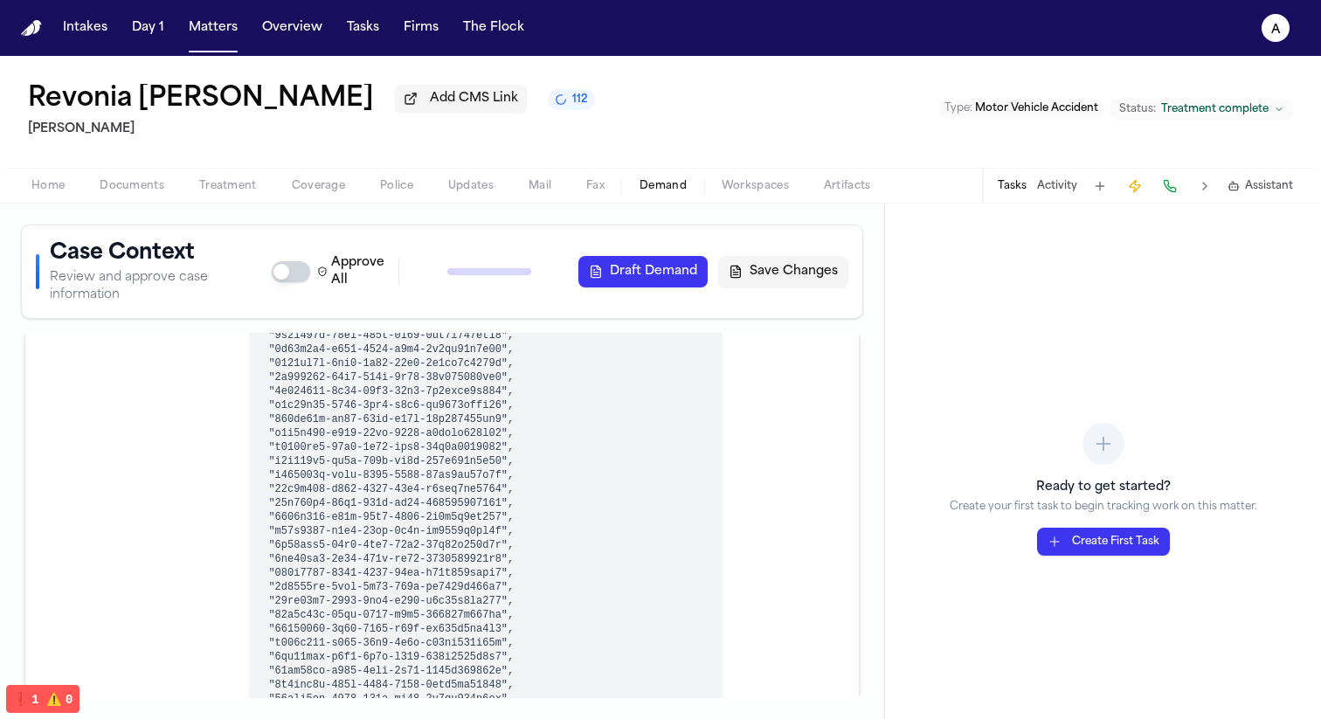
scroll to position [0, 0]
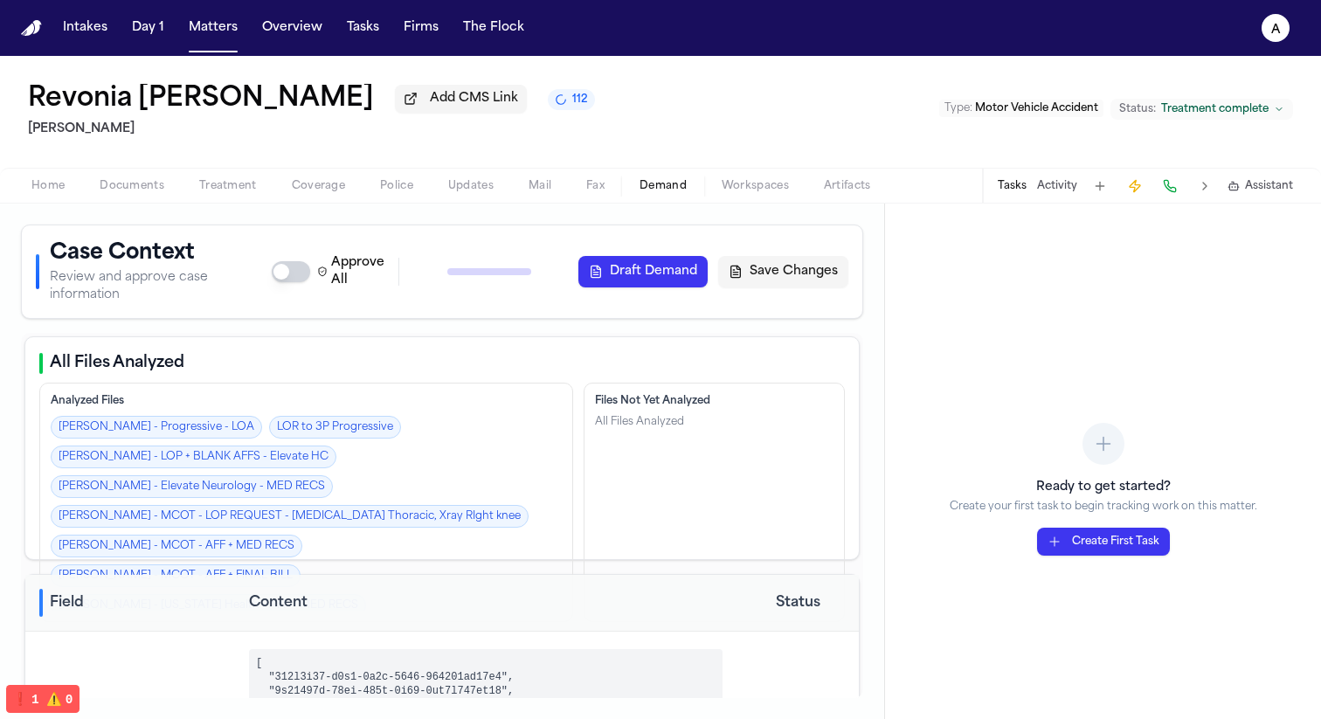
click at [847, 149] on div "Revonia Delorse Savage Add CMS Link 112 J. Alexander Law Type : Motor Vehicle A…" at bounding box center [660, 112] width 1321 height 112
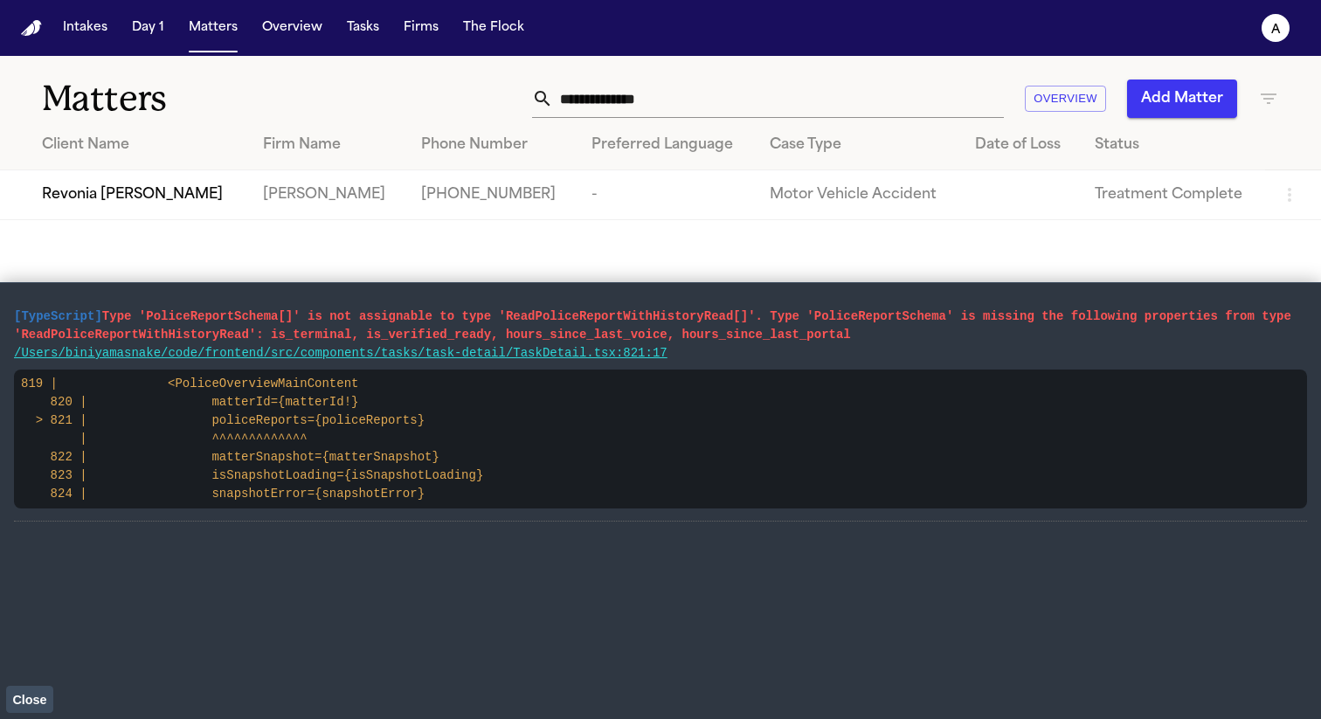
click at [36, 700] on span "Close" at bounding box center [29, 700] width 34 height 14
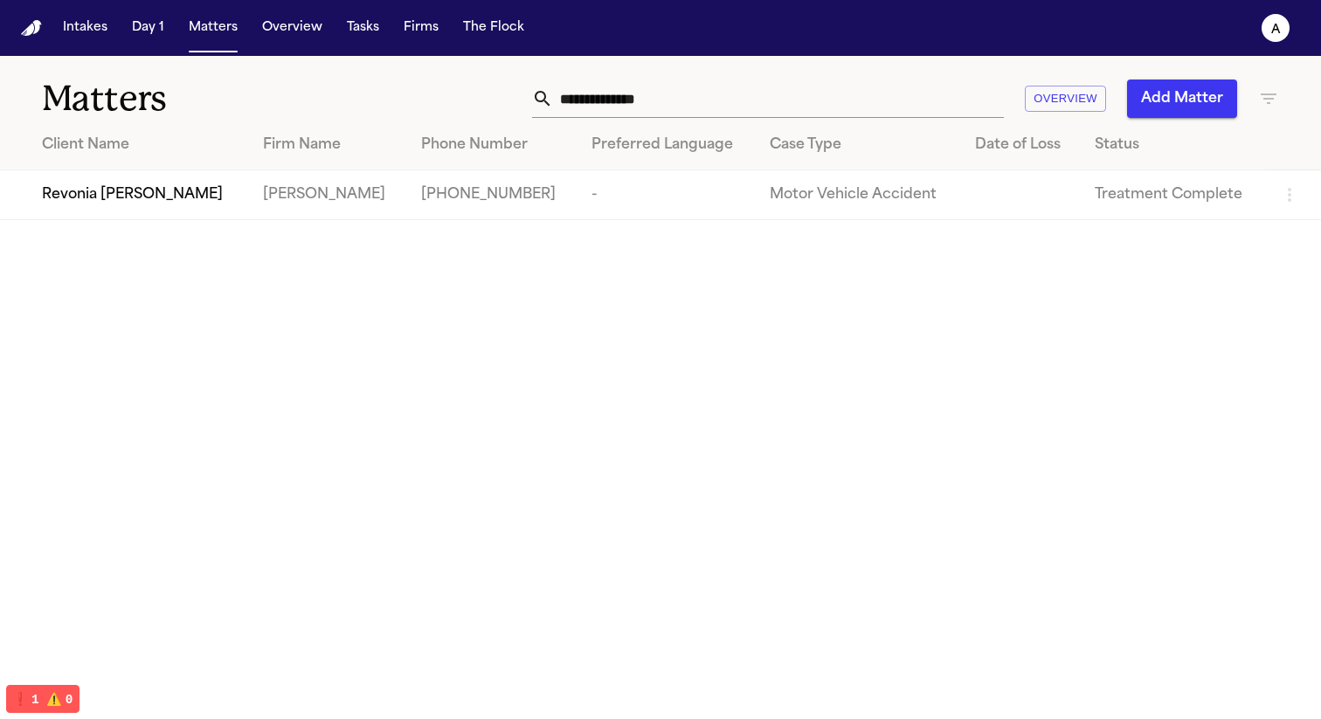
click at [116, 197] on span "Revonia [PERSON_NAME]" at bounding box center [132, 194] width 181 height 21
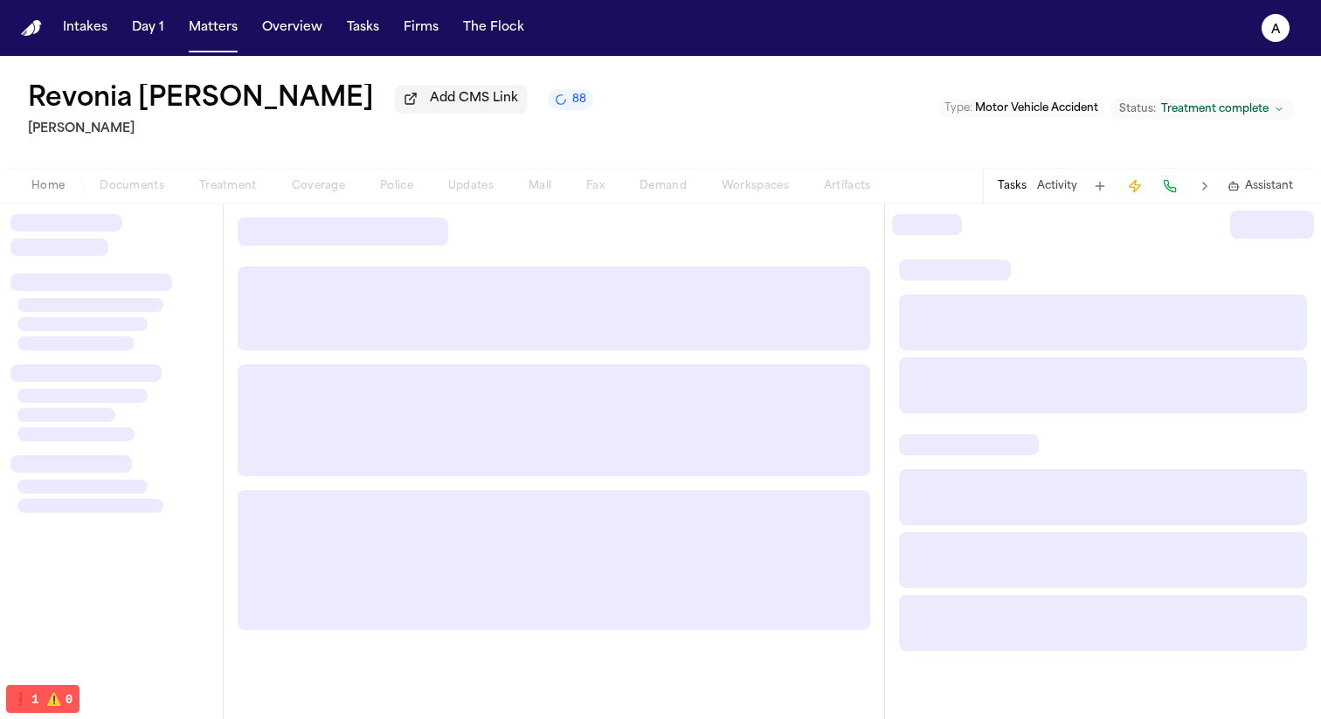
click at [548, 104] on button "88" at bounding box center [570, 99] width 45 height 21
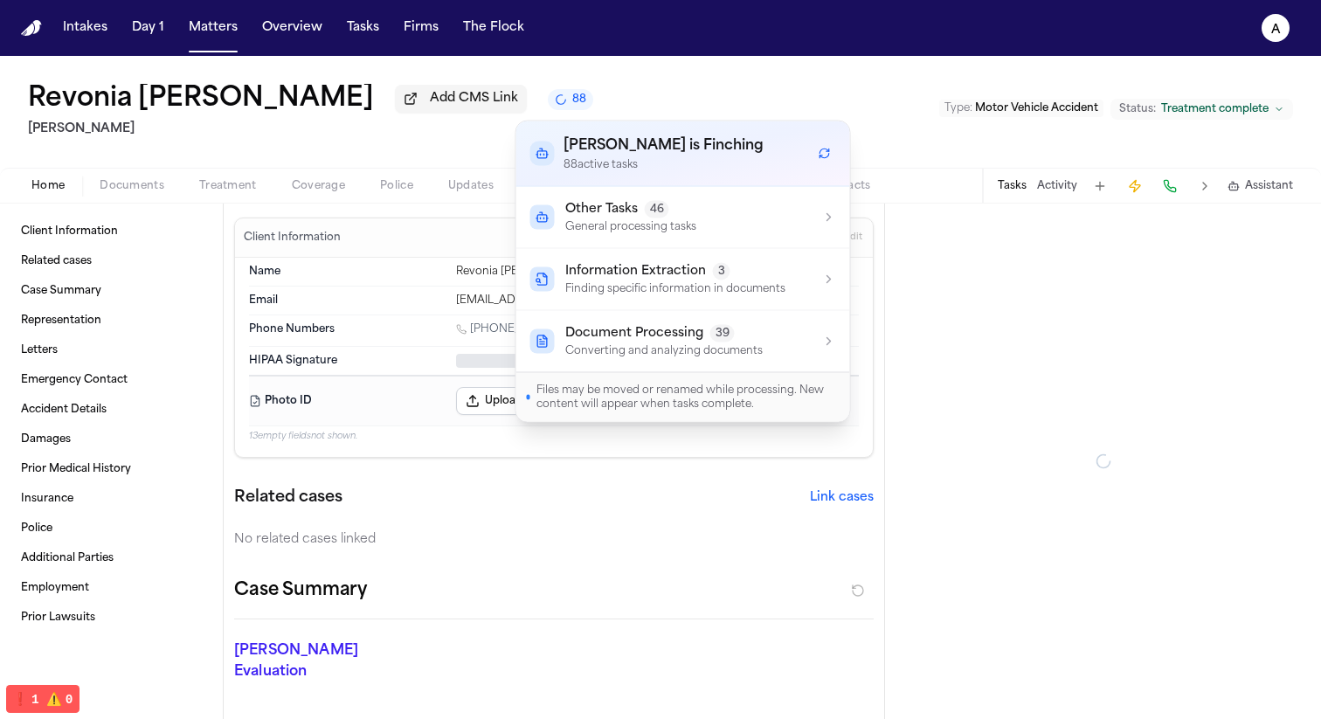
click at [677, 63] on div "Revonia Delorse Savage Add CMS Link 88 J. Alexander Law Type : Motor Vehicle Ac…" at bounding box center [660, 112] width 1321 height 112
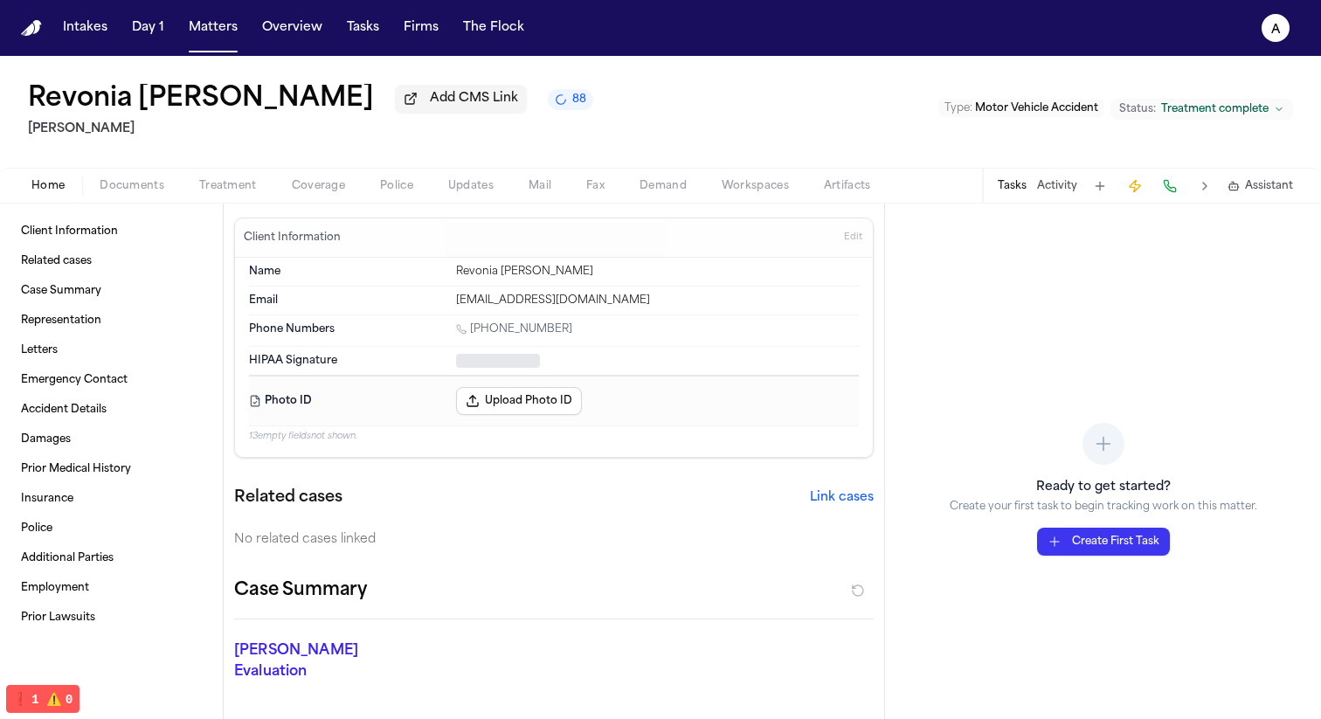
click at [167, 190] on button "Documents" at bounding box center [132, 186] width 100 height 21
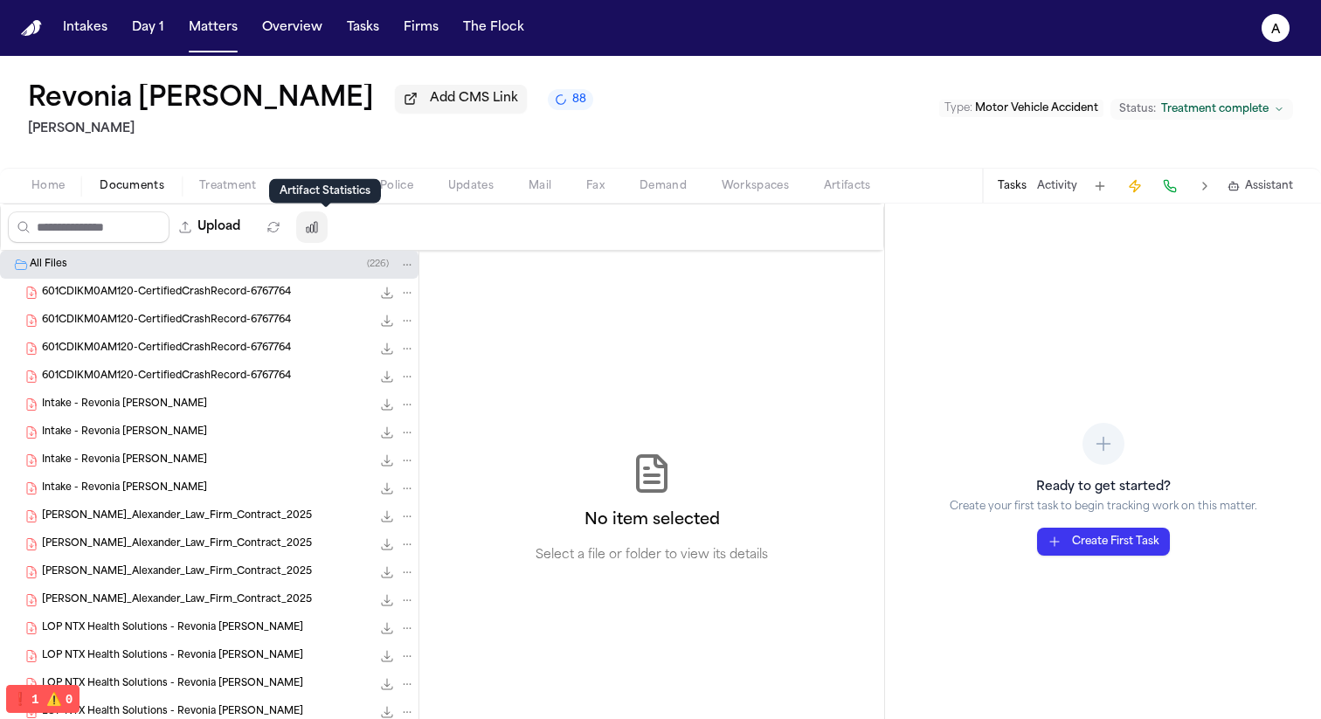
click at [316, 226] on button "button" at bounding box center [311, 226] width 31 height 31
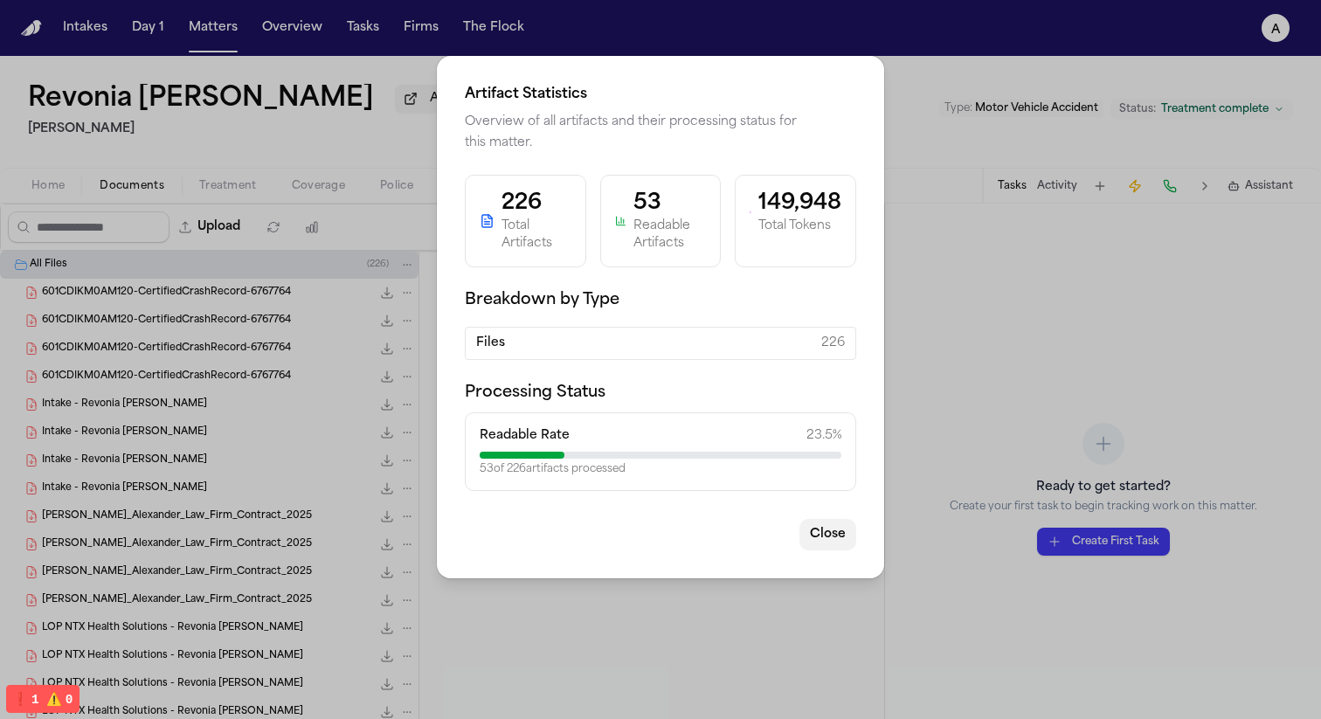
click at [830, 532] on button "Close" at bounding box center [827, 534] width 57 height 31
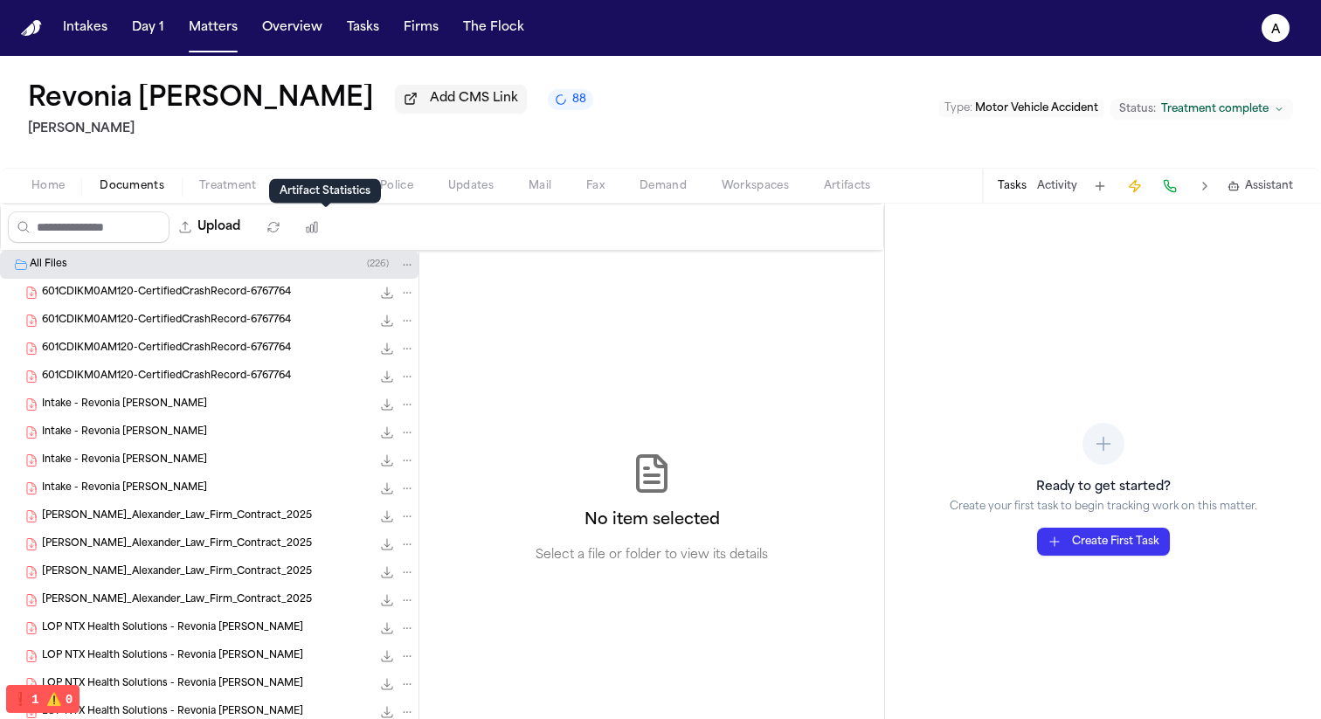
click at [670, 189] on span "Demand" at bounding box center [663, 186] width 47 height 14
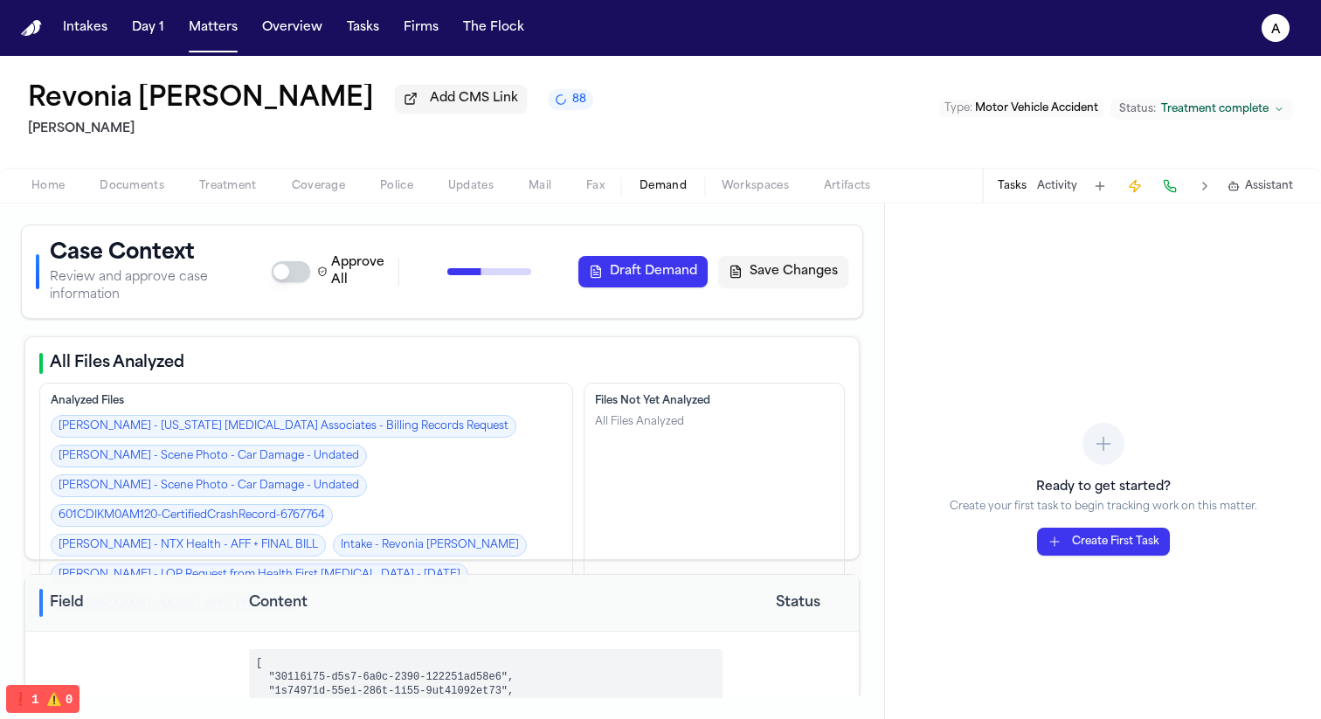
click at [1245, 190] on span "Assistant" at bounding box center [1269, 186] width 48 height 14
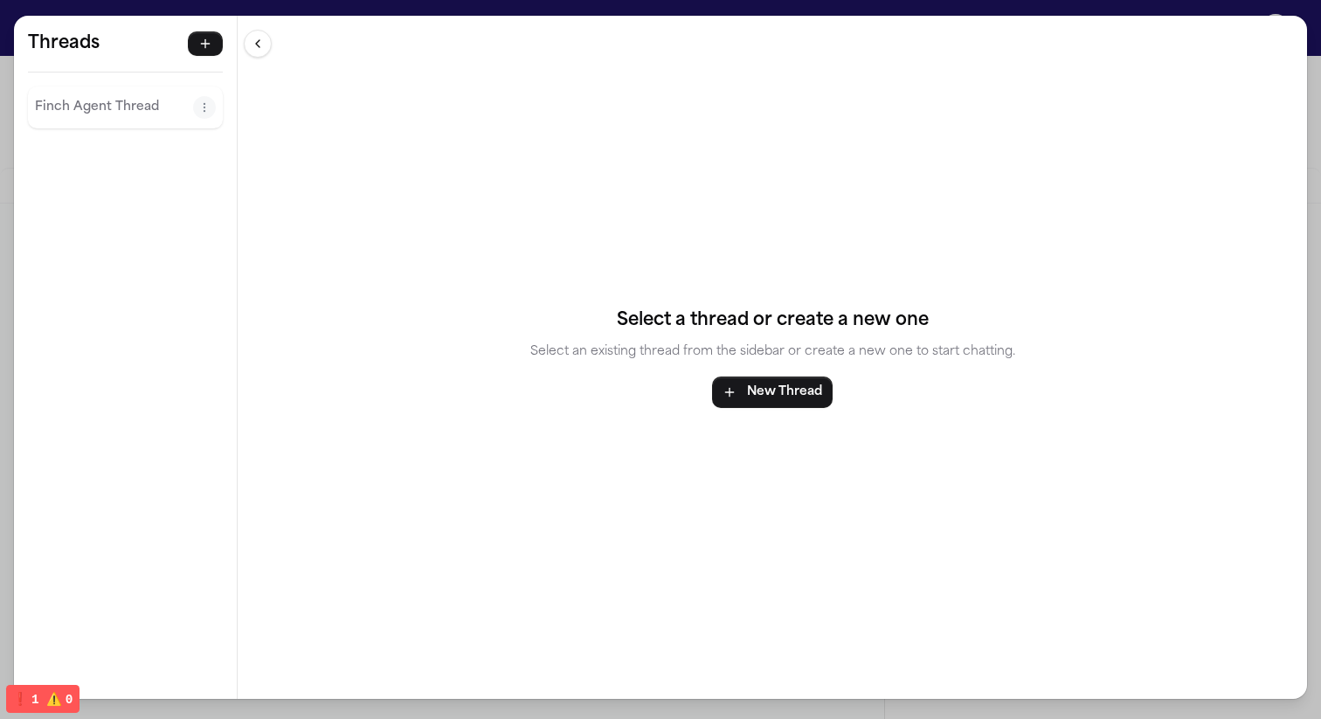
click at [117, 123] on div "Finch Agent Thread" at bounding box center [125, 108] width 195 height 42
click at [79, 114] on p "Finch Agent Thread" at bounding box center [114, 107] width 158 height 21
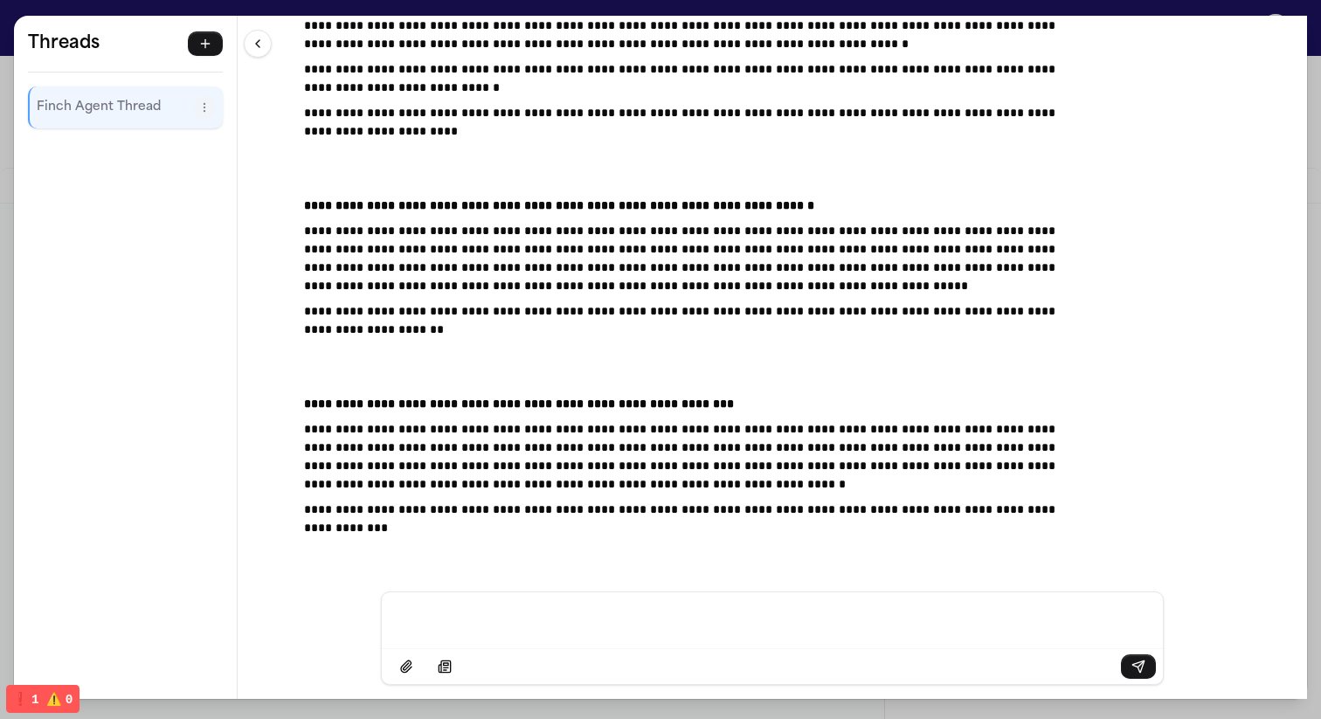
scroll to position [8045, 0]
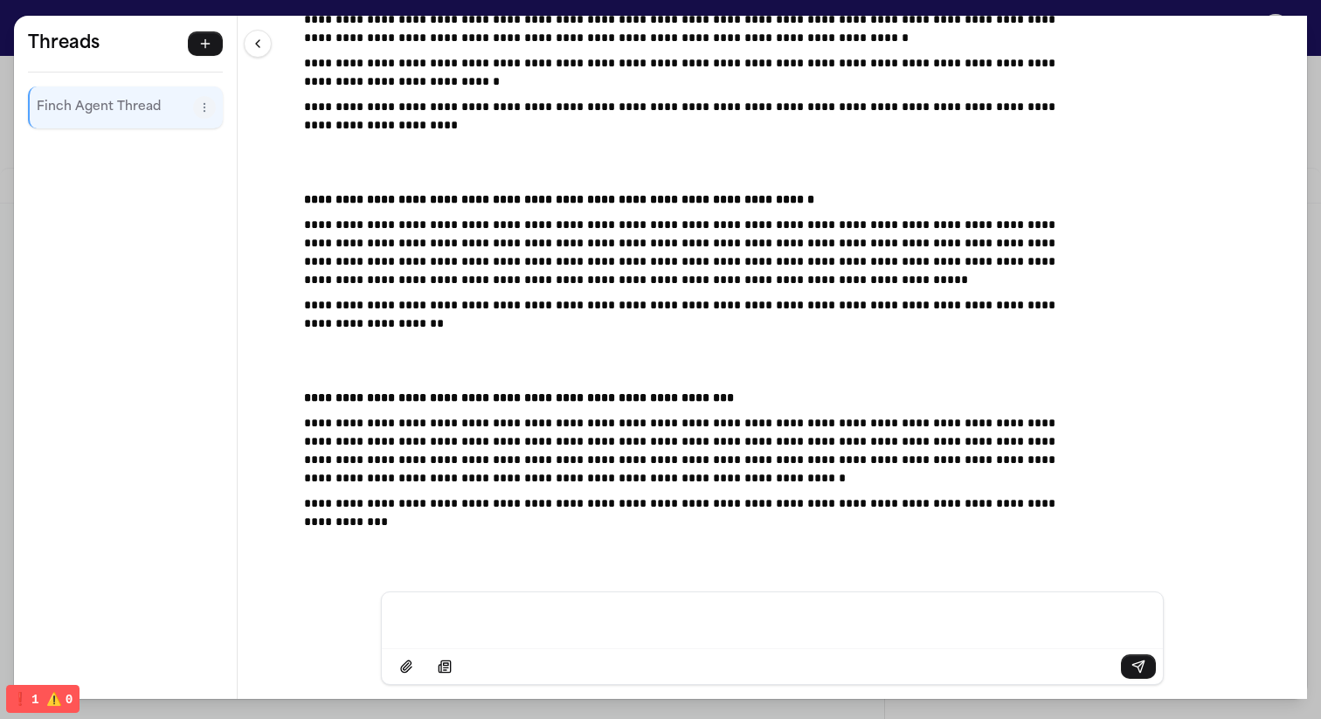
click at [10, 140] on div "**********" at bounding box center [660, 359] width 1321 height 719
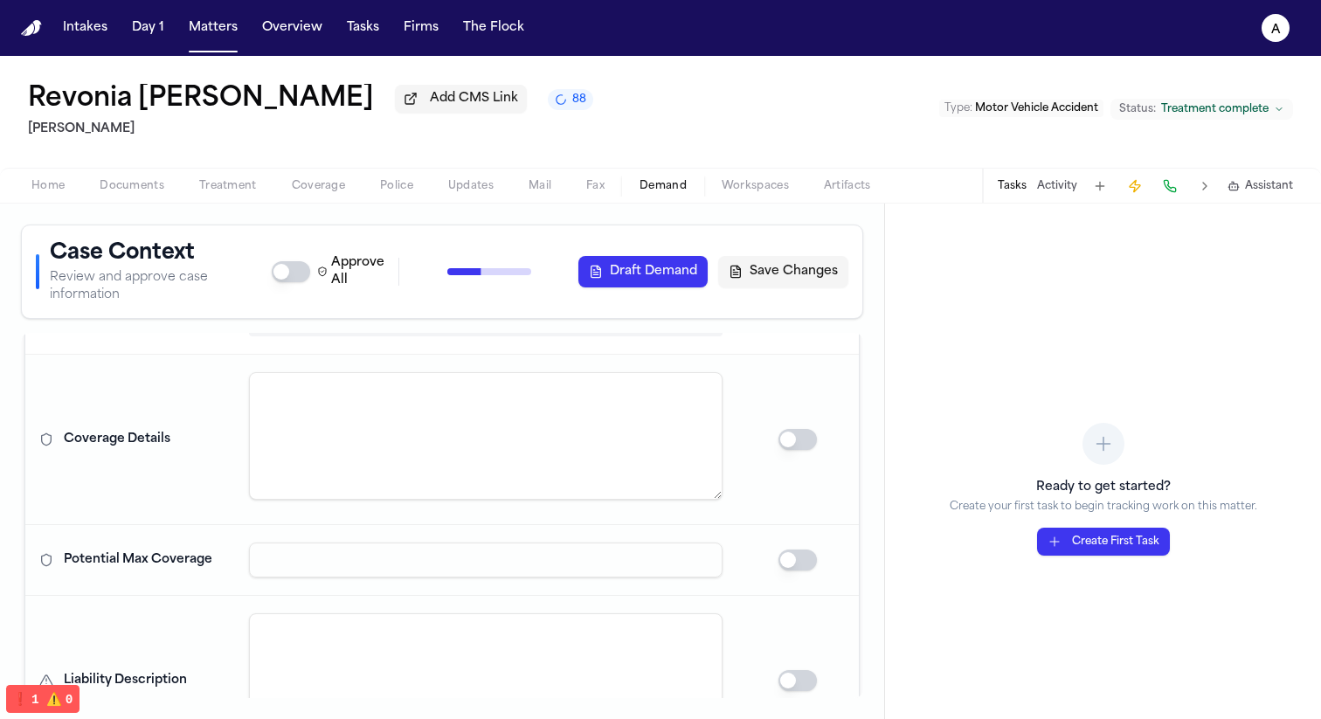
scroll to position [3791, 0]
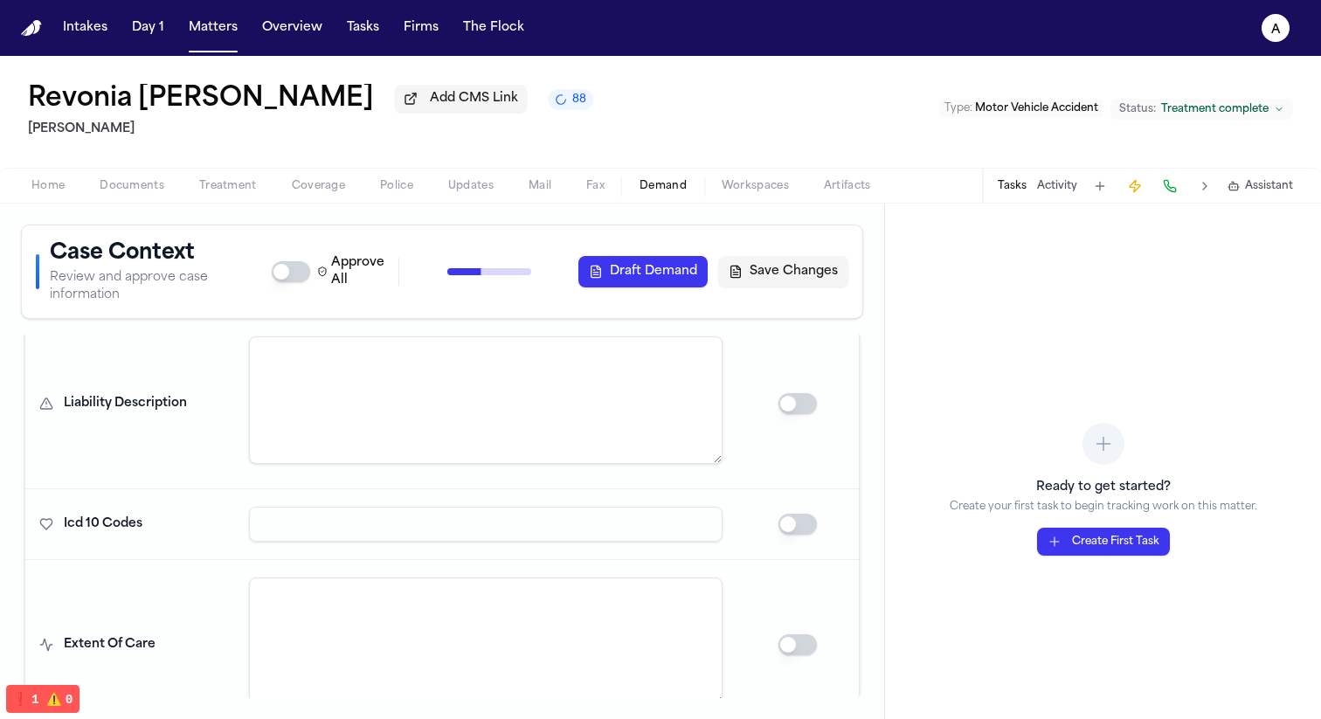
click at [617, 525] on input at bounding box center [486, 524] width 474 height 35
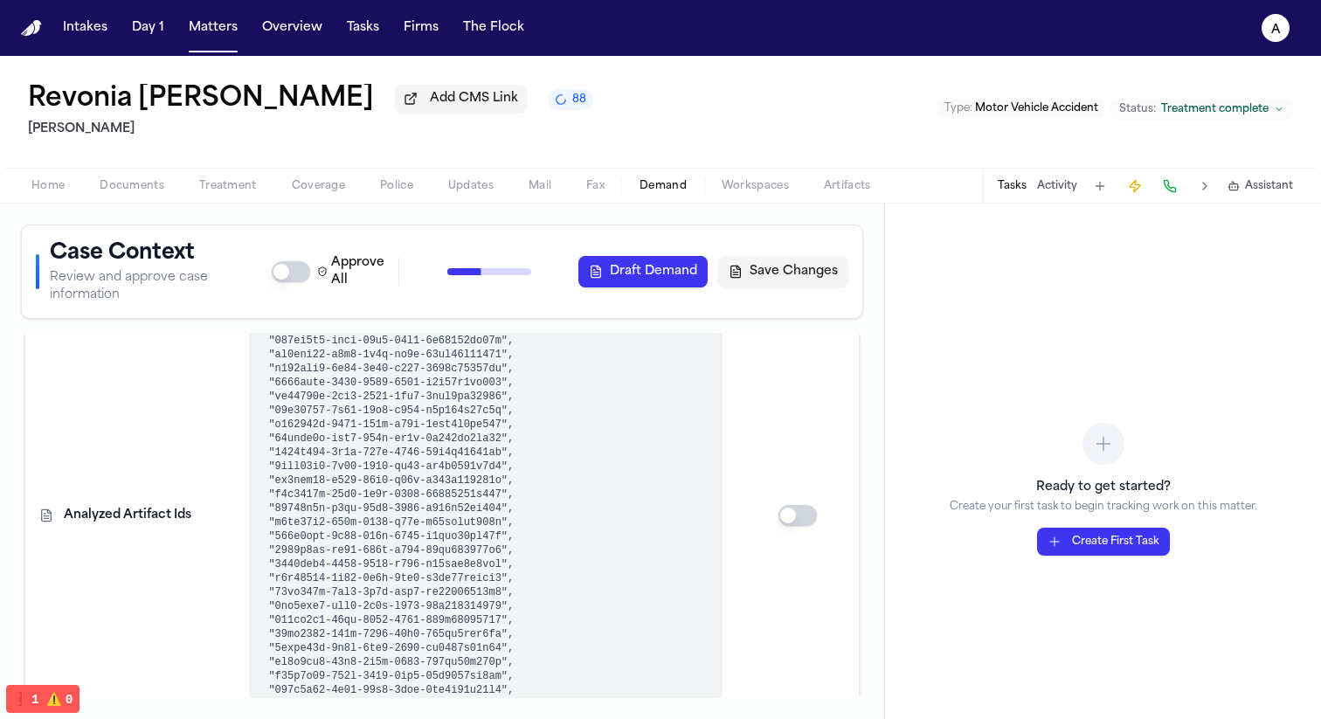
scroll to position [1325, 0]
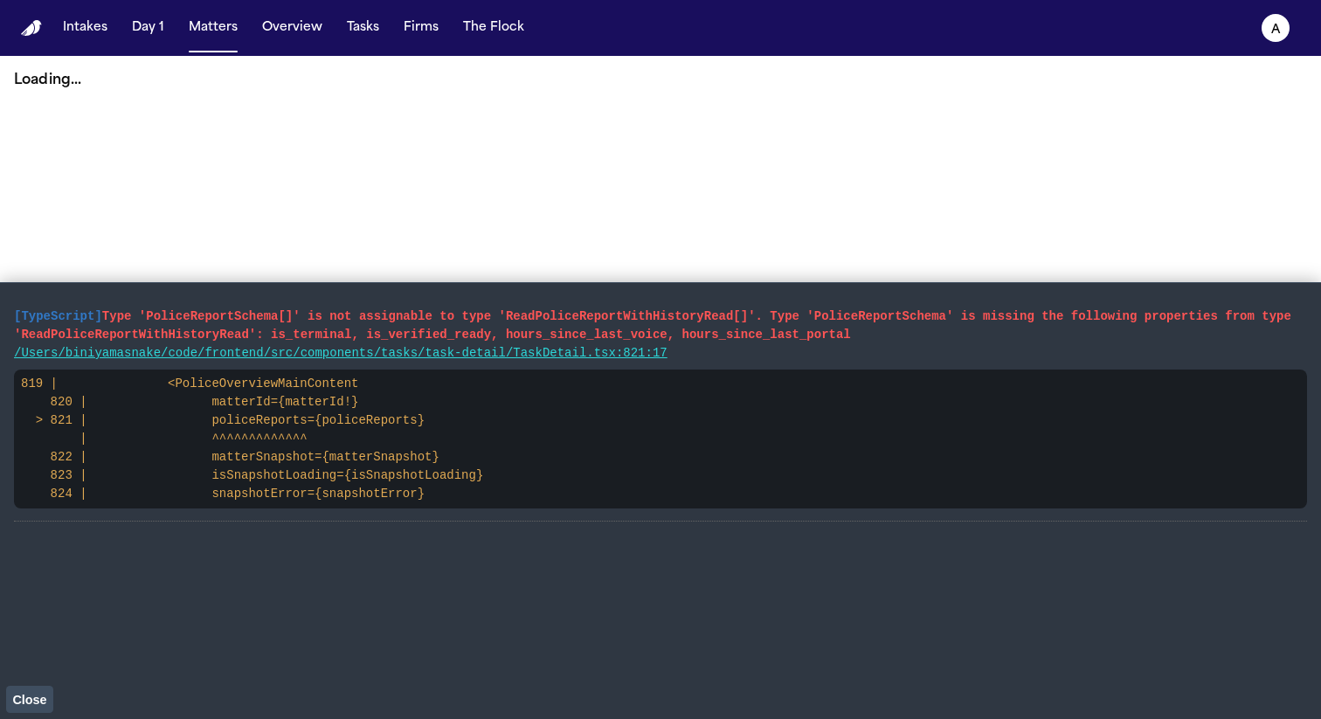
click at [37, 698] on span "Close" at bounding box center [29, 700] width 34 height 14
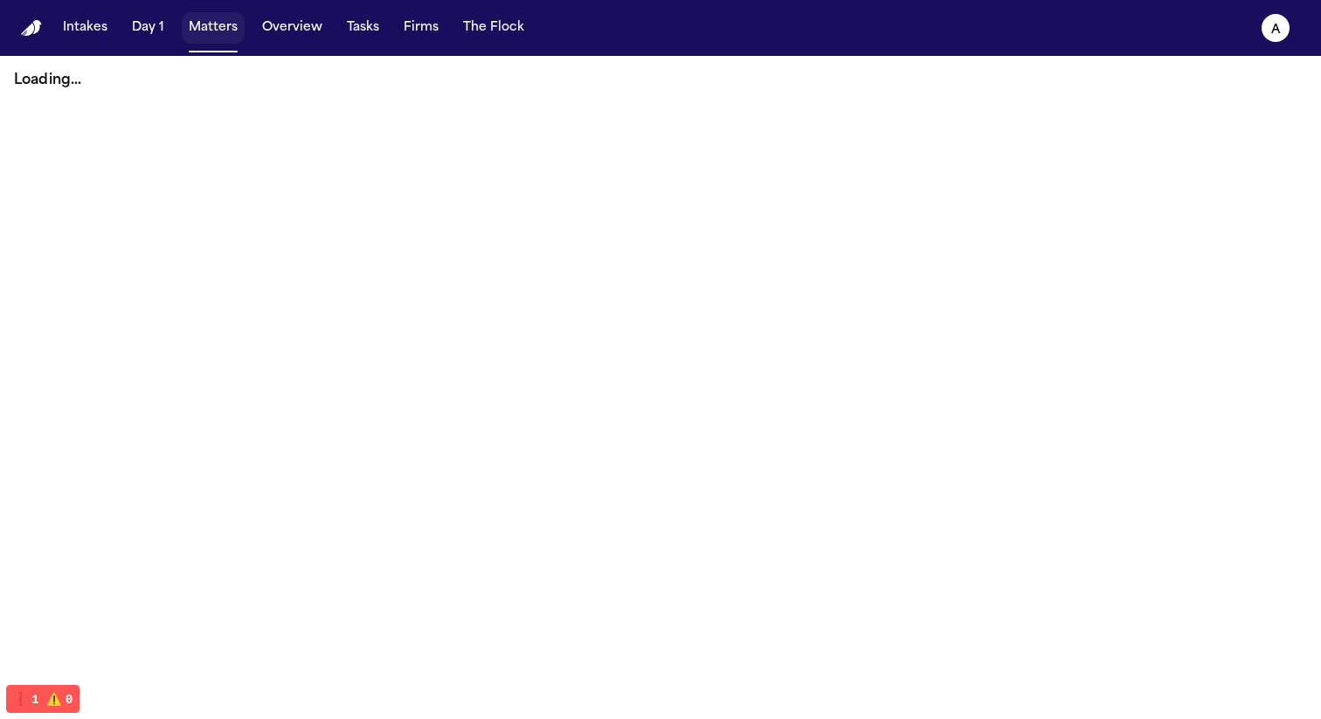
click at [217, 38] on button "Matters" at bounding box center [213, 27] width 63 height 31
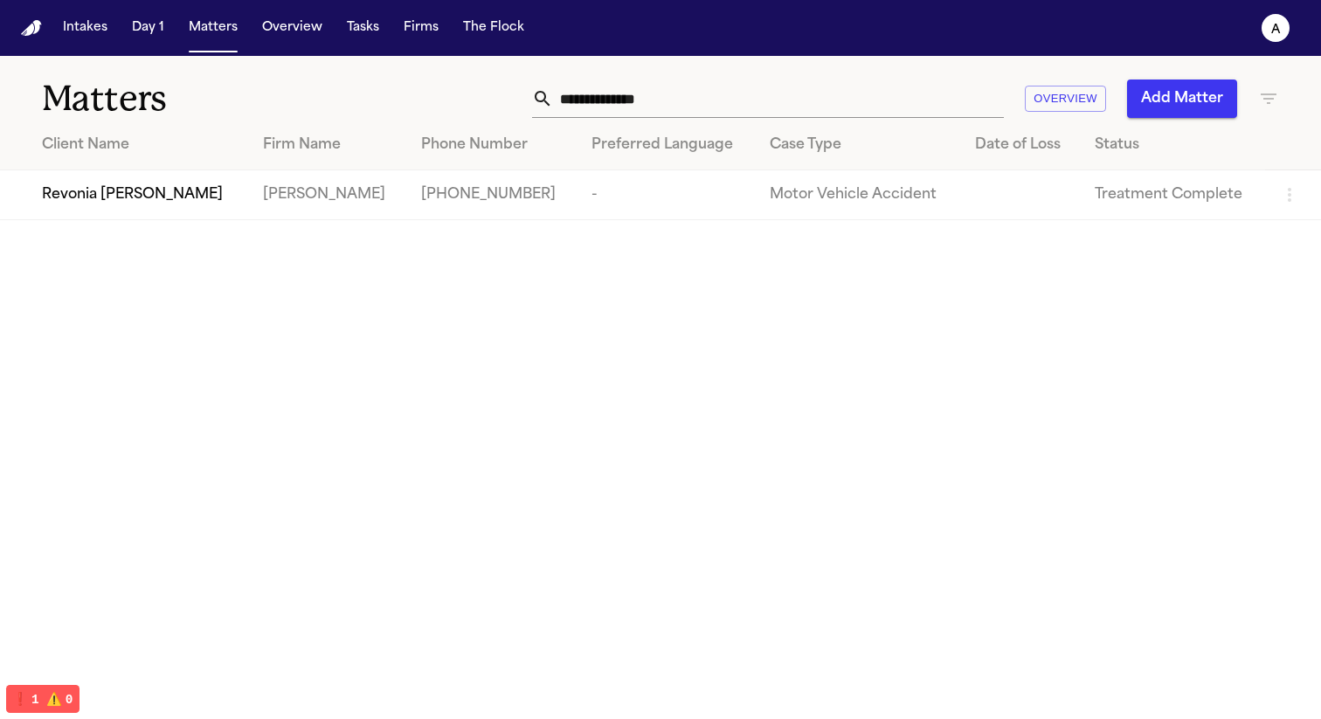
click at [199, 187] on span "Revonia [PERSON_NAME]" at bounding box center [132, 194] width 181 height 21
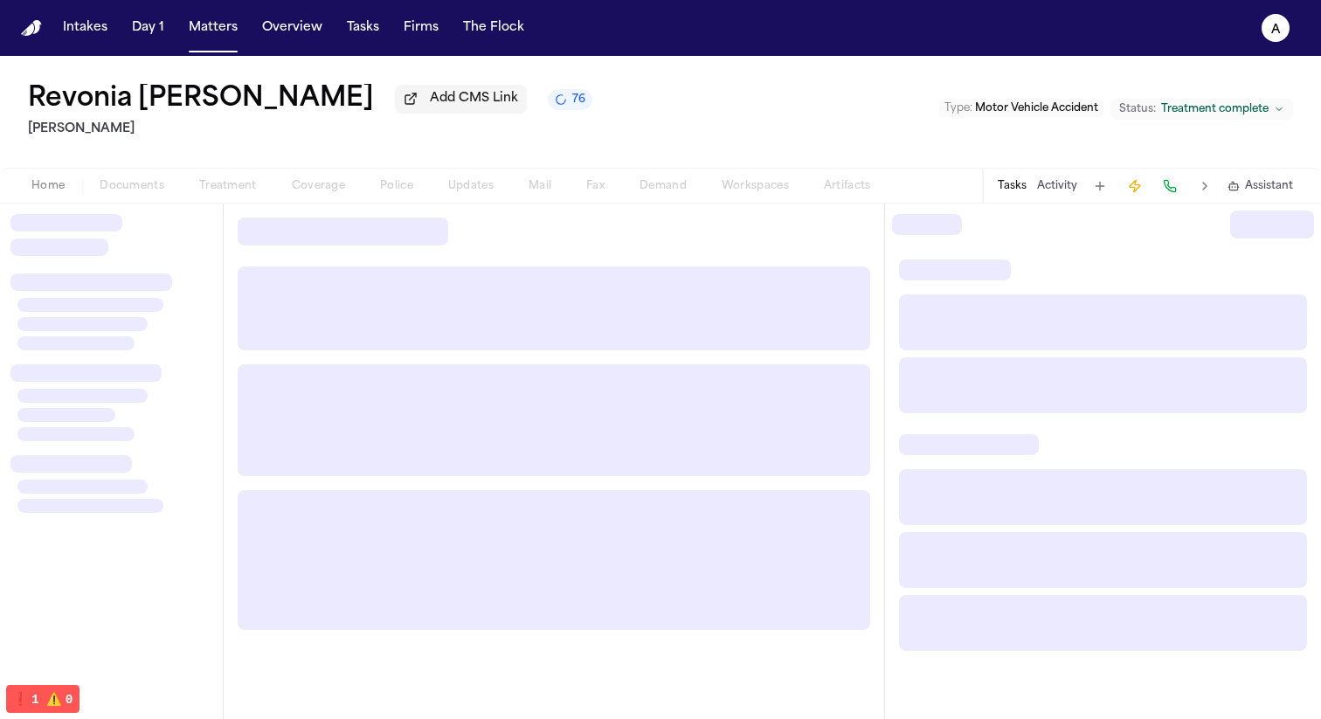
click at [143, 193] on div "Home Documents Treatment Coverage Police Updates Mail Fax Demand Workspaces Art…" at bounding box center [451, 186] width 875 height 21
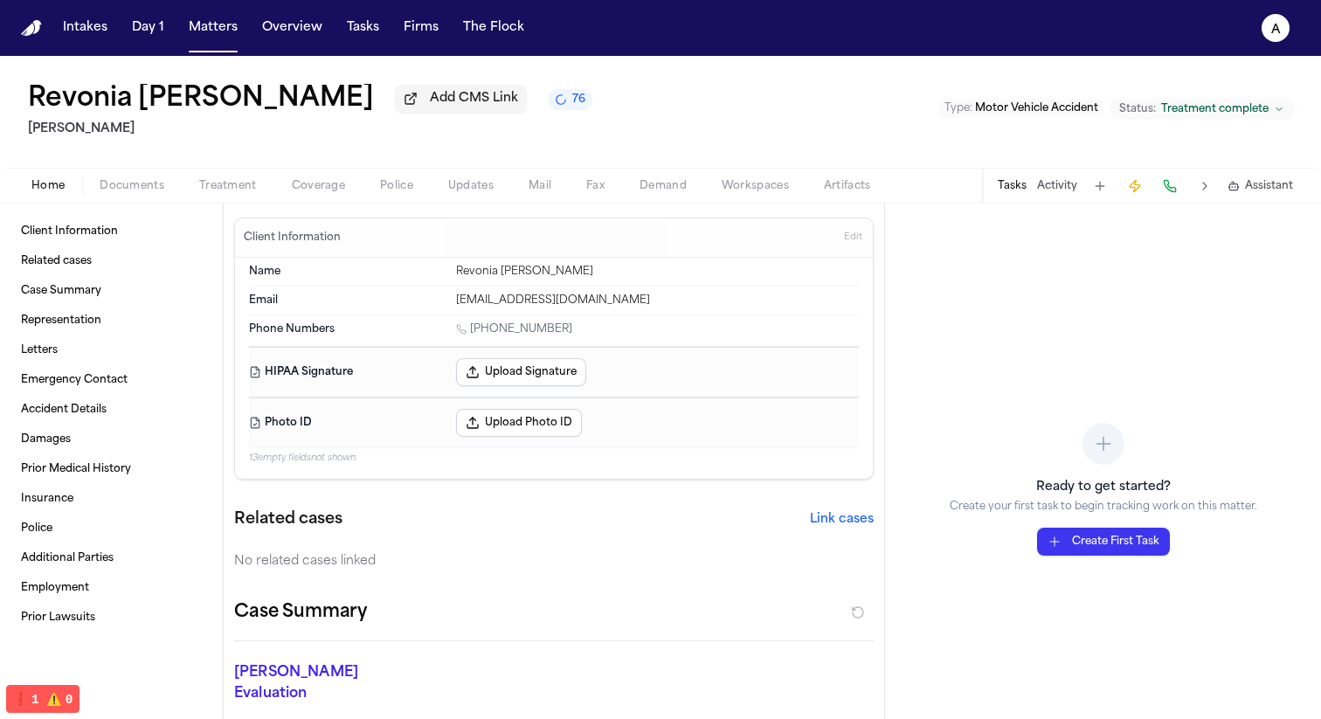
click at [548, 115] on div "Revonia [PERSON_NAME] Add CMS Link 76" at bounding box center [310, 99] width 564 height 31
click at [572, 102] on span "76" at bounding box center [578, 100] width 13 height 14
click at [671, 80] on div "Revonia [PERSON_NAME] Add CMS Link 76 [PERSON_NAME] Law Type : Motor Vehicle Ac…" at bounding box center [660, 112] width 1321 height 112
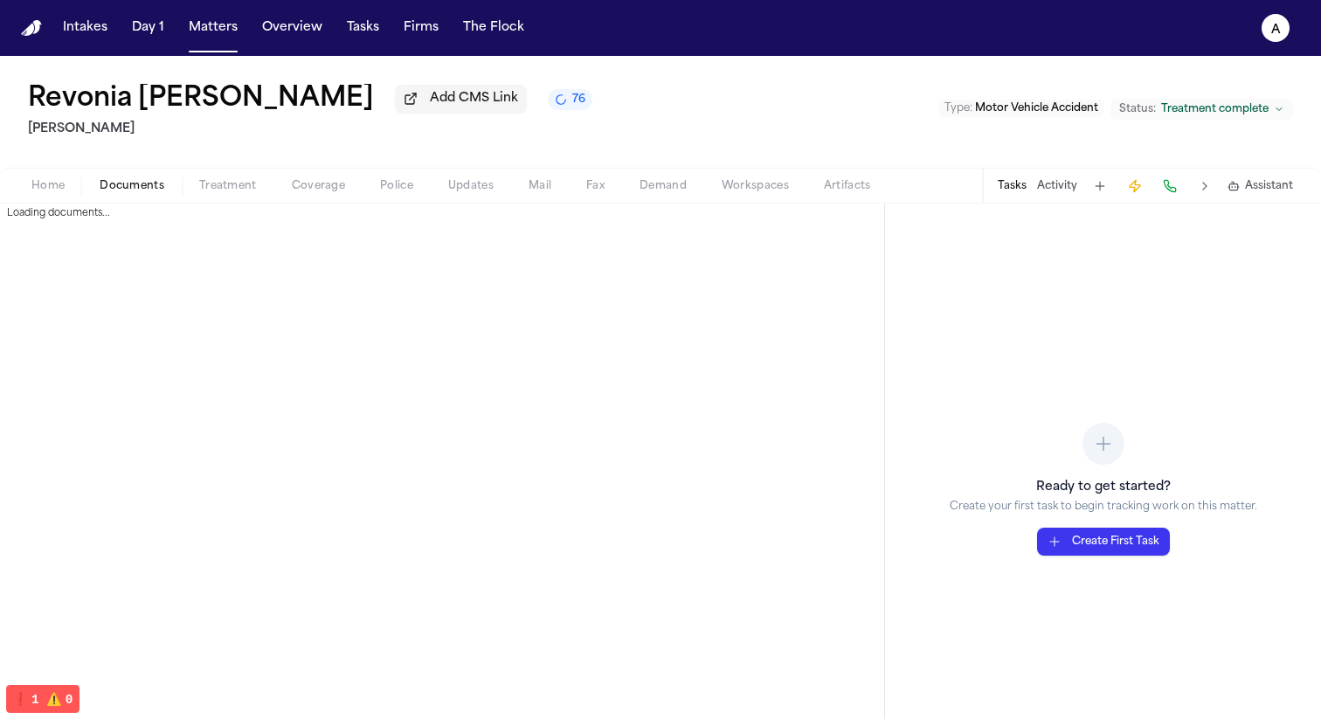
click at [135, 193] on span "Documents" at bounding box center [132, 186] width 65 height 14
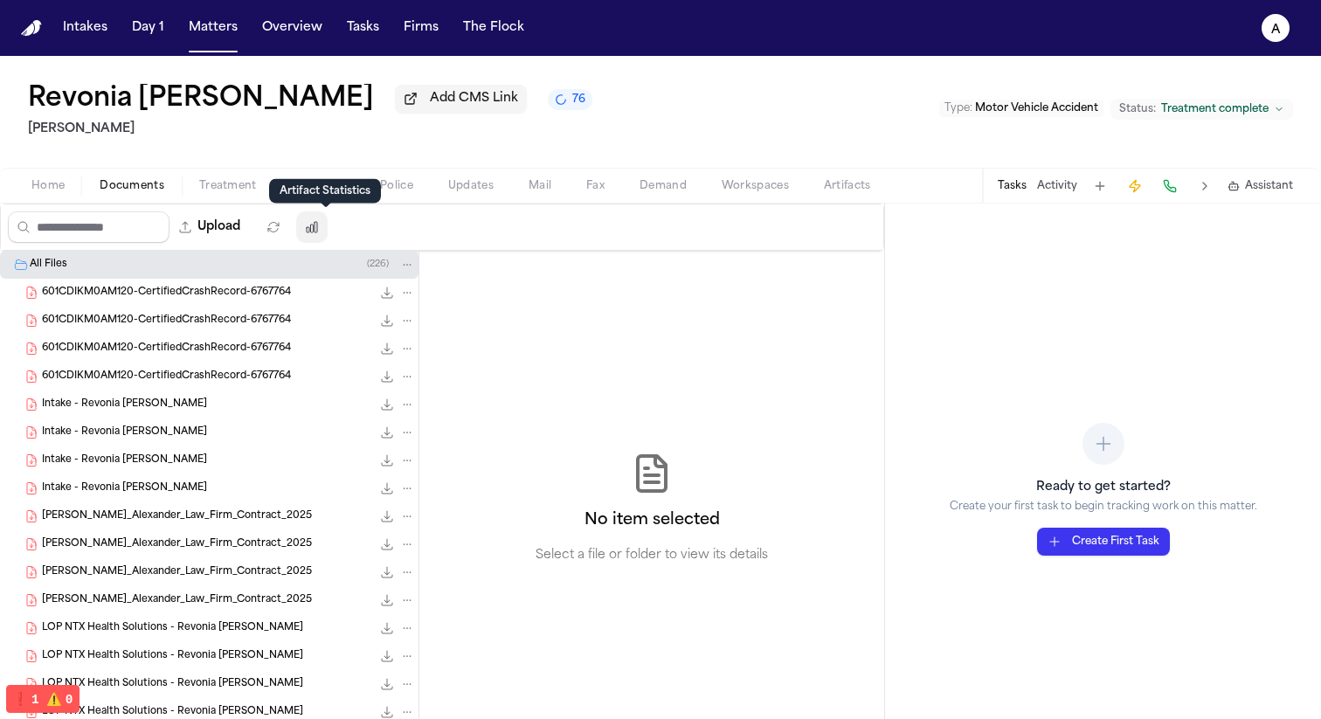
click at [316, 229] on button "button" at bounding box center [311, 226] width 31 height 31
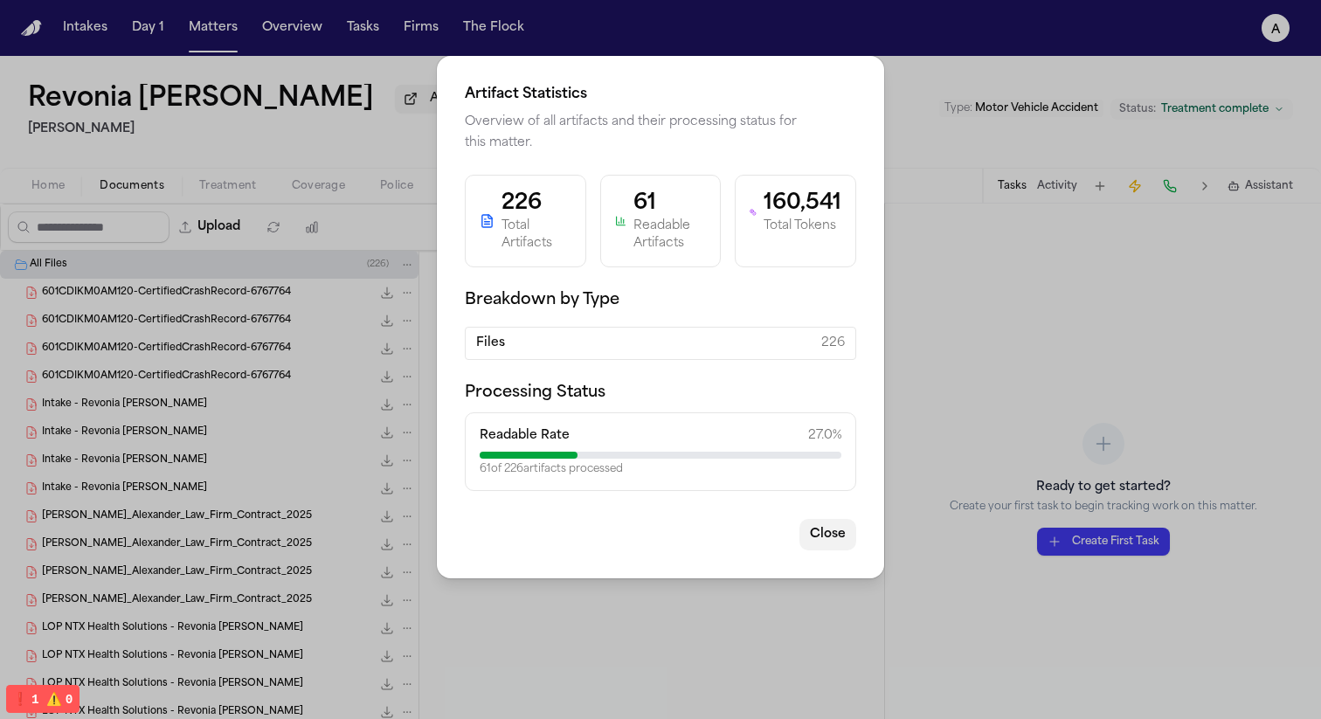
click at [827, 535] on button "Close" at bounding box center [827, 534] width 57 height 31
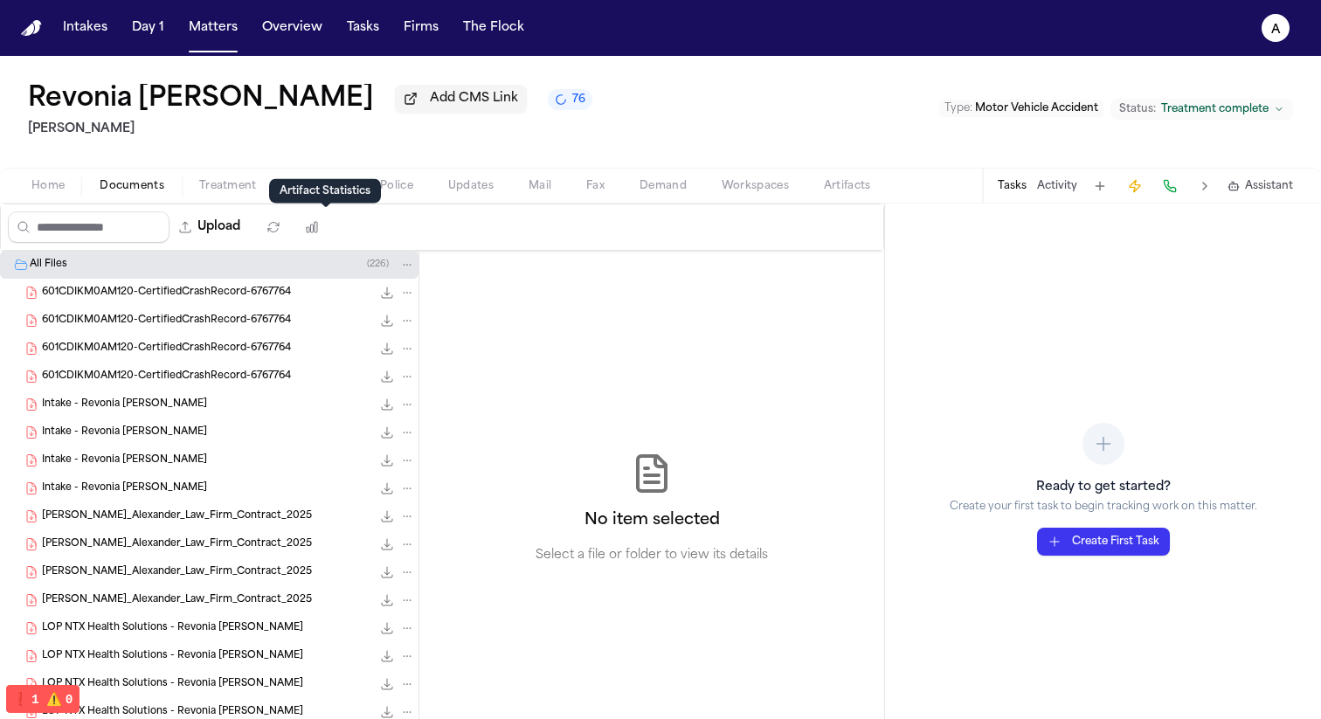
click at [842, 186] on span "Artifacts" at bounding box center [847, 186] width 47 height 14
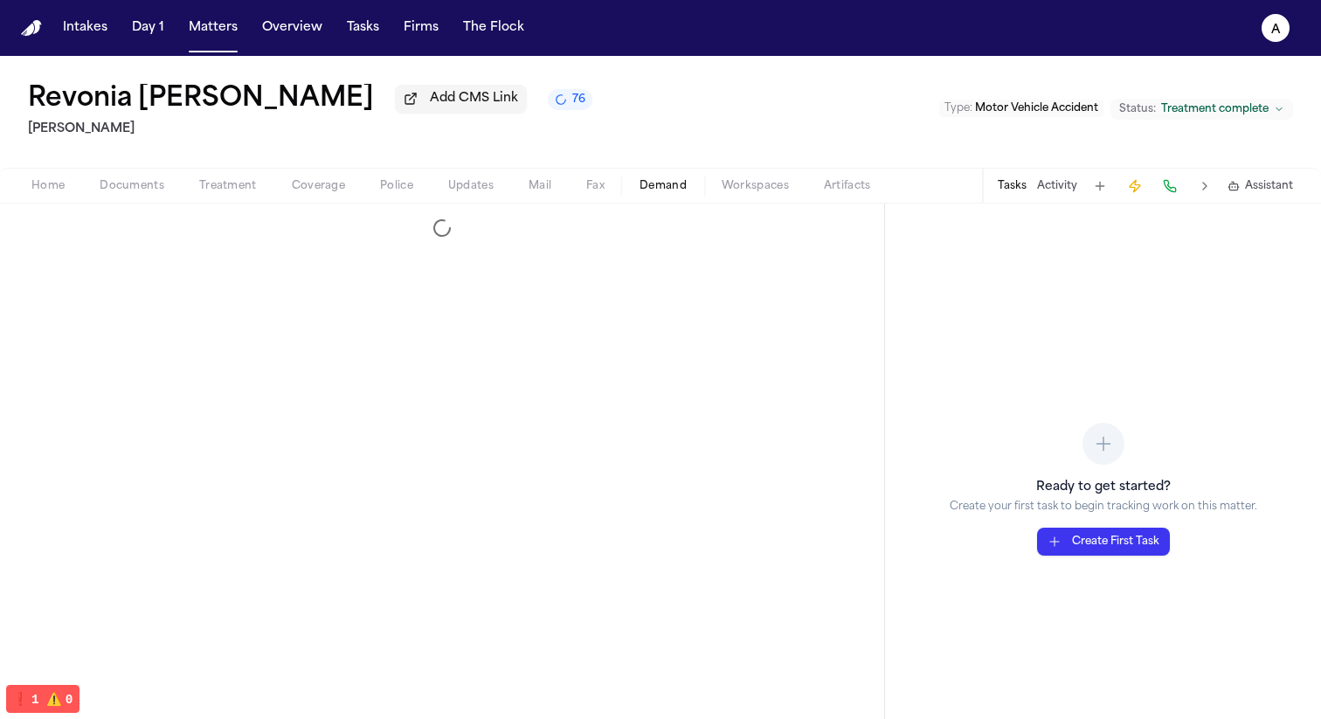
click at [649, 193] on span "Demand" at bounding box center [663, 186] width 47 height 14
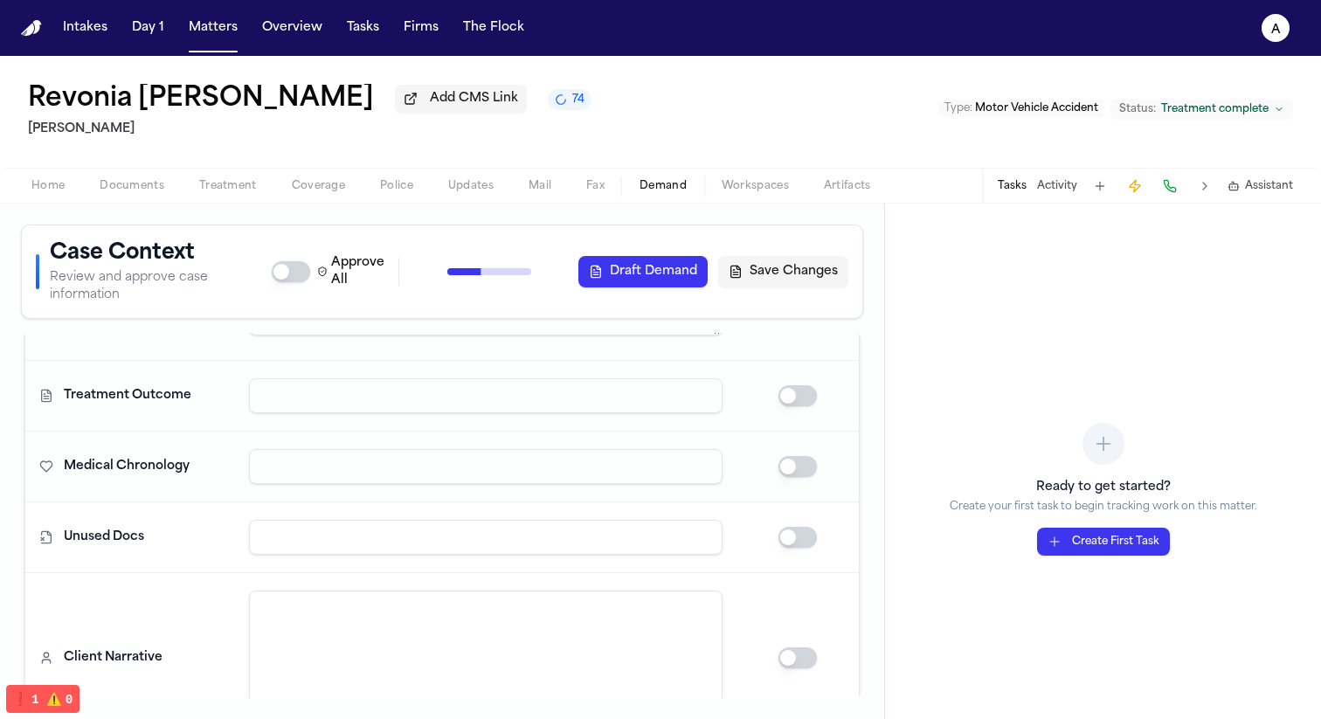
scroll to position [4202, 0]
